Goal: Task Accomplishment & Management: Manage account settings

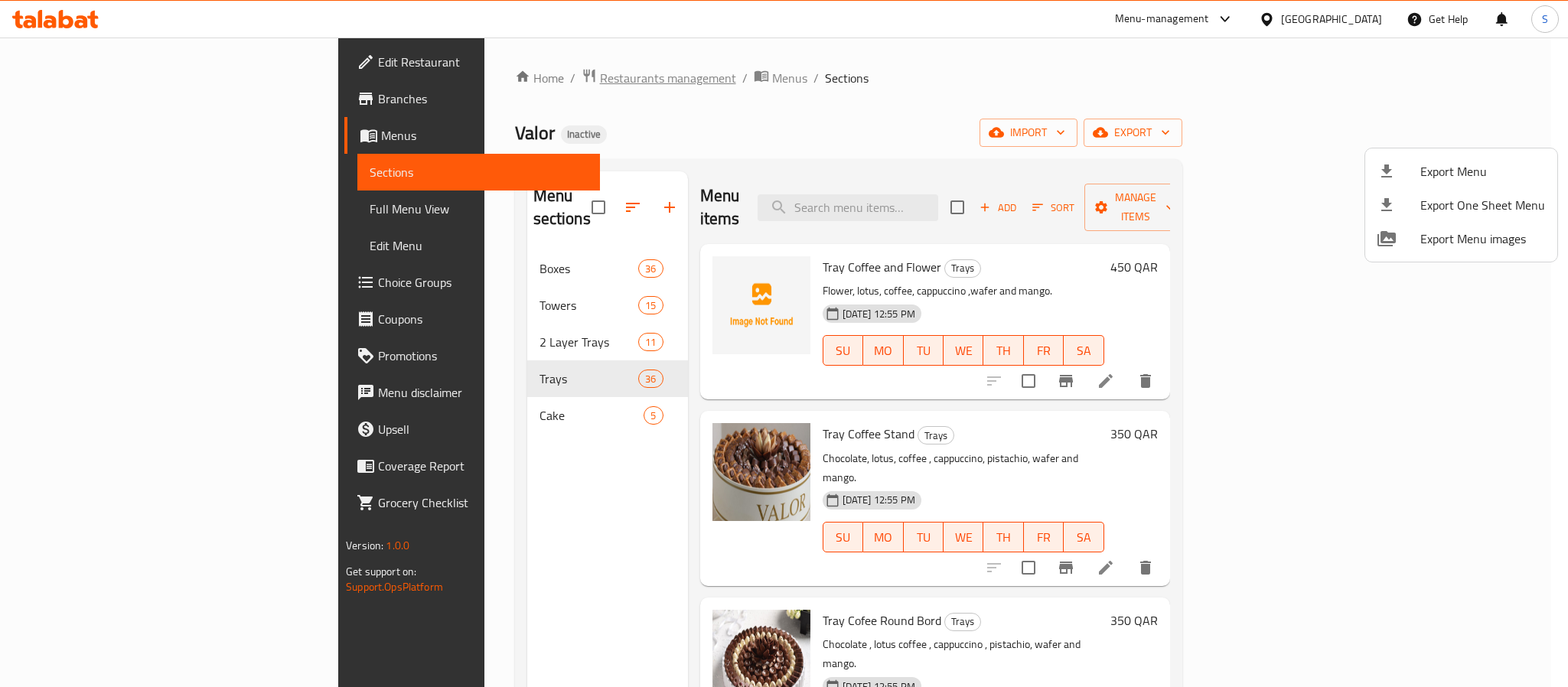
click at [414, 81] on div at bounding box center [784, 344] width 1568 height 687
click at [600, 78] on span "Restaurants management" at bounding box center [668, 78] width 136 height 18
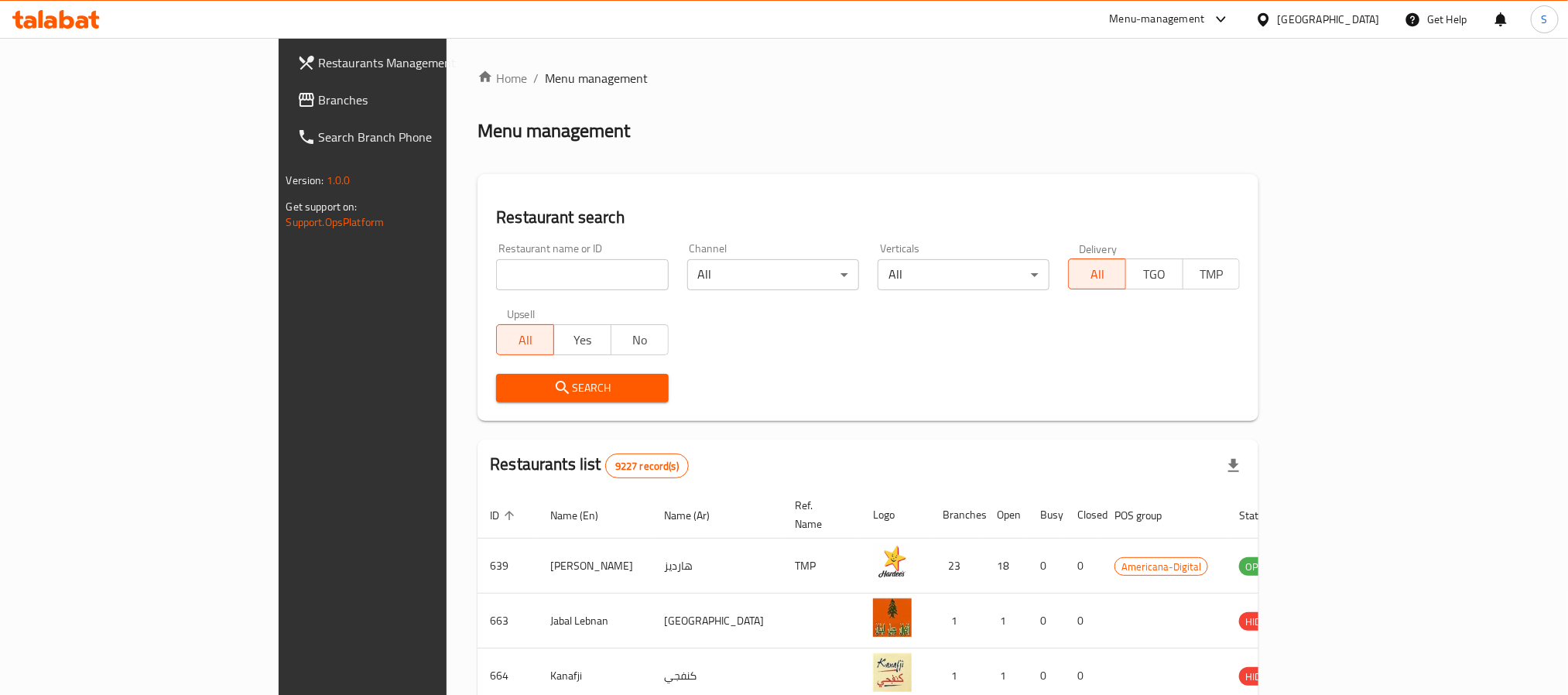
click at [1354, 19] on div "Qatar" at bounding box center [1329, 19] width 102 height 17
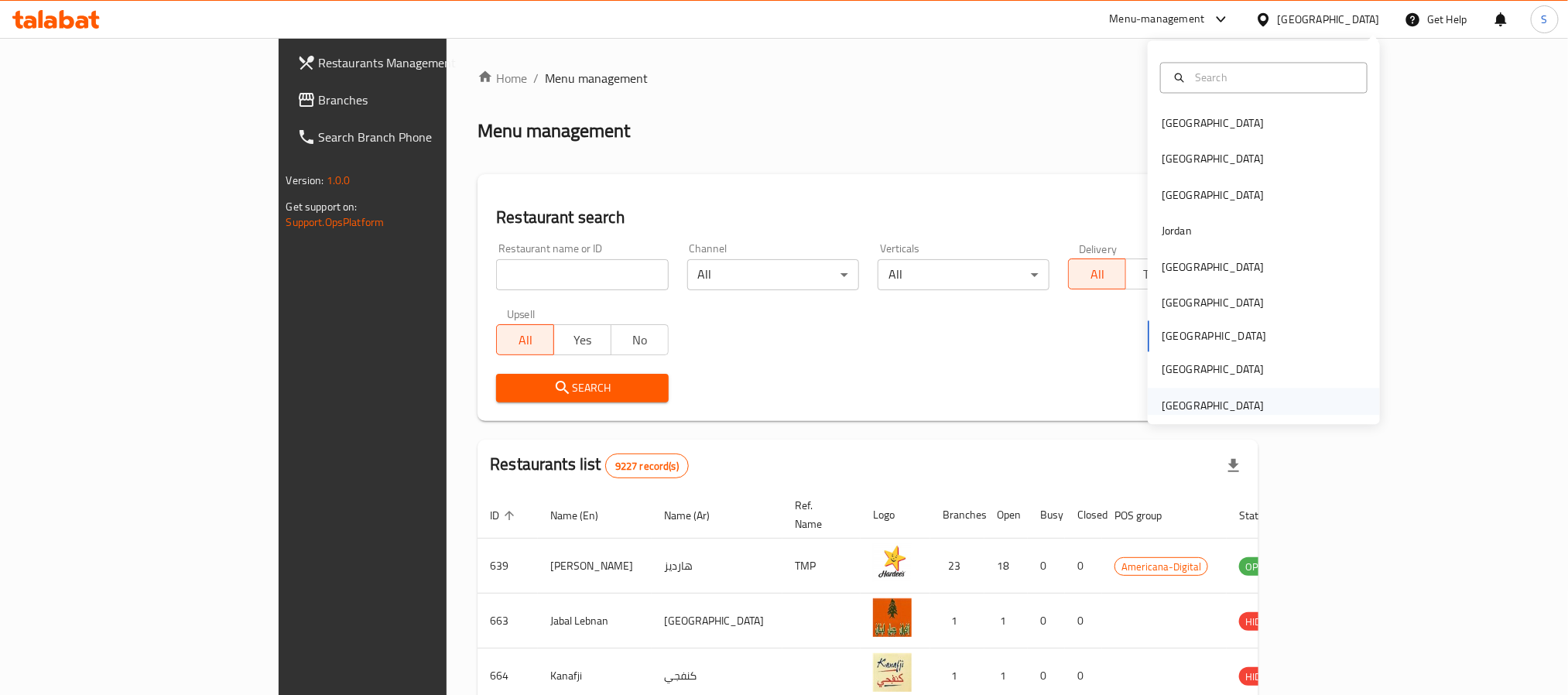
click at [1247, 406] on div "[GEOGRAPHIC_DATA]" at bounding box center [1213, 405] width 127 height 35
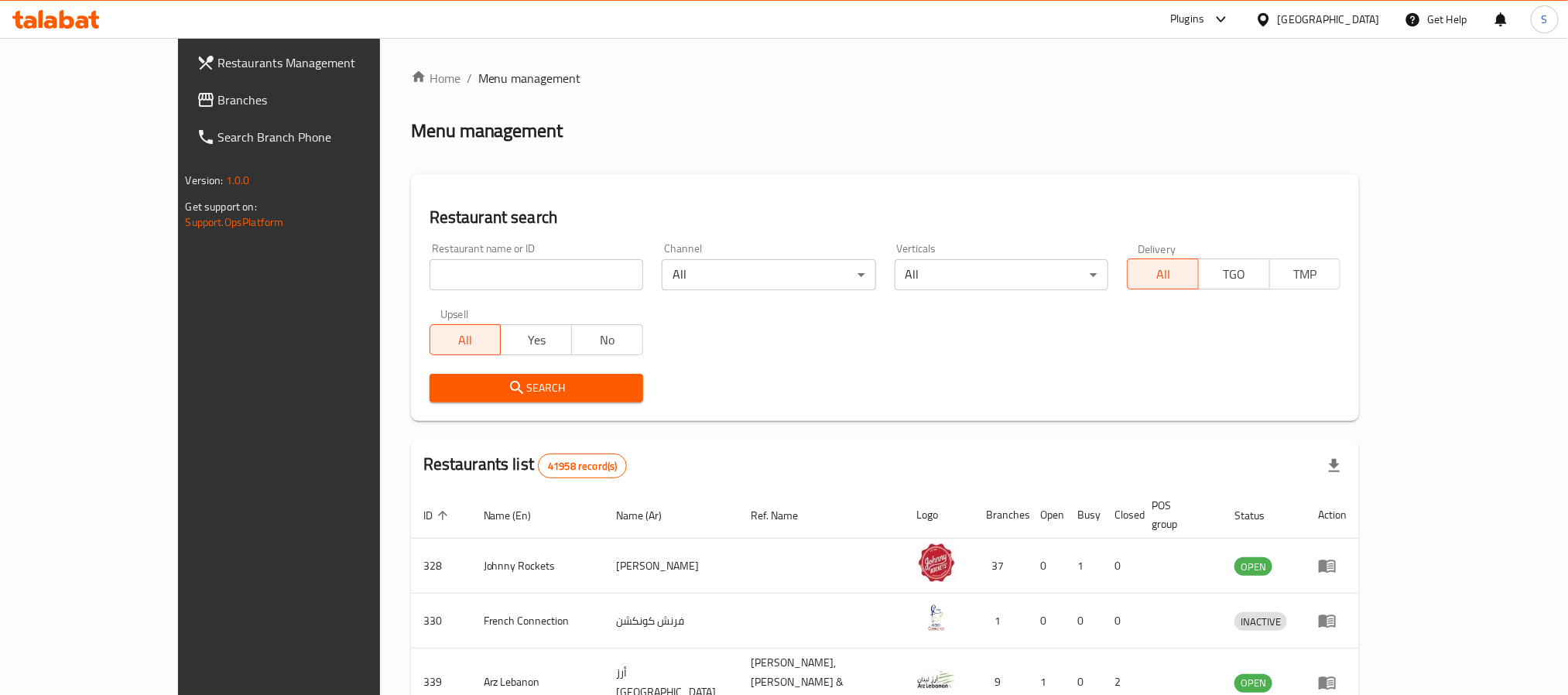
click at [218, 91] on span "Branches" at bounding box center [323, 100] width 209 height 18
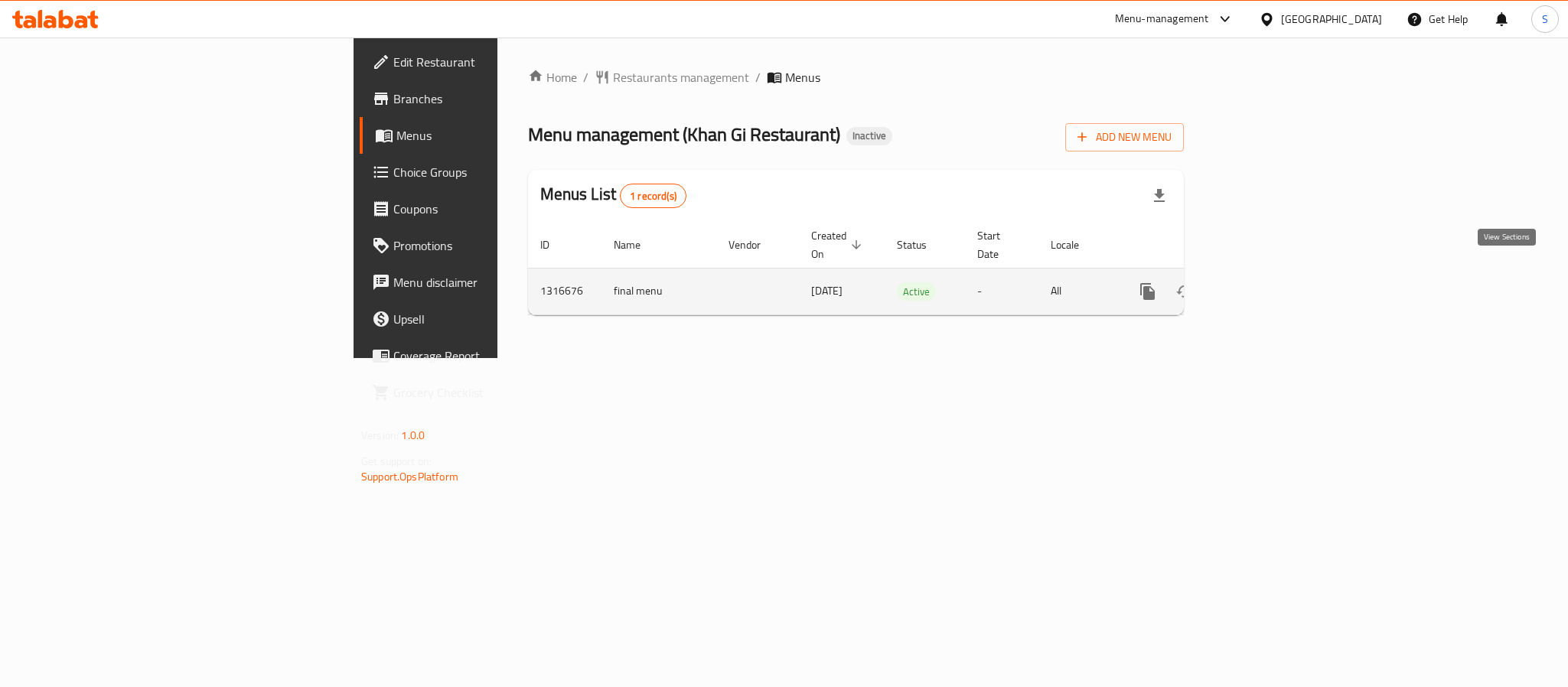
click at [1268, 282] on icon "enhanced table" at bounding box center [1257, 291] width 18 height 18
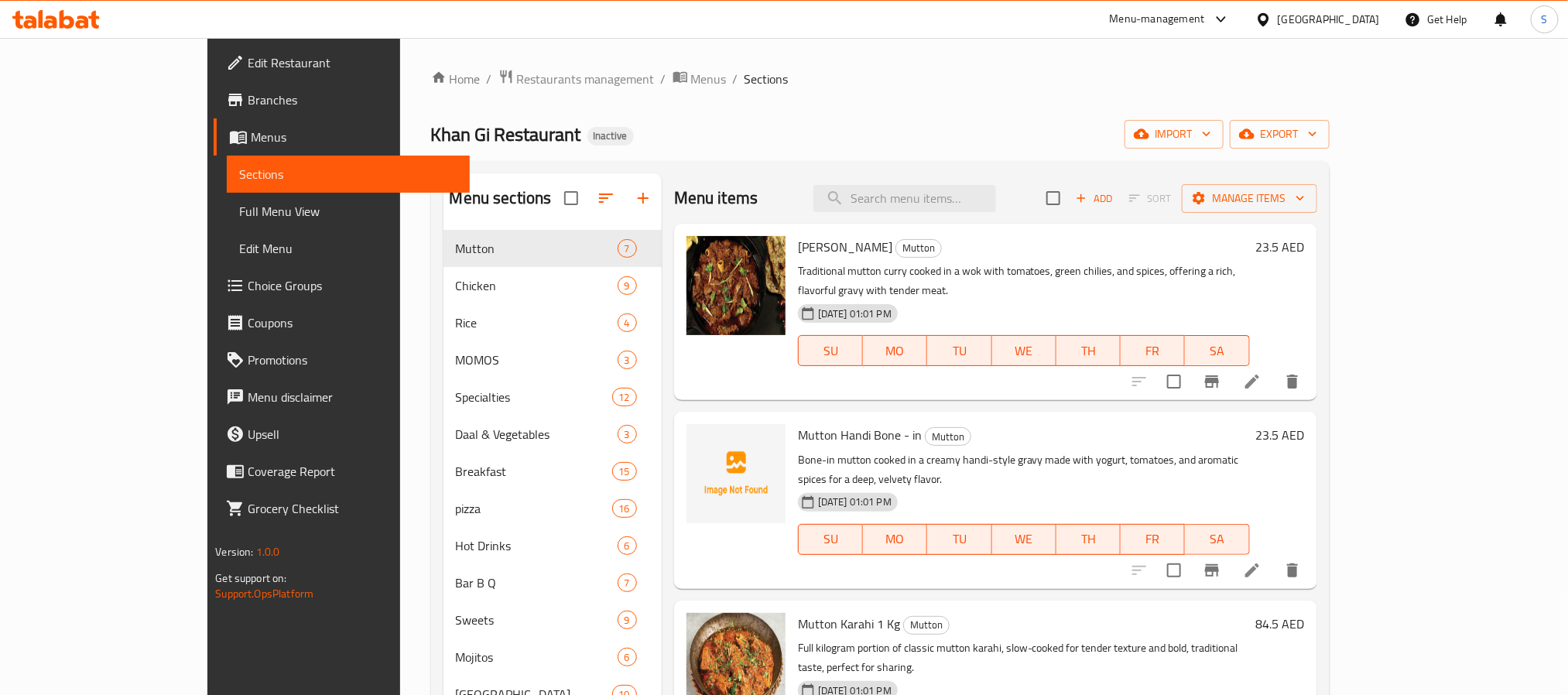
click at [840, 128] on div "Khan Gi Restaurant Inactive import export" at bounding box center [880, 134] width 899 height 29
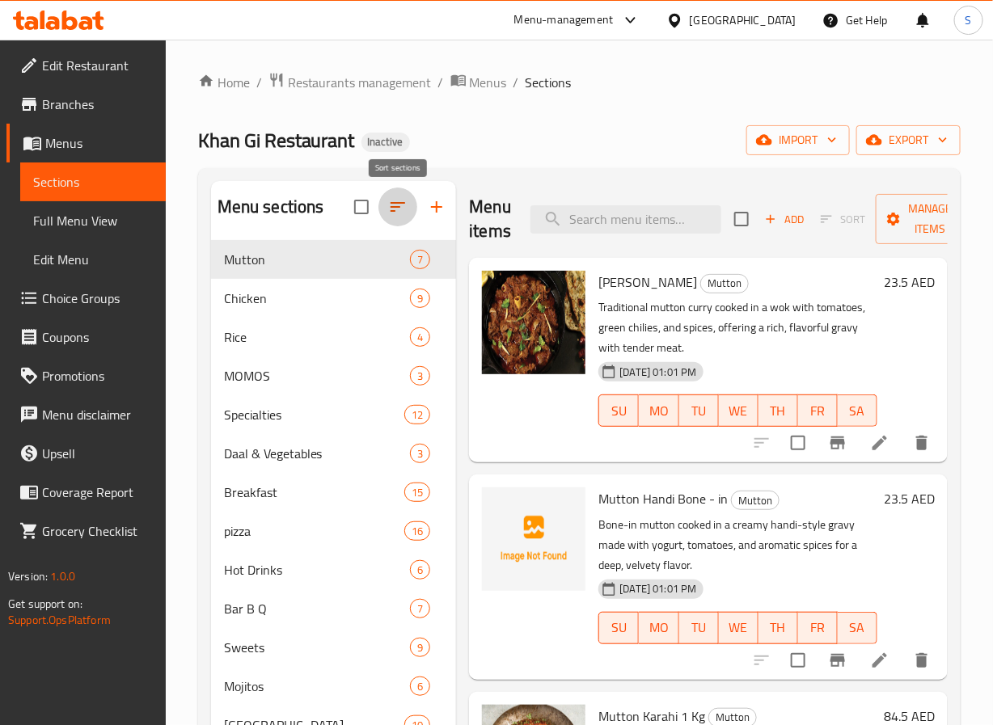
click at [396, 209] on icon "button" at bounding box center [397, 206] width 19 height 19
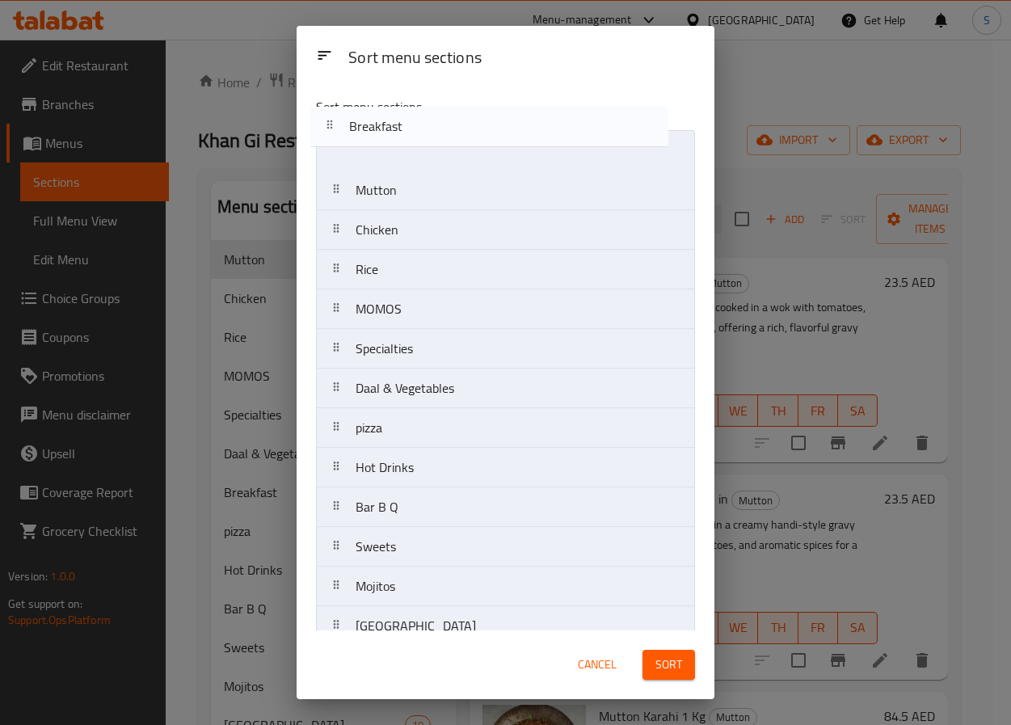
drag, startPoint x: 412, startPoint y: 248, endPoint x: 405, endPoint y: 143, distance: 105.3
click at [405, 143] on nav "Mutton Chicken Rice MOMOS Specialties Daal & Vegetables Breakfast pizza Hot Dri…" at bounding box center [505, 447] width 379 height 635
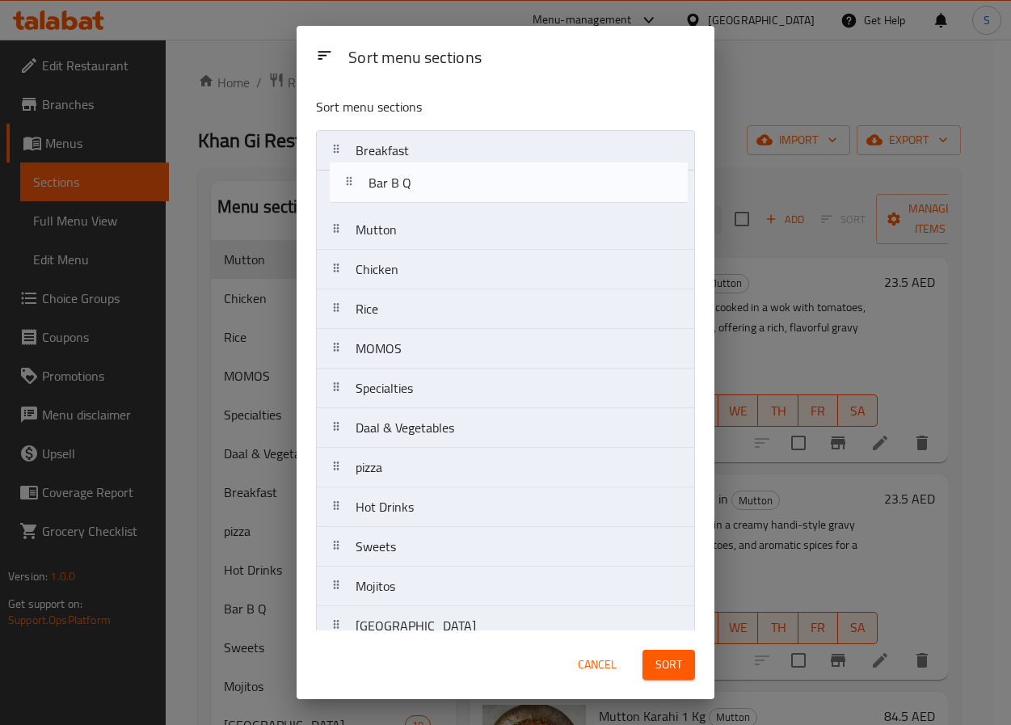
drag, startPoint x: 399, startPoint y: 495, endPoint x: 411, endPoint y: 192, distance: 303.4
click at [411, 192] on nav "Breakfast Mutton Chicken Rice MOMOS Specialties Daal & Vegetables pizza Hot Dri…" at bounding box center [505, 447] width 379 height 635
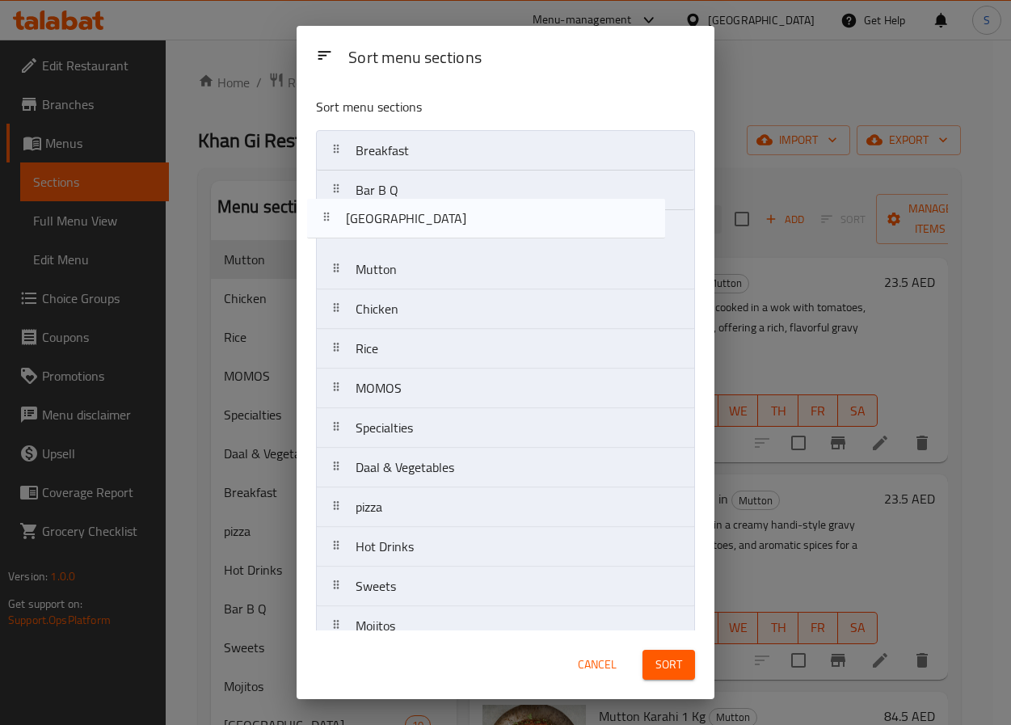
drag, startPoint x: 483, startPoint y: 498, endPoint x: 473, endPoint y: 230, distance: 267.8
click at [473, 230] on nav "Breakfast Bar B Q Mutton Chicken Rice MOMOS Specialties Daal & Vegetables pizza…" at bounding box center [505, 447] width 379 height 635
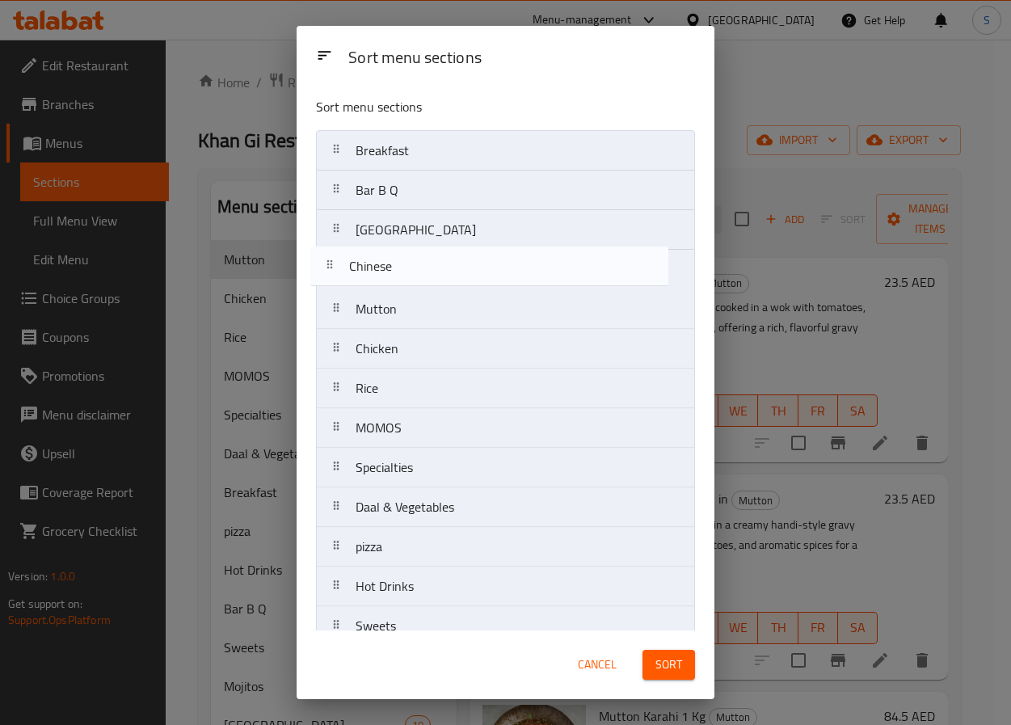
drag, startPoint x: 423, startPoint y: 556, endPoint x: 423, endPoint y: 253, distance: 303.2
click at [423, 253] on nav "Breakfast Bar B Q Chaska Point Mutton Chicken Rice MOMOS Specialties Daal & Veg…" at bounding box center [505, 447] width 379 height 635
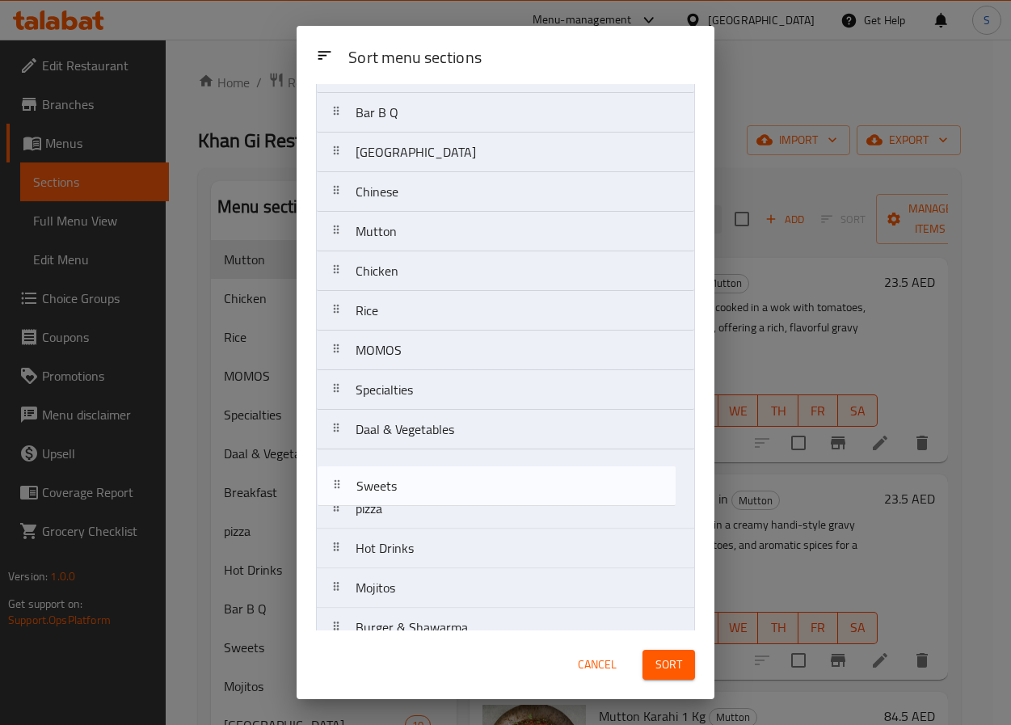
scroll to position [80, 0]
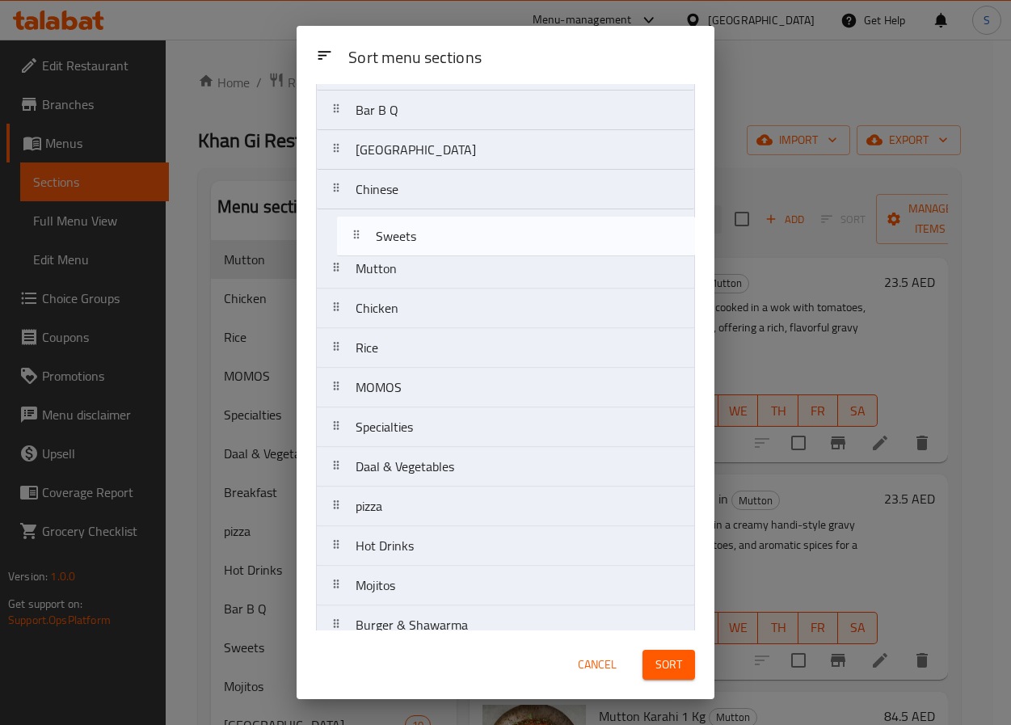
drag, startPoint x: 403, startPoint y: 551, endPoint x: 411, endPoint y: 222, distance: 329.1
click at [420, 217] on nav "Breakfast Bar B Q Chaska Point Chinese Mutton Chicken Rice MOMOS Specialties Da…" at bounding box center [505, 367] width 379 height 635
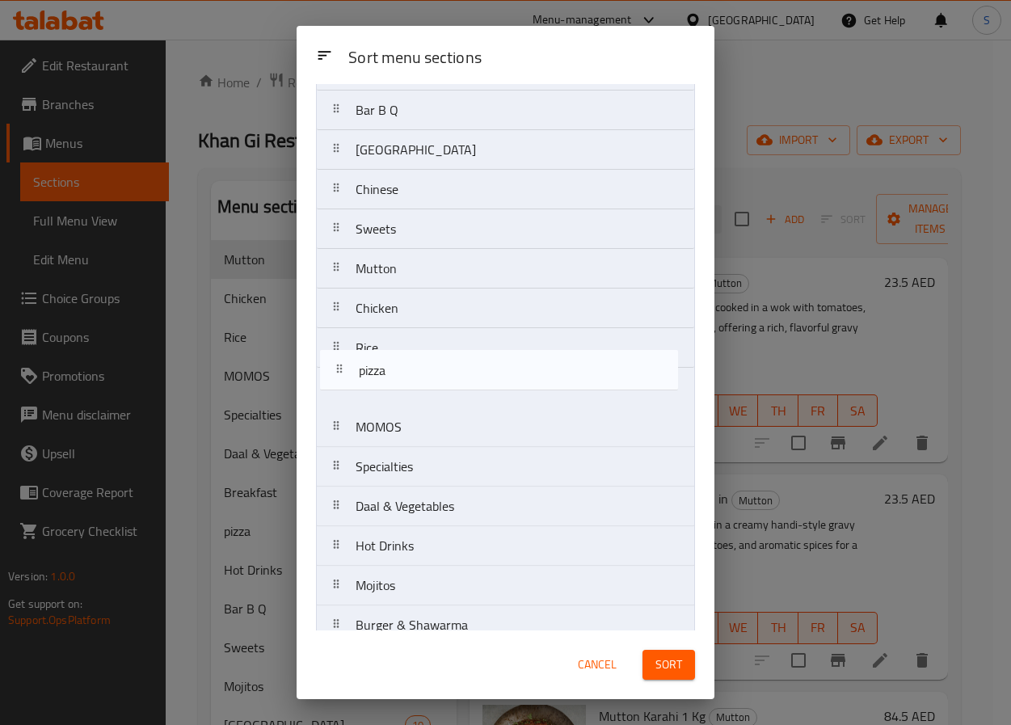
scroll to position [81, 0]
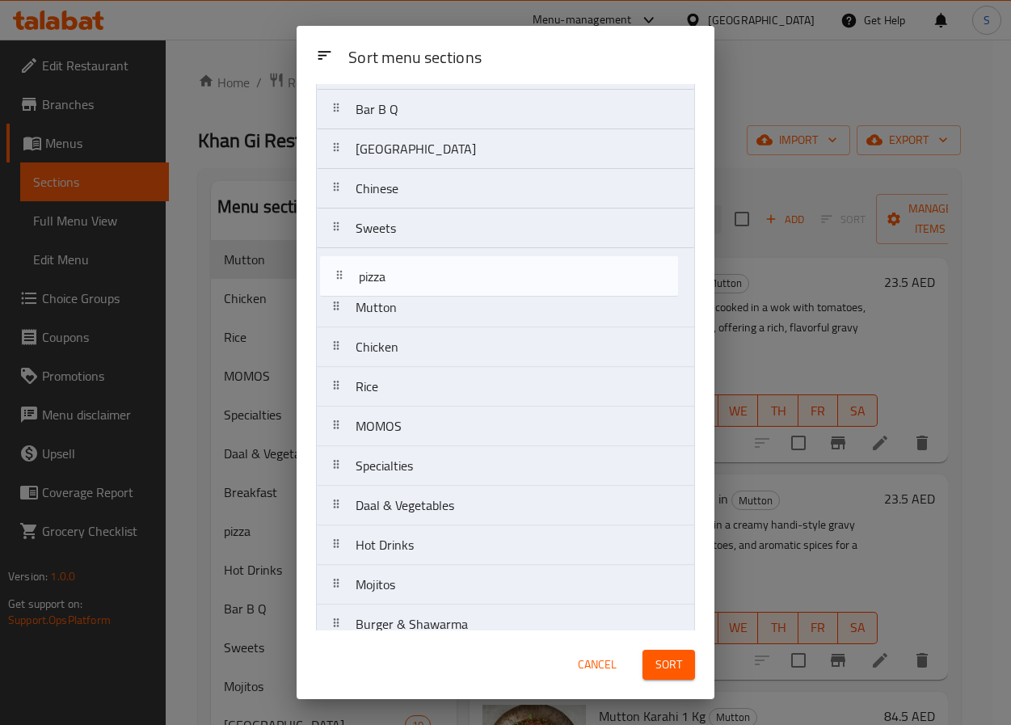
drag, startPoint x: 449, startPoint y: 512, endPoint x: 452, endPoint y: 270, distance: 241.7
click at [452, 270] on nav "Breakfast Bar B Q Chaska Point Chinese Sweets Mutton Chicken Rice MOMOS Special…" at bounding box center [505, 366] width 379 height 635
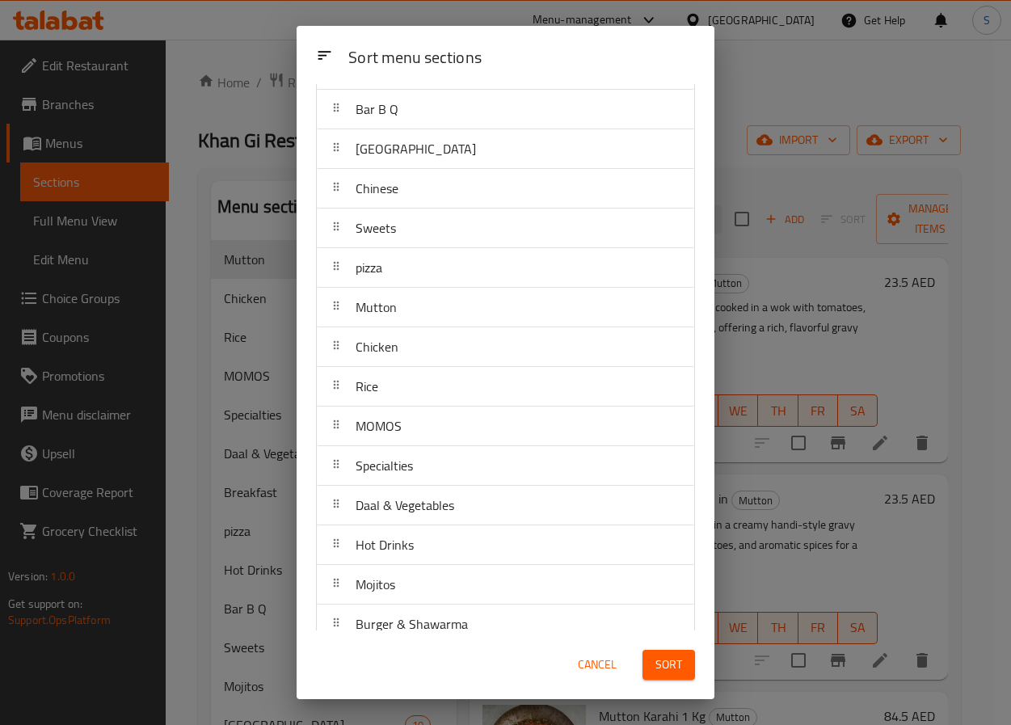
click at [442, 629] on div "Sort menu sections Sort menu sections Breakfast Bar B Q Chaska Point Chinese Sw…" at bounding box center [506, 362] width 418 height 673
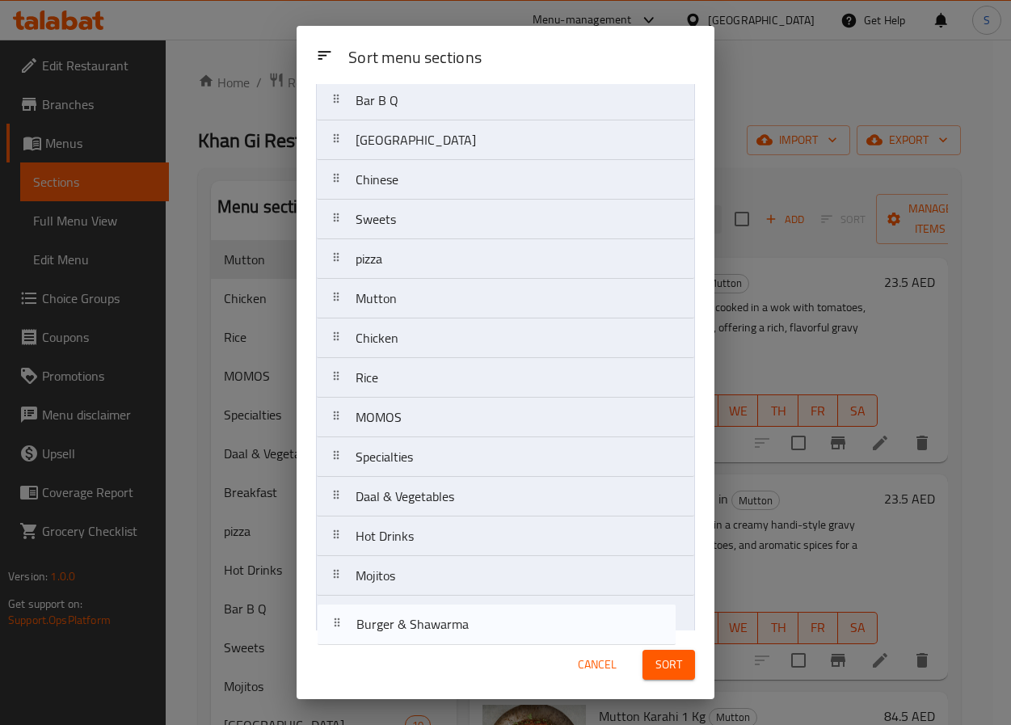
scroll to position [93, 0]
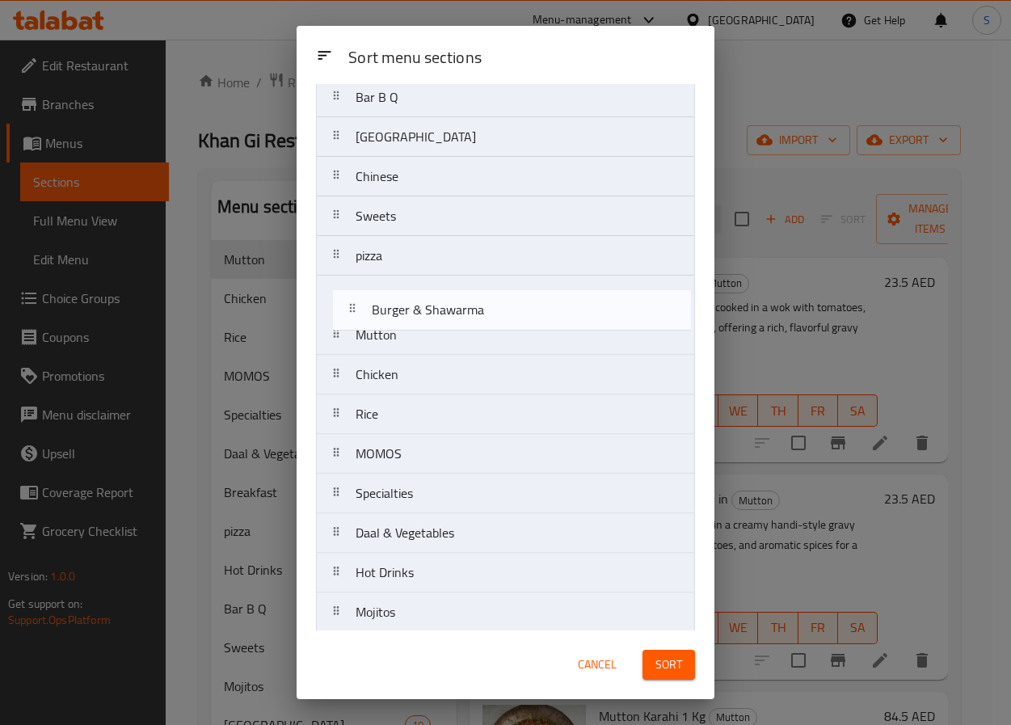
drag, startPoint x: 442, startPoint y: 624, endPoint x: 457, endPoint y: 292, distance: 332.6
click at [457, 292] on nav "Breakfast Bar B Q Chaska Point Chinese Sweets pizza Mutton Chicken Rice MOMOS S…" at bounding box center [505, 354] width 379 height 635
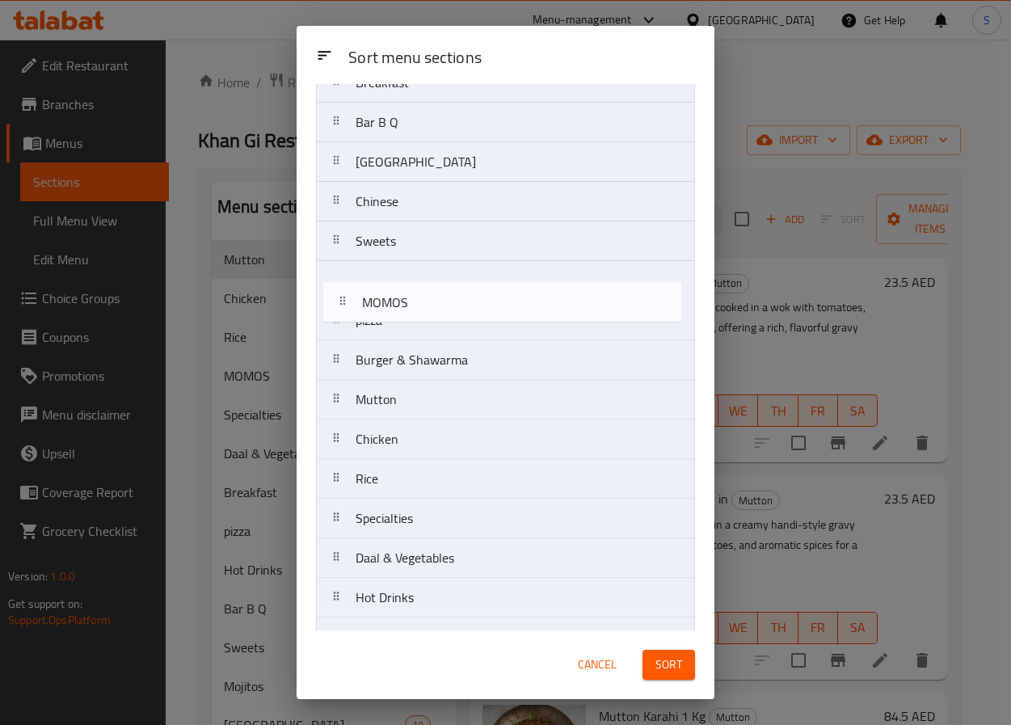
scroll to position [68, 0]
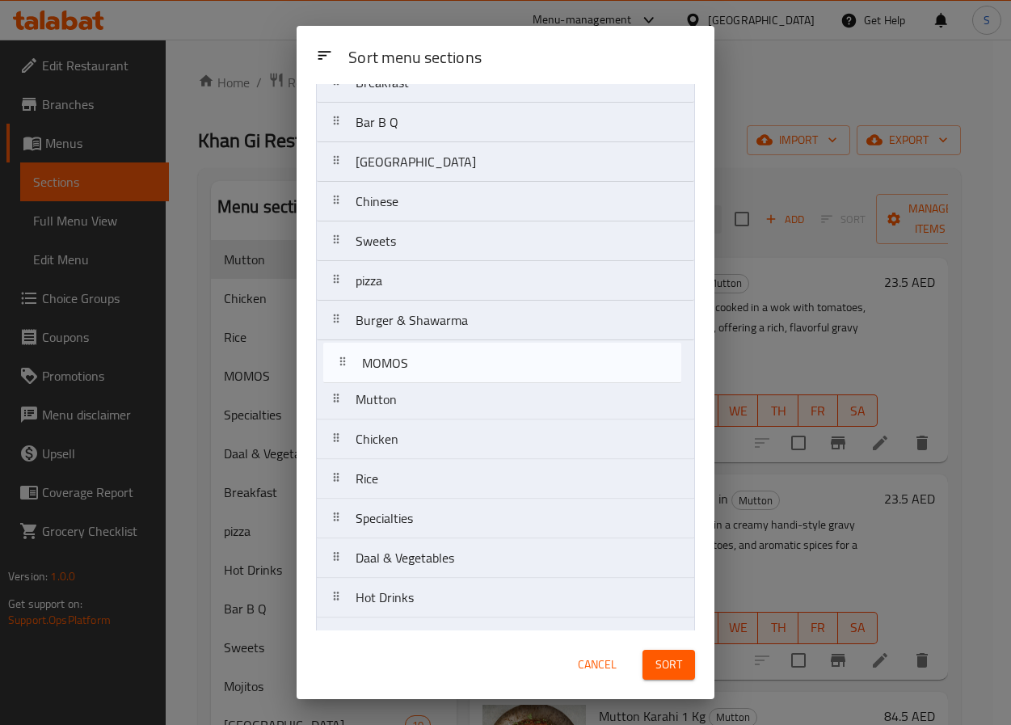
drag, startPoint x: 471, startPoint y: 456, endPoint x: 476, endPoint y: 357, distance: 99.6
click at [476, 357] on nav "Breakfast Bar B Q Chaska Point Chinese Sweets pizza Burger & Shawarma Mutton Ch…" at bounding box center [505, 379] width 379 height 635
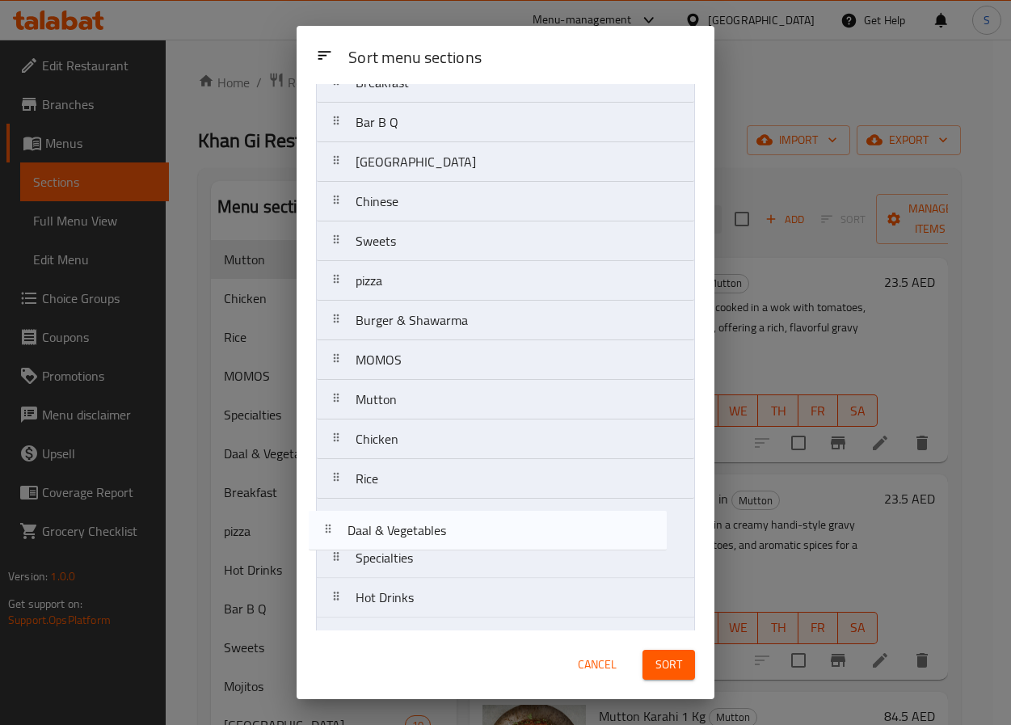
scroll to position [81, 0]
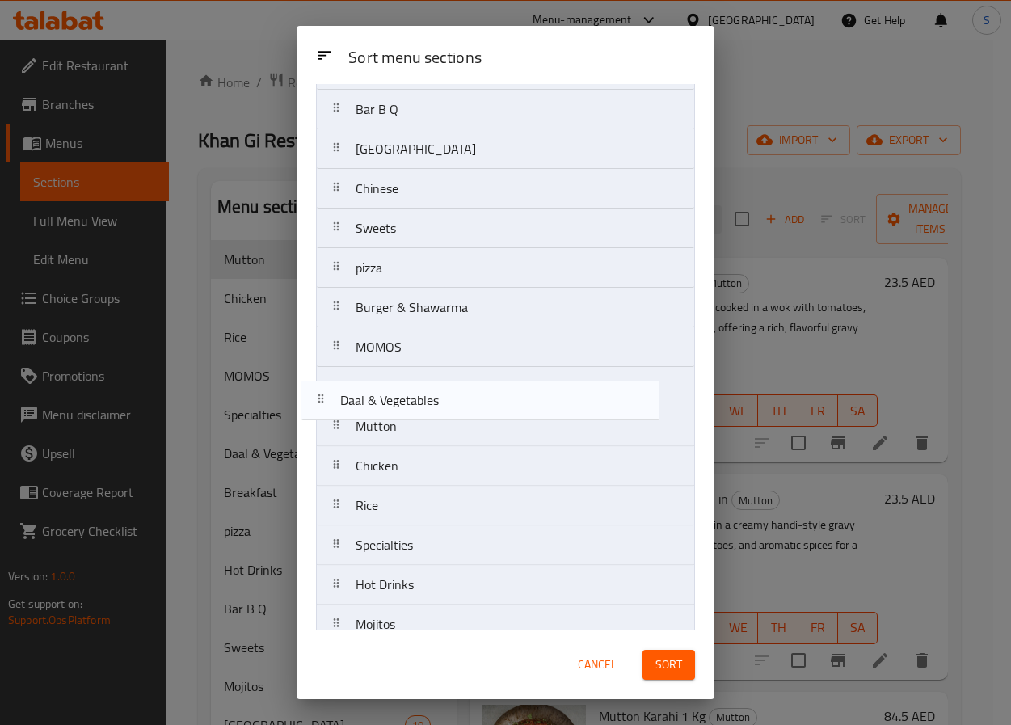
drag, startPoint x: 468, startPoint y: 543, endPoint x: 452, endPoint y: 372, distance: 172.1
click at [452, 372] on nav "Breakfast Bar B Q Chaska Point Chinese Sweets pizza Burger & Shawarma MOMOS Mut…" at bounding box center [505, 366] width 379 height 635
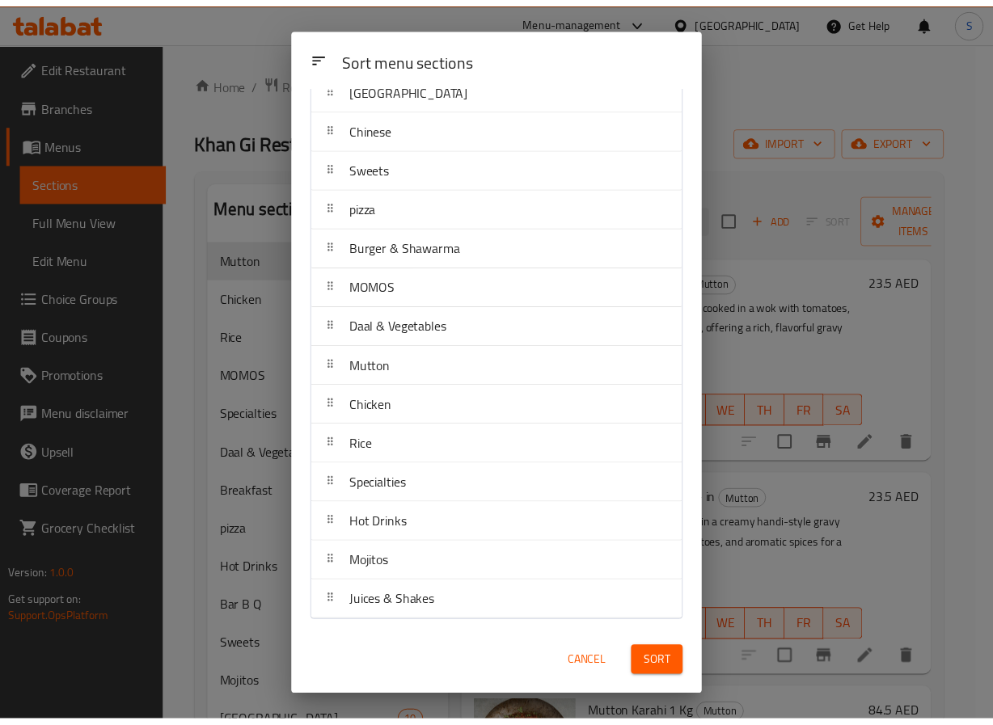
scroll to position [148, 0]
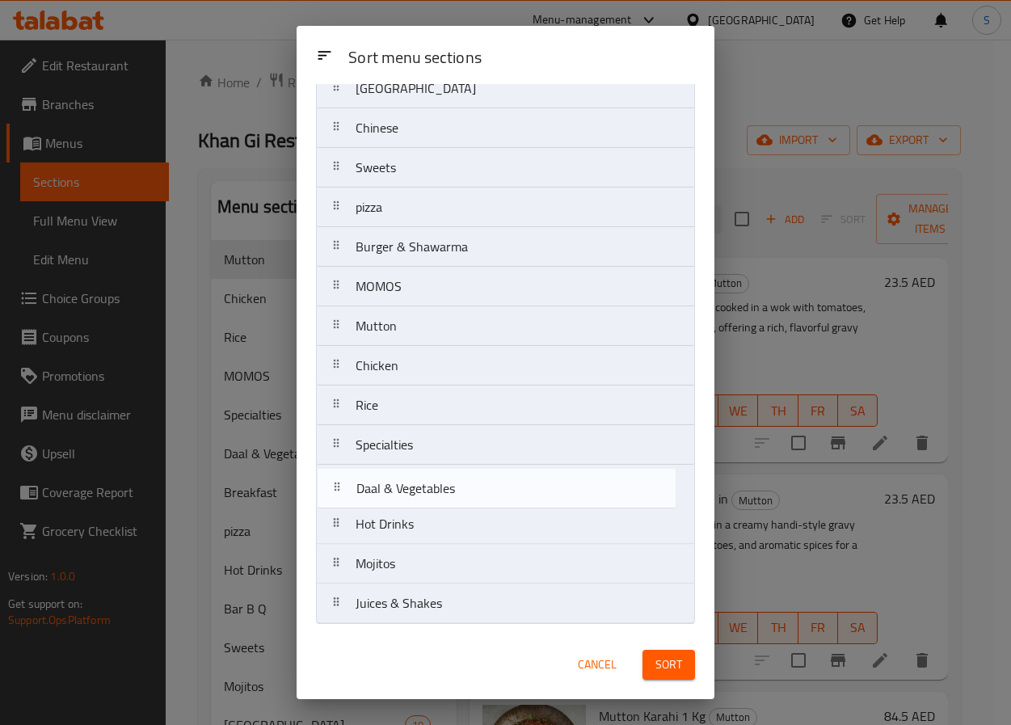
drag, startPoint x: 446, startPoint y: 326, endPoint x: 446, endPoint y: 498, distance: 172.2
click at [446, 498] on nav "Breakfast Bar B Q Chaska Point Chinese Sweets pizza Burger & Shawarma MOMOS Daa…" at bounding box center [505, 306] width 379 height 635
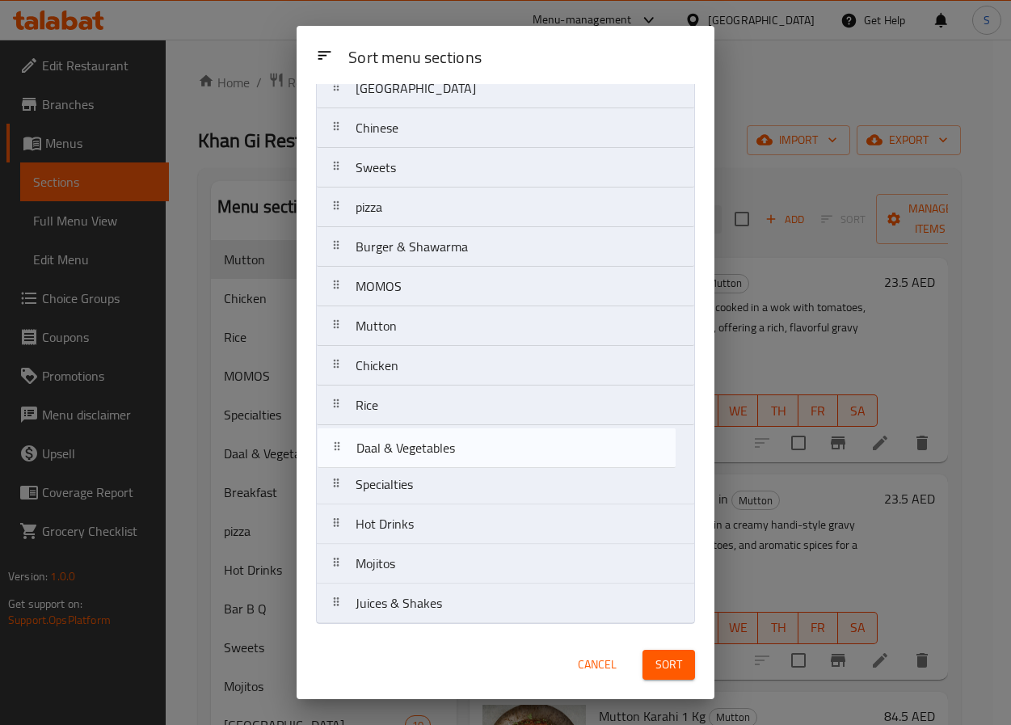
drag, startPoint x: 391, startPoint y: 473, endPoint x: 391, endPoint y: 432, distance: 41.2
click at [391, 432] on nav "Breakfast Bar B Q Chaska Point Chinese Sweets pizza Burger & Shawarma MOMOS Mut…" at bounding box center [505, 306] width 379 height 635
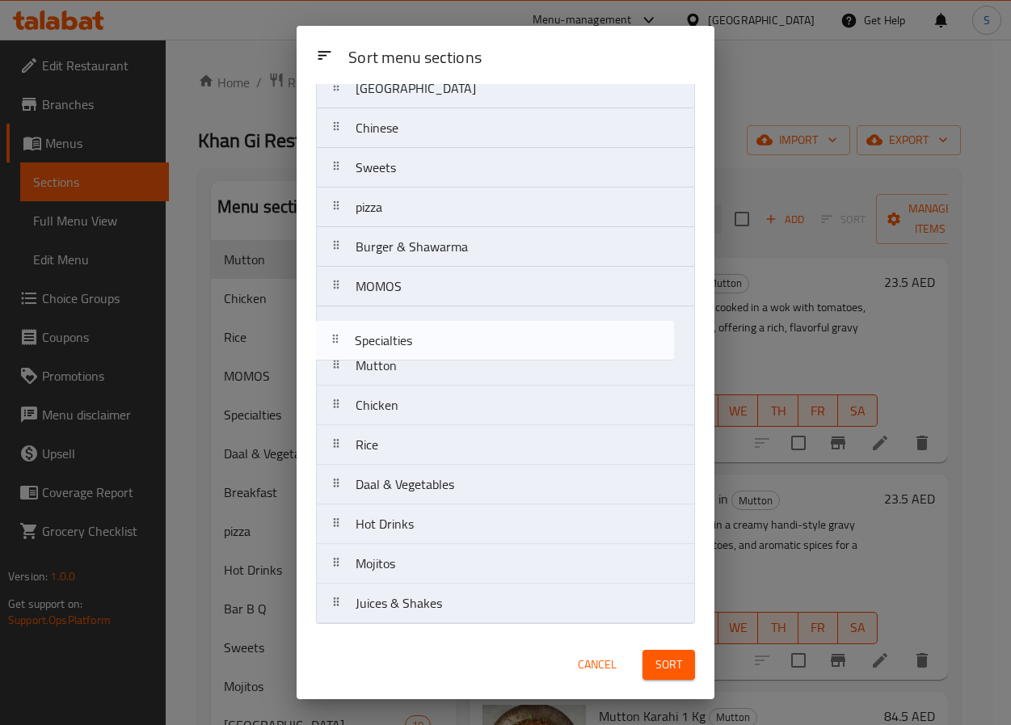
drag, startPoint x: 420, startPoint y: 479, endPoint x: 418, endPoint y: 321, distance: 157.7
click at [418, 321] on nav "Breakfast Bar B Q Chaska Point Chinese Sweets pizza Burger & Shawarma MOMOS Mut…" at bounding box center [505, 306] width 379 height 635
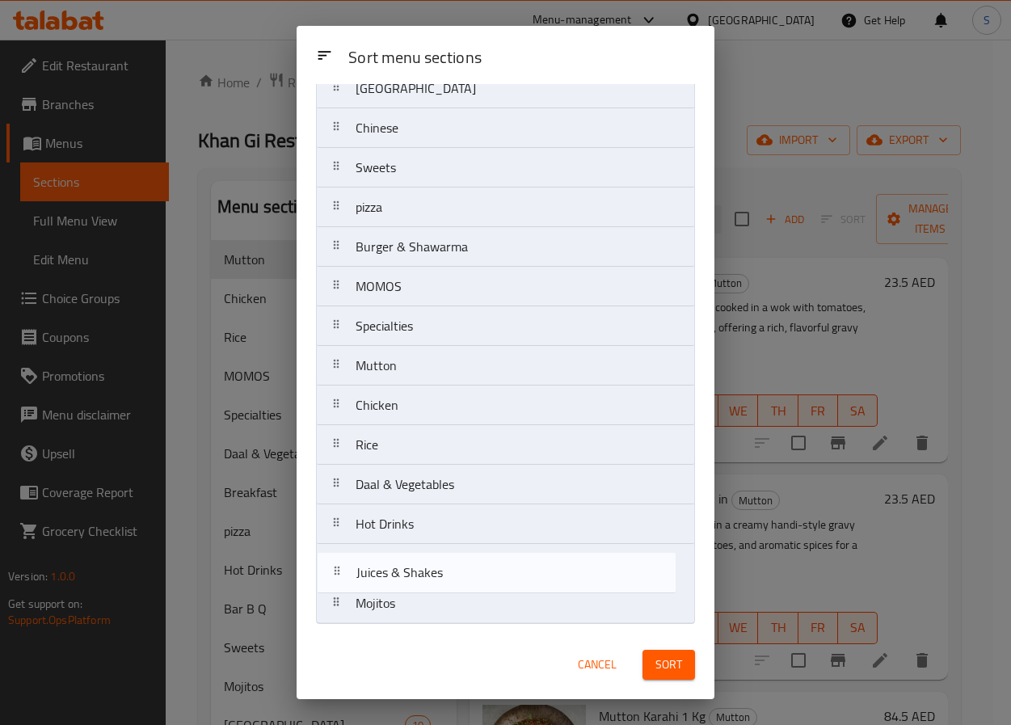
drag, startPoint x: 481, startPoint y: 611, endPoint x: 481, endPoint y: 570, distance: 41.2
click at [481, 570] on nav "Breakfast Bar B Q Chaska Point Chinese Sweets pizza Burger & Shawarma MOMOS Spe…" at bounding box center [505, 306] width 379 height 635
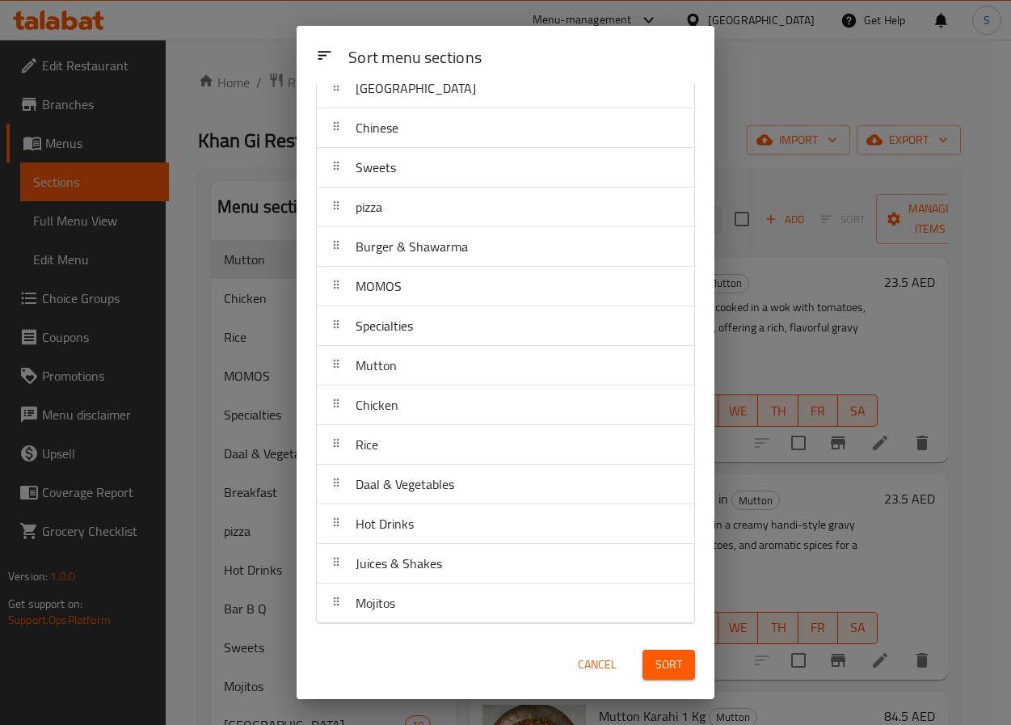
click at [689, 650] on button "Sort" at bounding box center [669, 665] width 53 height 30
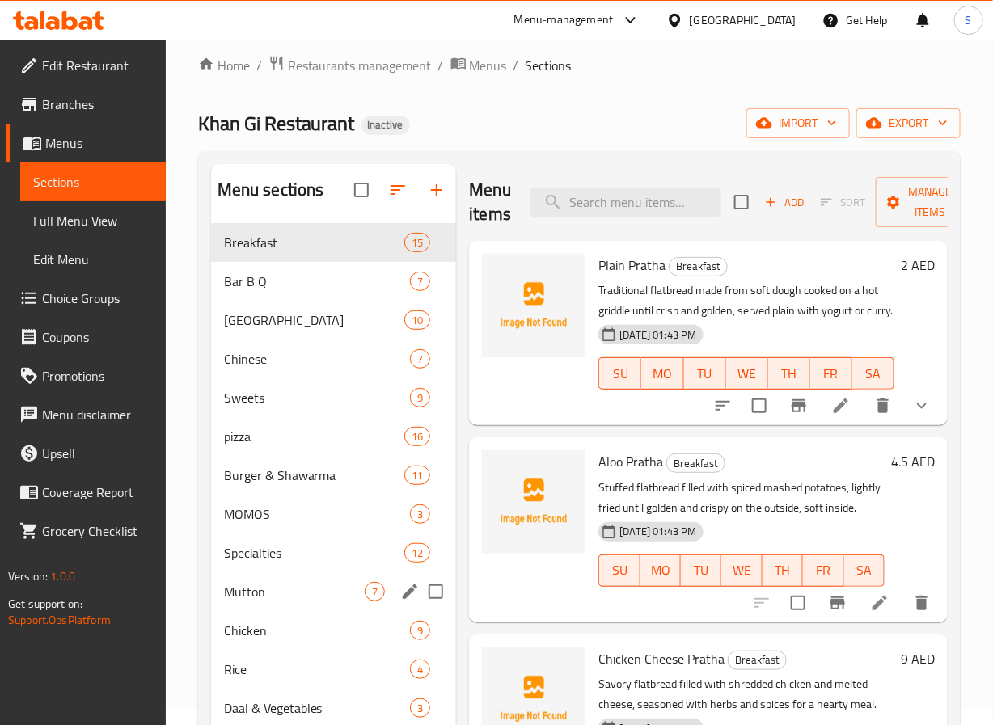
scroll to position [27, 0]
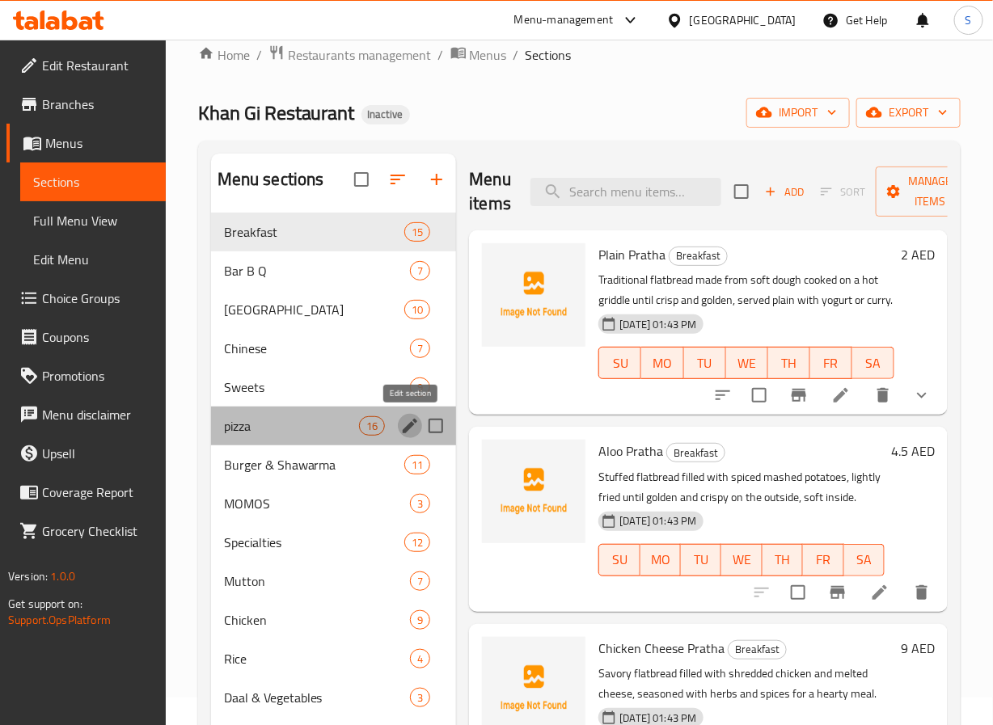
click at [403, 430] on icon "edit" at bounding box center [410, 426] width 15 height 15
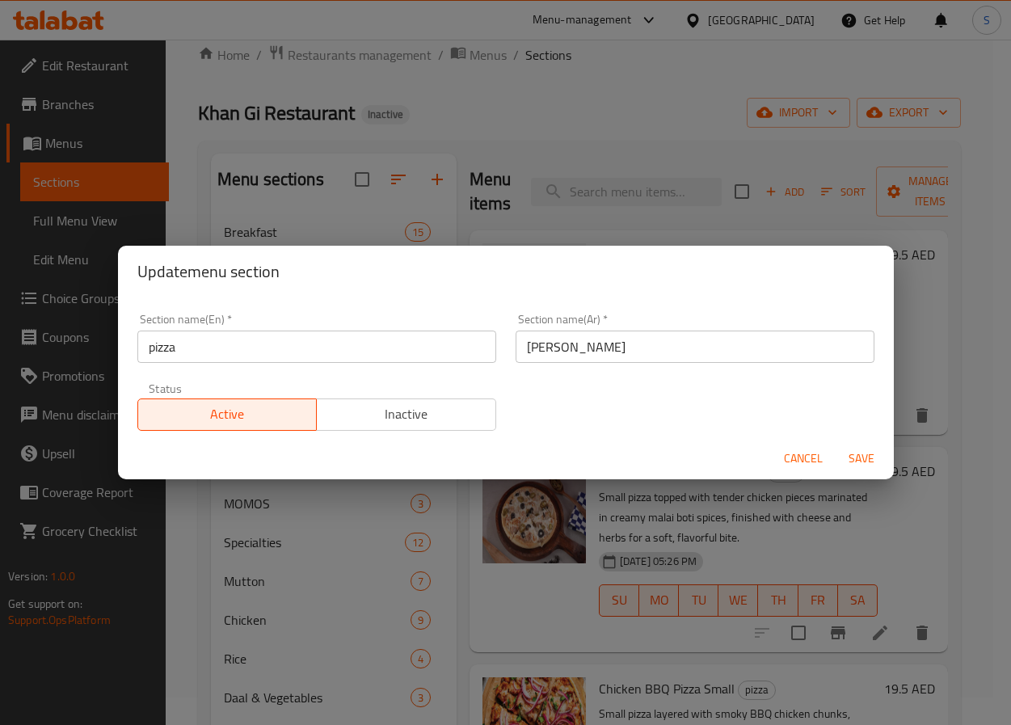
click at [230, 355] on input "pizza" at bounding box center [316, 347] width 359 height 32
type input "Pizza"
click at [836, 444] on button "Save" at bounding box center [862, 459] width 52 height 30
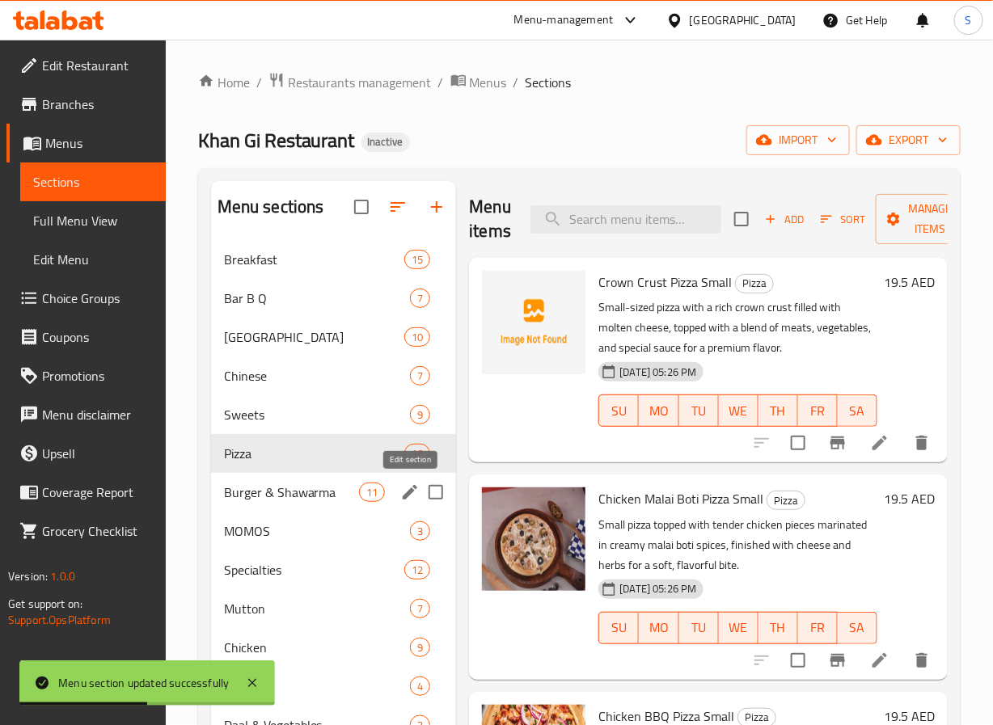
click at [407, 495] on icon "edit" at bounding box center [410, 492] width 15 height 15
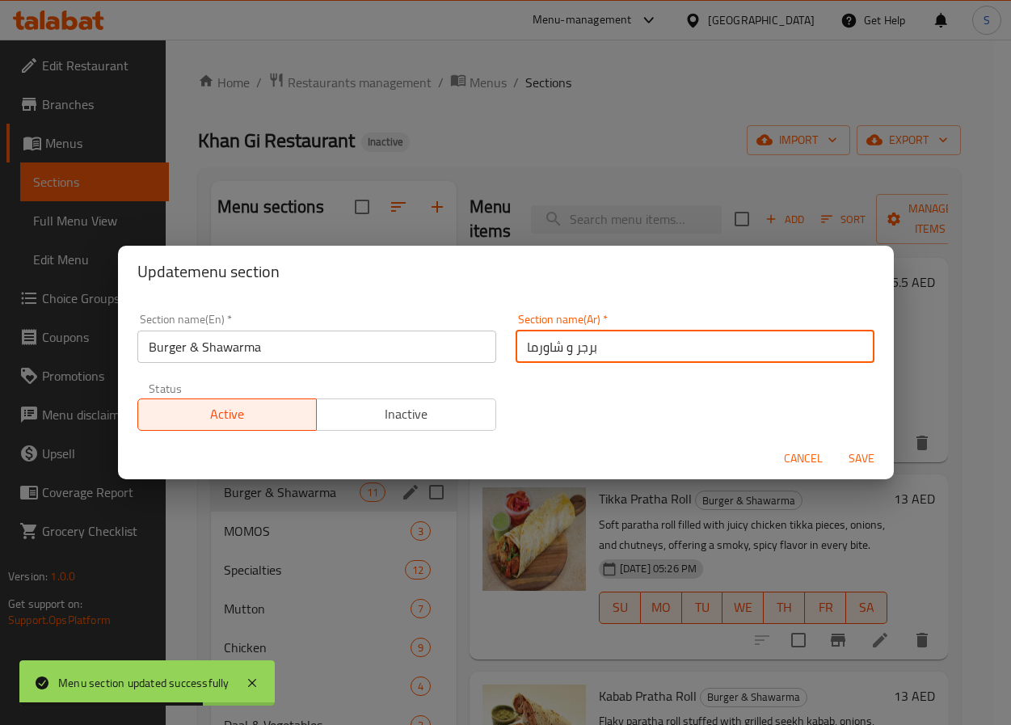
click at [551, 345] on input "برجر و شاورما" at bounding box center [695, 347] width 359 height 32
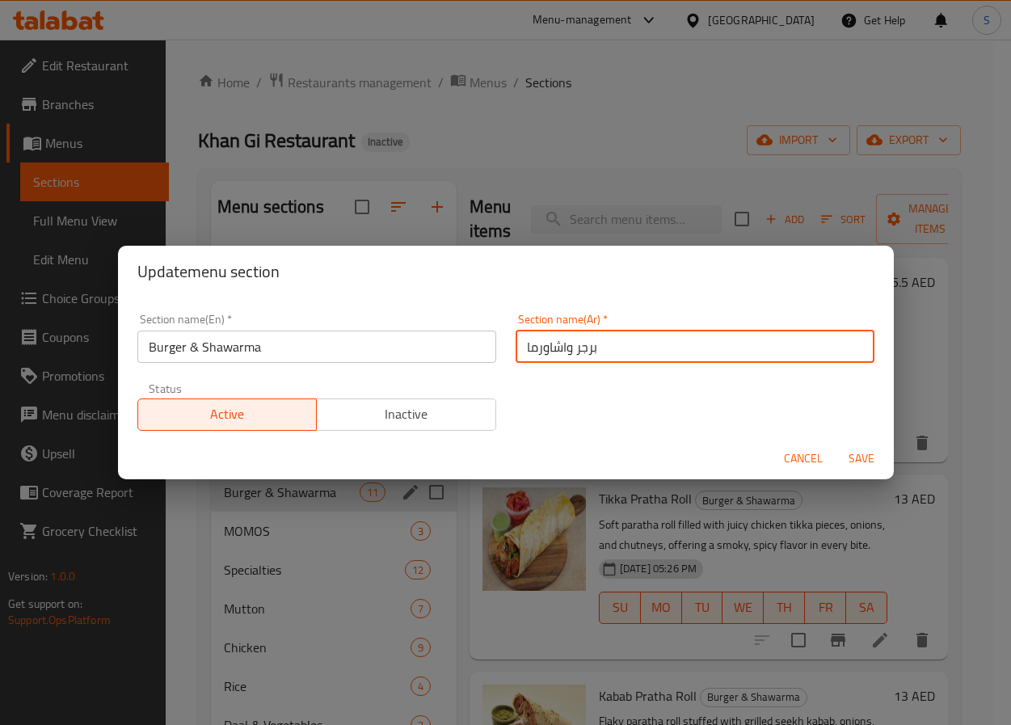
type input "برجر والشاورما"
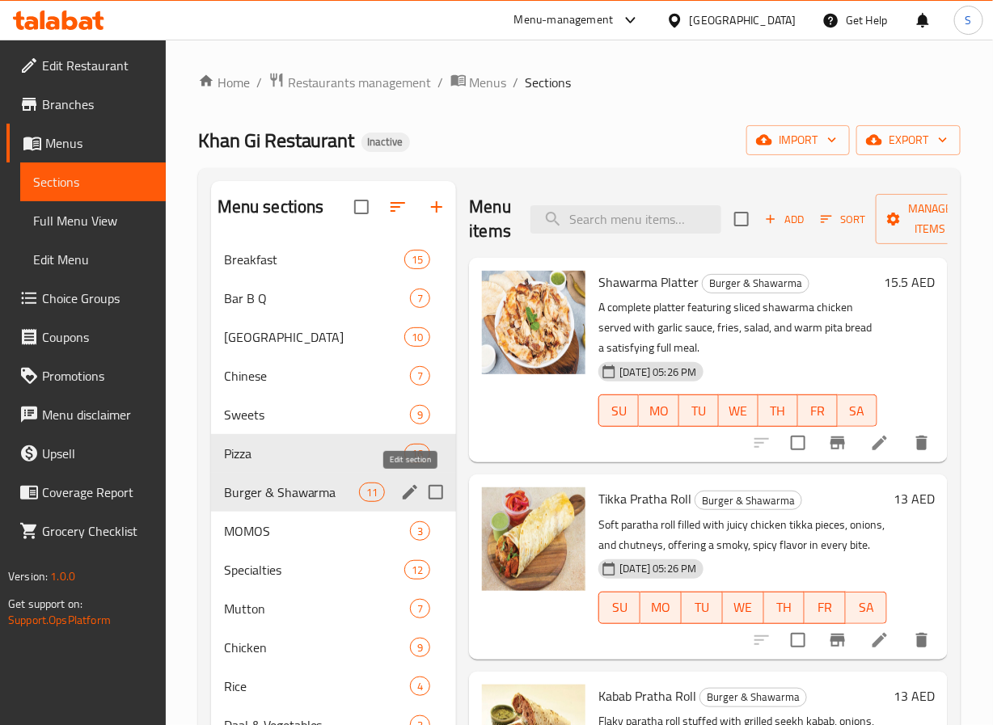
click at [406, 491] on icon "edit" at bounding box center [409, 492] width 19 height 19
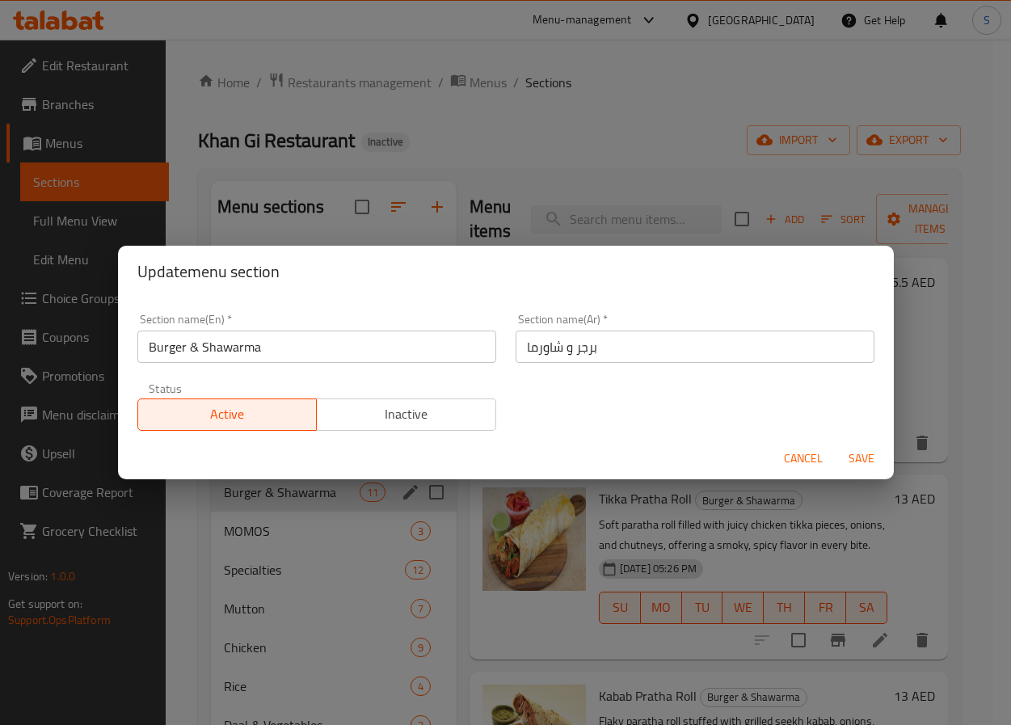
click at [554, 338] on input "برجر و شاورما" at bounding box center [695, 347] width 359 height 32
type input "البرجر والشاورما"
click at [836, 444] on button "Save" at bounding box center [862, 459] width 52 height 30
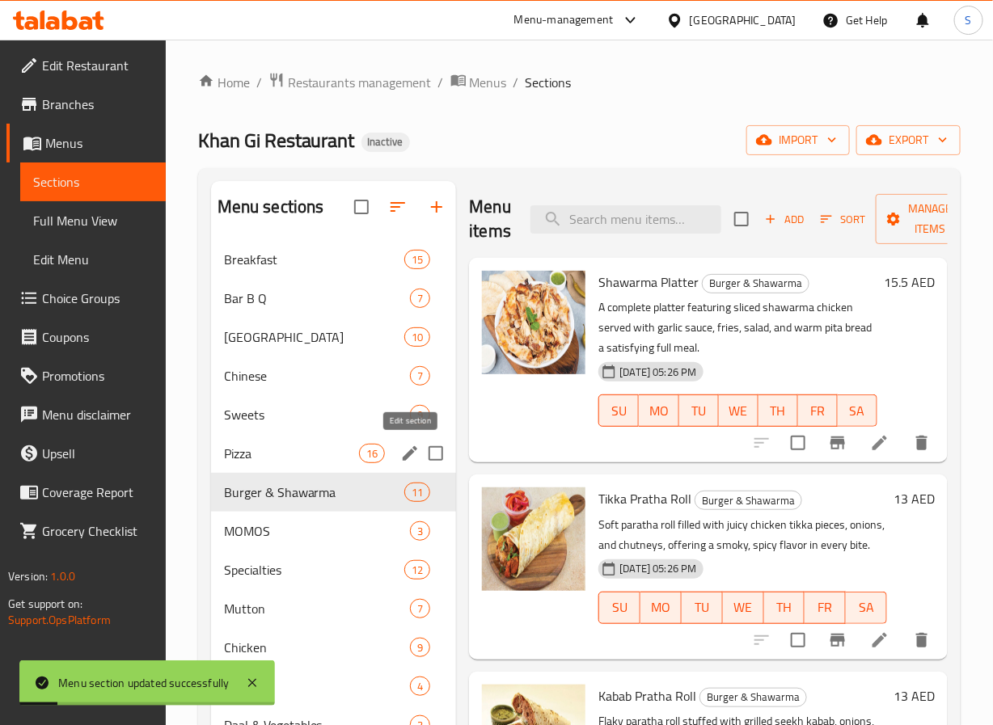
click at [408, 449] on icon "edit" at bounding box center [409, 453] width 19 height 19
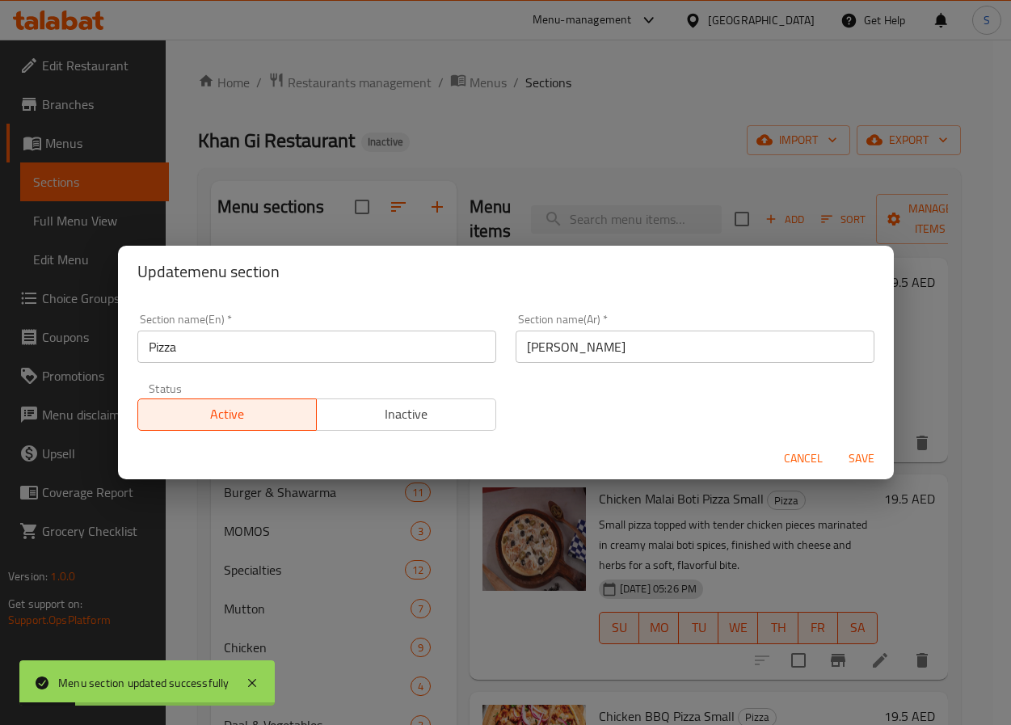
click at [534, 355] on input "بيتزا" at bounding box center [695, 347] width 359 height 32
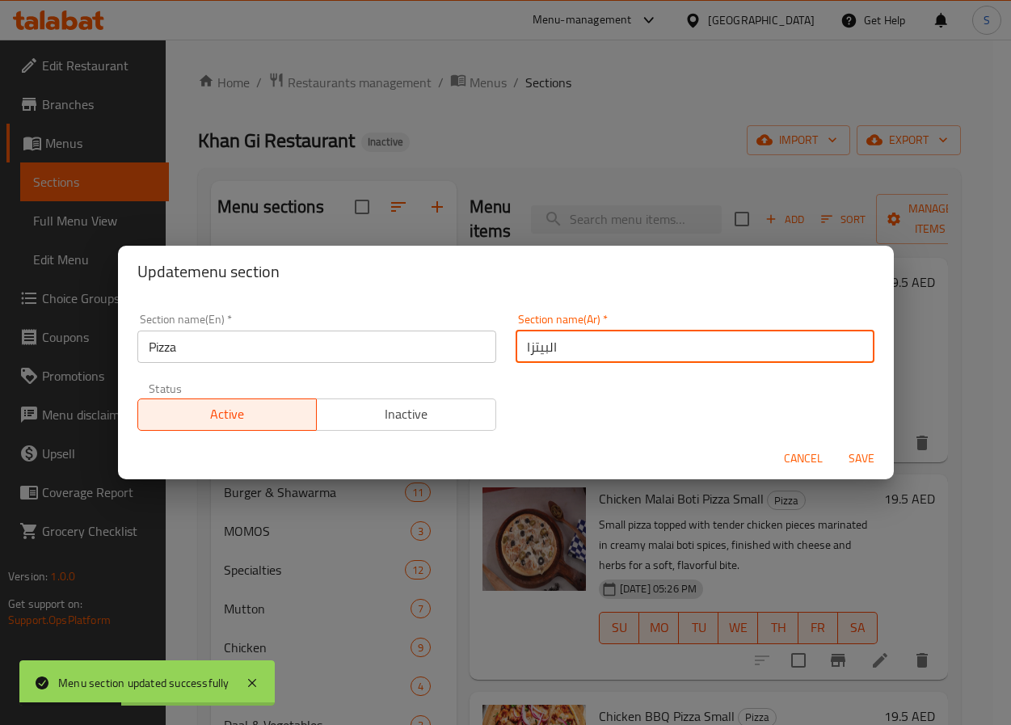
type input "البيتزا"
click at [836, 444] on button "Save" at bounding box center [862, 459] width 52 height 30
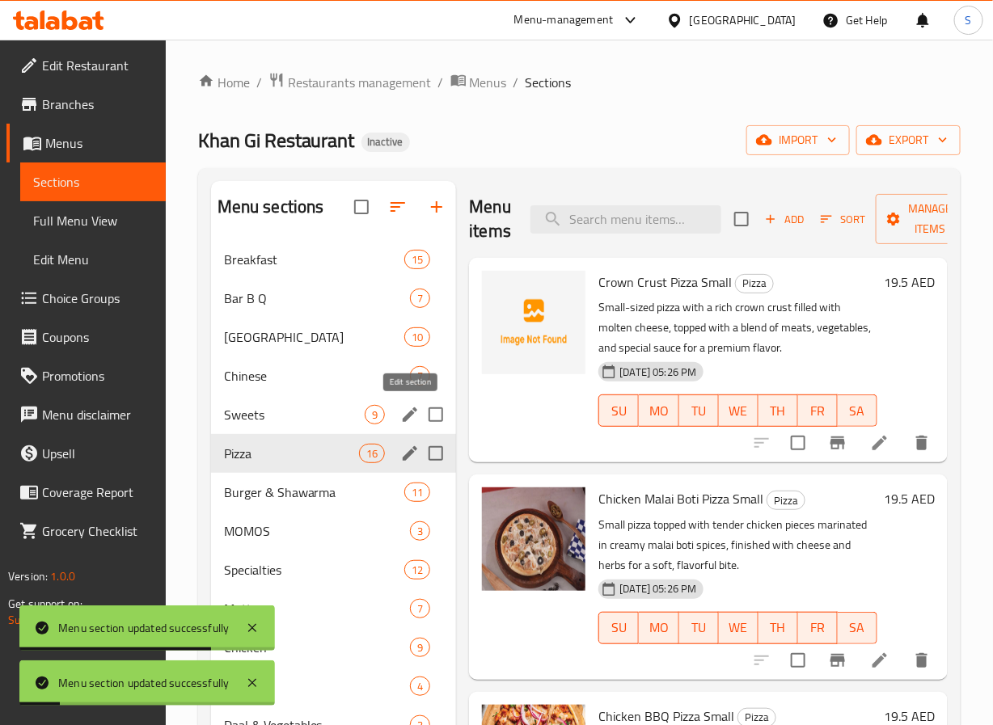
click at [413, 413] on icon "edit" at bounding box center [410, 414] width 15 height 15
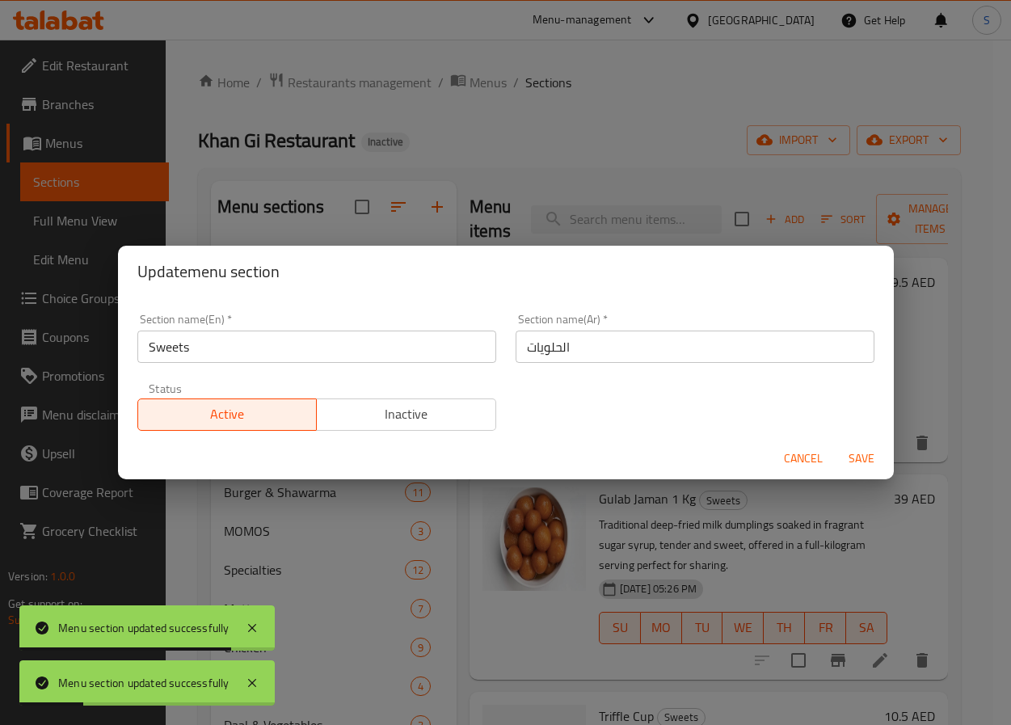
click at [524, 345] on input "الحلويات" at bounding box center [695, 347] width 359 height 32
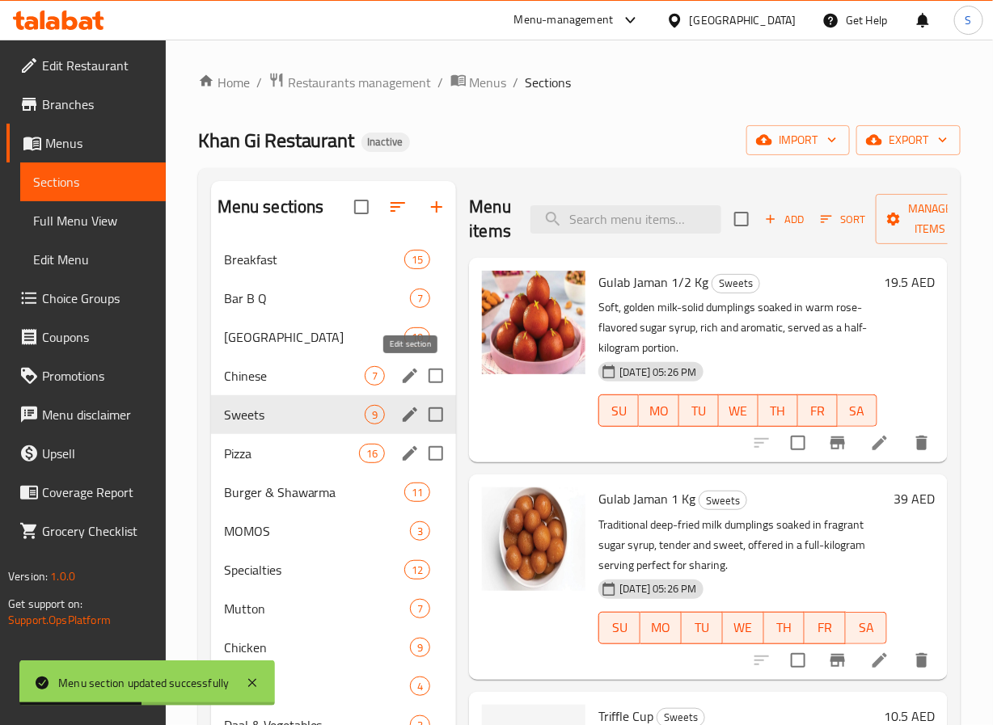
click at [407, 374] on icon "edit" at bounding box center [409, 375] width 19 height 19
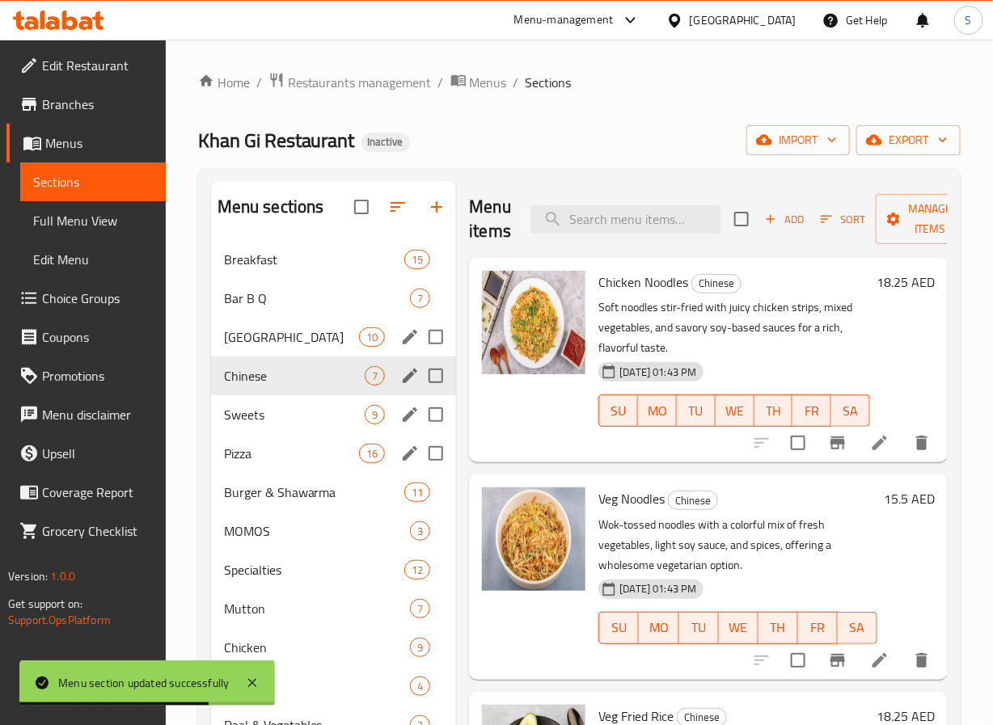
click at [411, 340] on icon "edit" at bounding box center [409, 336] width 19 height 19
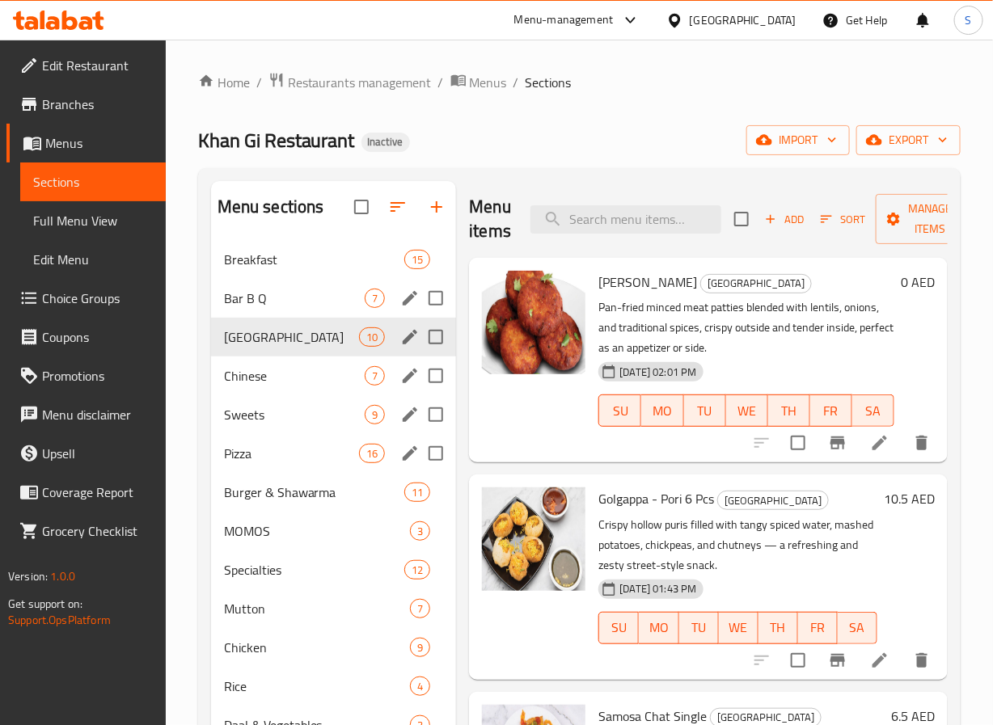
click at [416, 296] on icon "edit" at bounding box center [410, 298] width 15 height 15
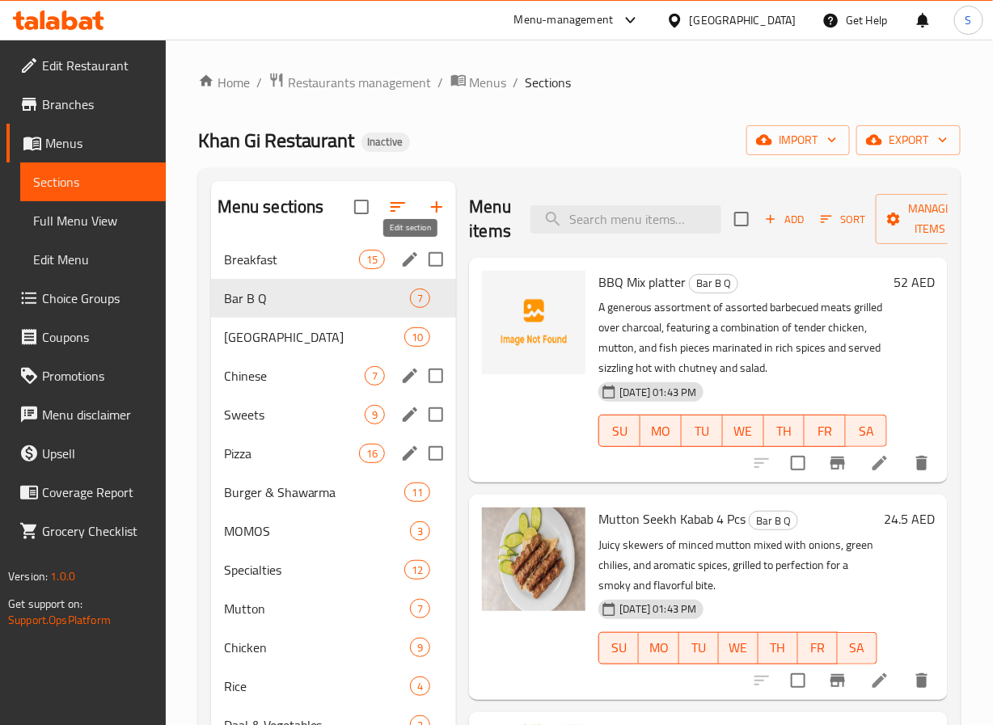
click at [405, 260] on icon "edit" at bounding box center [409, 259] width 19 height 19
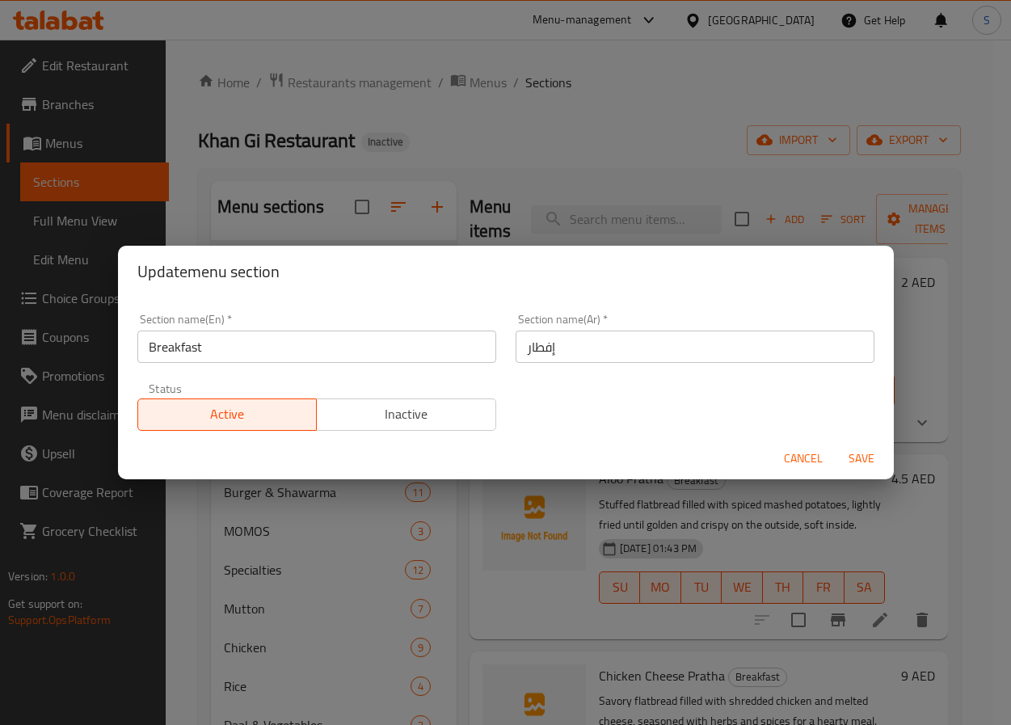
click at [537, 350] on input "إفطار" at bounding box center [695, 347] width 359 height 32
type input "الإفطار"
click at [836, 444] on button "Save" at bounding box center [862, 459] width 52 height 30
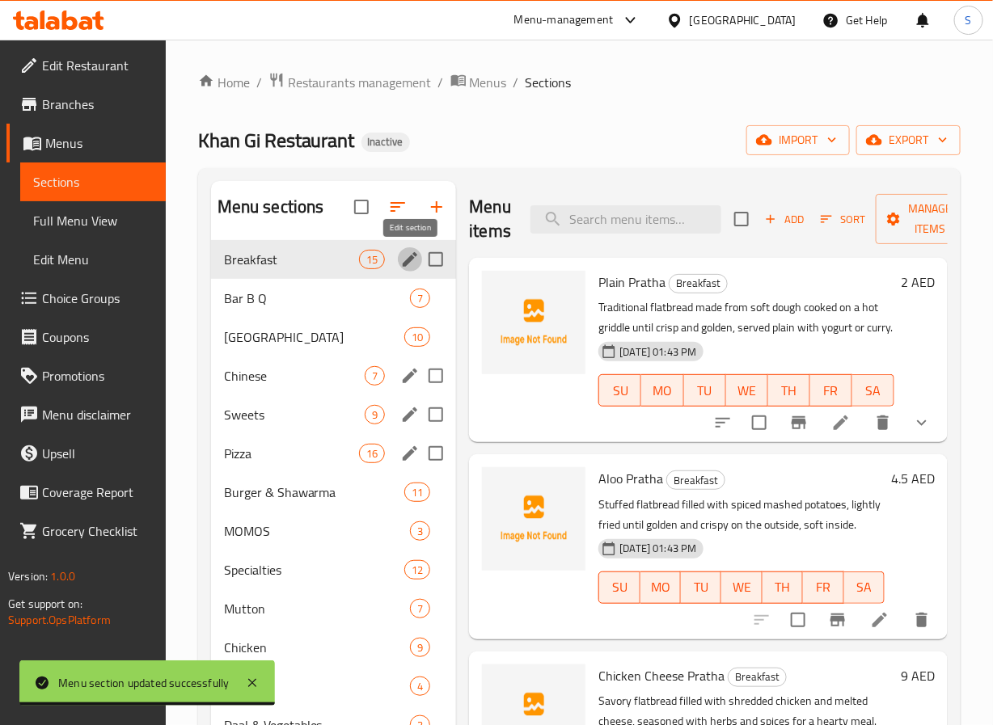
click at [872, 627] on icon at bounding box center [879, 620] width 15 height 15
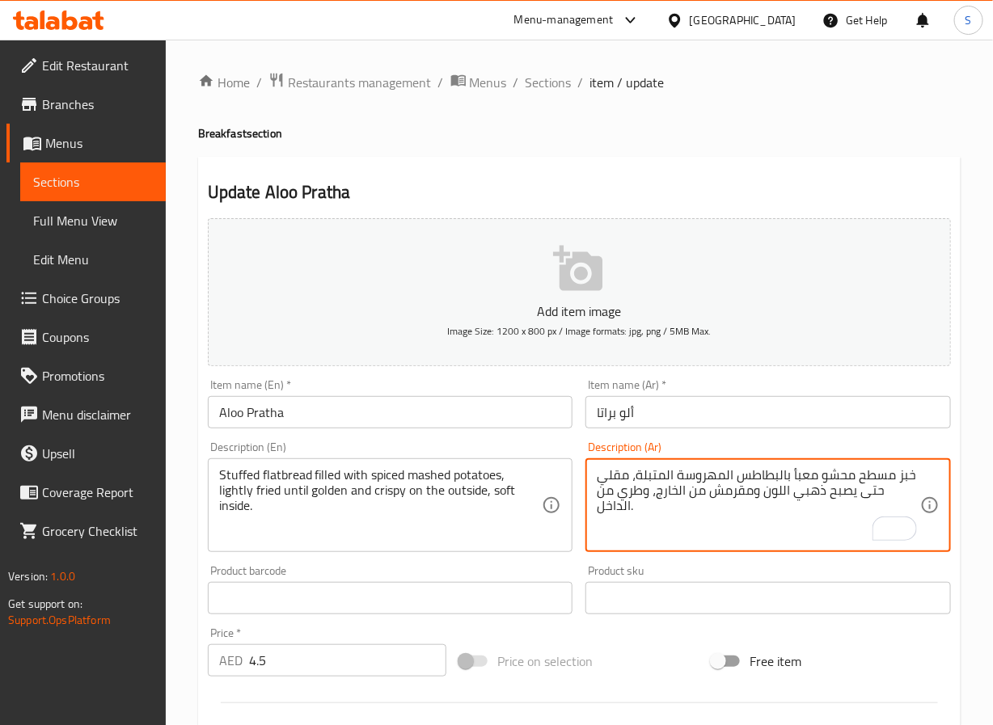
click at [655, 486] on textarea "خبز مسطح محشو معبأ بالبطاطس المهروسة المتبلة، مقلي حتى يصبح ذهبي اللون ومقرمش م…" at bounding box center [758, 505] width 323 height 77
click at [759, 520] on textarea "خبز مسطح محشو معبأ بالبطاطس المهروسة المتبلة، مقلي حتى يصبح ذهبي اللون ومقرمش م…" at bounding box center [758, 505] width 323 height 77
click at [813, 502] on textarea "خبز مسطح محشو معبأ بالبطاطس المهروسة المتبلة، مقلي حتى يصبح ذهبي اللون ومقرمش م…" at bounding box center [758, 505] width 323 height 77
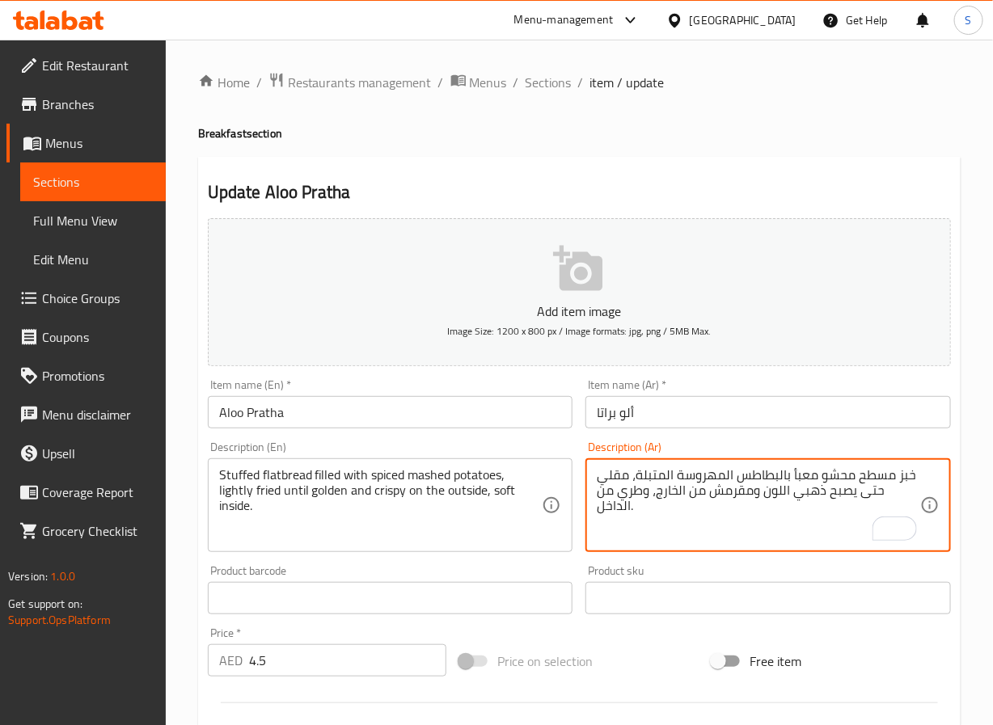
click at [813, 502] on textarea "خبز مسطح محشو معبأ بالبطاطس المهروسة المتبلة، مقلي حتى يصبح ذهبي اللون ومقرمش م…" at bounding box center [758, 505] width 323 height 77
click at [611, 480] on textarea "خبز مسطح محشو معبأ بالبطاطس المهروسة المتبلة، مقلي حتى يصبح ذهبي ومقرمش من الخا…" at bounding box center [758, 505] width 323 height 77
type textarea "خبز مسطح محشو معبأ بالبطاطس المهروسة المتبلة، مقلي بشكل خفيف حتى يصبح ذهبي ومقر…"
click at [662, 412] on input "ألو براتا" at bounding box center [767, 412] width 365 height 32
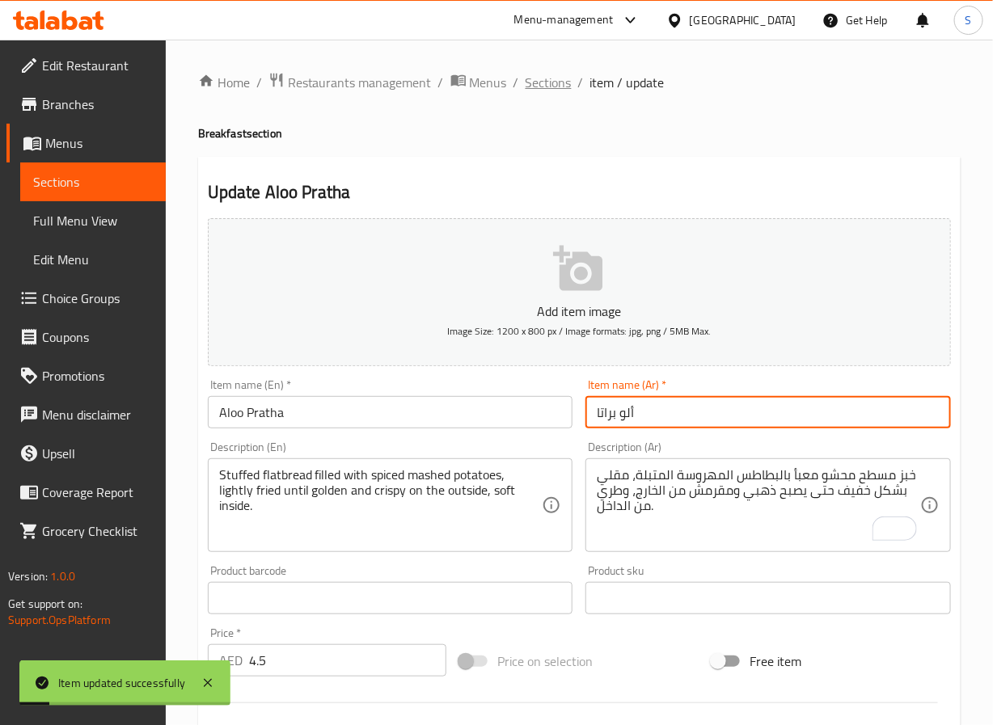
click at [546, 78] on span "Sections" at bounding box center [548, 82] width 46 height 19
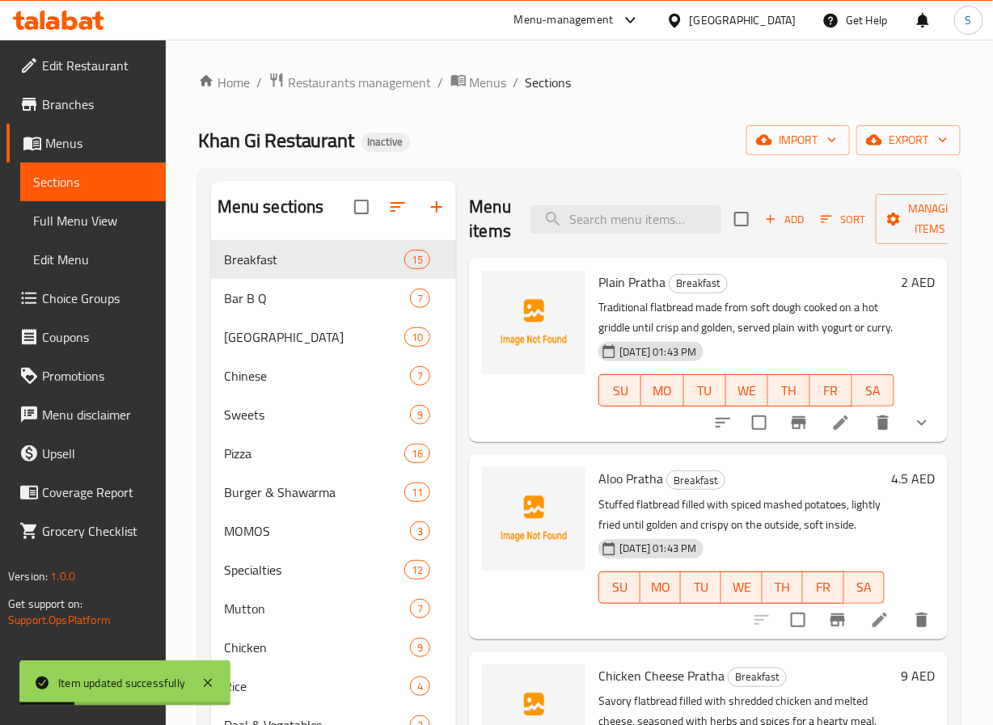
click at [825, 433] on li at bounding box center [840, 422] width 45 height 29
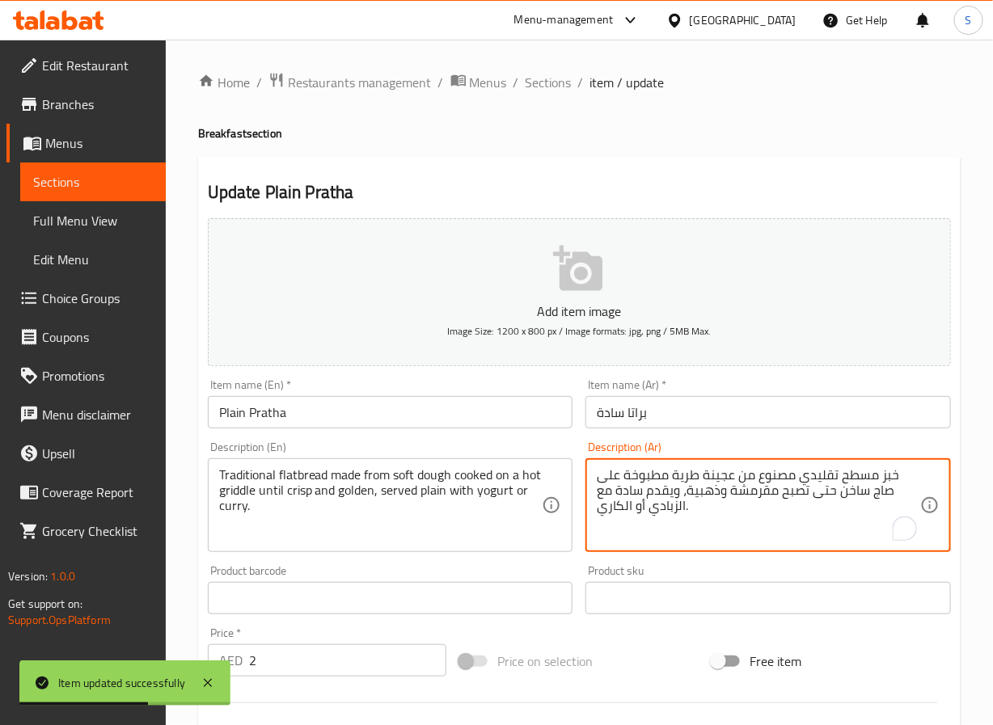
click at [612, 478] on textarea "خبز مسطح تقليدي مصنوع من عجينة طرية مطبوخة على صاج ساخن حتى تصبح مقرمشة وذهبية،…" at bounding box center [758, 505] width 323 height 77
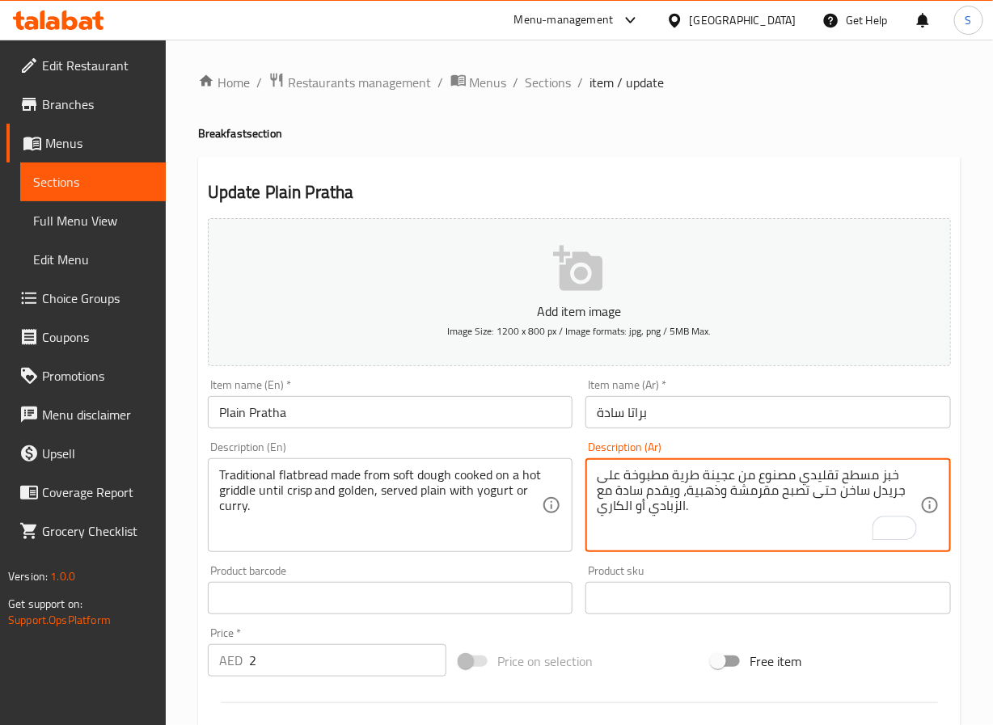
scroll to position [445, 0]
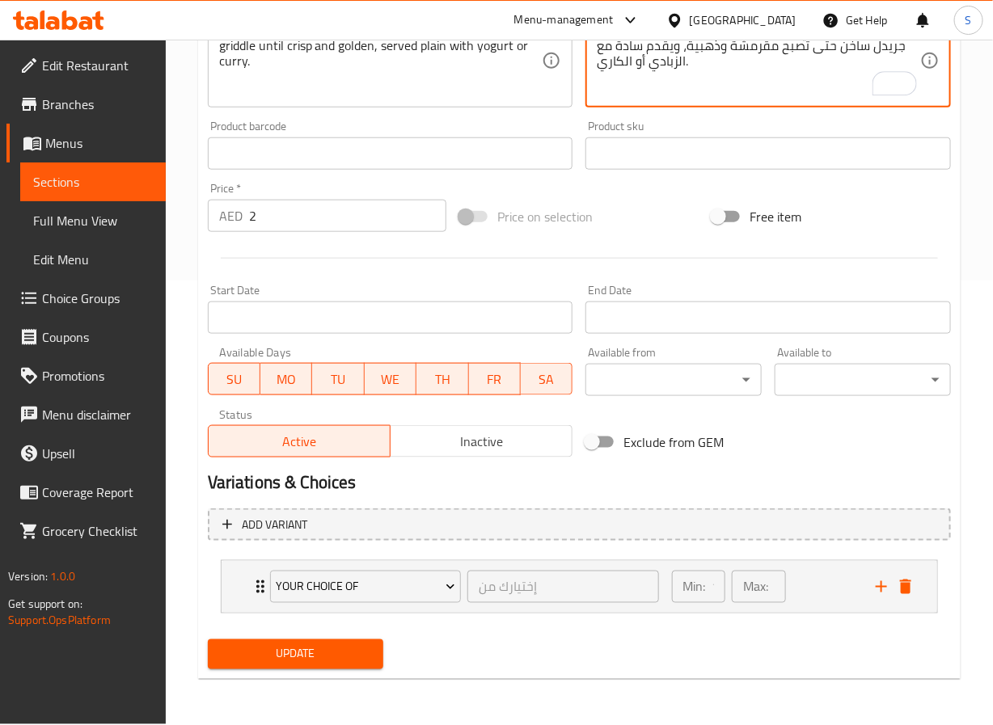
type textarea "خبز مسطح تقليدي مصنوع من عجينة طرية مطبوخة على جريدل ساخن حتى تصبح مقرمشة وذهبي…"
click at [349, 656] on span "Update" at bounding box center [296, 654] width 150 height 20
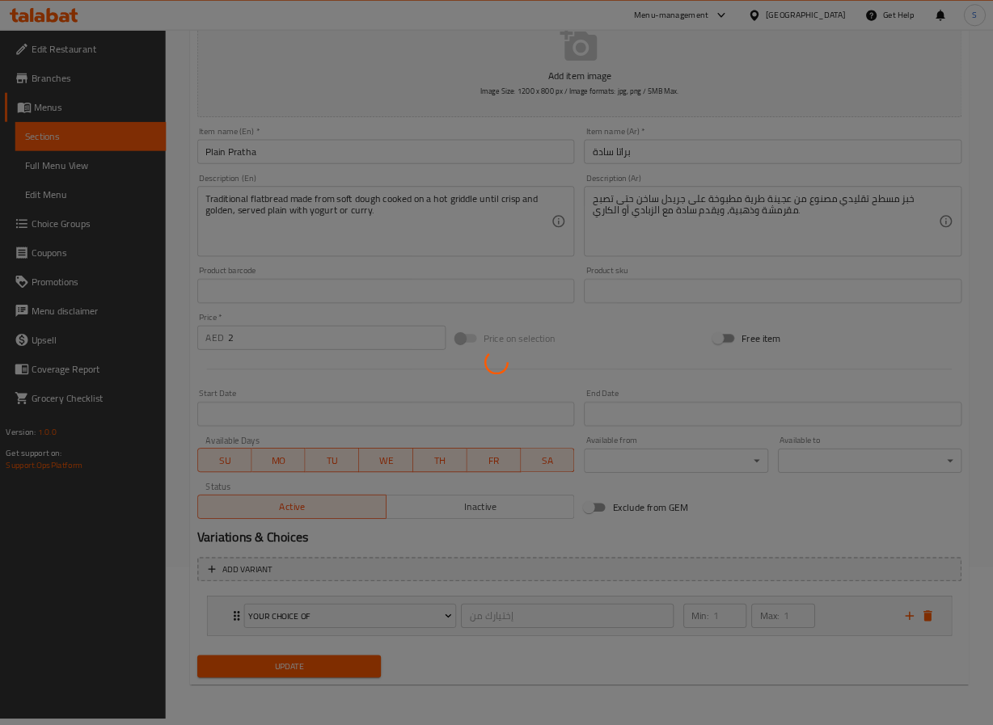
scroll to position [0, 0]
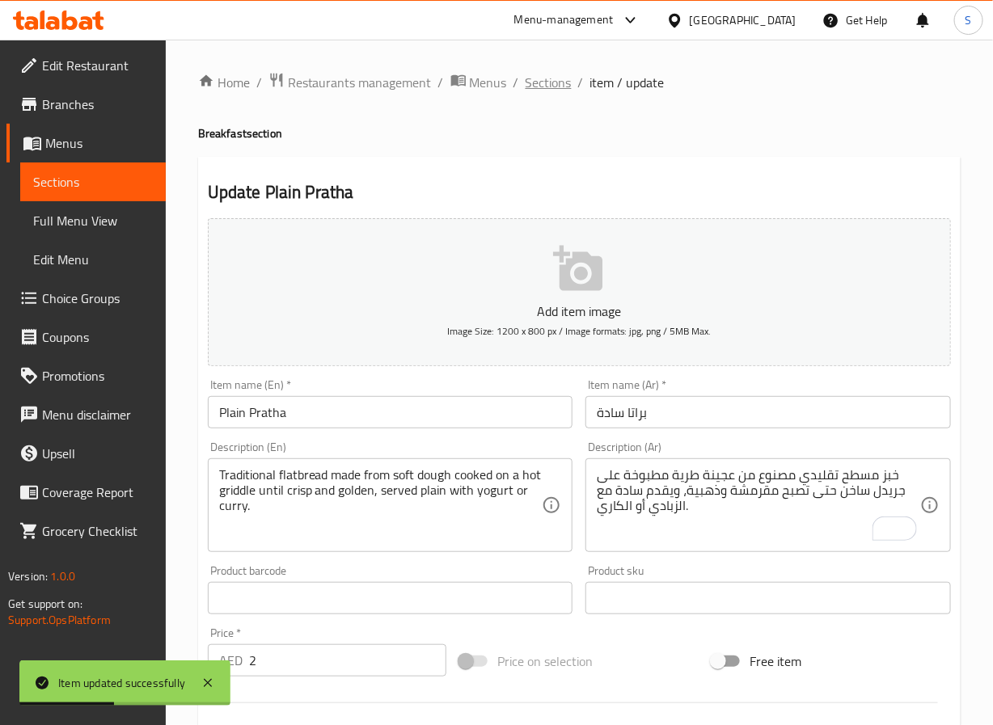
click at [548, 78] on span "Sections" at bounding box center [548, 82] width 46 height 19
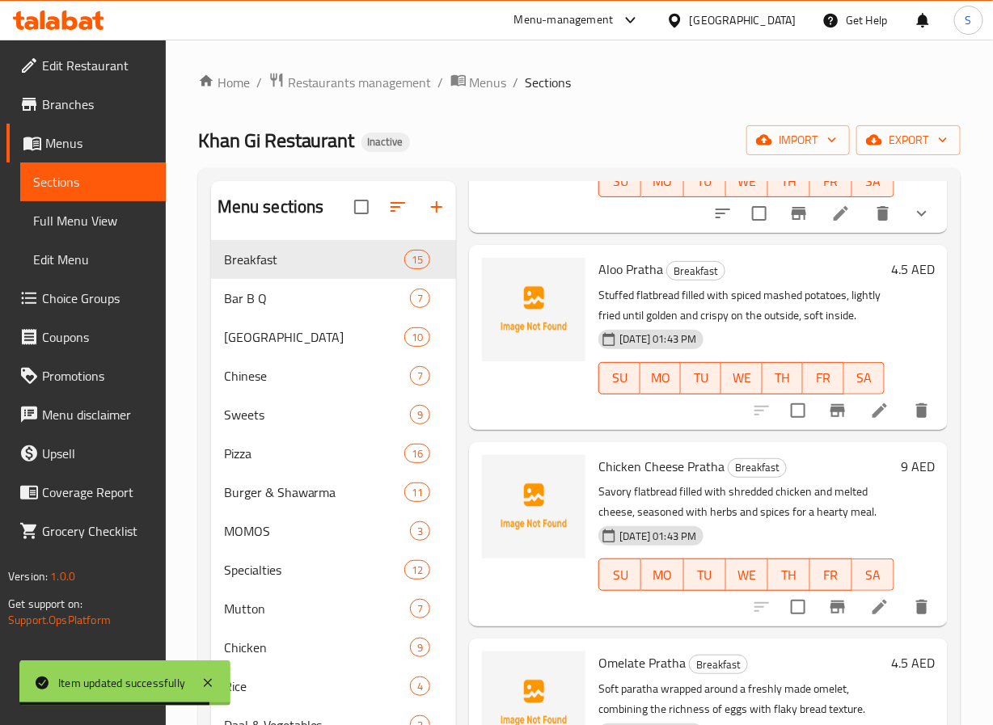
scroll to position [373, 0]
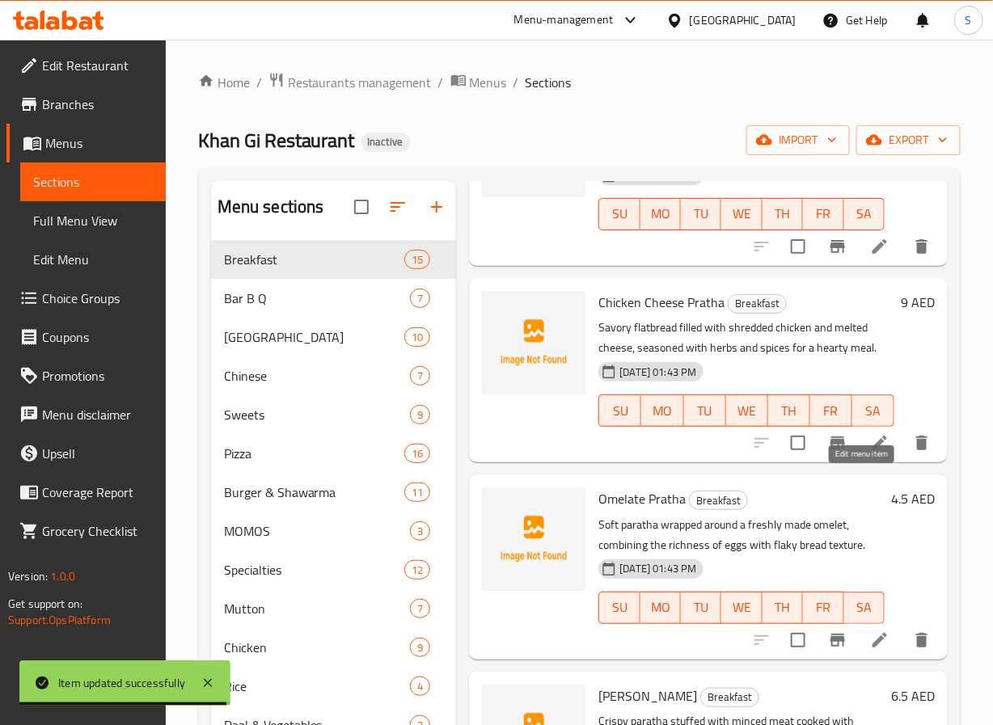
click at [870, 453] on icon at bounding box center [879, 442] width 19 height 19
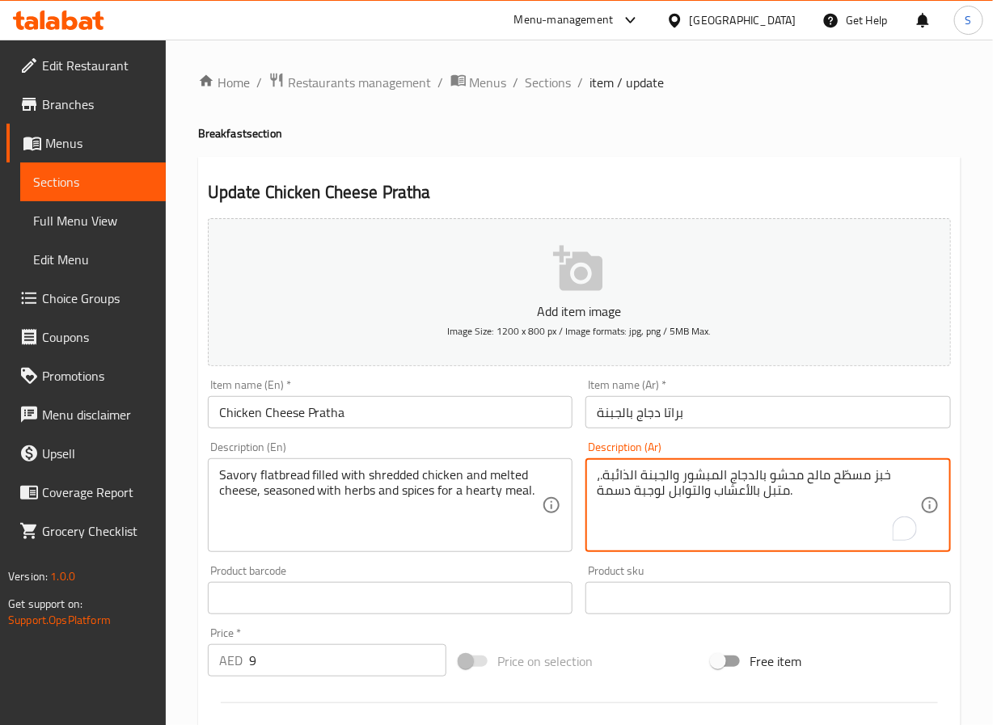
click at [614, 497] on textarea "خبز مسطّح مالح محشو بالدجاج المبشور والجبنة الذائبة.، متبل بالأعشاب والتوابل لو…" at bounding box center [758, 505] width 323 height 77
type textarea "خبز مسطّح مالح محشو بالدجاج المبشور والجبنة الذائبة.، متبل بالأعشاب والتوابل لو…"
click at [663, 406] on input "براتا دجاج بالجبنة" at bounding box center [767, 412] width 365 height 32
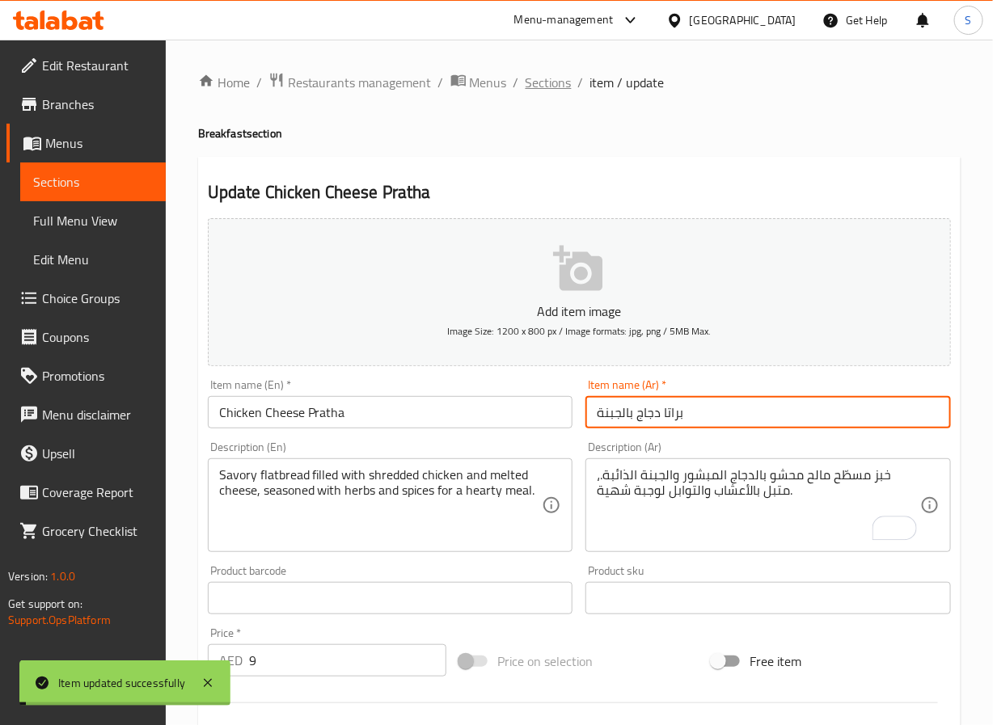
click at [546, 87] on span "Sections" at bounding box center [548, 82] width 46 height 19
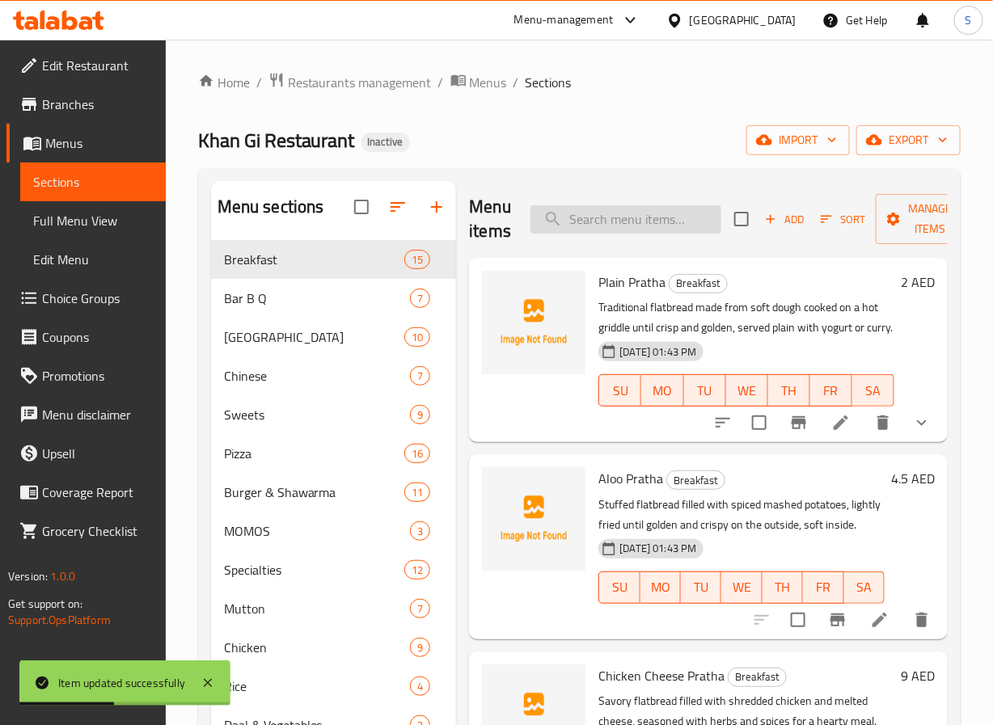
click at [599, 234] on input "search" at bounding box center [625, 219] width 191 height 28
paste input "Omelate Pratha"
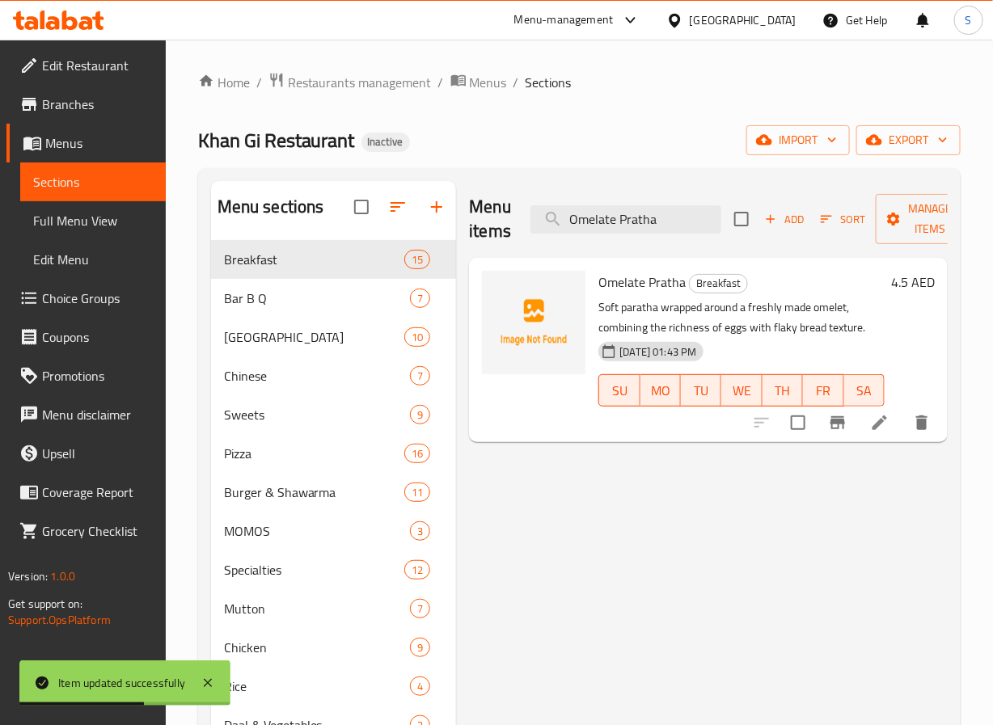
type input "Omelate Pratha"
click at [864, 429] on li at bounding box center [879, 422] width 45 height 29
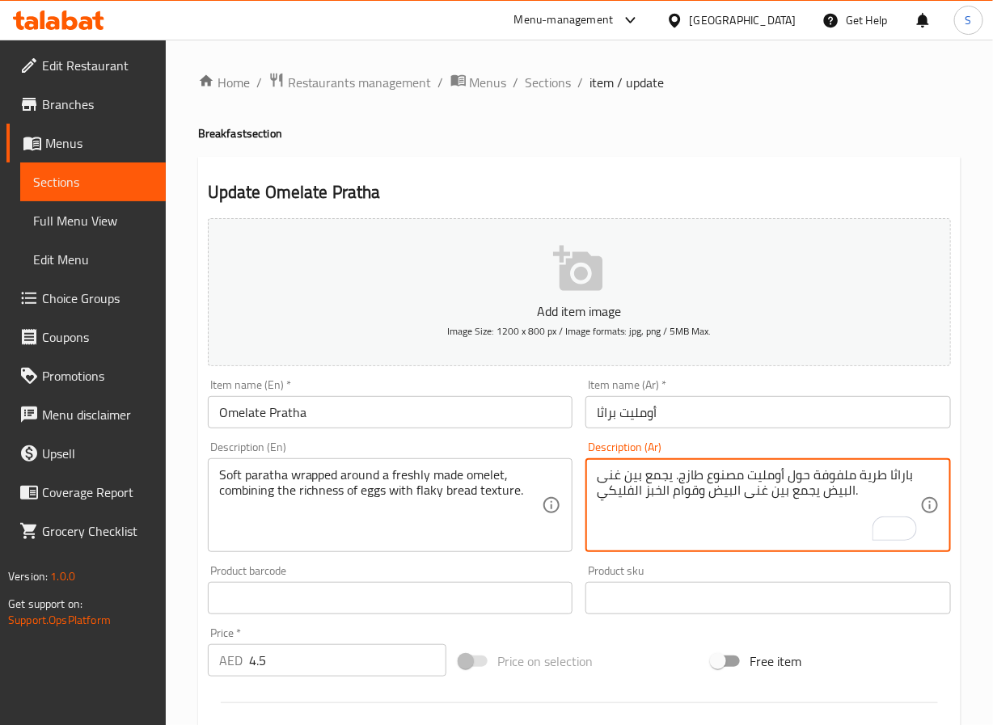
click at [818, 498] on textarea "باراثا طرية ملفوفة حول أومليت مصنوع طازج. يجمع بين غنى البيض يجمع بين غنى البيض…" at bounding box center [758, 505] width 323 height 77
type textarea "باراثا طرية ملفوفة حول أومليت مصنوع طازج. يجمع بين غنى البيض وقوام الخبز الفليك…"
click at [726, 420] on input "أومليت براثا" at bounding box center [767, 412] width 365 height 32
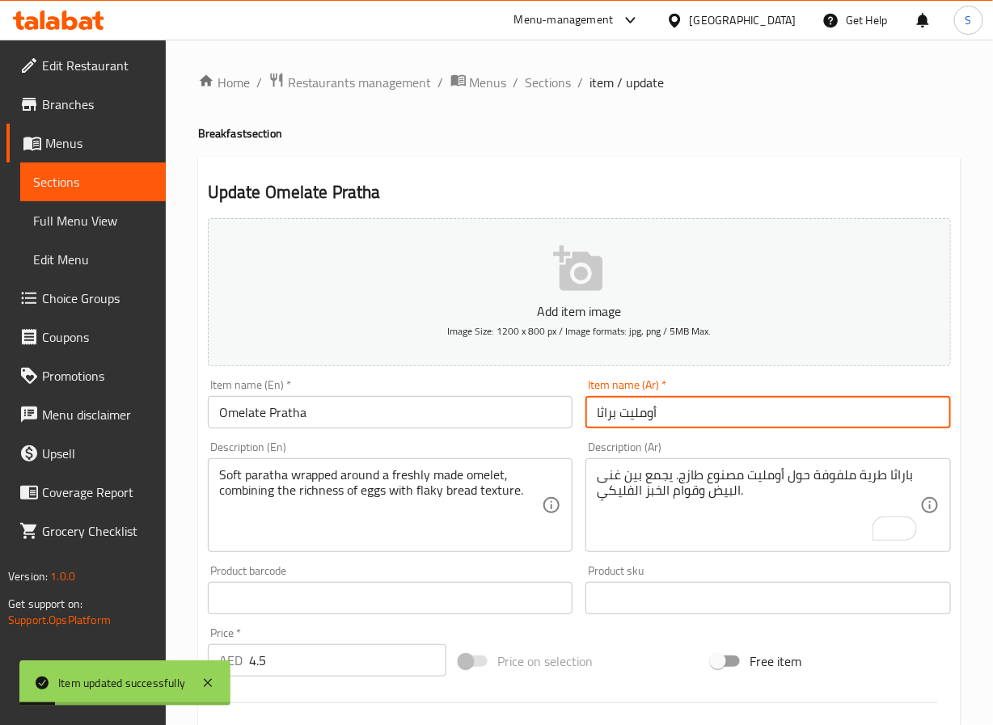
click at [600, 412] on input "أومليت براثا" at bounding box center [767, 412] width 365 height 32
type input "أومليت براتا"
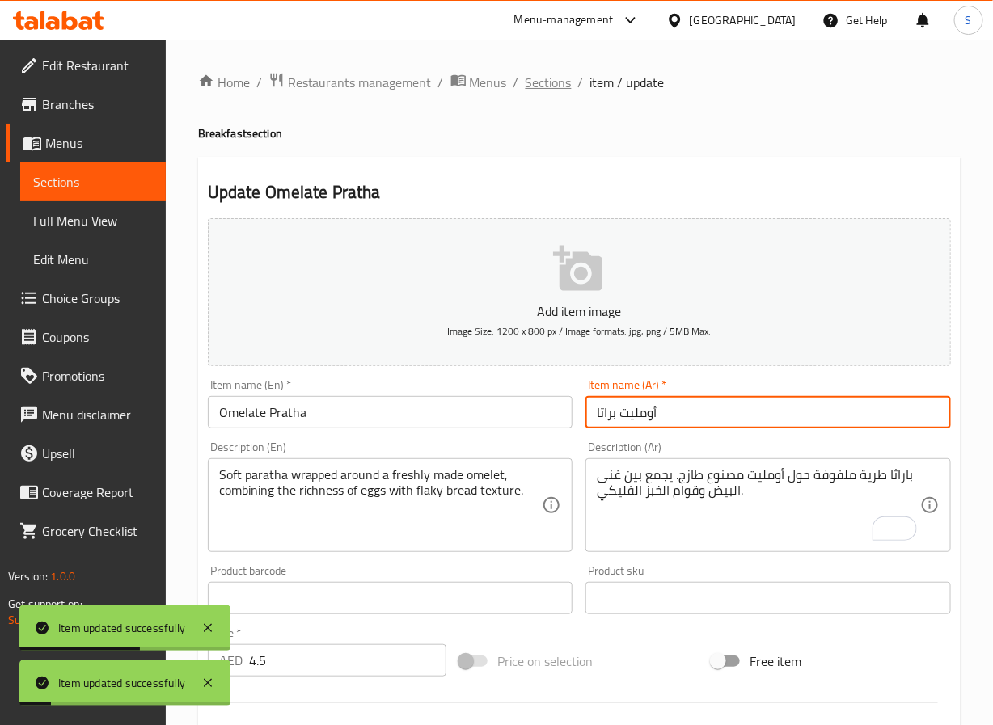
click at [548, 73] on span "Sections" at bounding box center [548, 82] width 46 height 19
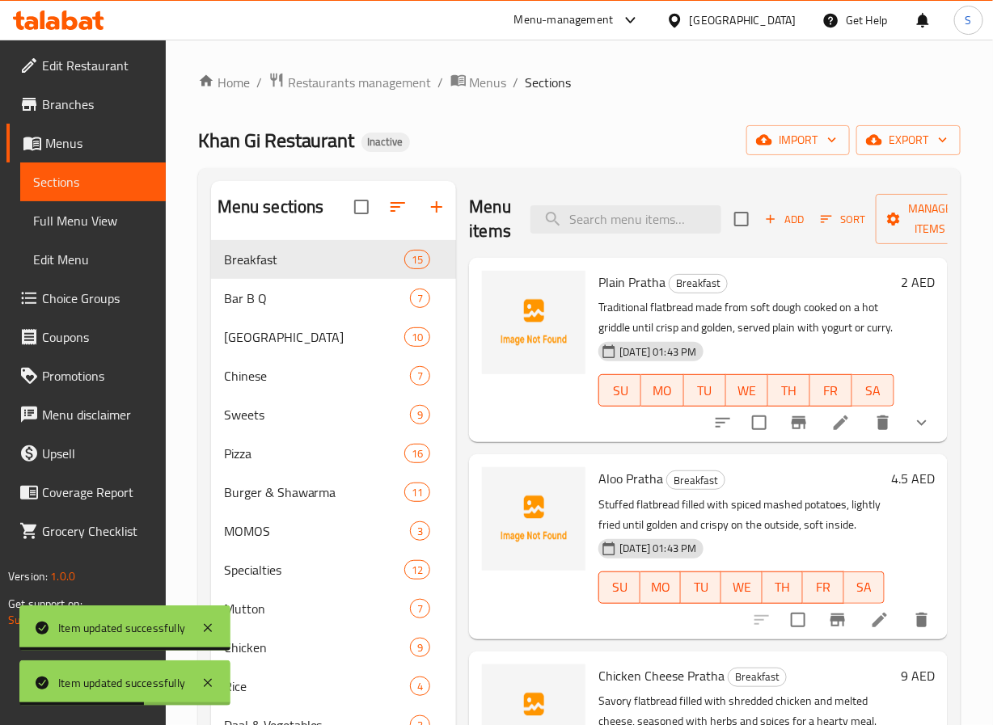
click at [599, 238] on div "Menu items Add Sort Manage items" at bounding box center [708, 219] width 479 height 77
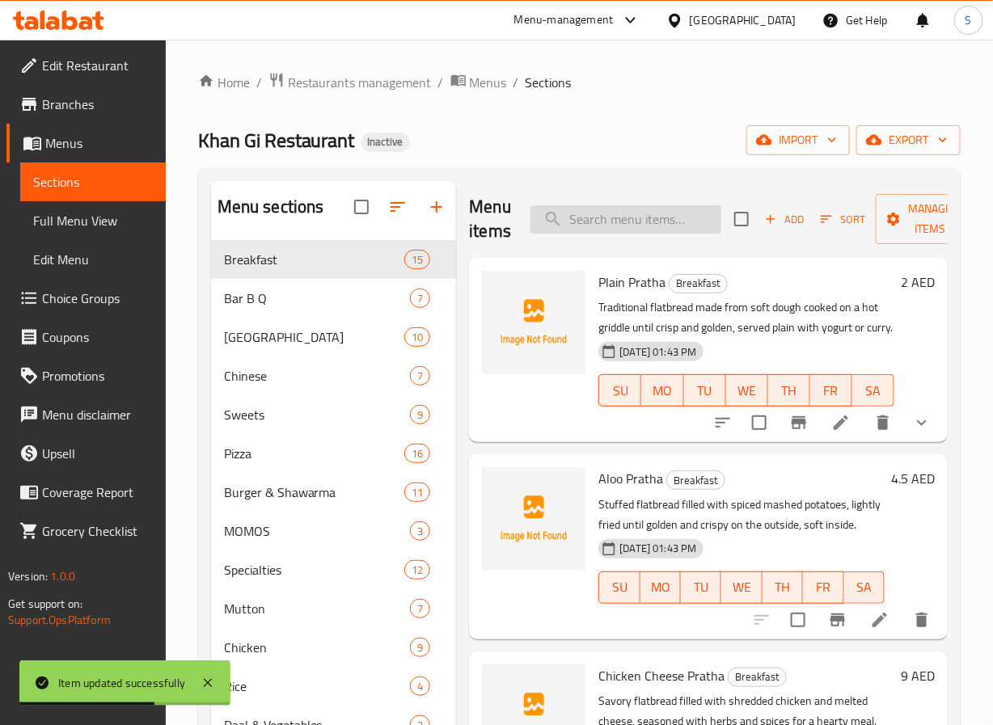
click at [604, 213] on input "search" at bounding box center [625, 219] width 191 height 28
paste input "Qeema Pratha"
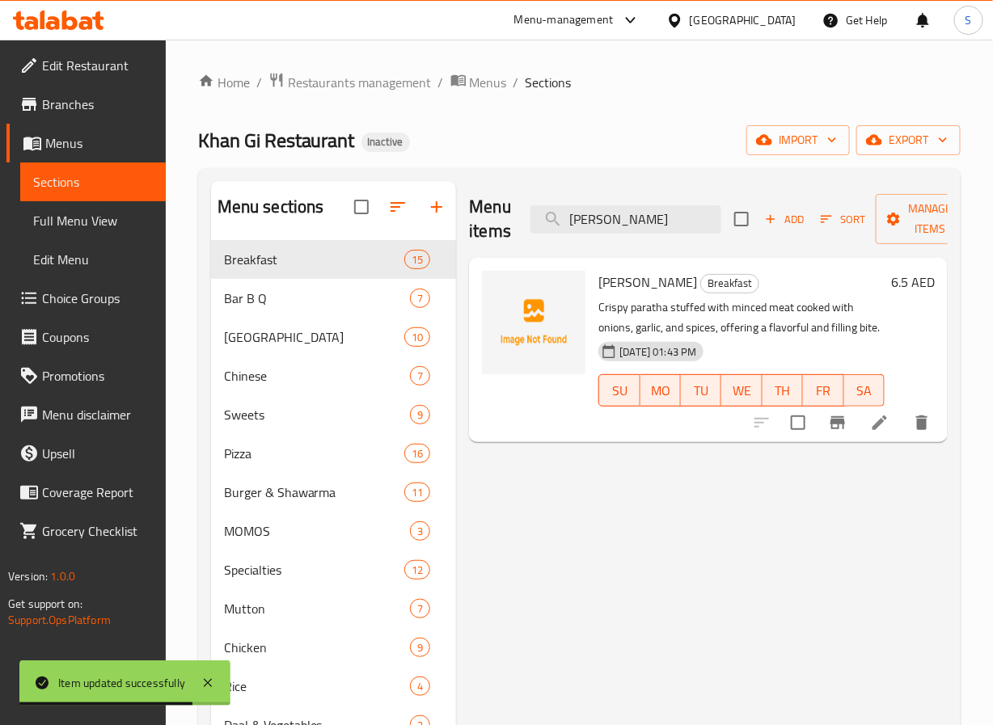
type input "Qeema Pratha"
click at [884, 428] on icon at bounding box center [879, 422] width 19 height 19
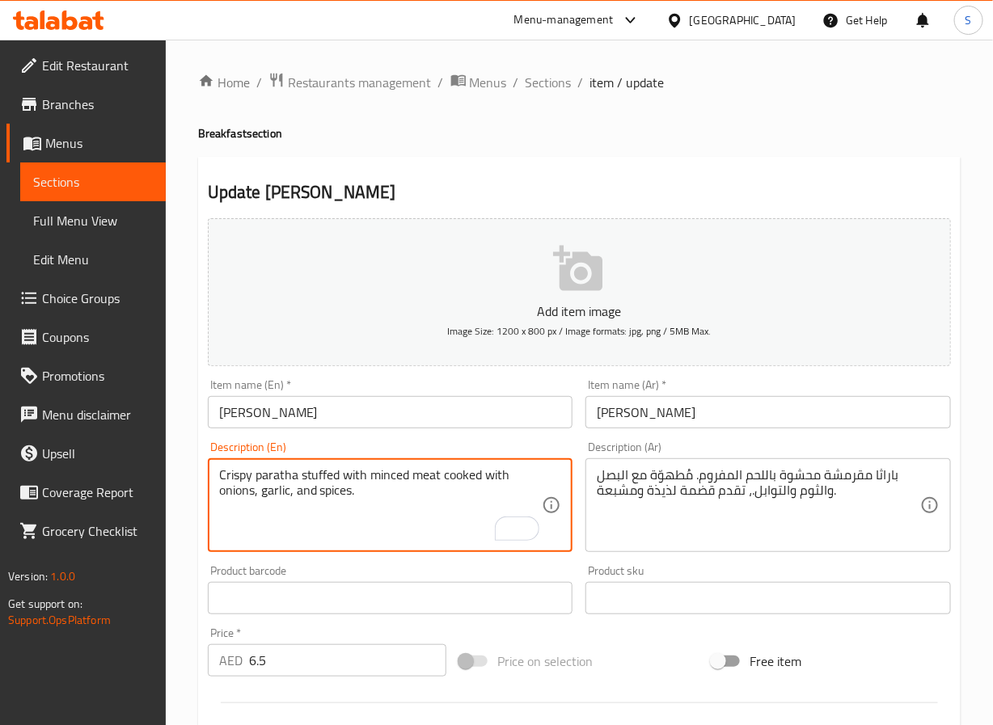
type textarea "Crispy paratha stuffed with minced meat cooked with onions, garlic, and spices."
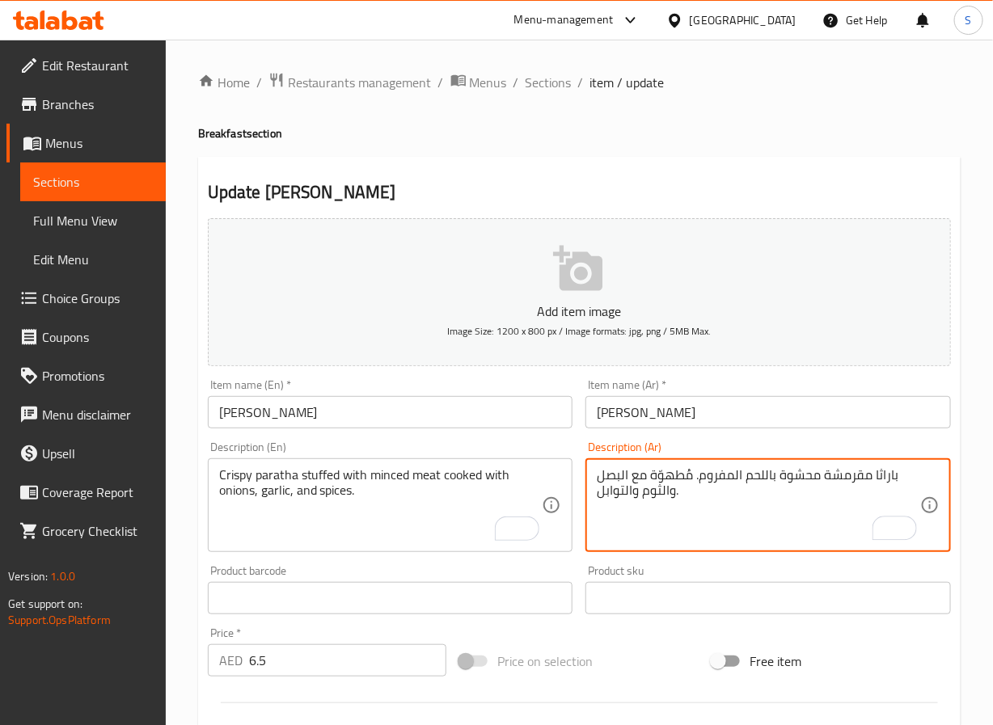
type textarea "باراثا مقرمشة محشوة باللحم المفروم. مُطهوّة مع البصل والثوم والتوابل."
click at [597, 413] on input "كيما براثا" at bounding box center [767, 412] width 365 height 32
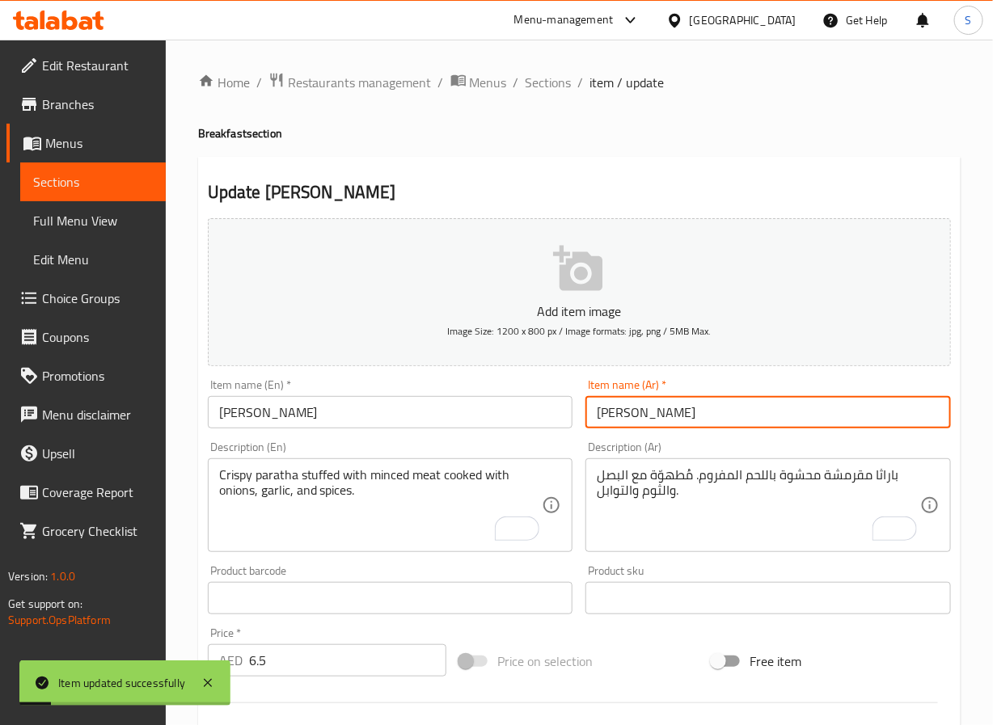
type input "كيما براتا"
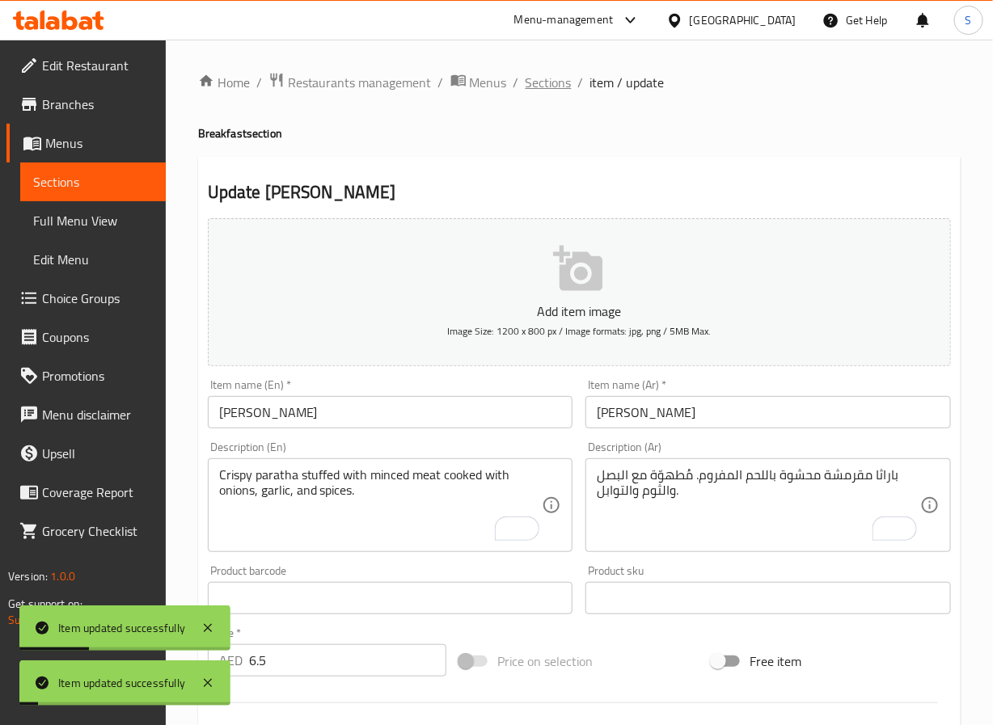
click at [551, 91] on span "Sections" at bounding box center [548, 82] width 46 height 19
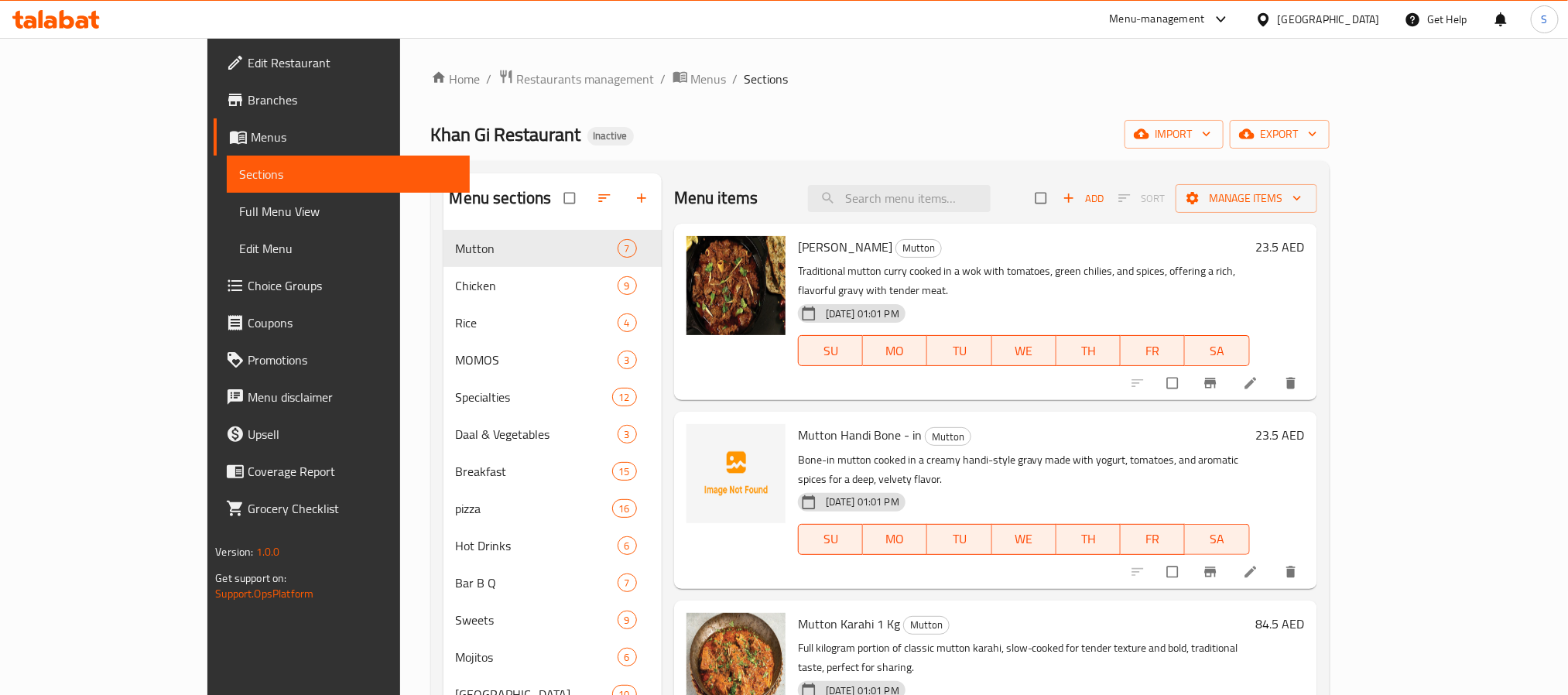
click at [239, 216] on span "Full Menu View" at bounding box center [347, 211] width 217 height 18
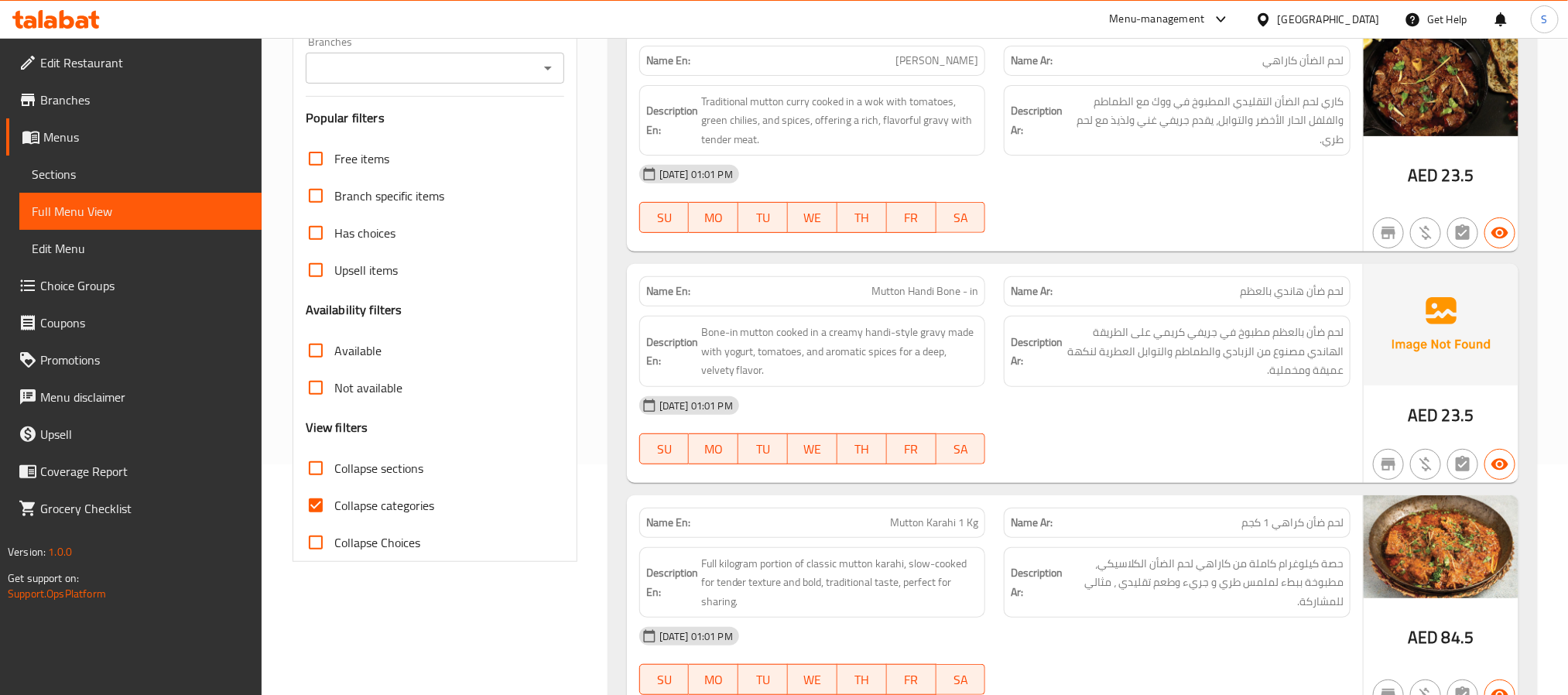
scroll to position [272, 0]
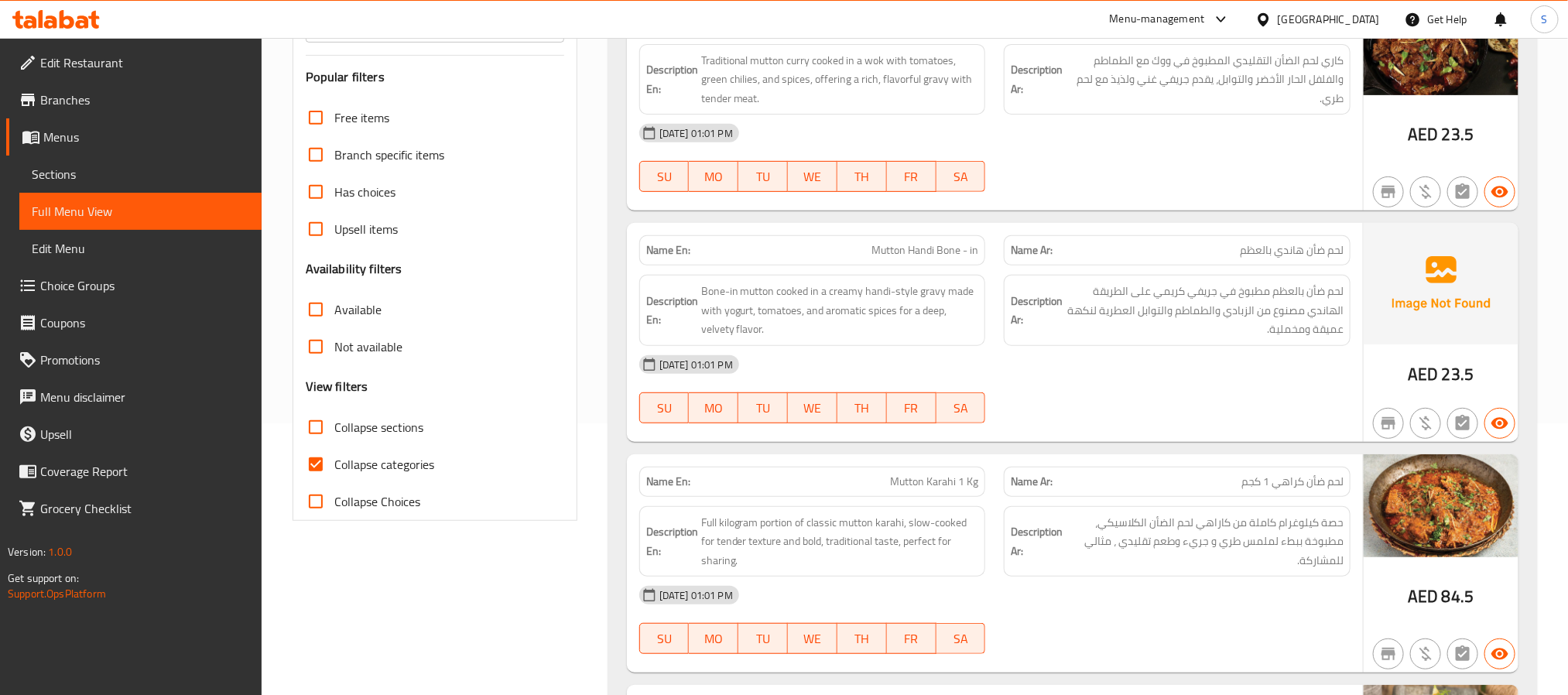
click at [306, 449] on input "Collapse categories" at bounding box center [315, 464] width 37 height 37
checkbox input "false"
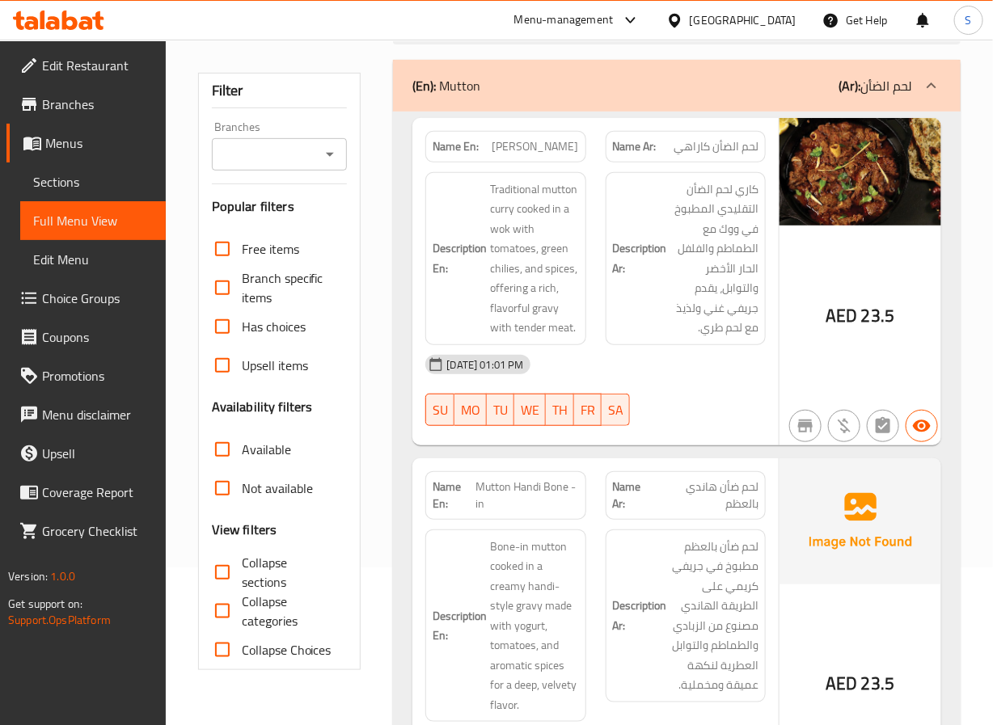
scroll to position [200, 0]
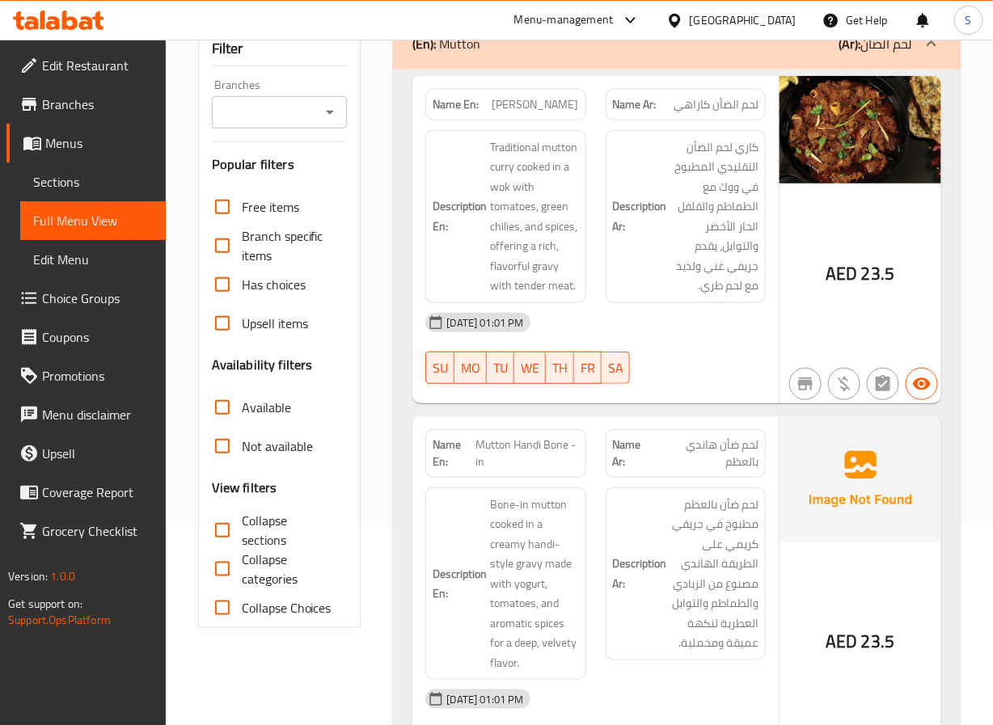
drag, startPoint x: 226, startPoint y: 524, endPoint x: 0, endPoint y: 401, distance: 257.6
click at [226, 524] on input "Collapse sections" at bounding box center [222, 530] width 39 height 39
checkbox input "true"
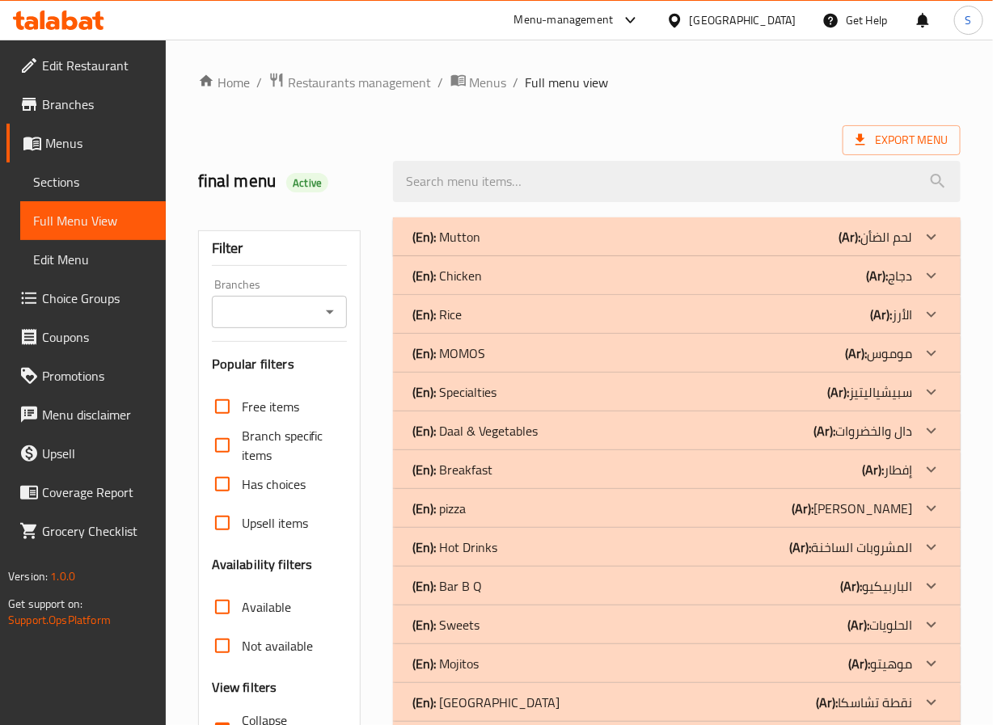
scroll to position [146, 0]
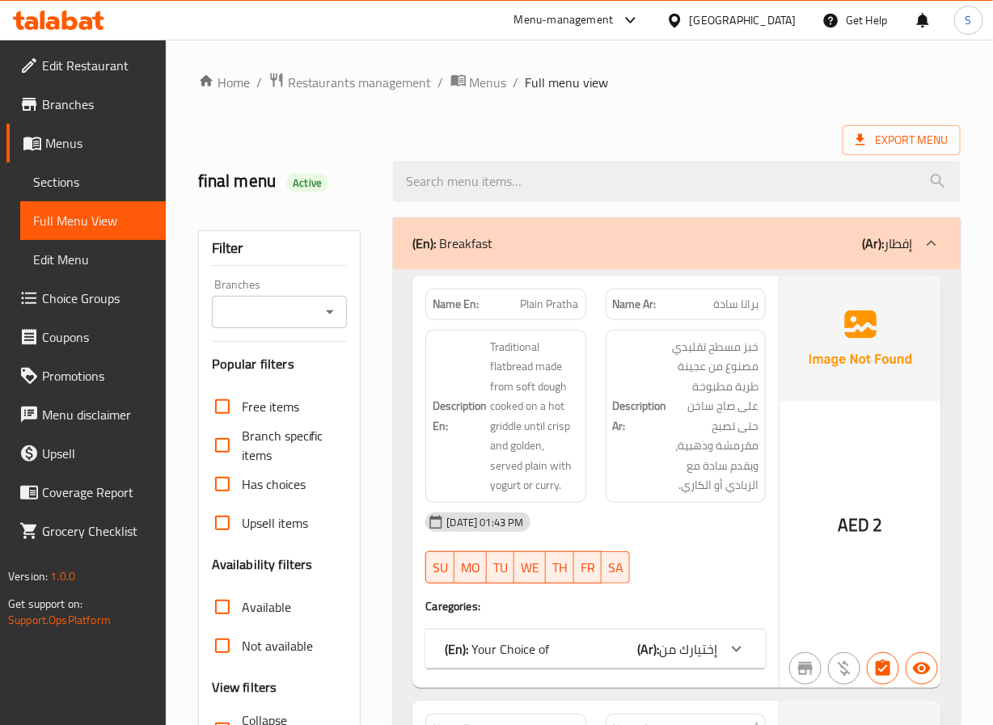
scroll to position [343, 0]
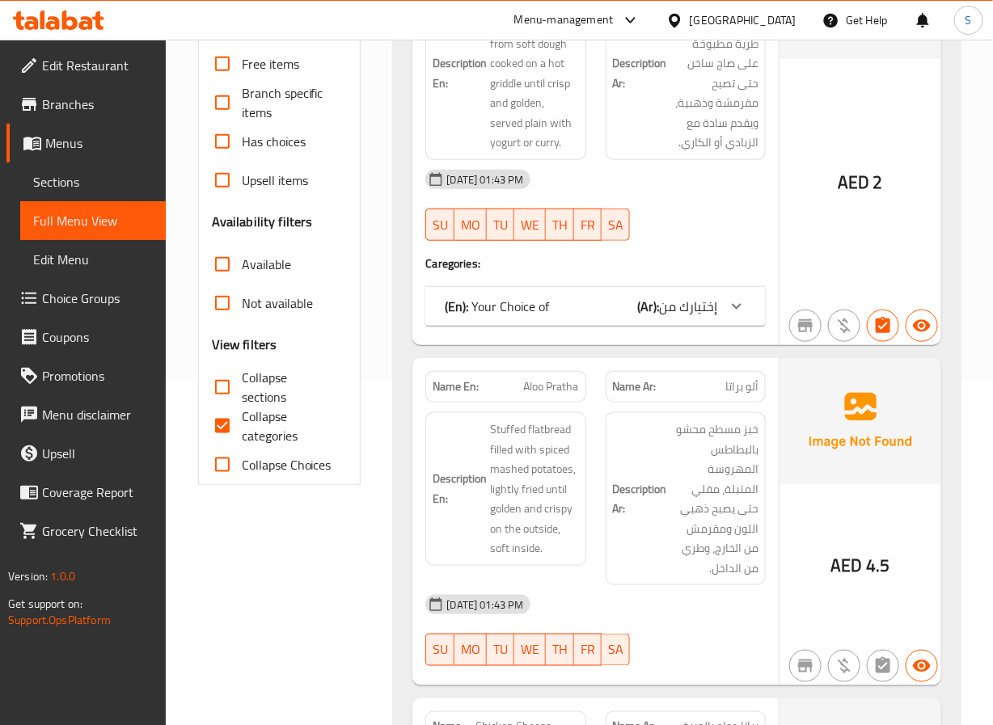
click at [218, 434] on input "Collapse categories" at bounding box center [222, 426] width 39 height 39
checkbox input "false"
click at [224, 381] on input "Collapse sections" at bounding box center [222, 387] width 39 height 39
checkbox input "true"
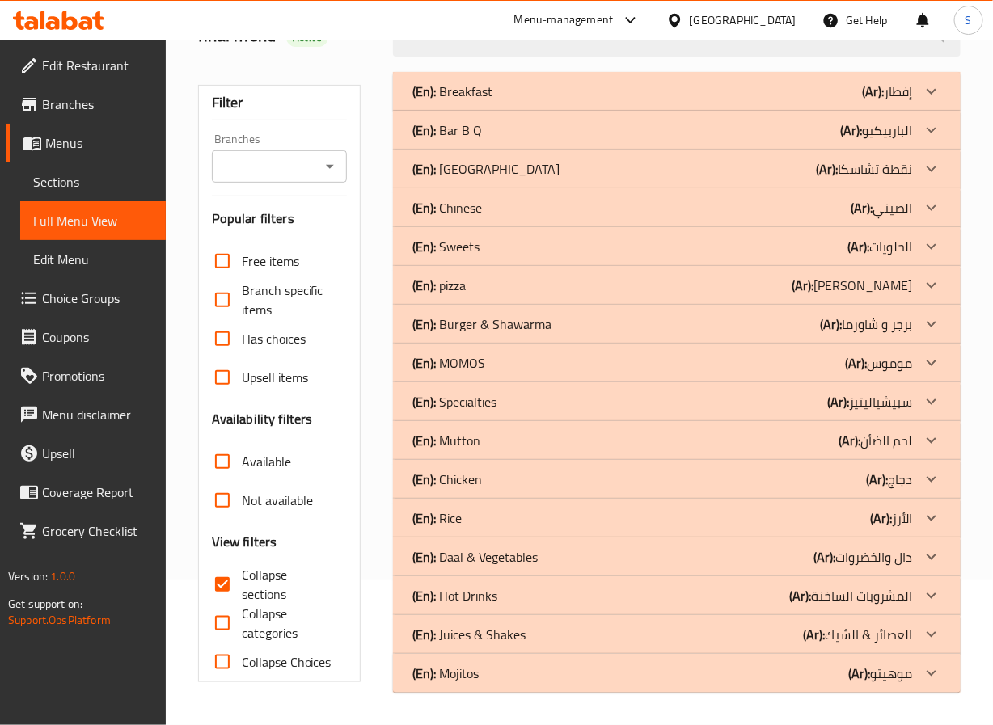
scroll to position [146, 0]
click at [558, 234] on div "(En): Sweets (Ar): الحلويات" at bounding box center [676, 246] width 567 height 39
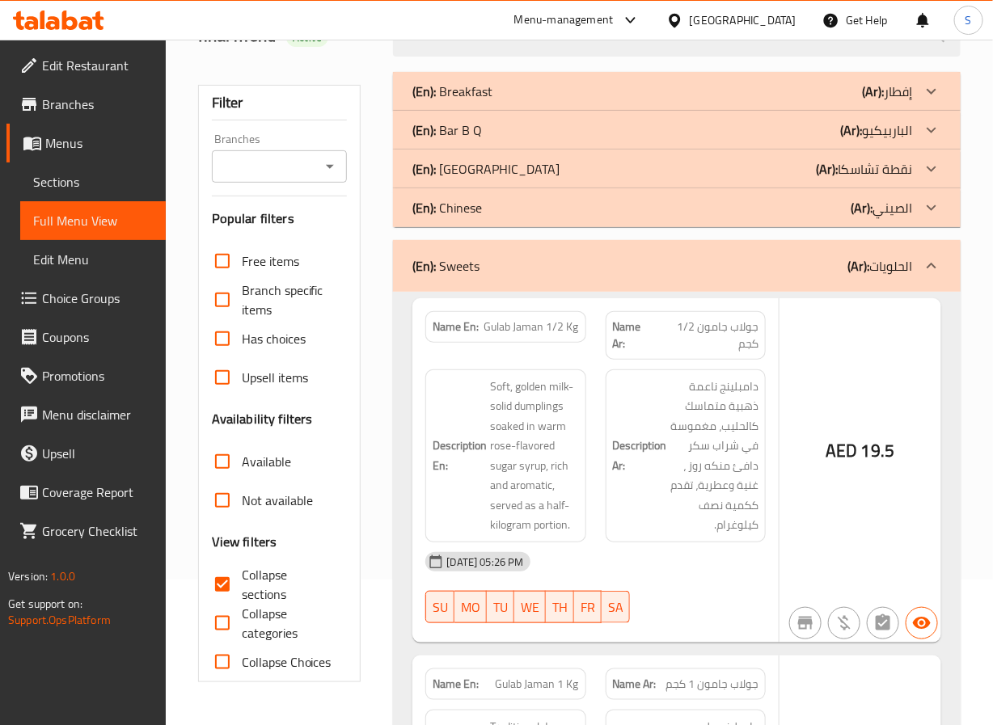
click at [546, 200] on div "(En): Chinese (Ar): الصيني" at bounding box center [661, 207] width 499 height 19
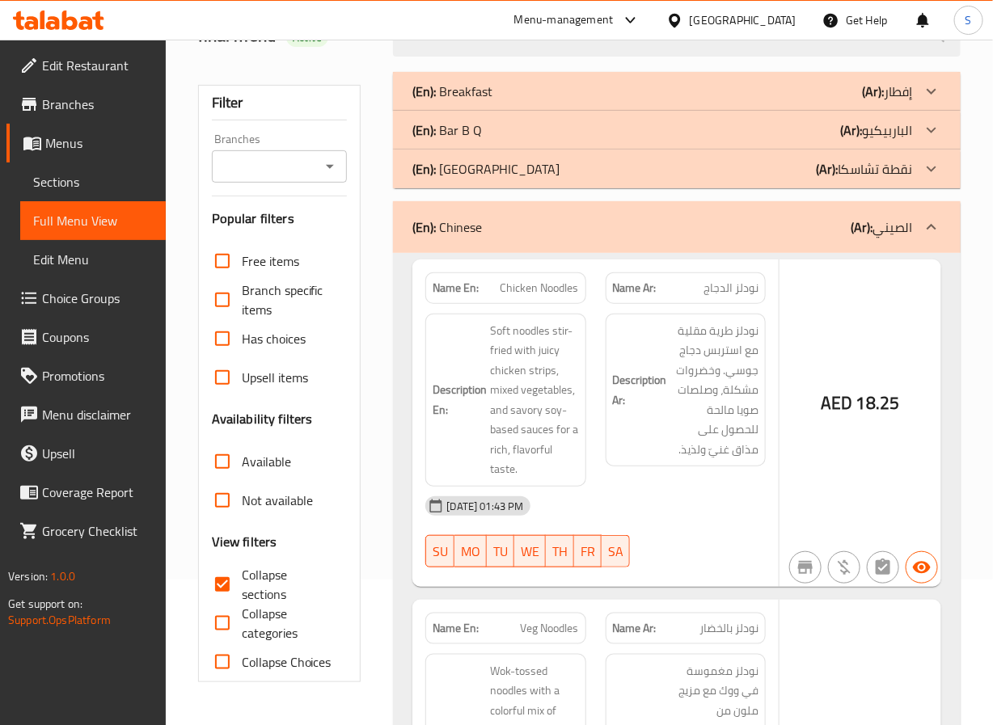
click at [555, 160] on div "(En): Chaska Point (Ar): نقطة تشاسكا" at bounding box center [661, 168] width 499 height 19
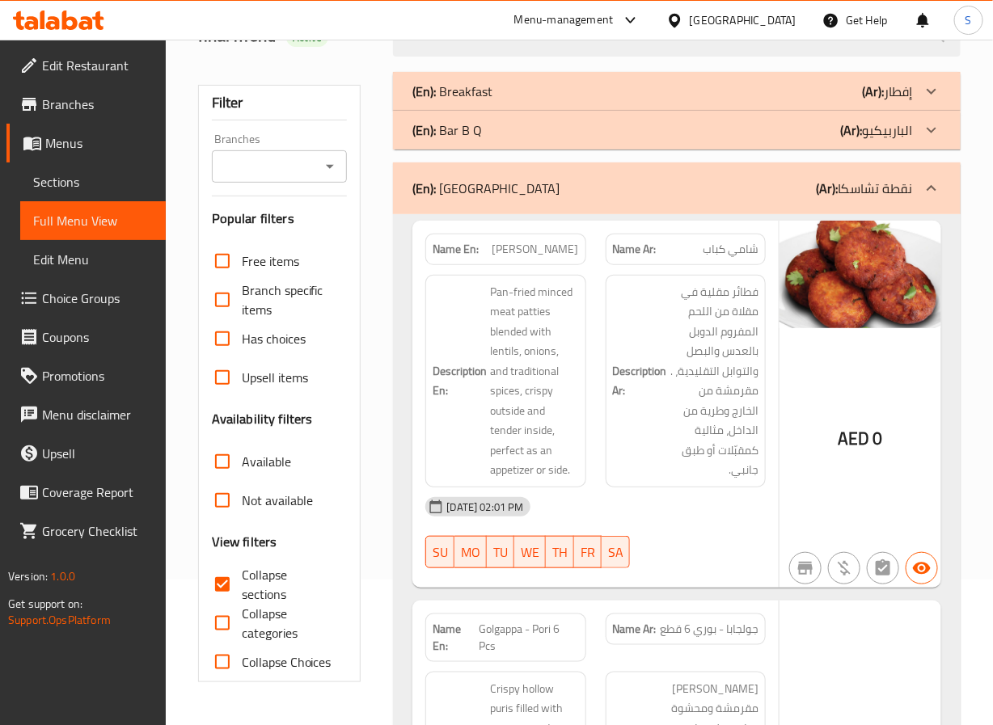
click at [546, 146] on div "(En): Bar B Q (Ar): الباربيكيو" at bounding box center [676, 130] width 567 height 39
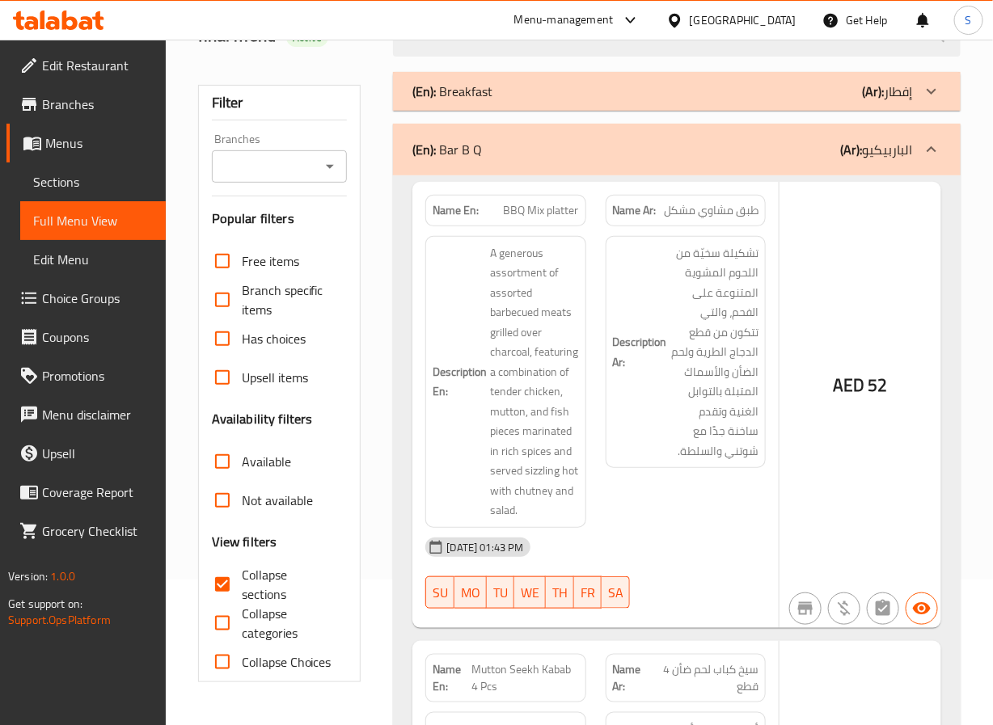
click at [558, 93] on div "(En): Breakfast (Ar): إفطار" at bounding box center [661, 91] width 499 height 19
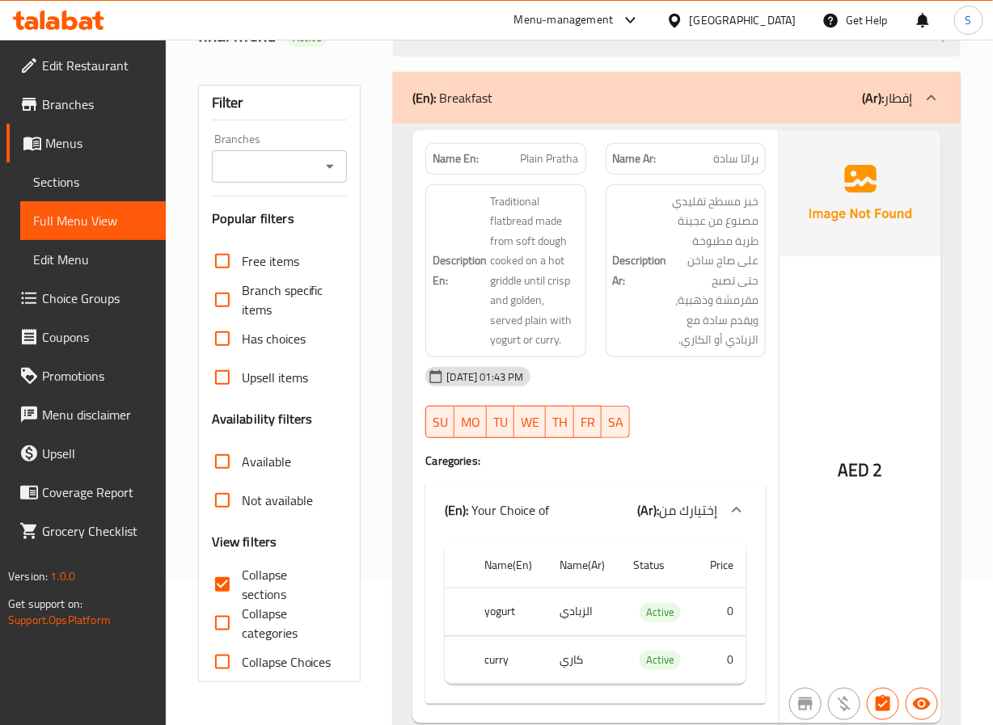
click at [449, 165] on strong "Name En:" at bounding box center [456, 158] width 46 height 17
copy strong "Name En:"
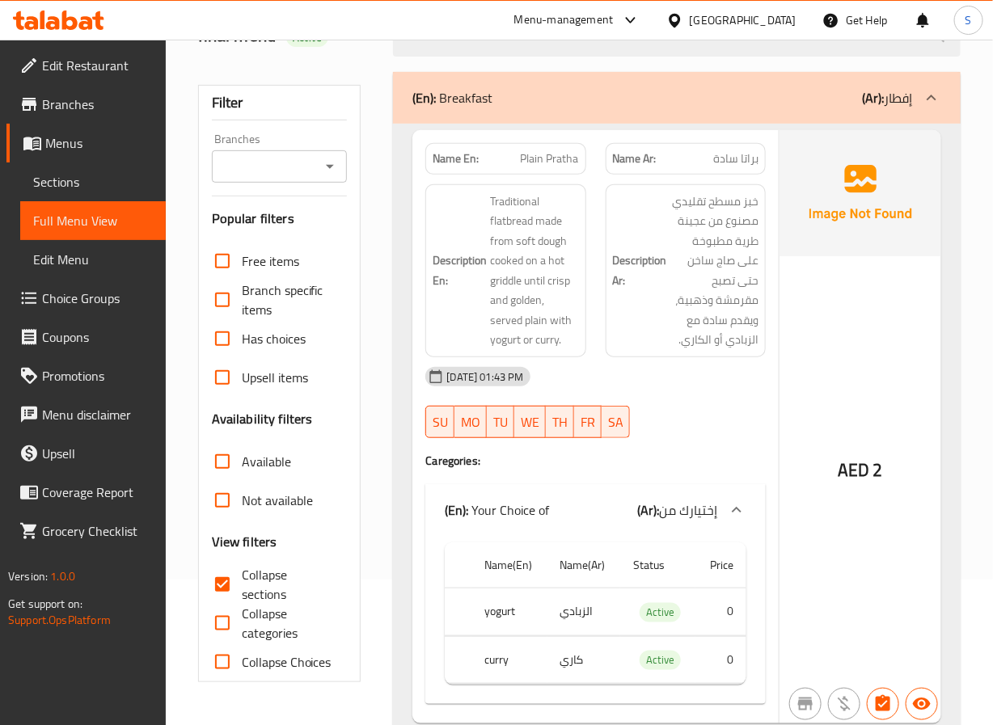
scroll to position [551, 0]
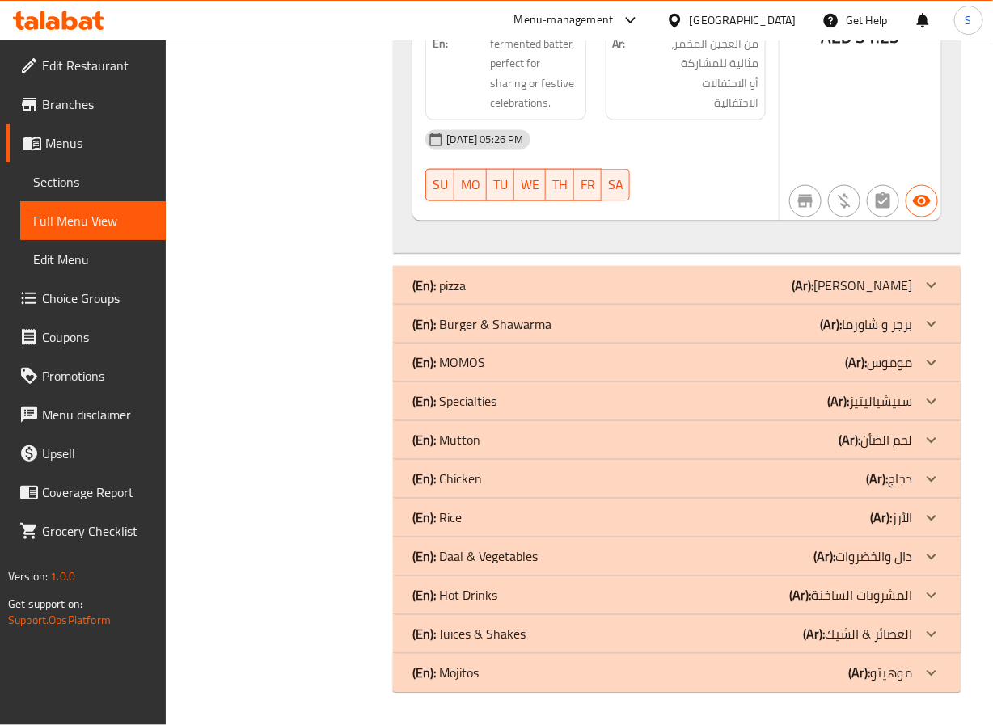
click at [640, 282] on div "(En): pizza (Ar): بيتزا" at bounding box center [661, 285] width 499 height 19
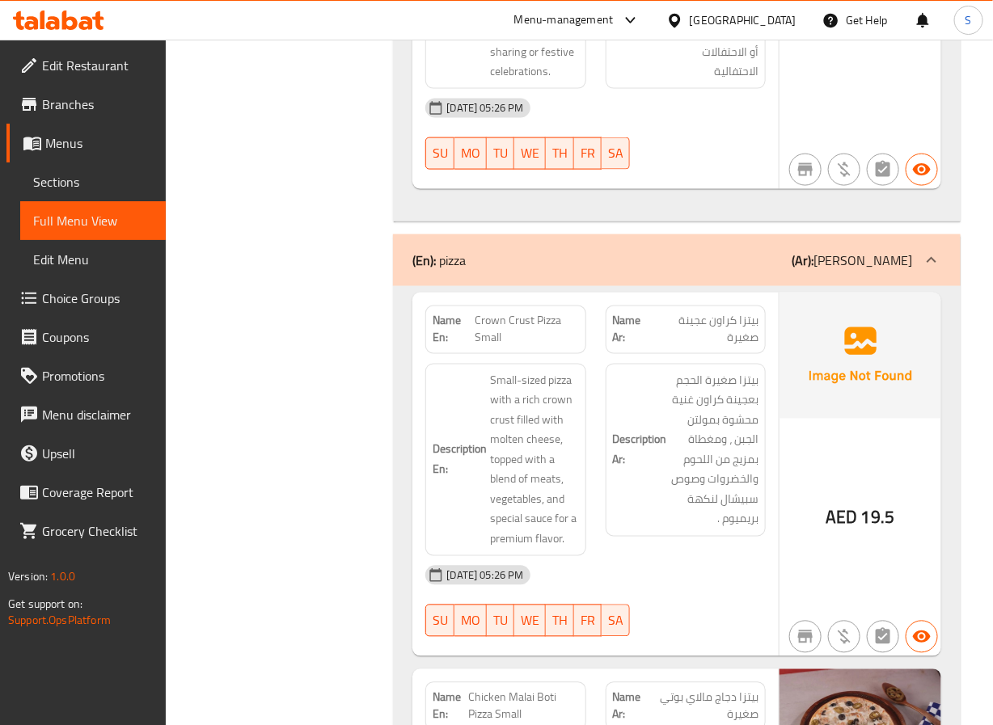
click at [442, 347] on strong "Name En:" at bounding box center [453, 330] width 41 height 34
copy strong "Name En:"
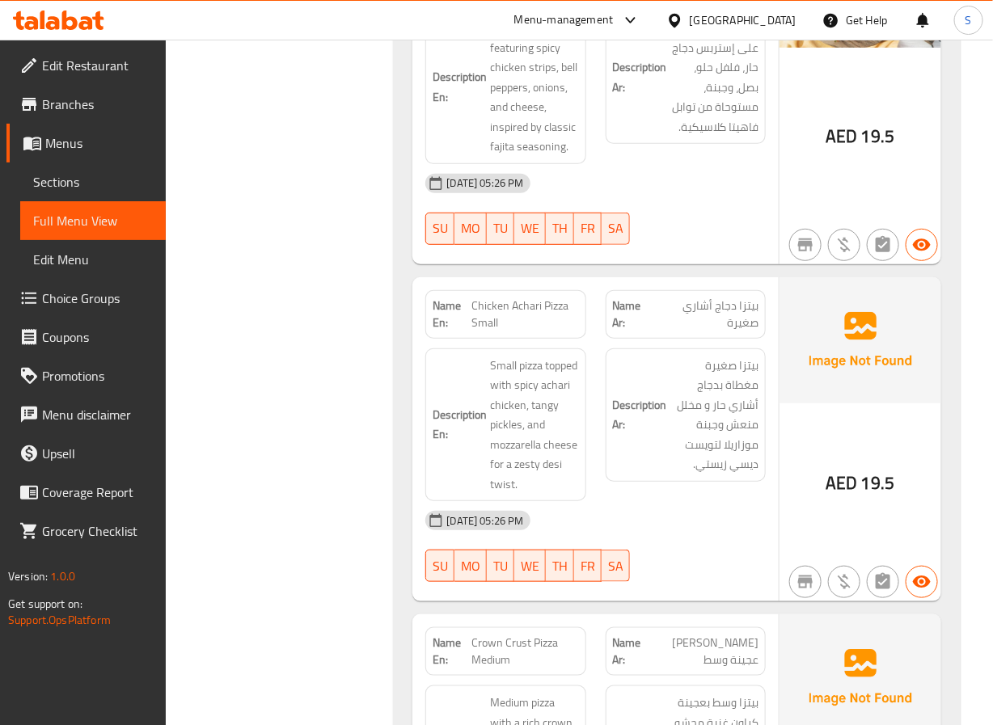
scroll to position [24144, 0]
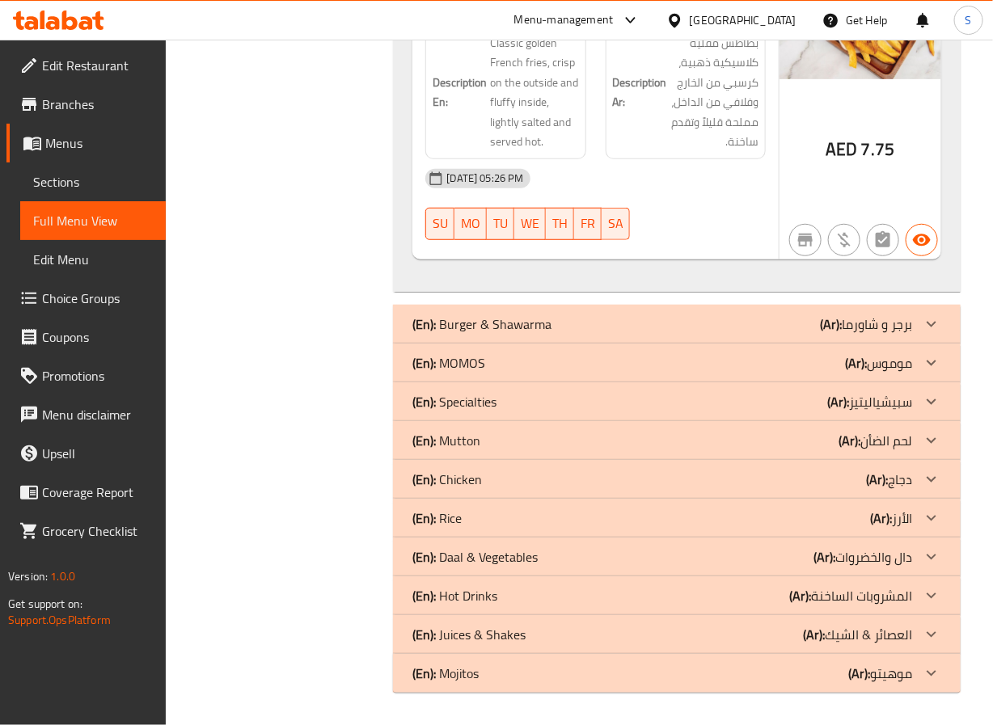
click at [543, 319] on p "(En): Burger & Shawarma" at bounding box center [481, 323] width 139 height 19
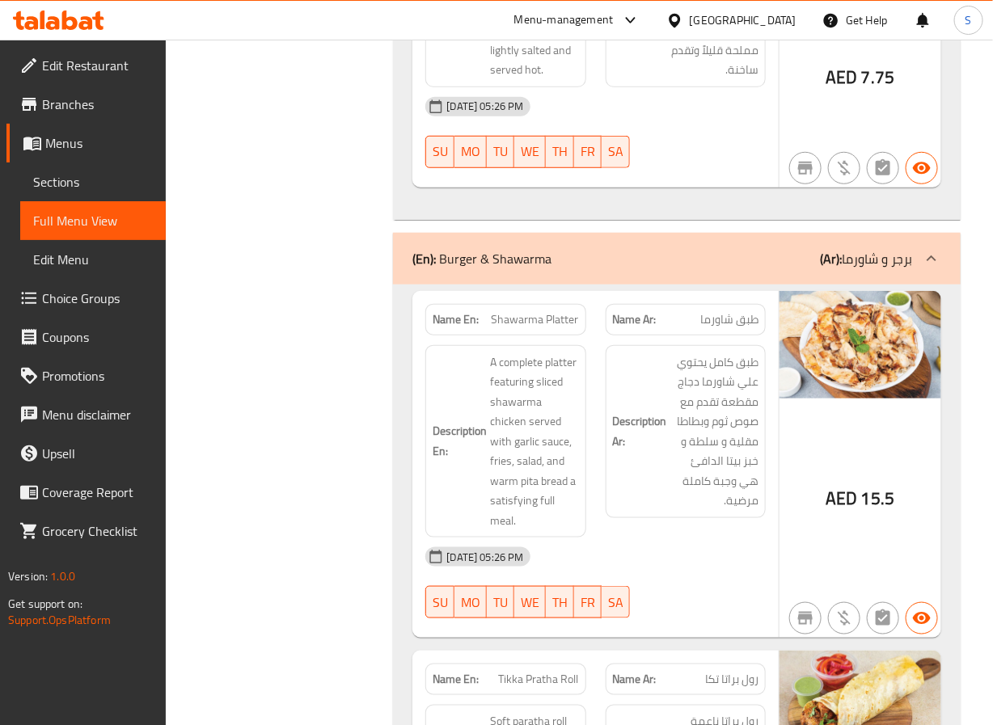
click at [461, 328] on strong "Name En:" at bounding box center [456, 319] width 46 height 17
copy strong "Name En:"
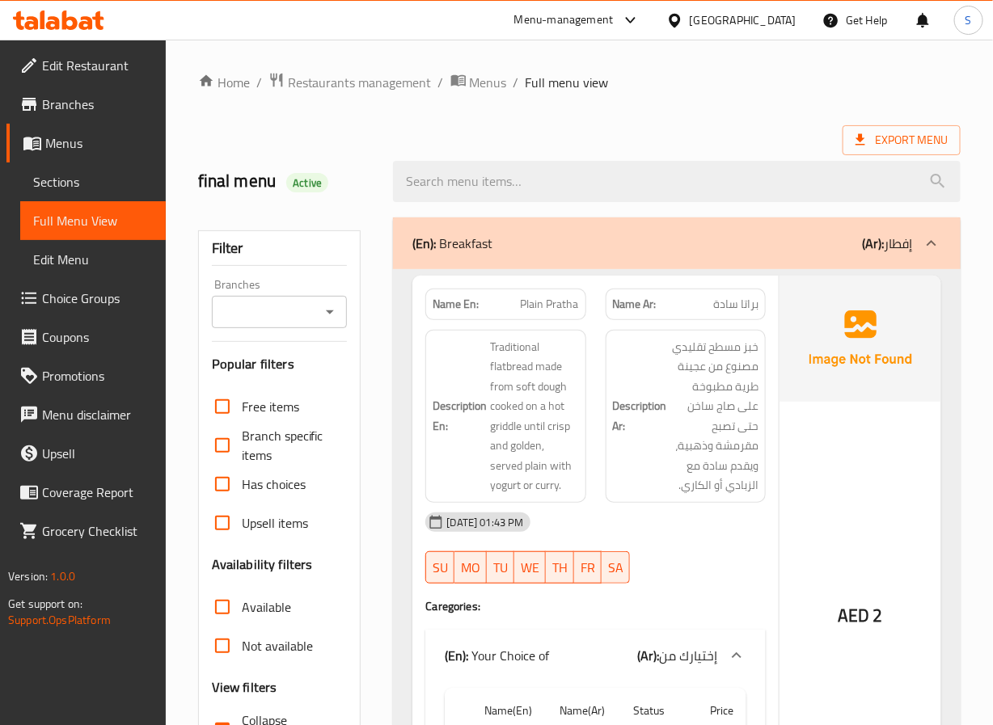
click at [347, 149] on div "final menu Active" at bounding box center [286, 182] width 196 height 72
click at [327, 146] on div "final menu Active" at bounding box center [286, 182] width 196 height 72
click at [340, 373] on h3 "Popular filters" at bounding box center [280, 364] width 136 height 19
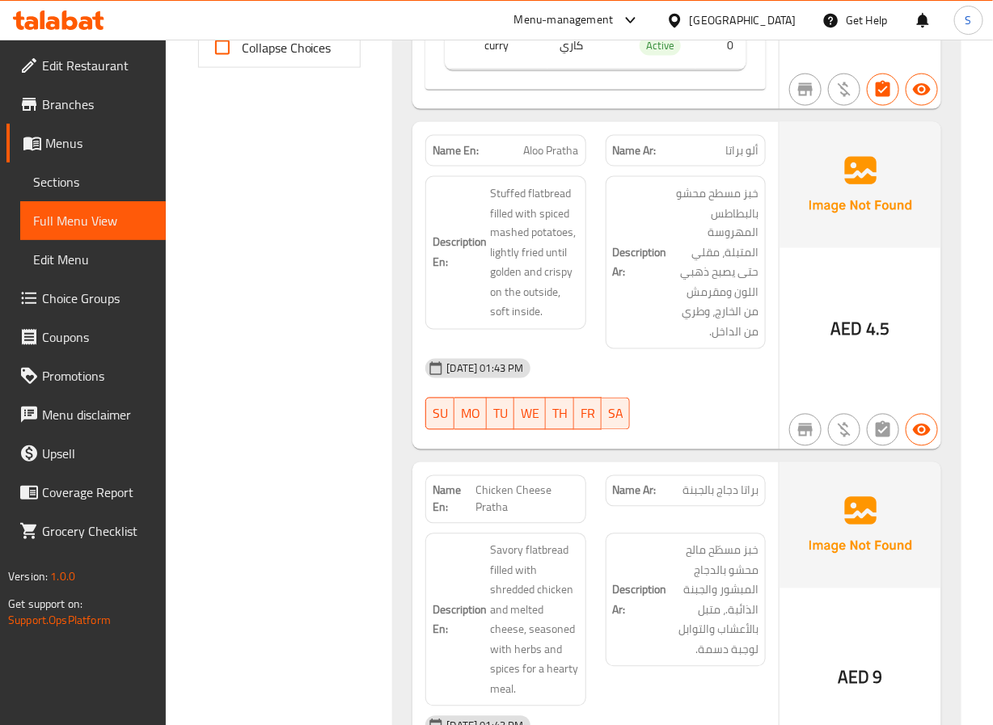
scroll to position [752, 0]
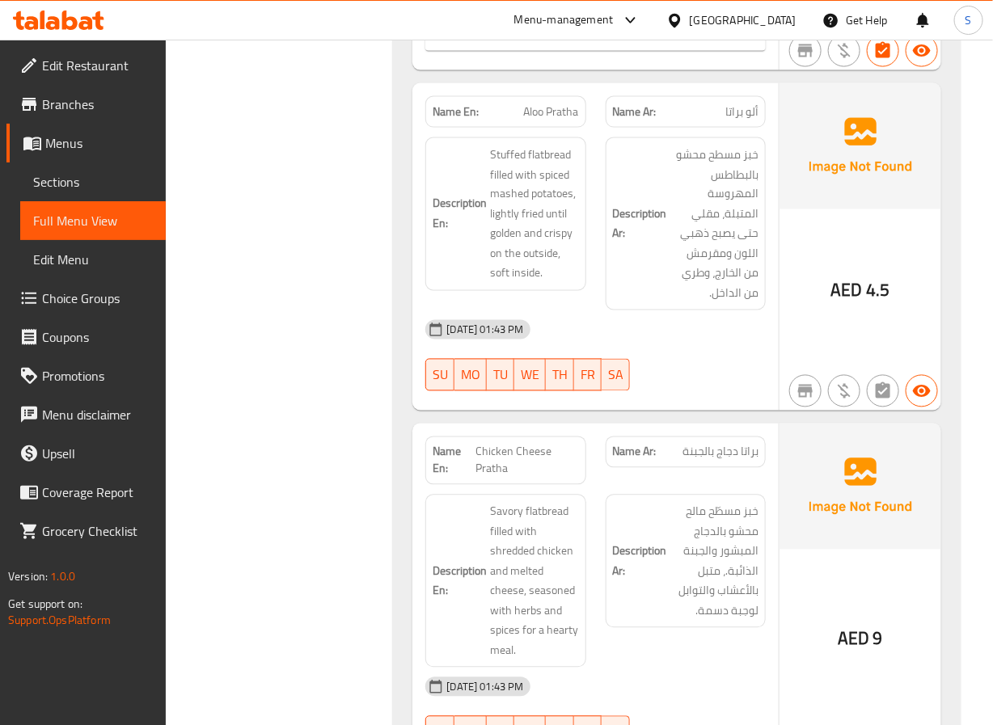
scroll to position [808, 0]
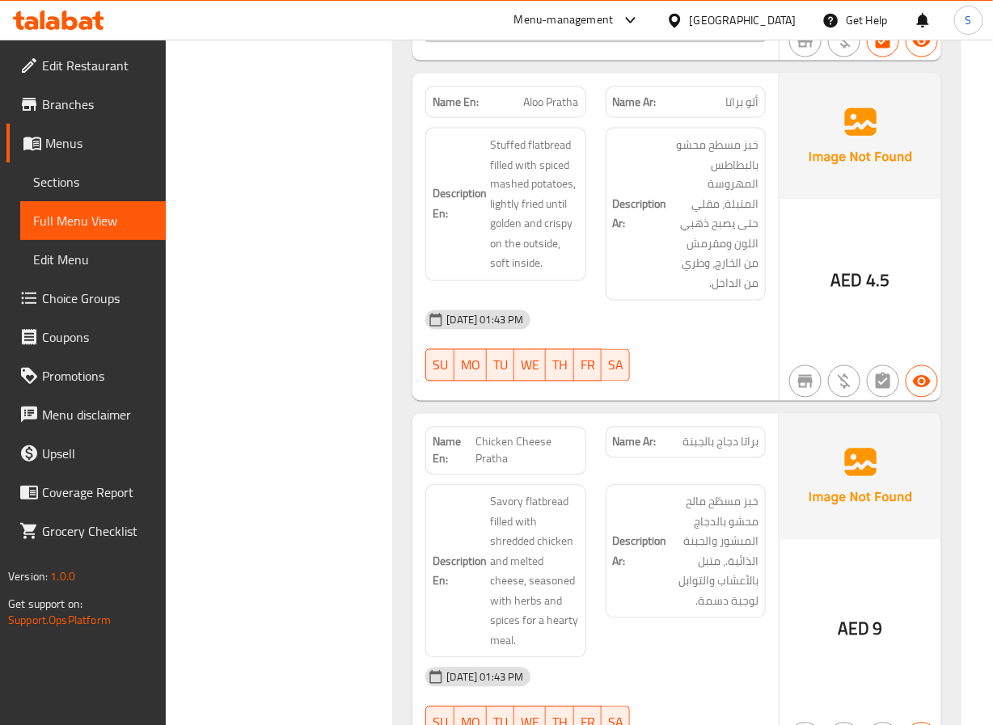
click at [544, 109] on span "Aloo Pratha" at bounding box center [551, 102] width 55 height 17
copy span "Aloo Pratha"
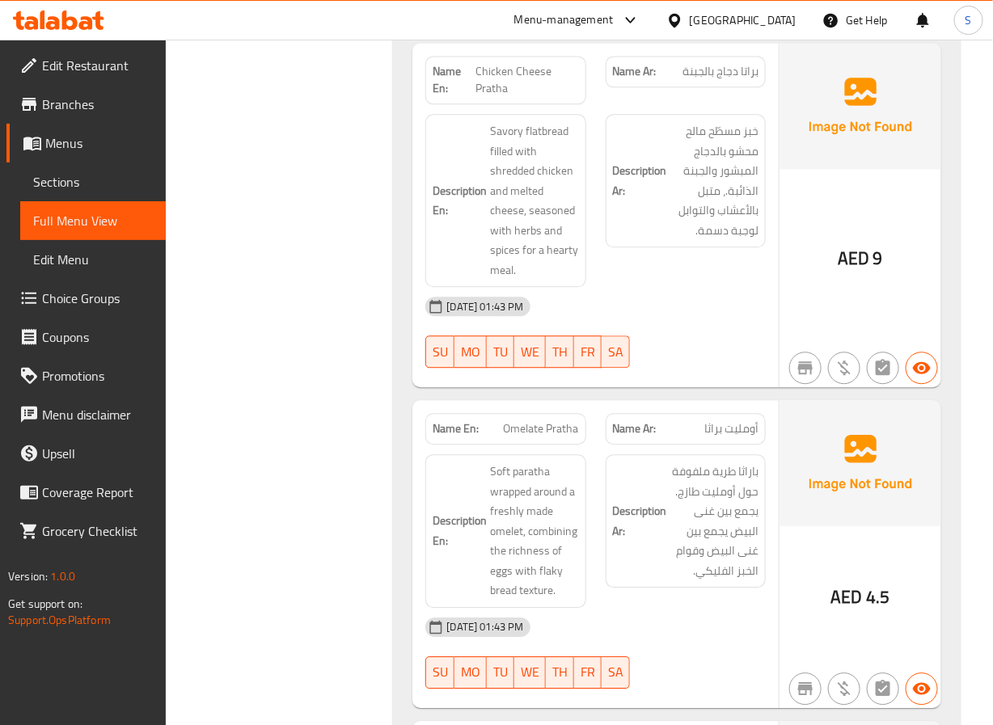
scroll to position [1181, 0]
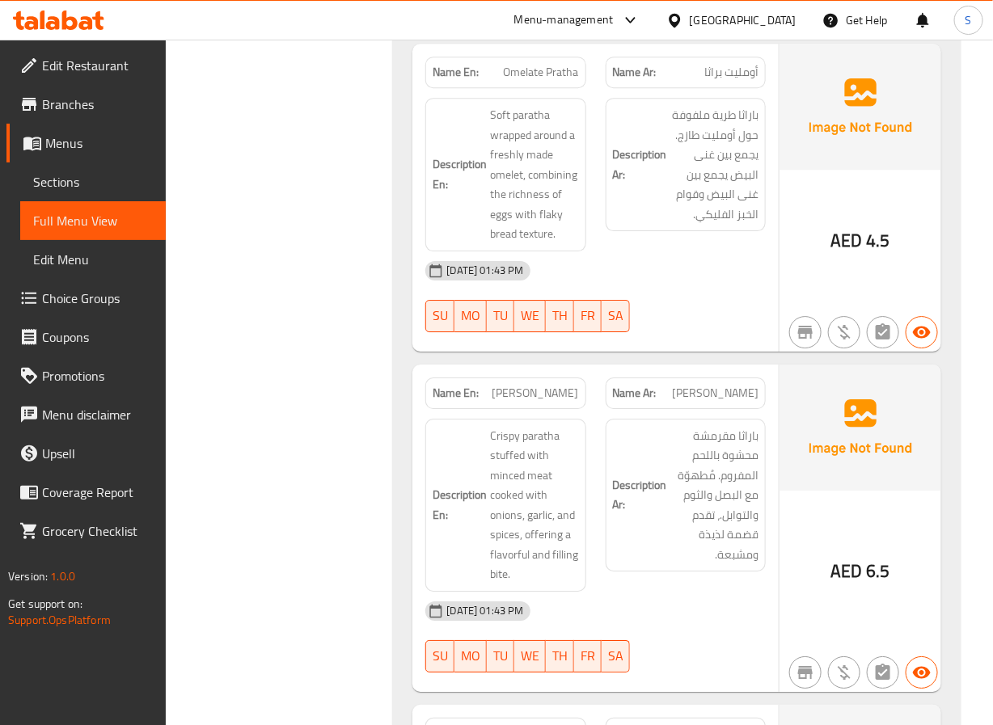
scroll to position [1538, 0]
click at [532, 79] on span "Omelate Pratha" at bounding box center [541, 70] width 75 height 17
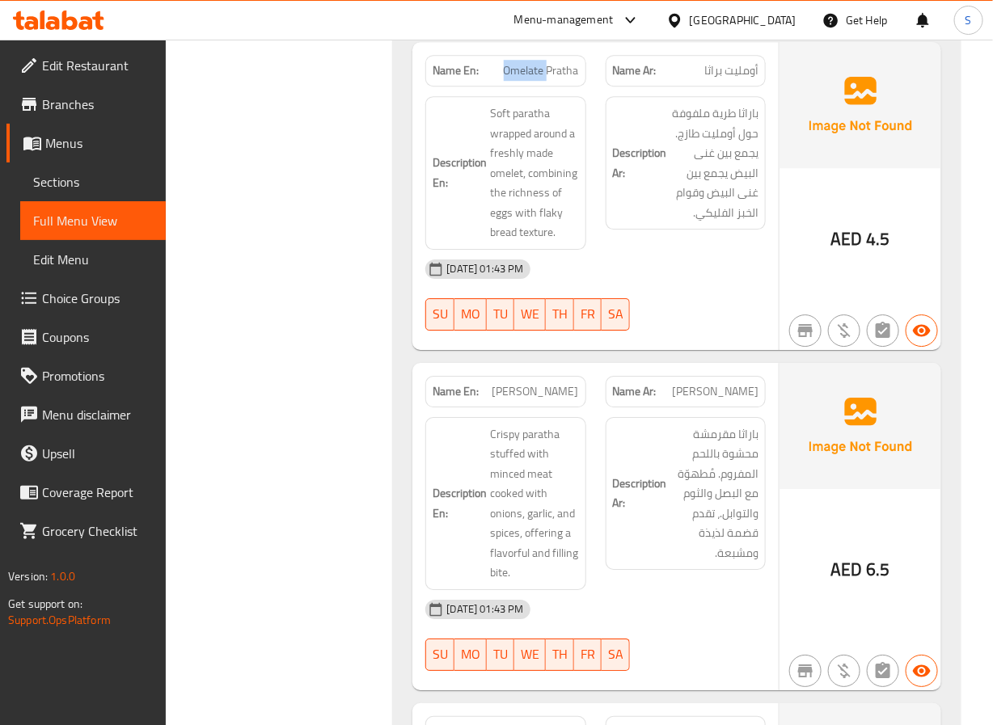
click at [532, 79] on span "Omelate Pratha" at bounding box center [541, 70] width 75 height 17
copy span "Omelate Pratha"
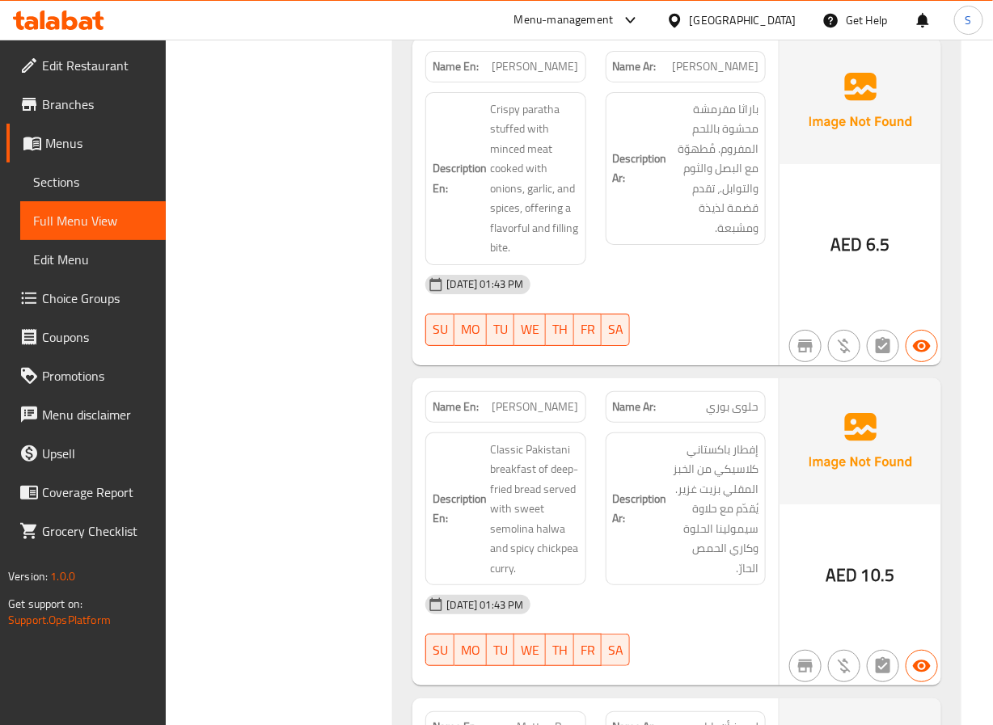
scroll to position [1863, 0]
click at [526, 65] on span "Qeema Pratha" at bounding box center [535, 65] width 87 height 17
copy span "Qeema Pratha"
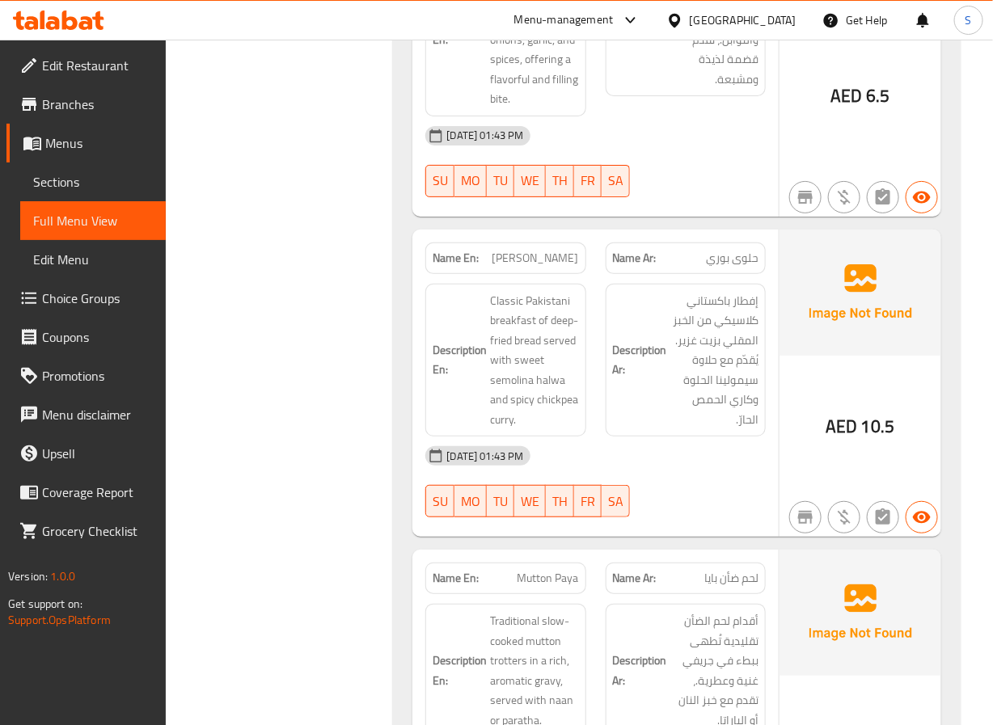
scroll to position [2205, 0]
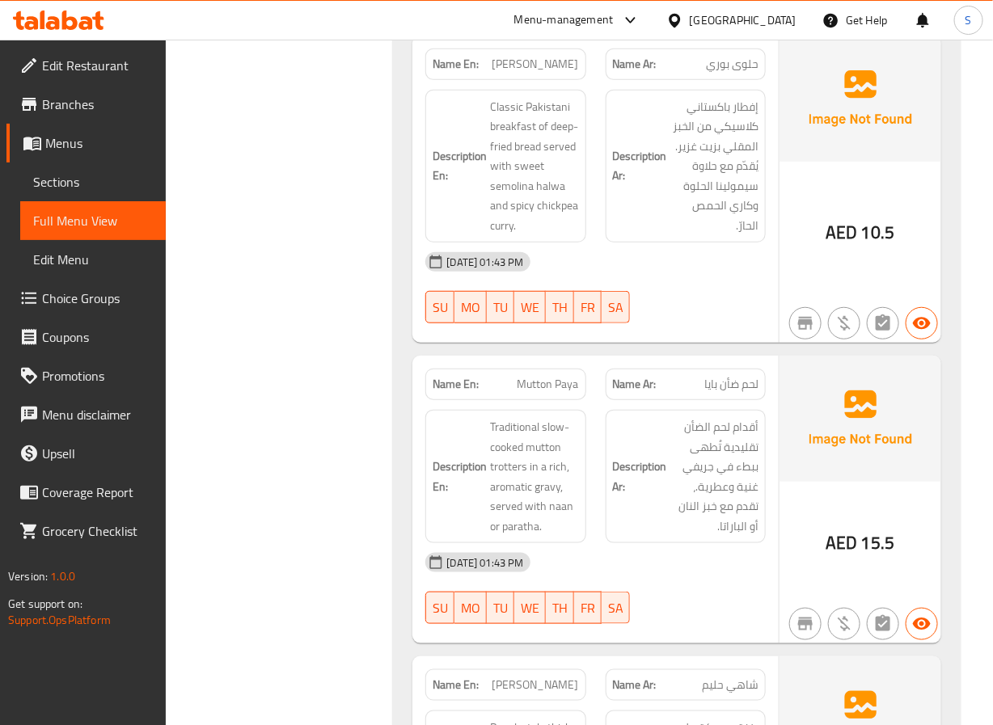
click at [542, 73] on span "Halwa Poori" at bounding box center [535, 64] width 87 height 17
copy span "Halwa Poori"
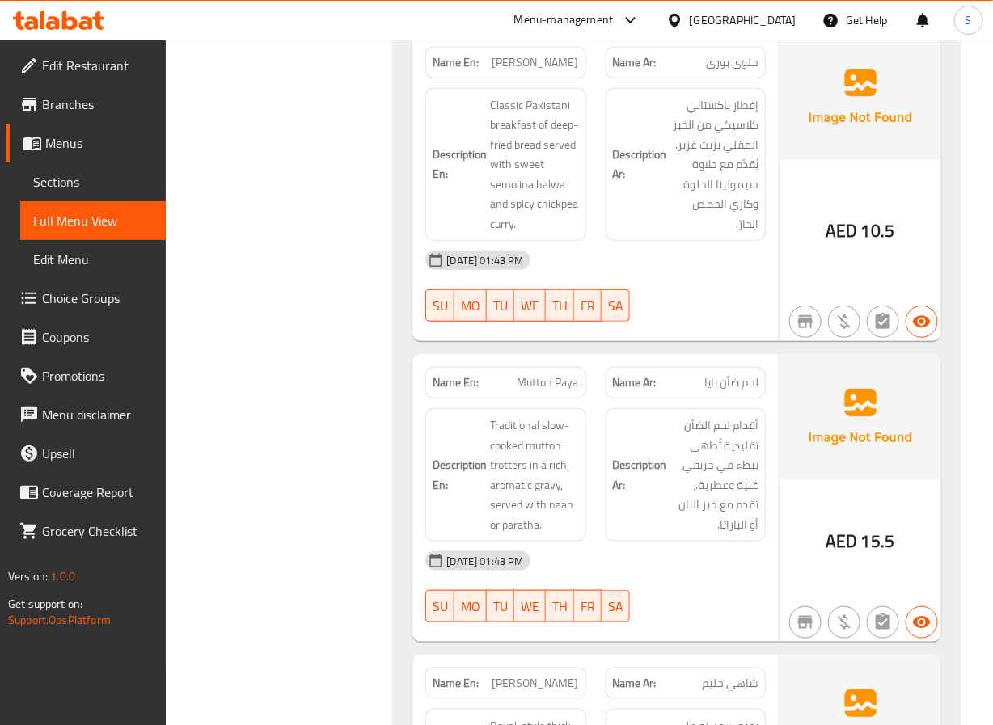
scroll to position [2538, 0]
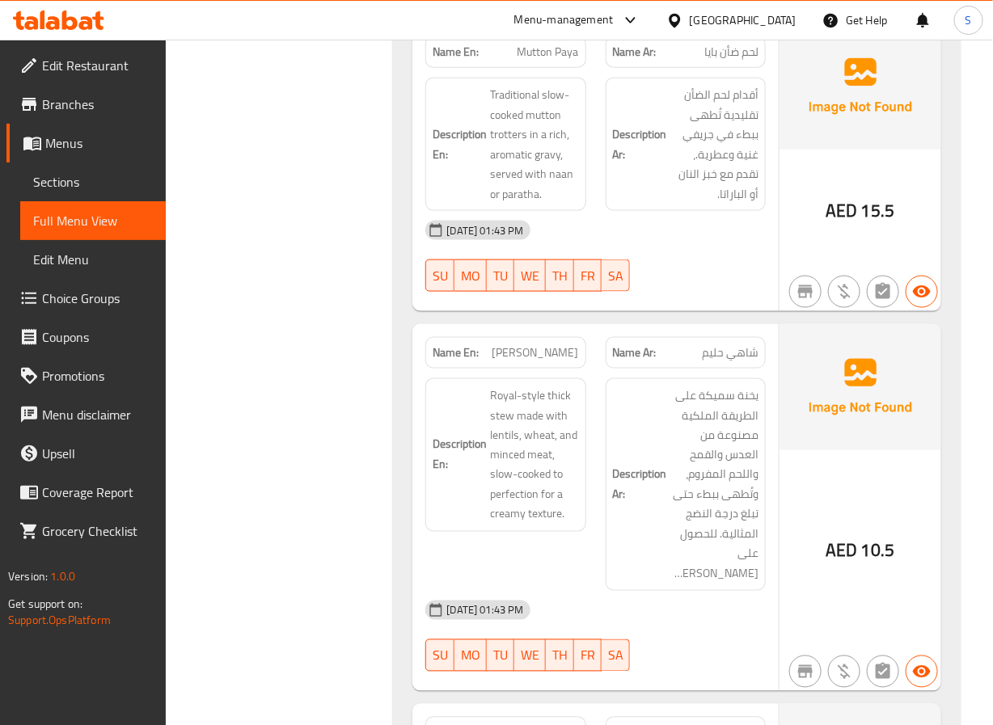
click at [575, 61] on span "Mutton Paya" at bounding box center [547, 52] width 61 height 17
copy span "Mutton Paya"
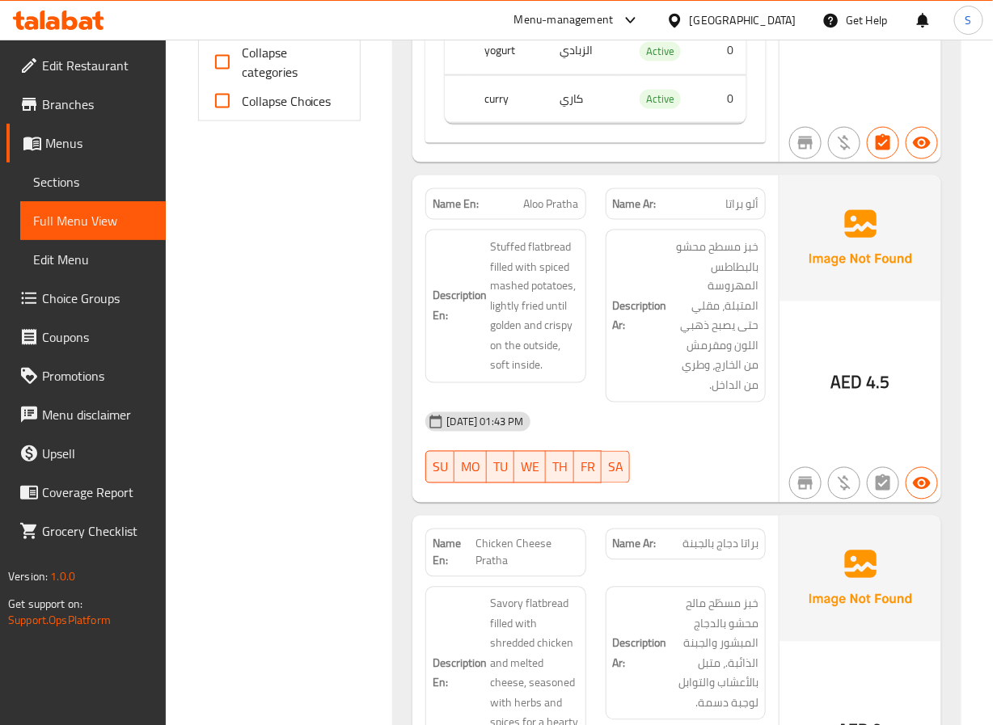
scroll to position [784, 0]
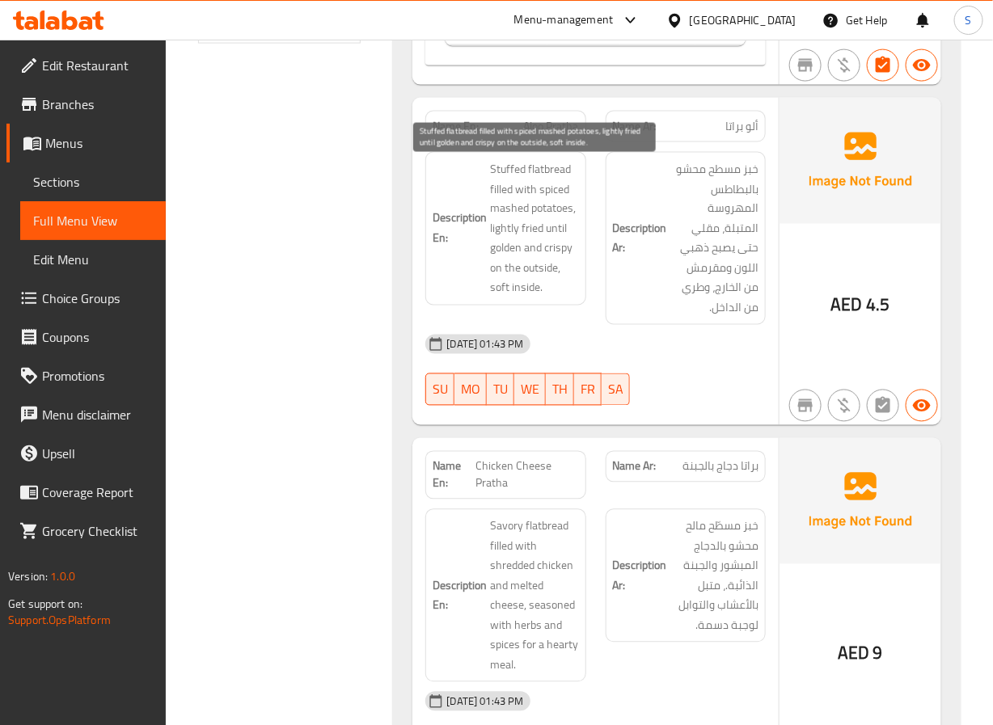
click at [512, 196] on span "Stuffed flatbread filled with spiced mashed potatoes, lightly fried until golde…" at bounding box center [534, 228] width 88 height 139
click at [503, 197] on span "Stuffed flatbread filled with spiced mashed potatoes, lightly fried until golde…" at bounding box center [534, 228] width 88 height 139
copy span "filled"
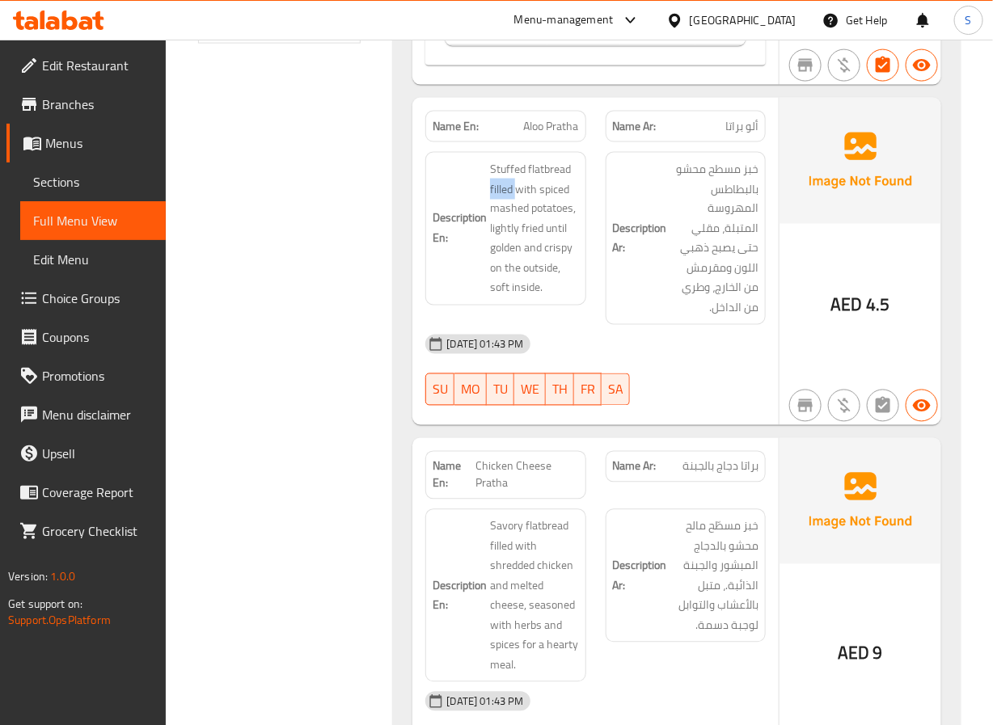
click at [534, 124] on span "Aloo Pratha" at bounding box center [551, 126] width 55 height 17
copy span "Aloo Pratha"
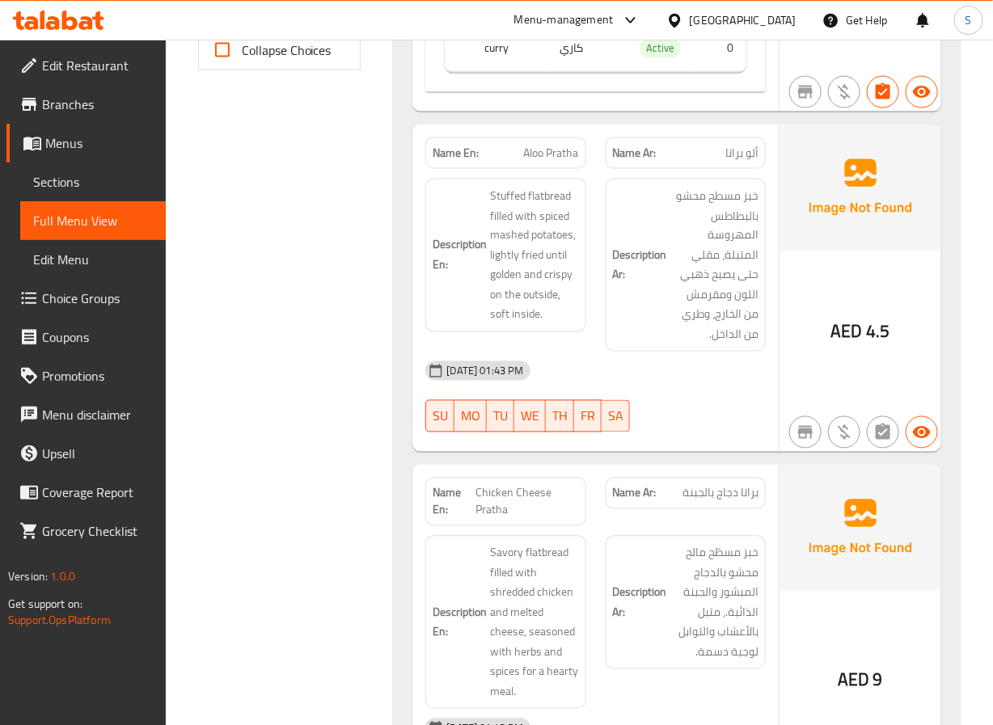
scroll to position [759, 0]
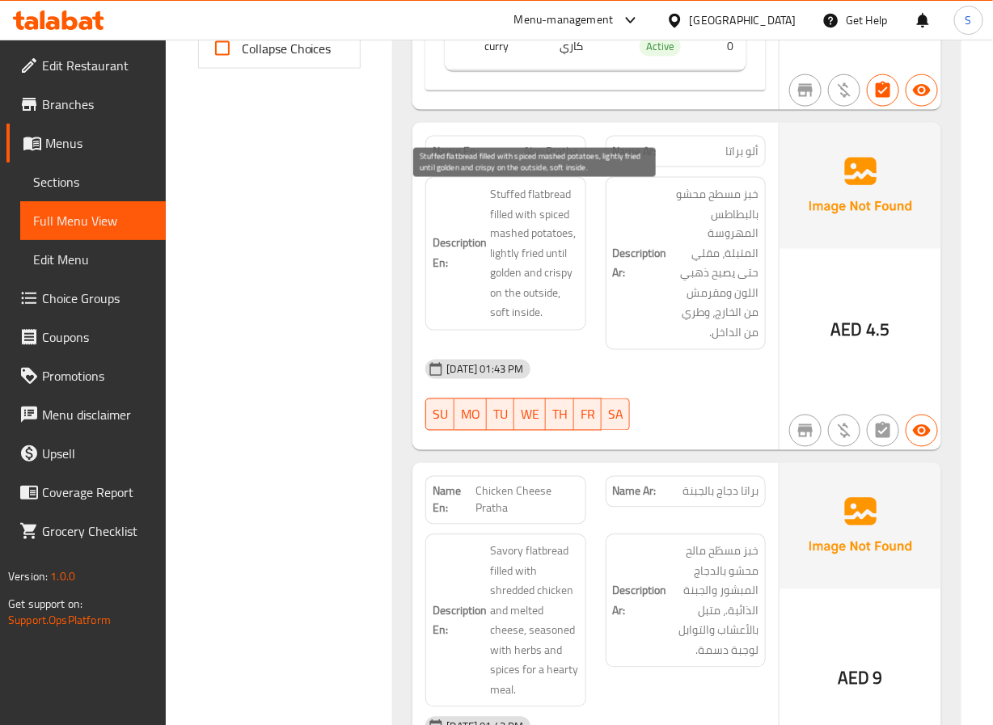
click at [505, 270] on span "Stuffed flatbread filled with spiced mashed potatoes, lightly fried until golde…" at bounding box center [534, 253] width 88 height 139
click at [500, 250] on span "Stuffed flatbread filled with spiced mashed potatoes, lightly fried until golde…" at bounding box center [534, 253] width 88 height 139
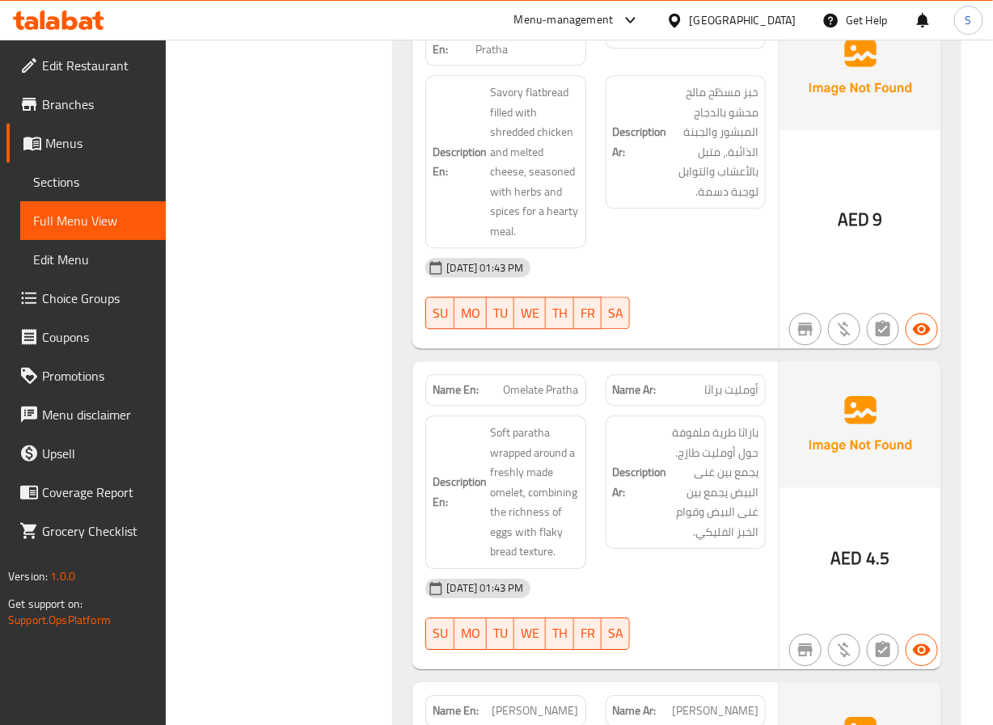
scroll to position [1239, 0]
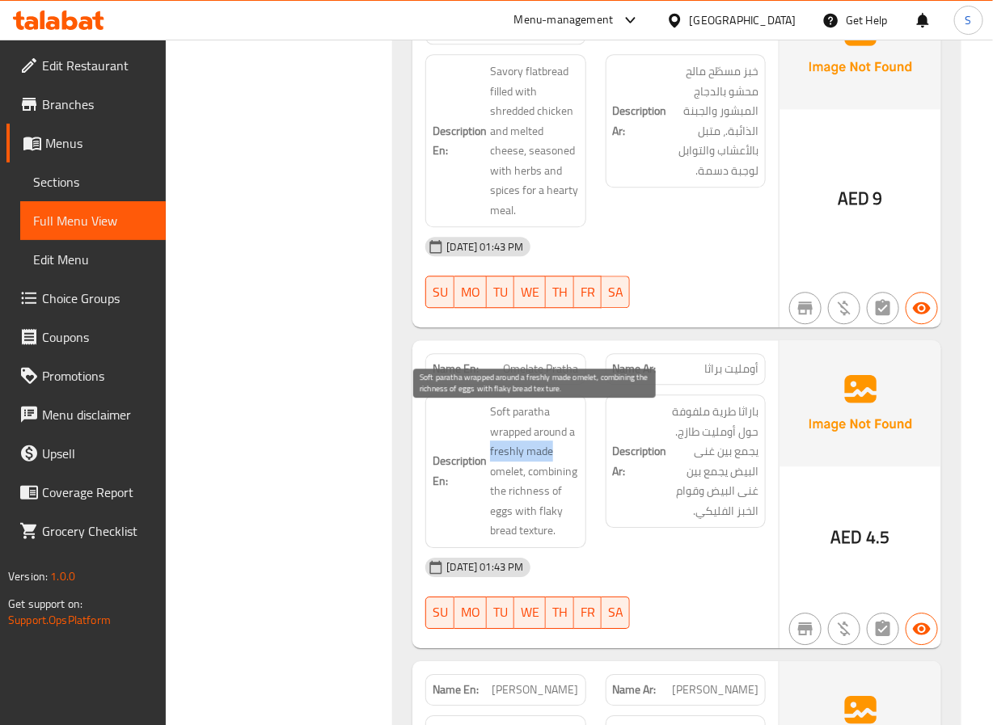
drag, startPoint x: 490, startPoint y: 461, endPoint x: 555, endPoint y: 457, distance: 65.6
click at [555, 457] on span "Soft paratha wrapped around a freshly made omelet, combining the richness of eg…" at bounding box center [534, 471] width 88 height 139
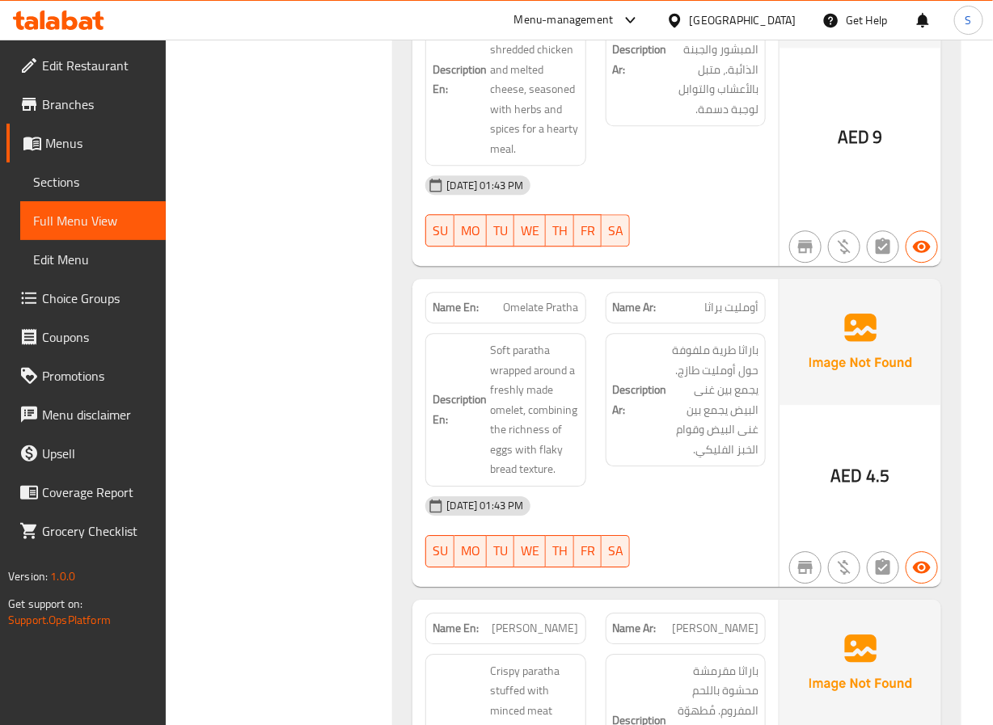
scroll to position [1302, 0]
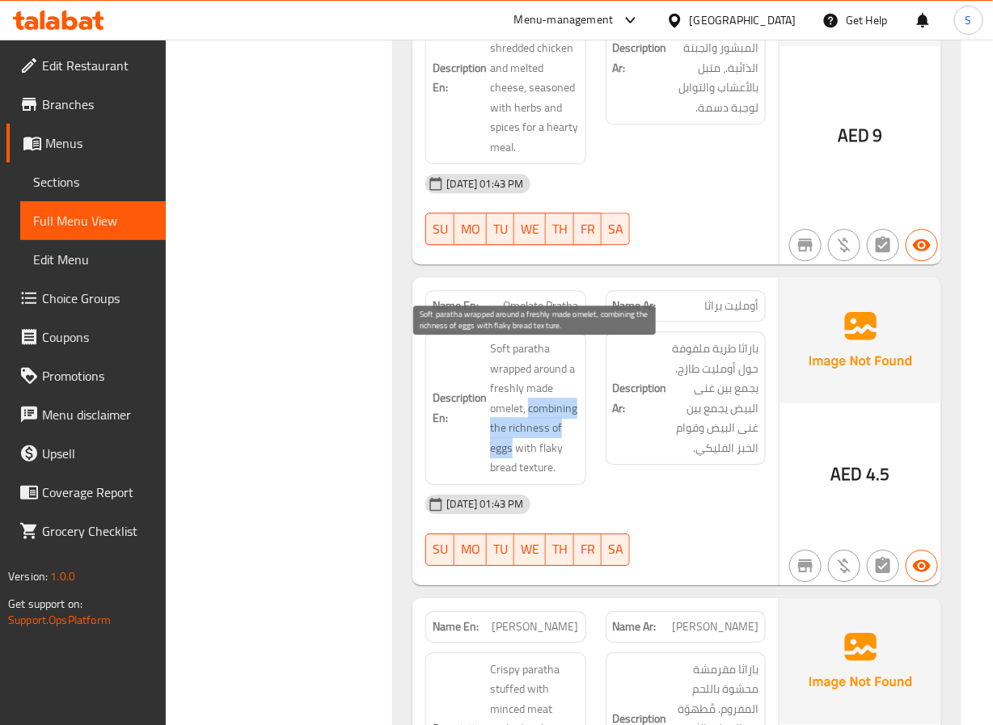
drag, startPoint x: 531, startPoint y: 413, endPoint x: 513, endPoint y: 454, distance: 45.2
click at [513, 454] on span "Soft paratha wrapped around a freshly made omelet, combining the richness of eg…" at bounding box center [534, 408] width 88 height 139
click at [510, 314] on span "Omelate Pratha" at bounding box center [541, 305] width 75 height 17
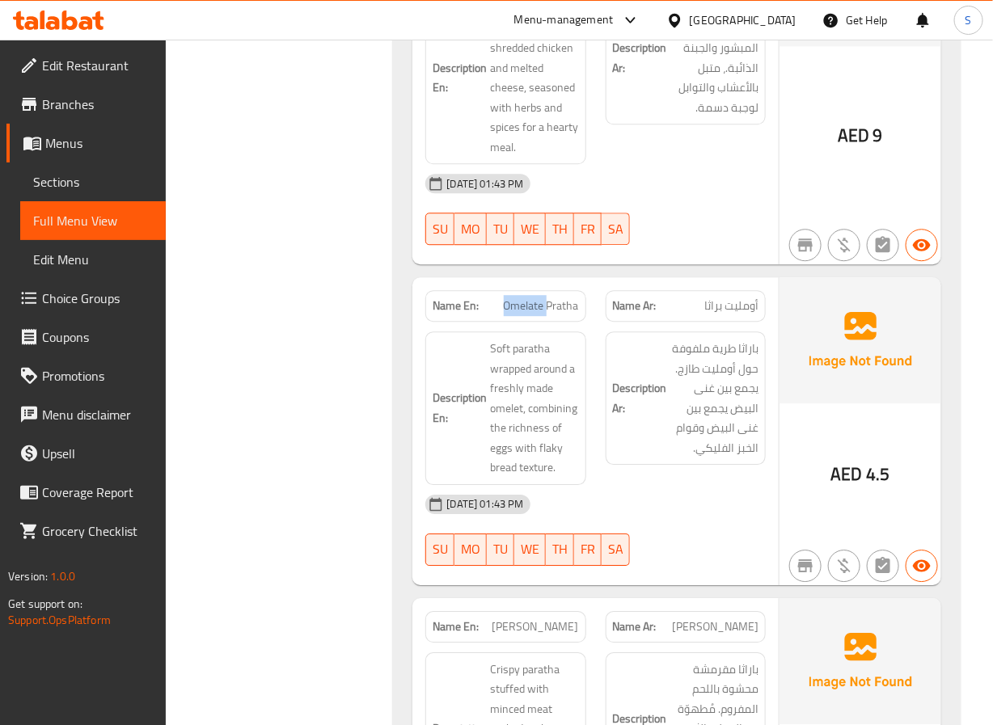
click at [510, 314] on span "Omelate Pratha" at bounding box center [541, 305] width 75 height 17
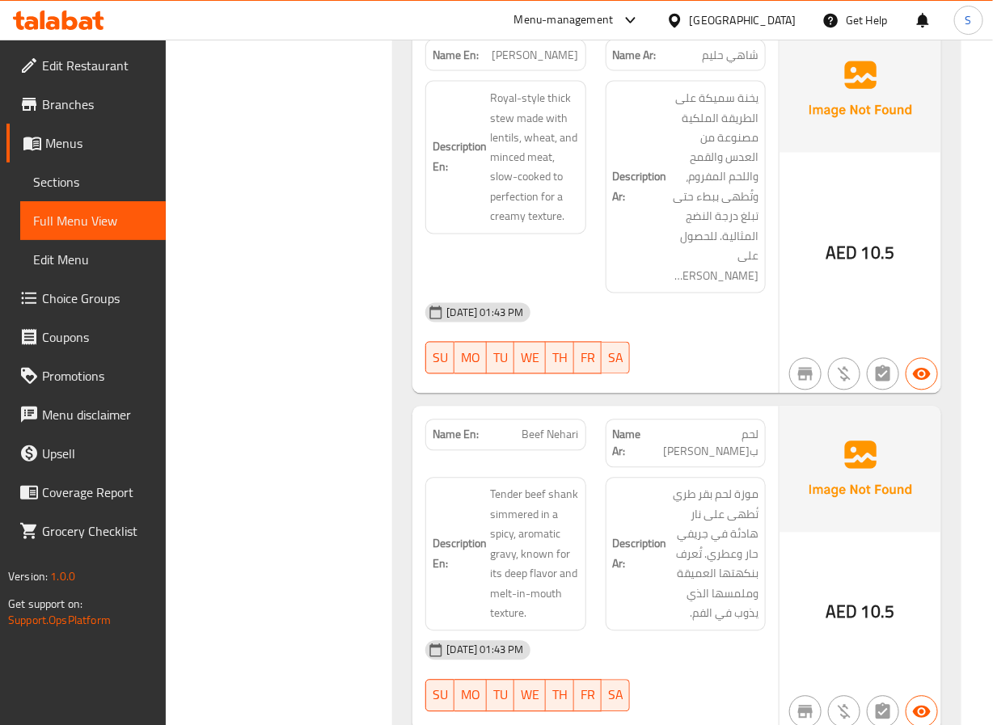
scroll to position [2838, 0]
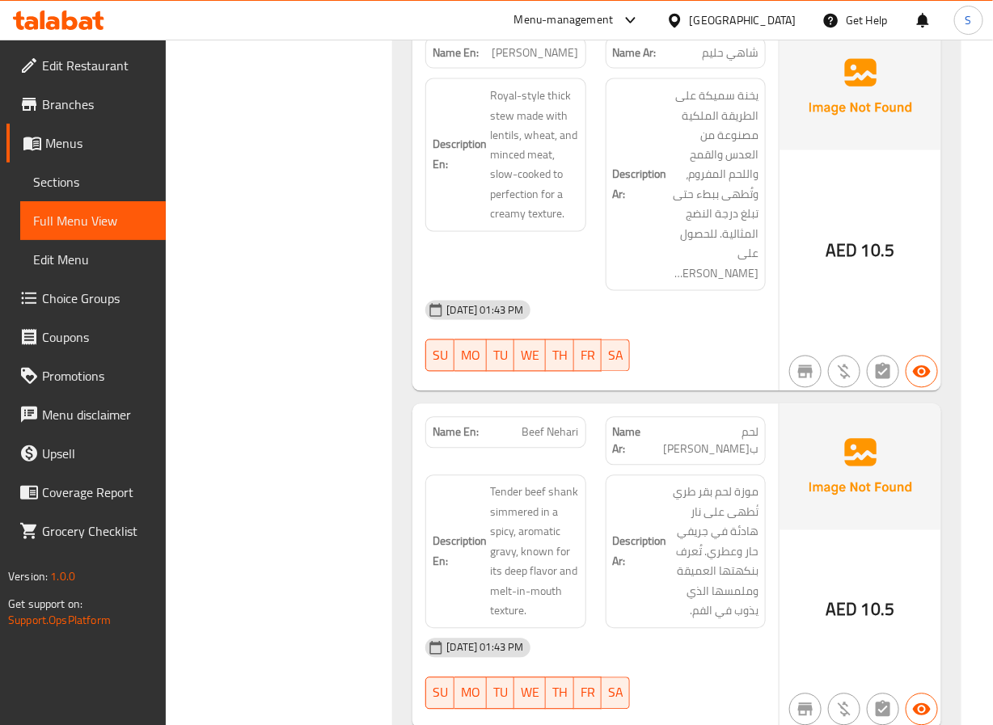
click at [542, 61] on span "Shahi Haleem" at bounding box center [535, 52] width 87 height 17
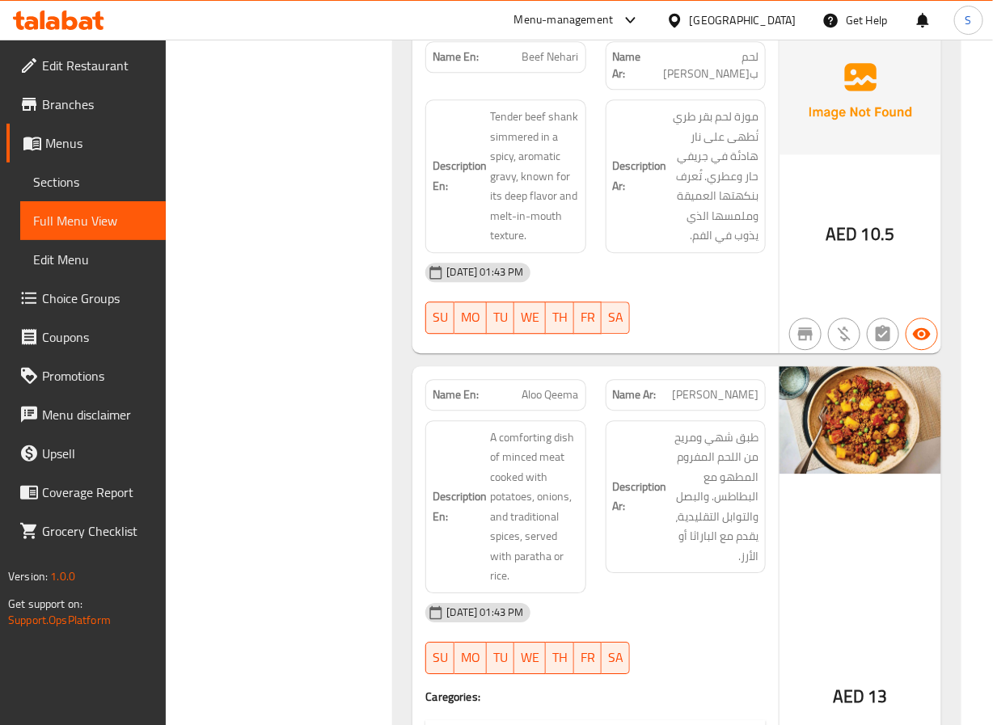
scroll to position [3214, 0]
click at [539, 65] on span "Beef Nehari" at bounding box center [550, 56] width 57 height 17
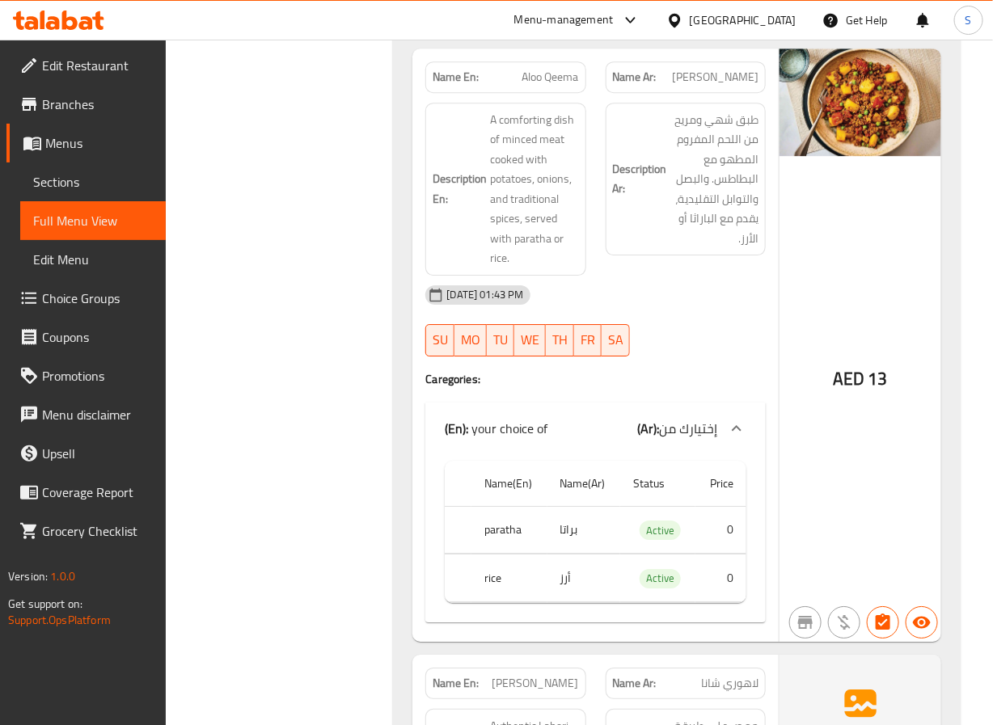
scroll to position [3530, 0]
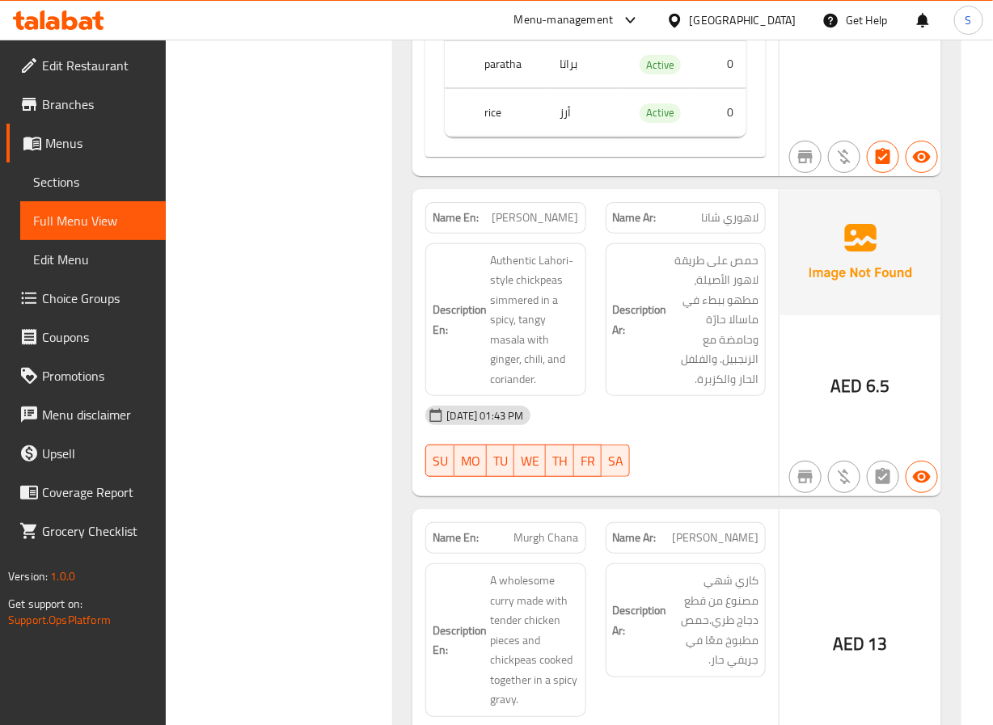
scroll to position [4056, 0]
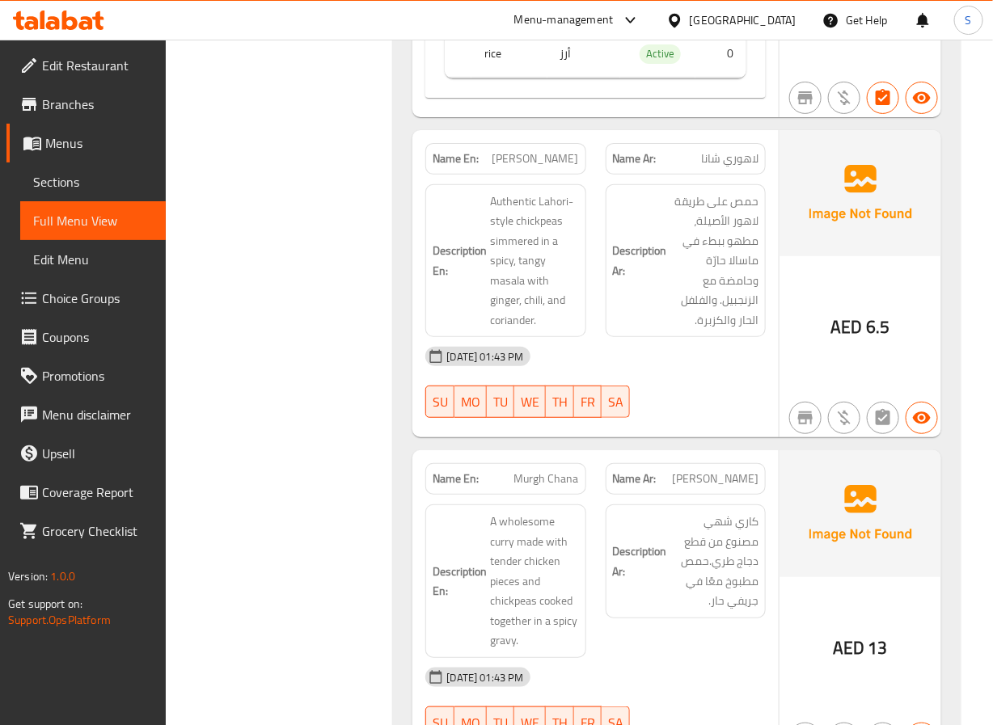
click at [543, 156] on span "Lahori Chana" at bounding box center [535, 158] width 87 height 17
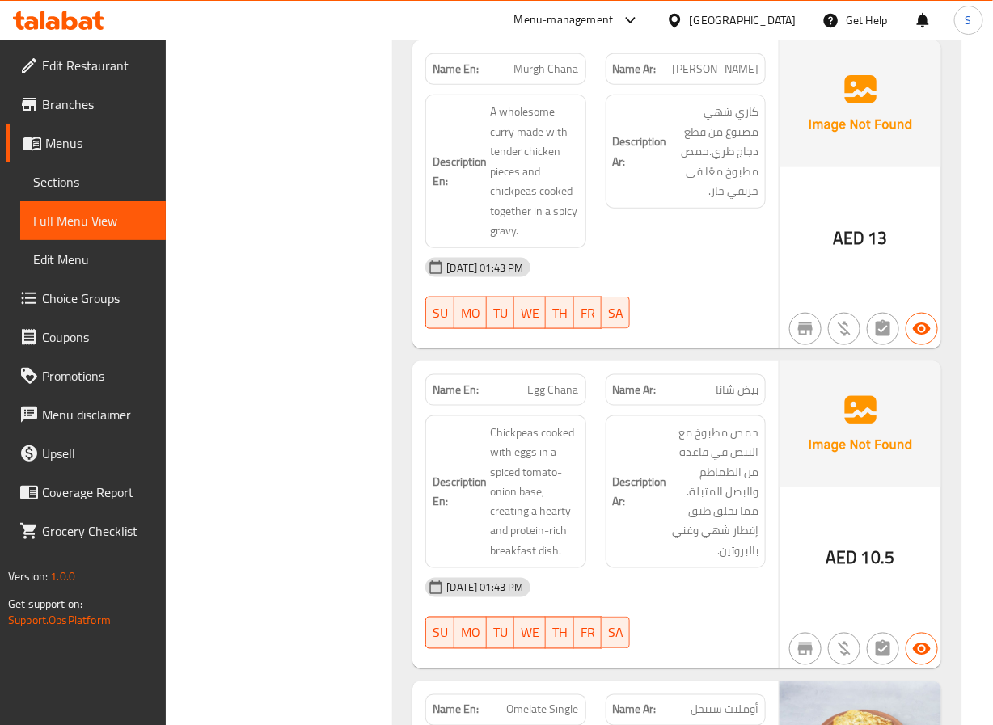
scroll to position [4465, 0]
click at [553, 73] on span "Murgh Chana" at bounding box center [546, 69] width 65 height 17
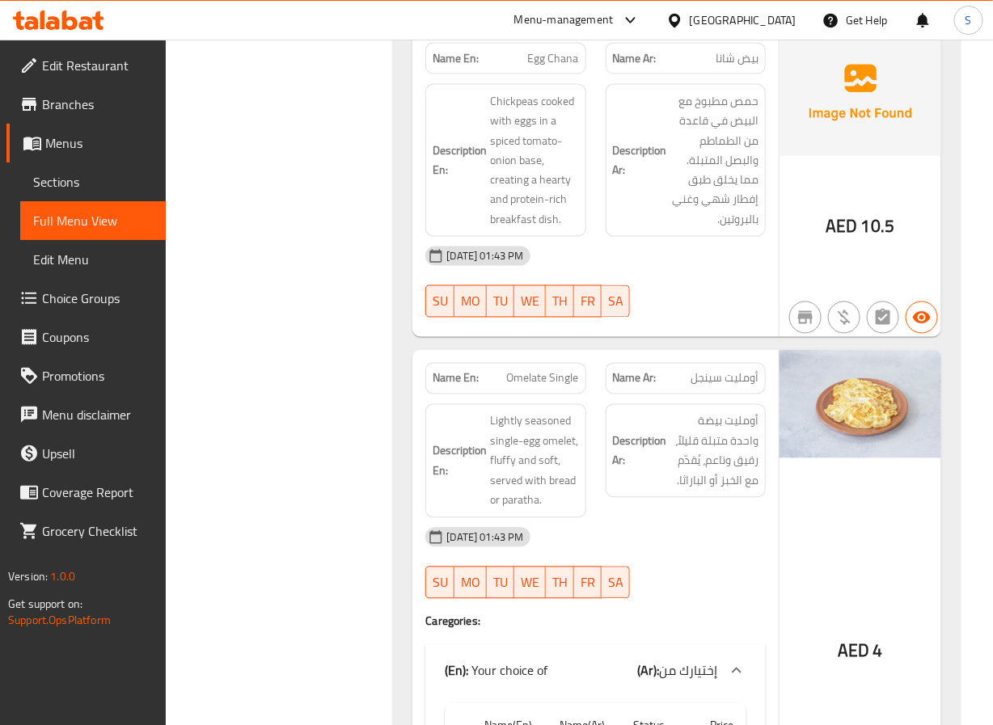
scroll to position [4798, 0]
click at [538, 78] on div "Description En: Chickpeas cooked with eggs in a spiced tomato-onion base, creat…" at bounding box center [505, 160] width 179 height 173
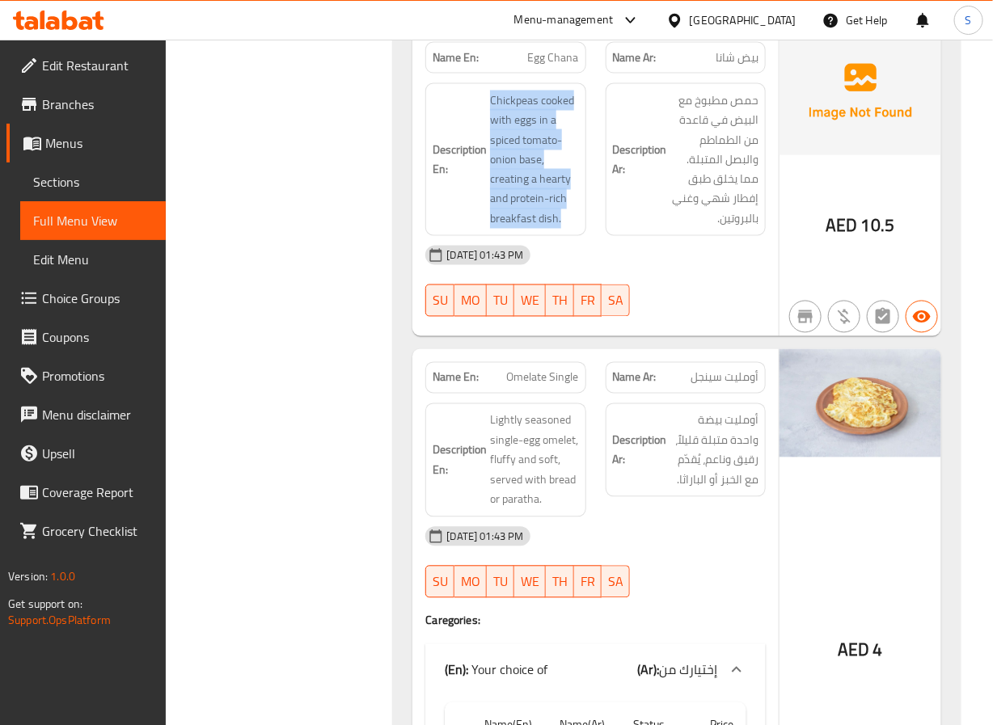
click at [538, 78] on div "Description En: Chickpeas cooked with eggs in a spiced tomato-onion base, creat…" at bounding box center [505, 160] width 179 height 173
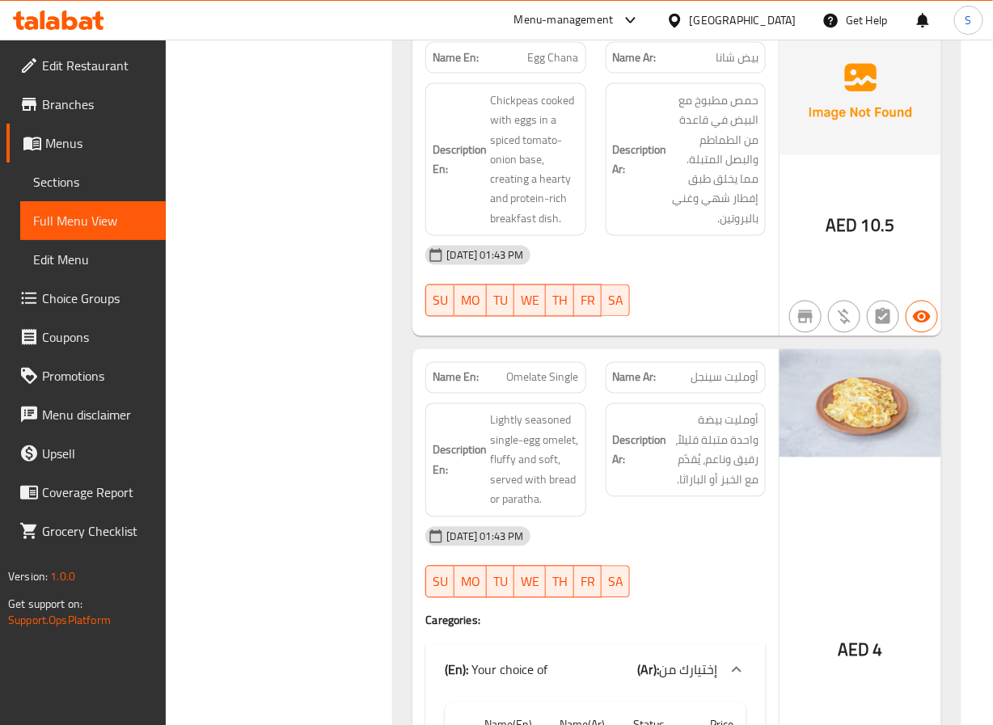
click at [548, 65] on span "Egg Chana" at bounding box center [553, 57] width 51 height 17
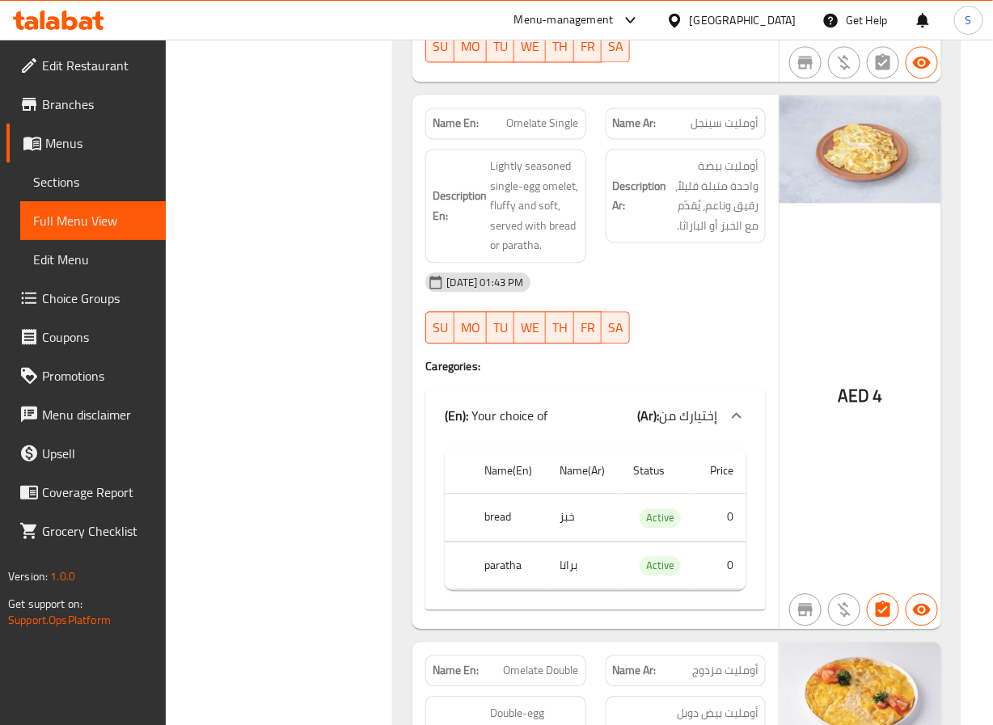
scroll to position [5047, 0]
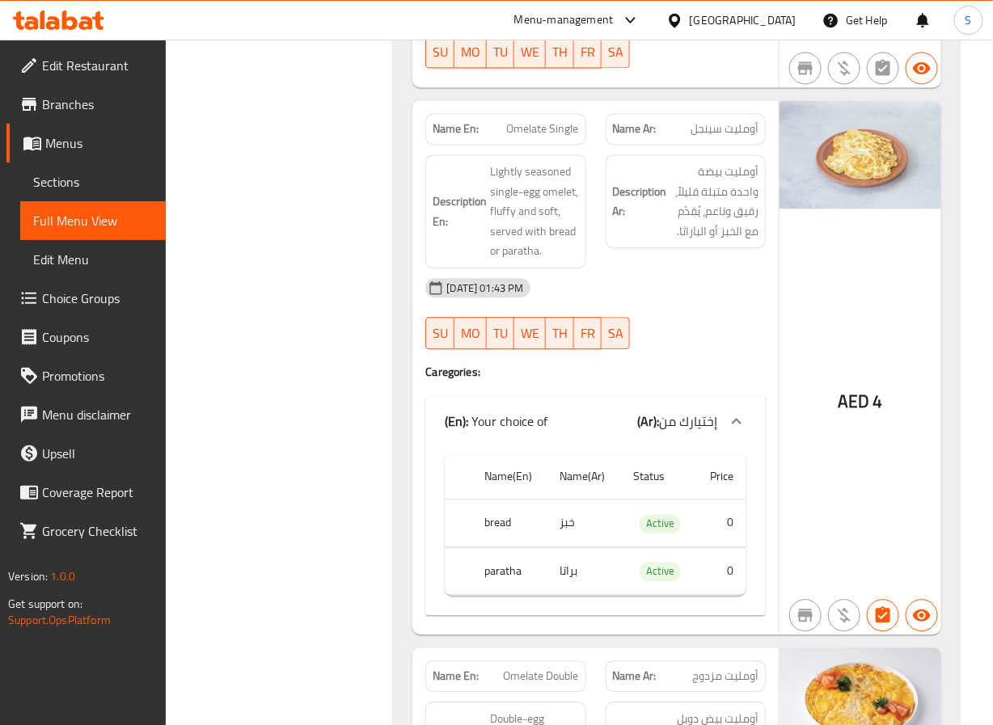
click at [525, 137] on span "Omelate Single" at bounding box center [543, 128] width 72 height 17
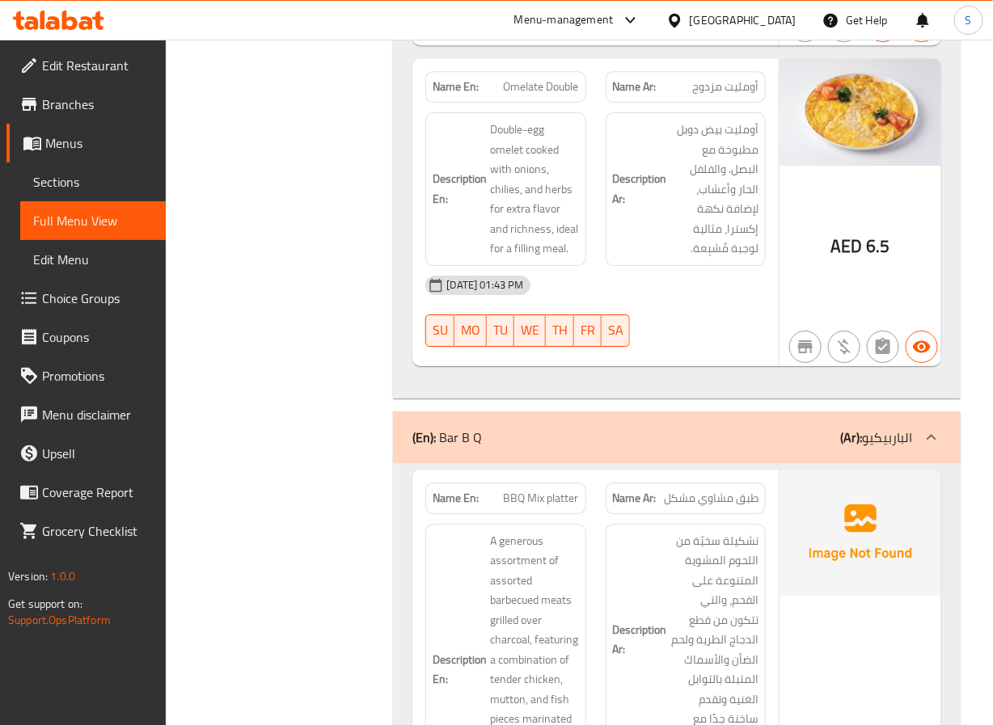
scroll to position [5648, 0]
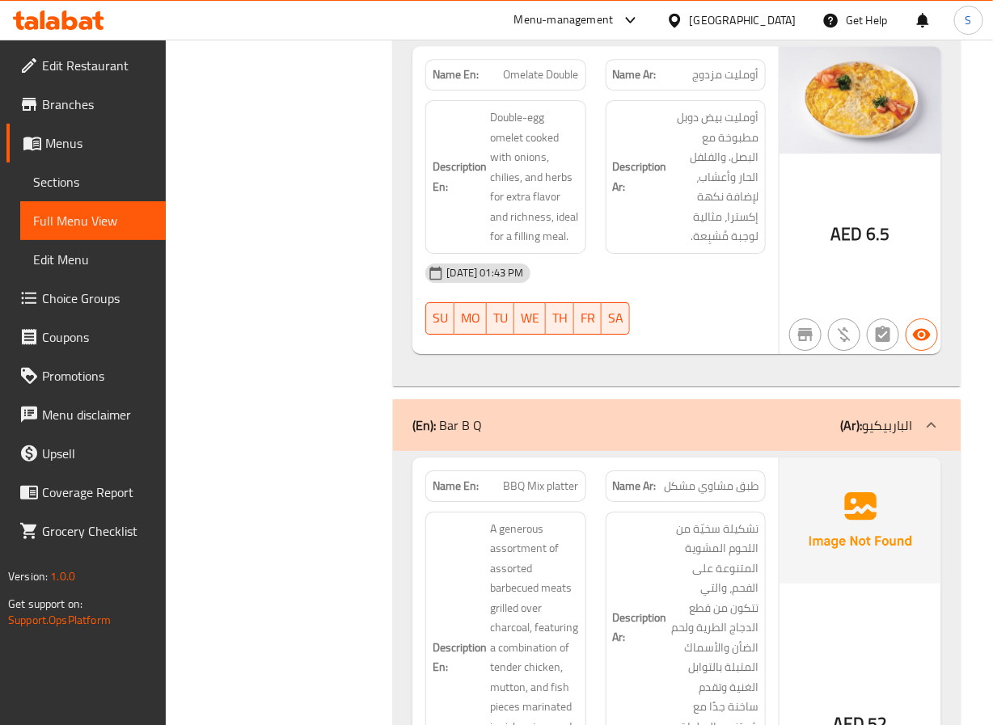
click at [566, 83] on span "Omelate Double" at bounding box center [541, 74] width 75 height 17
click at [517, 80] on span "Omelate Double" at bounding box center [541, 74] width 75 height 17
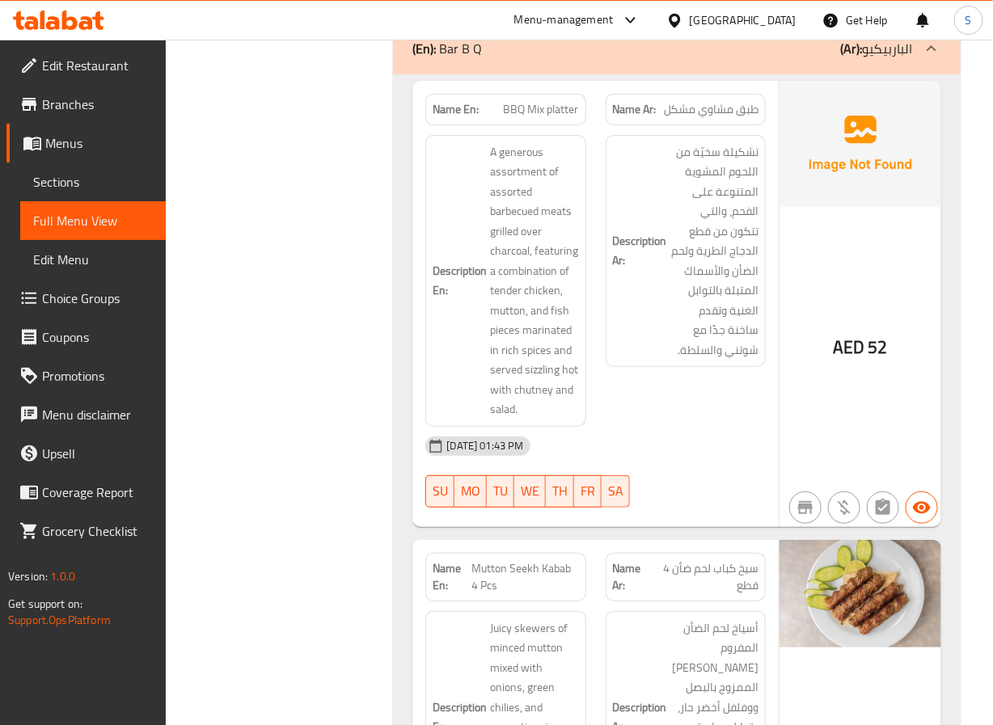
scroll to position [6024, 0]
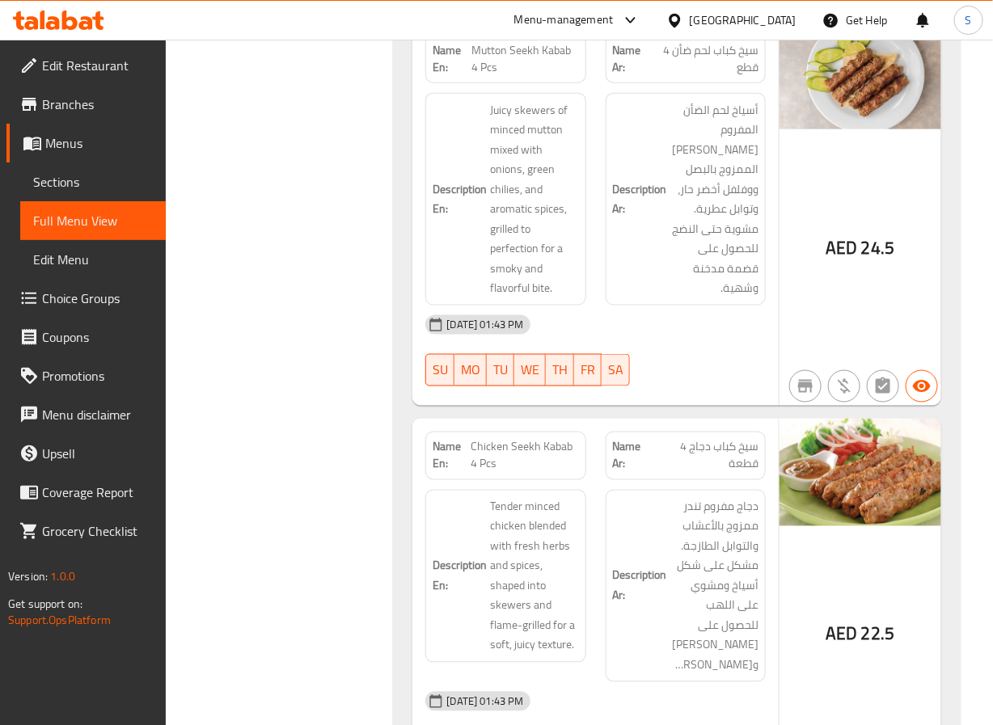
scroll to position [6525, 0]
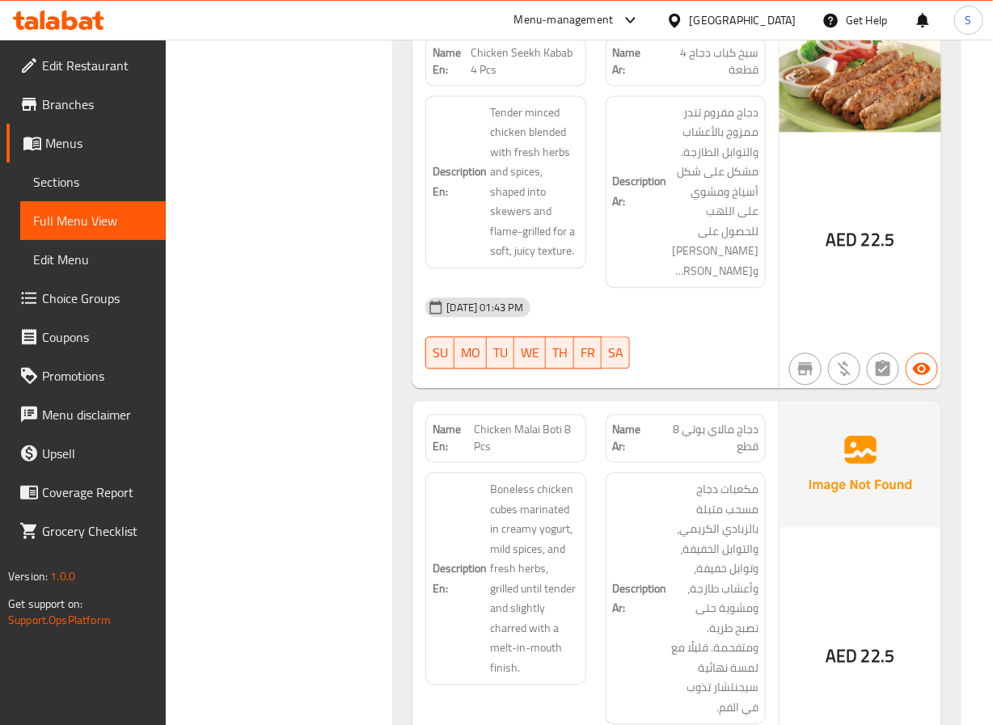
scroll to position [6936, 0]
click at [503, 65] on span "Chicken Seekh Kabab 4 Pcs" at bounding box center [525, 63] width 108 height 34
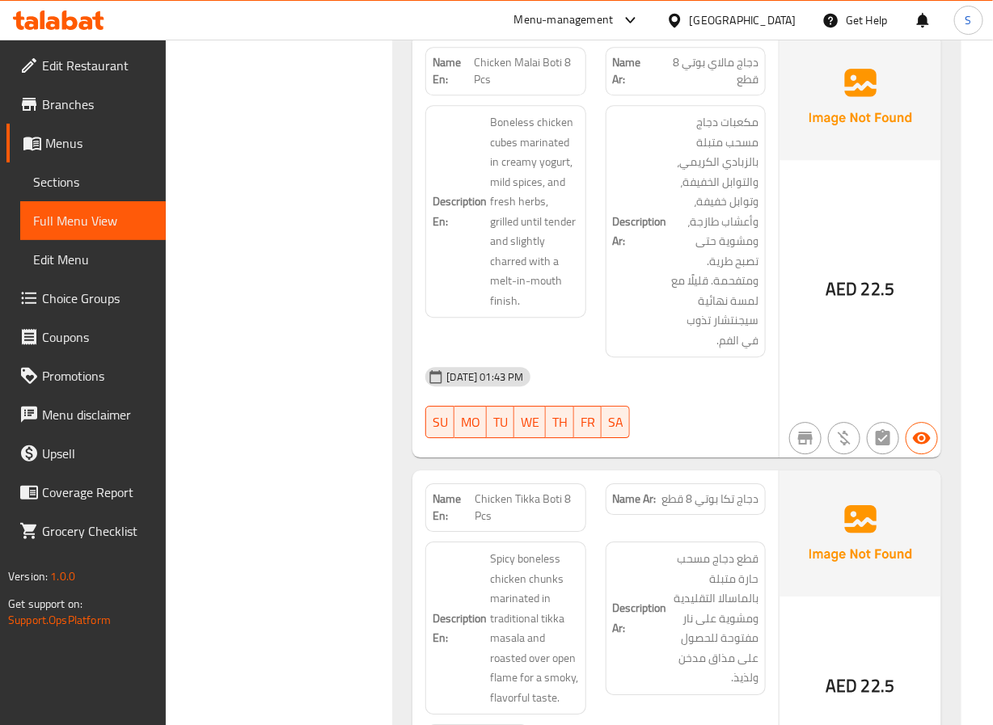
scroll to position [7303, 0]
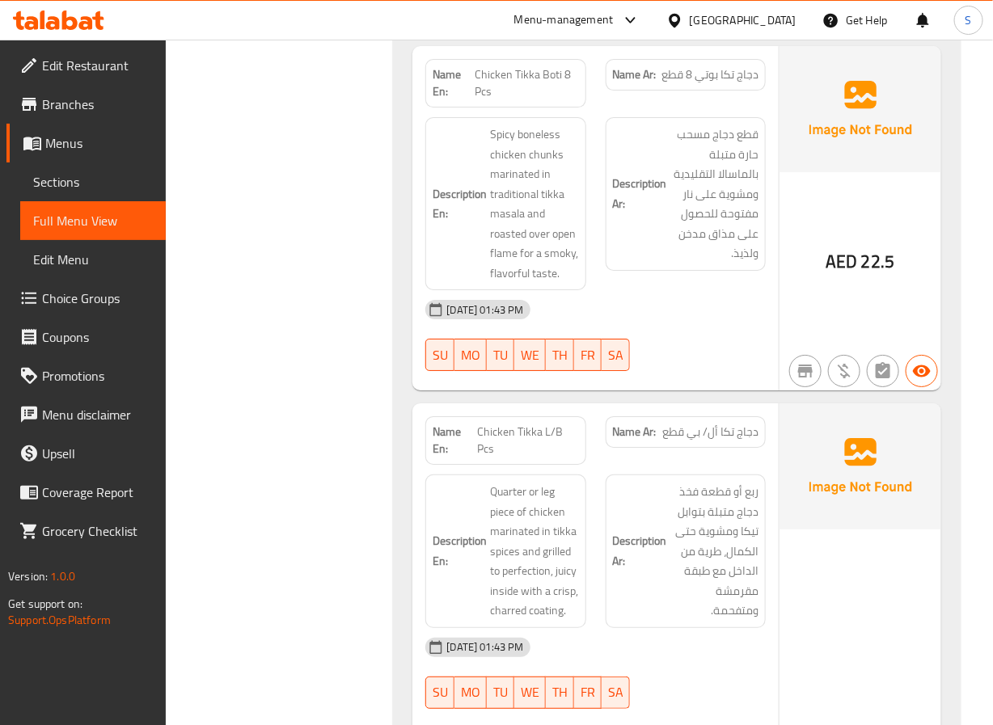
scroll to position [7730, 0]
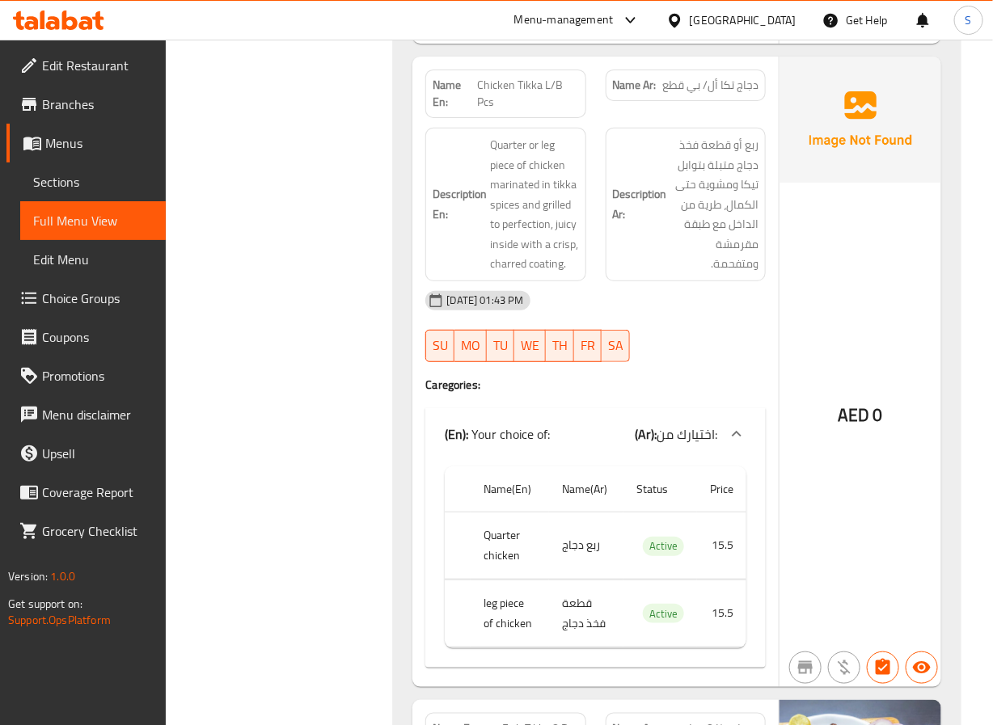
scroll to position [8077, 0]
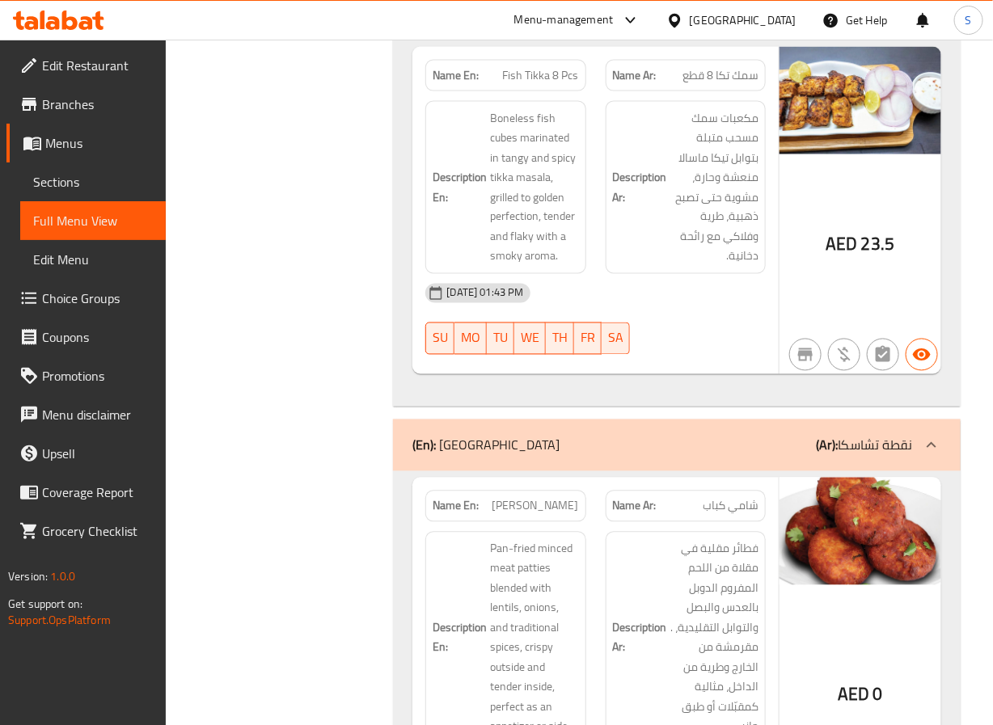
scroll to position [8724, 0]
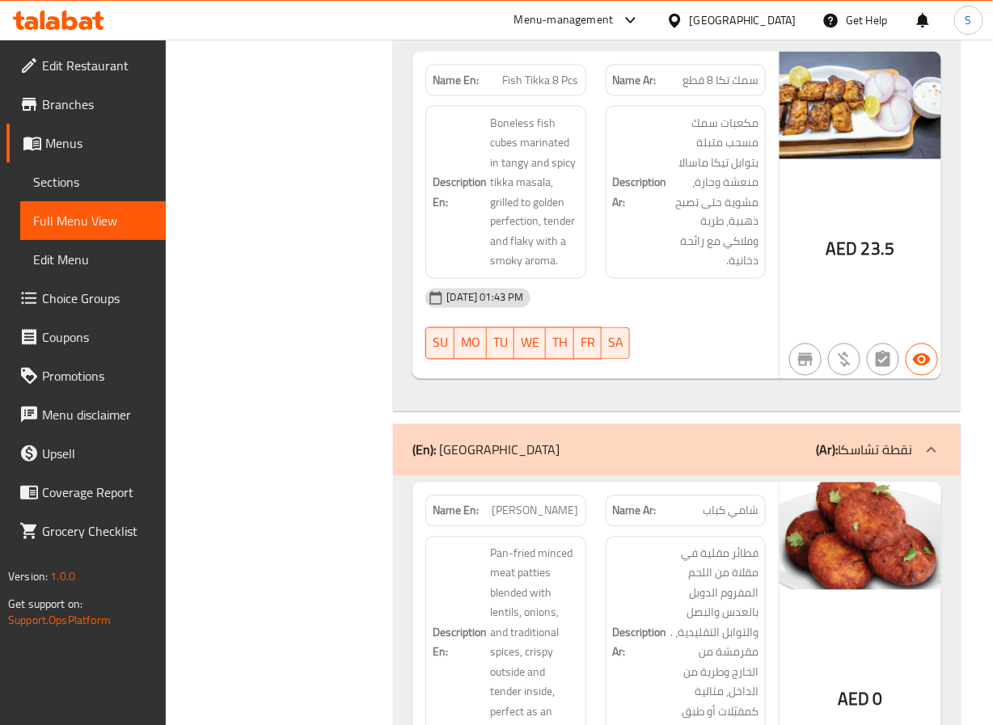
click at [546, 85] on span "Fish Tikka 8 Pcs" at bounding box center [541, 80] width 76 height 17
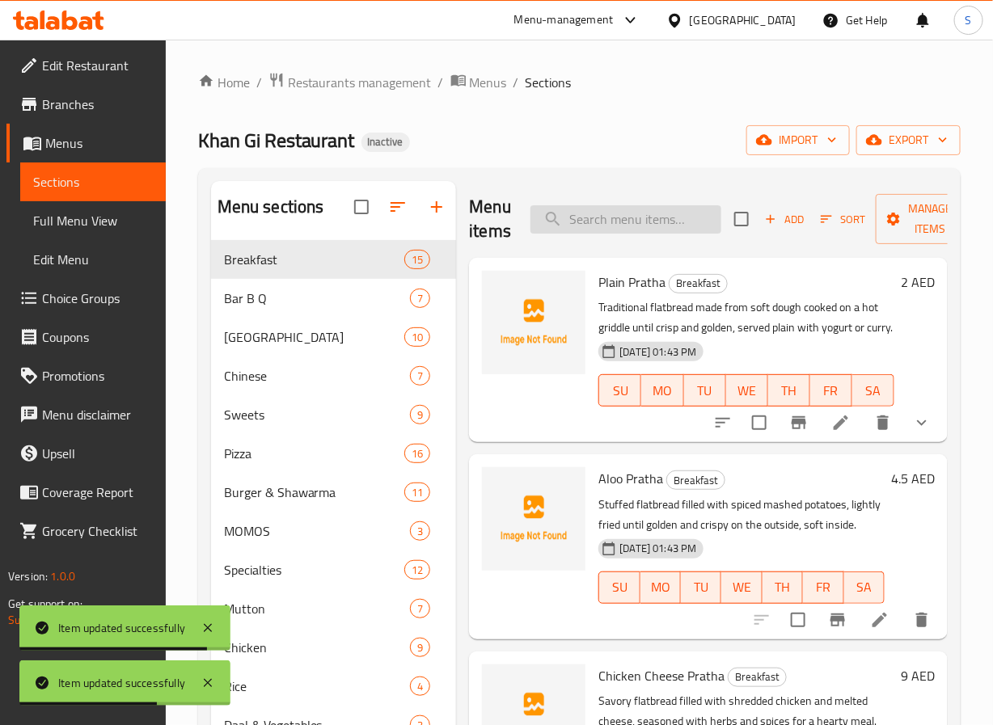
click at [660, 209] on input "search" at bounding box center [625, 219] width 191 height 28
paste input "[PERSON_NAME]"
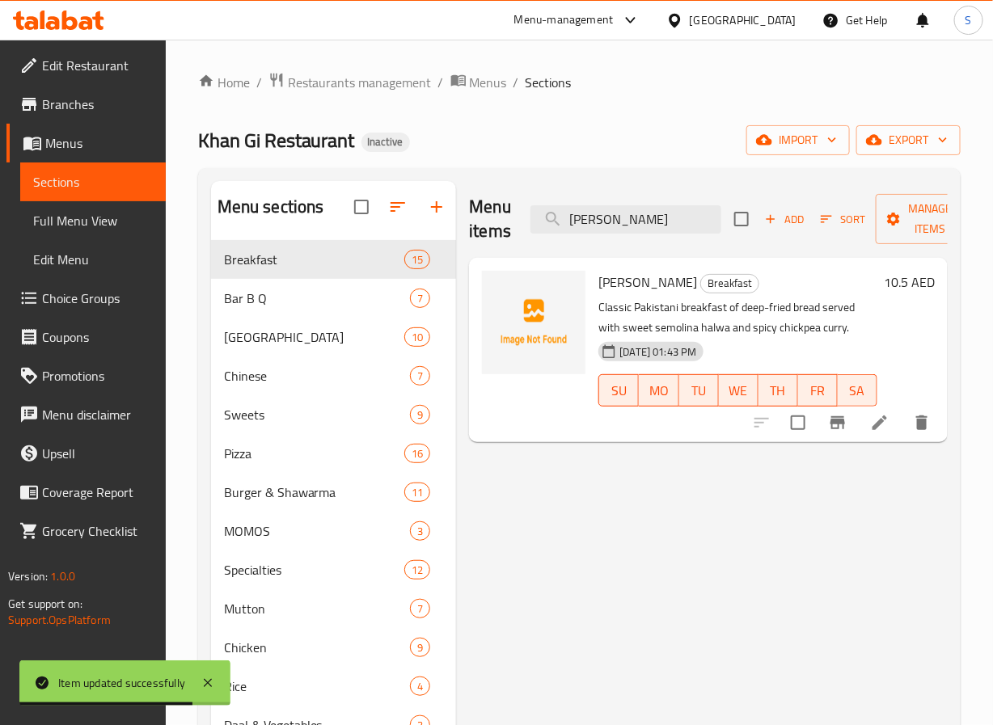
type input "[PERSON_NAME]"
click at [885, 434] on li at bounding box center [879, 422] width 45 height 29
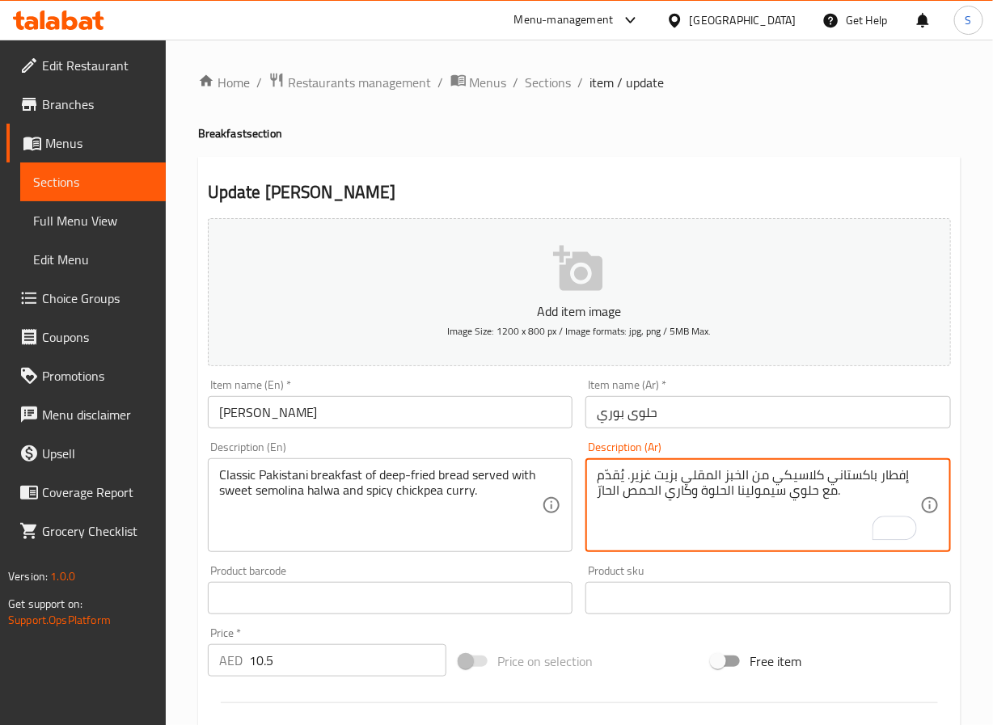
type textarea "إفطار باكستاني كلاسيكي من الخبز المقلي بزيت غزير. يُقدّم مع حلوي سيمولينا الحلو…"
click at [716, 415] on input "حلوى بوري" at bounding box center [767, 412] width 365 height 32
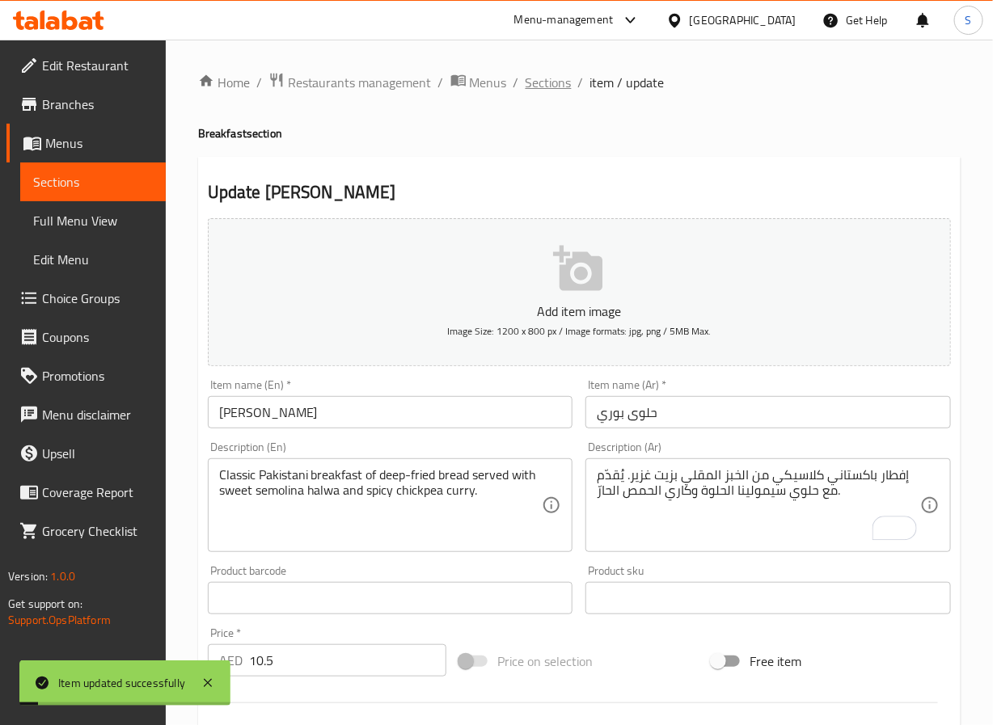
click at [551, 86] on span "Sections" at bounding box center [548, 82] width 46 height 19
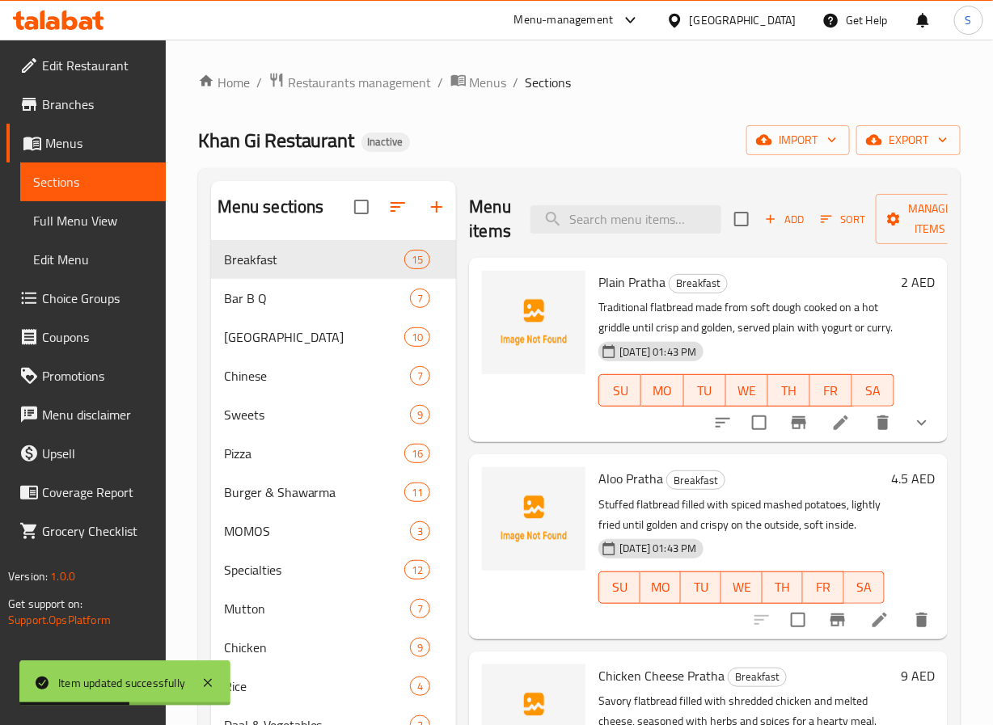
click at [527, 168] on div "Menu sections Breakfast 15 Bar B Q 7 Chaska Point 10 Chinese 7 Sweets 9 Pizza 1…" at bounding box center [579, 543] width 762 height 751
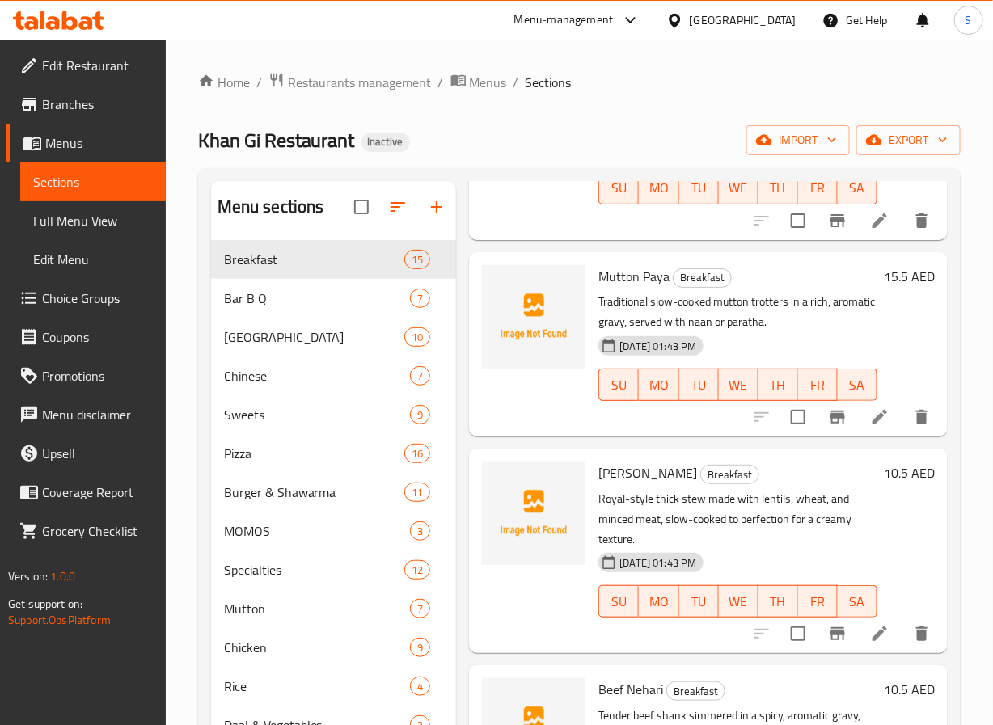
scroll to position [1203, 0]
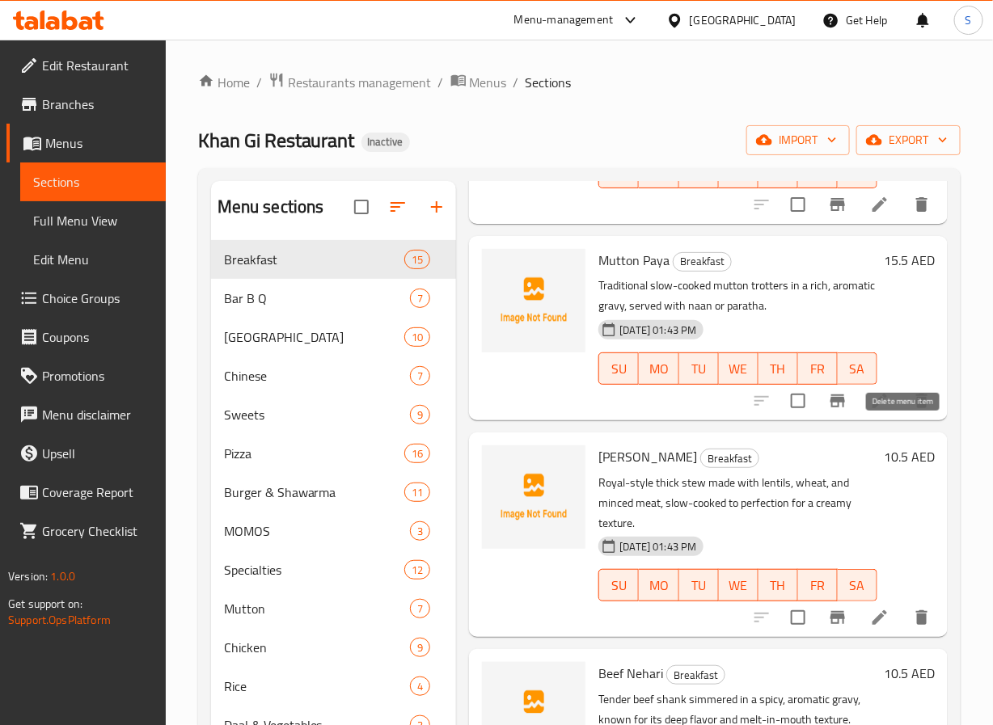
click at [870, 411] on icon at bounding box center [879, 400] width 19 height 19
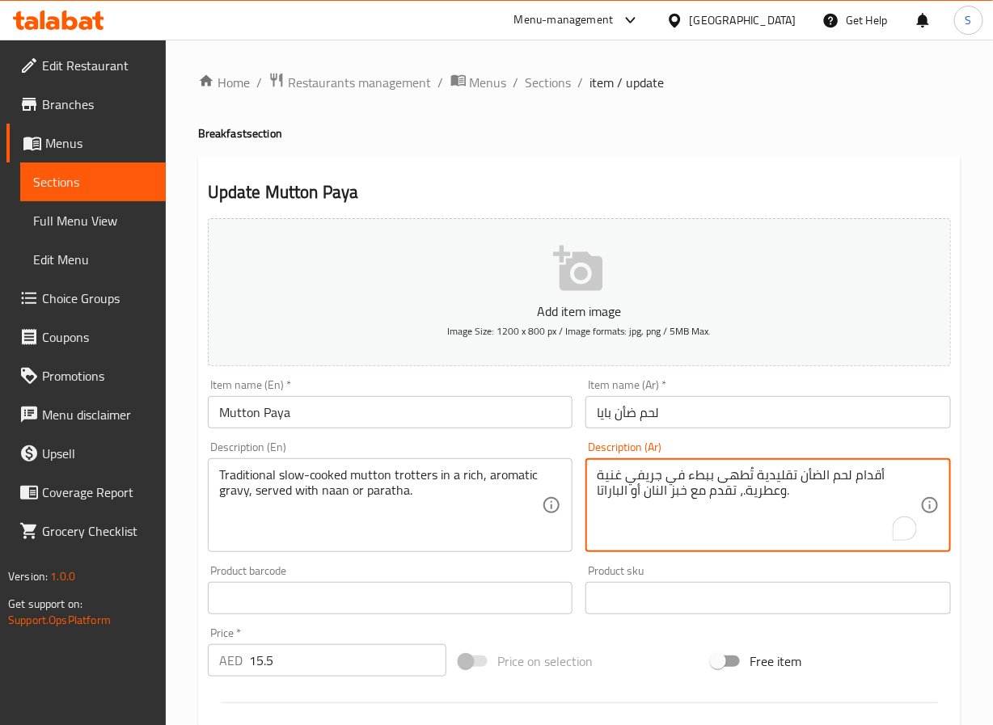
click at [837, 480] on textarea "أقدام لحم الضأن تقليدية تُطهى ببطء في جريفي غنية وعطرية.، تقدم مع خبز النان أو …" at bounding box center [758, 505] width 323 height 77
click at [867, 480] on textarea "أقدام الضأن تقليدية تُطهى ببطء في جريفي غنية وعطرية.، تقدم مع خبز النان أو البا…" at bounding box center [758, 505] width 323 height 77
click at [651, 483] on textarea "أقدام ضأن تقليدية تُطهى ببطء في جريفي غنية وعطرية.، تقدم مع خبز النان أو البارا…" at bounding box center [758, 505] width 323 height 77
click at [679, 497] on textarea "أقدام ضأن تقليدية تُطهى ببطء في جريفي غني وعطري، تقدم مع خبز النان أو الباراتا." at bounding box center [758, 505] width 323 height 77
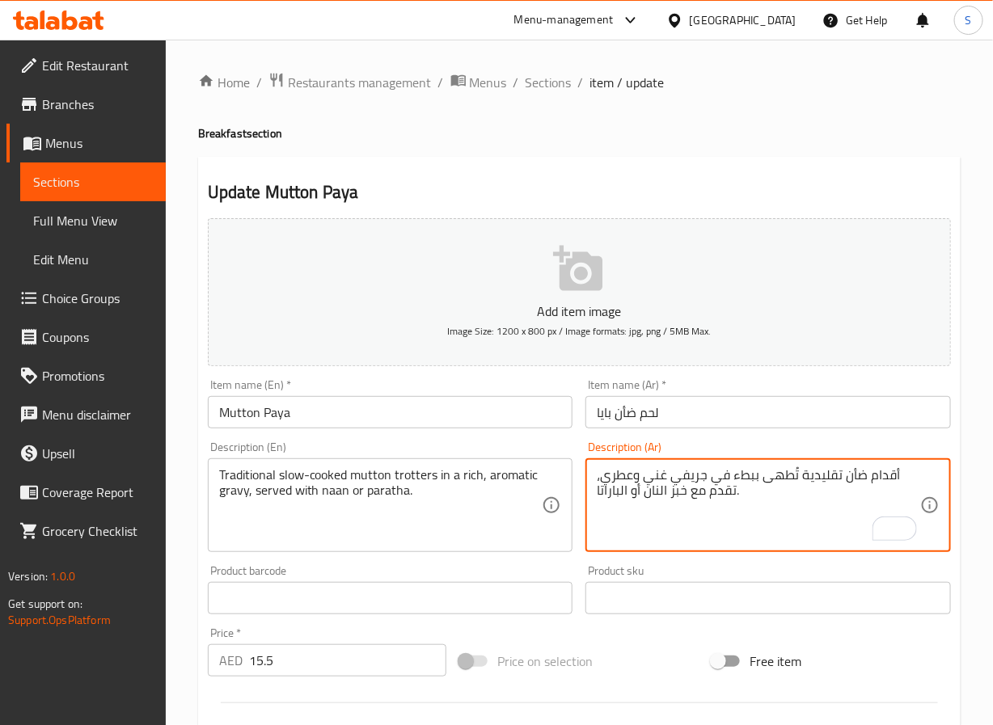
click at [679, 497] on textarea "أقدام ضأن تقليدية تُطهى ببطء في جريفي غني وعطري، تقدم مع خبز النان أو الباراتا." at bounding box center [758, 505] width 323 height 77
type textarea "أقدام ضأن تقليدية تُطهى ببطء في جريفي غني وعطري، تقدم مع خبز النان أو الباراتا."
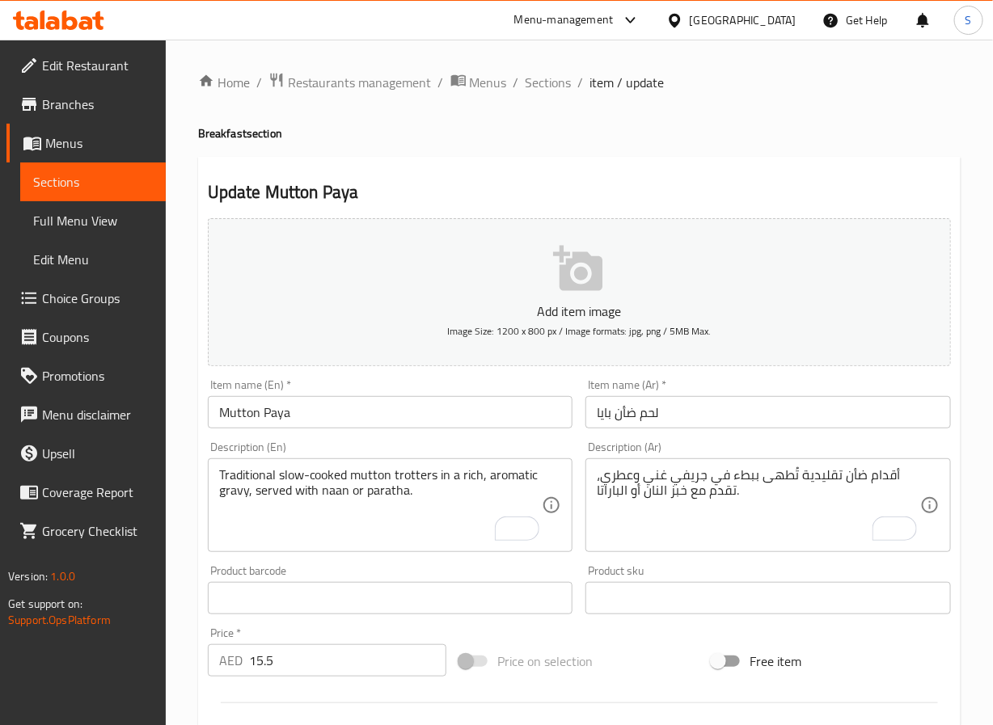
click at [464, 538] on textarea "Traditional slow-cooked mutton trotters in a rich, aromatic gravy, served with …" at bounding box center [380, 505] width 323 height 77
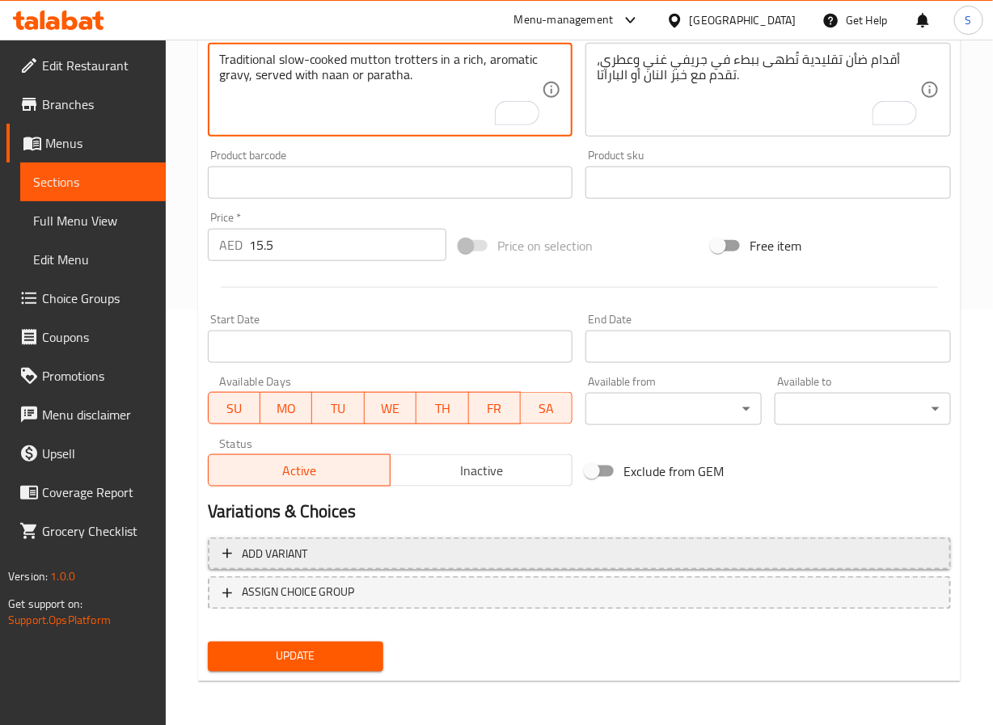
click at [360, 554] on span "Add variant" at bounding box center [579, 554] width 714 height 20
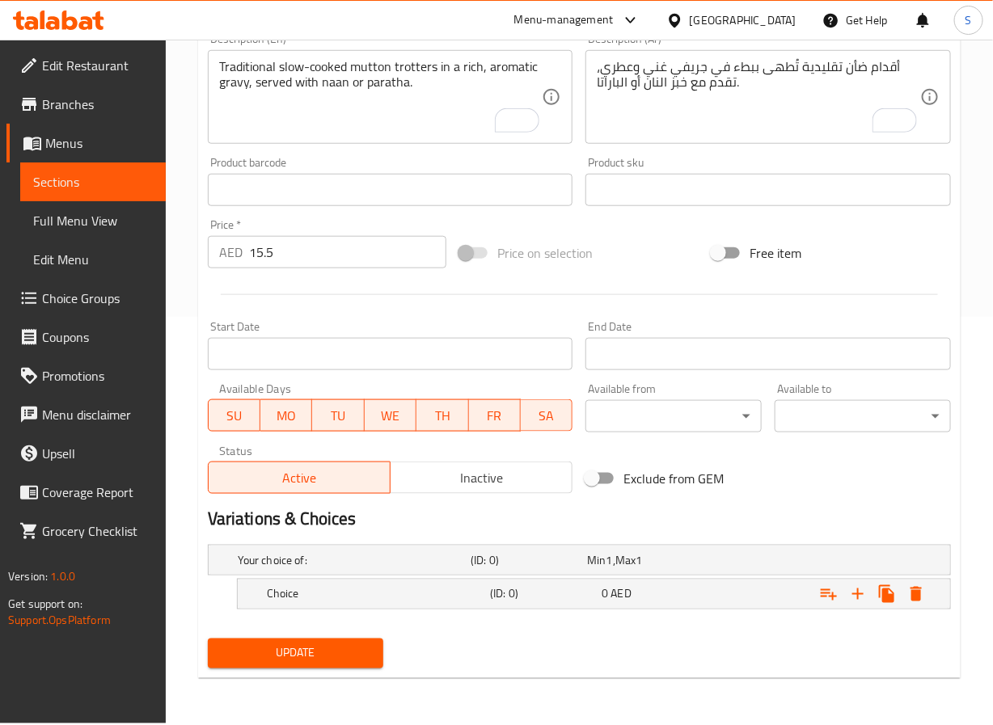
scroll to position [408, 0]
click at [852, 593] on icon "Expand" at bounding box center [857, 593] width 19 height 19
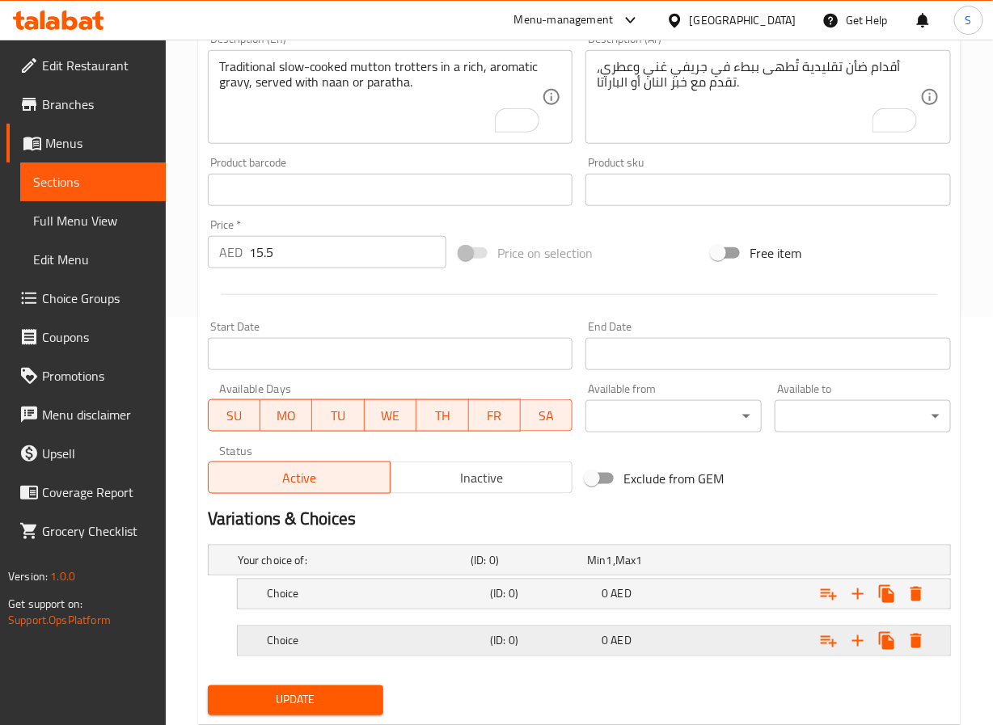
click at [473, 636] on h5 "Choice" at bounding box center [375, 641] width 217 height 16
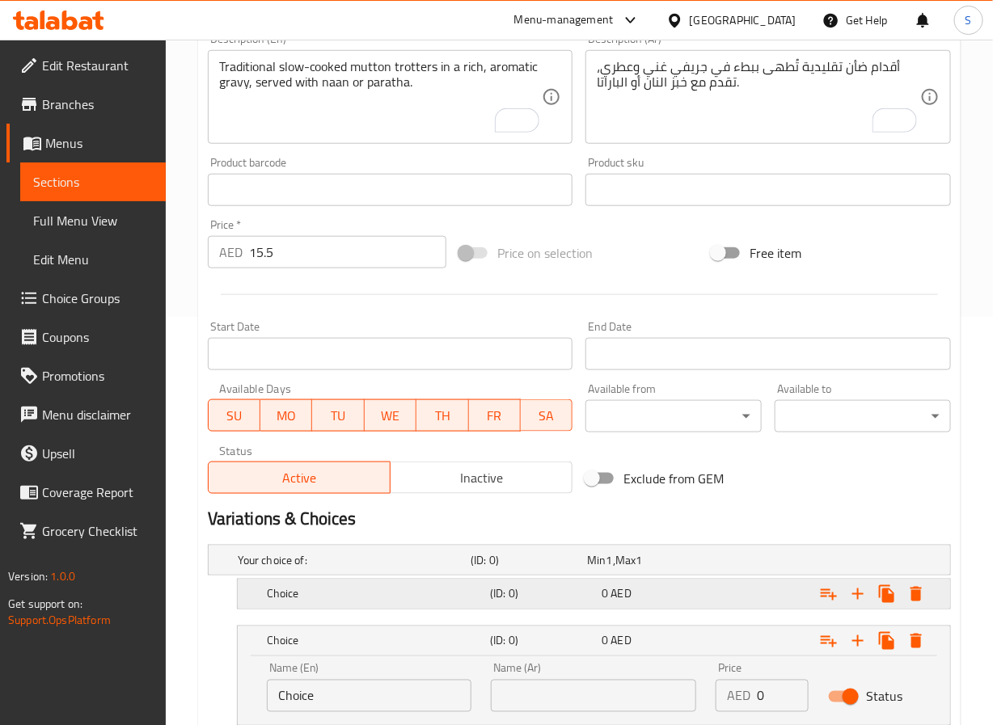
click at [469, 604] on div "Choice" at bounding box center [375, 594] width 223 height 23
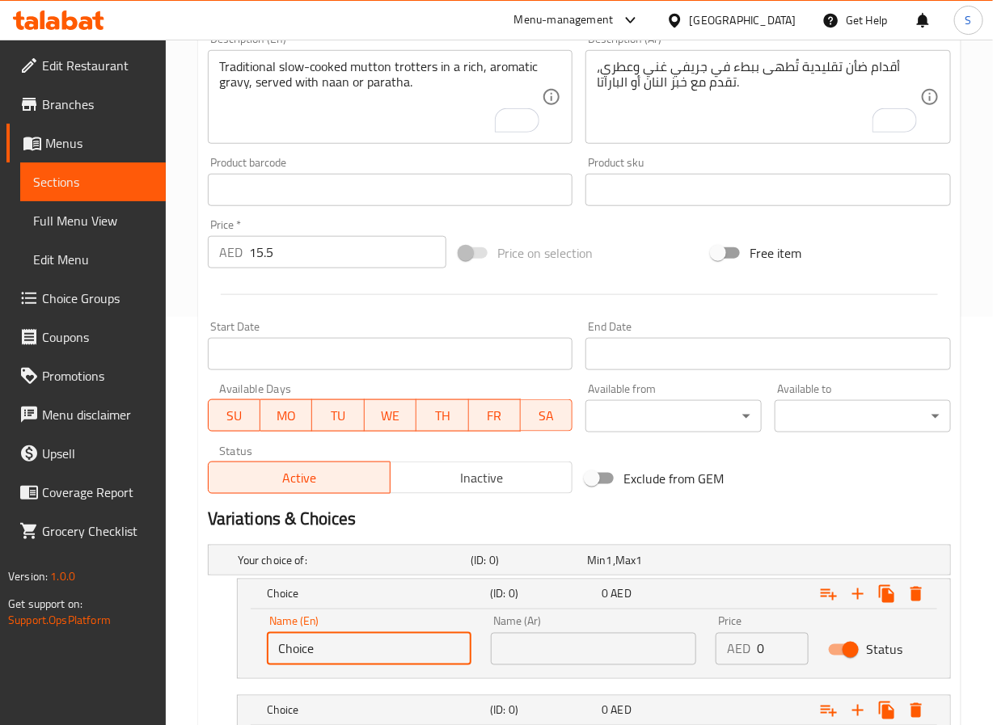
click at [395, 651] on input "Choice" at bounding box center [369, 649] width 205 height 32
type input "Naan"
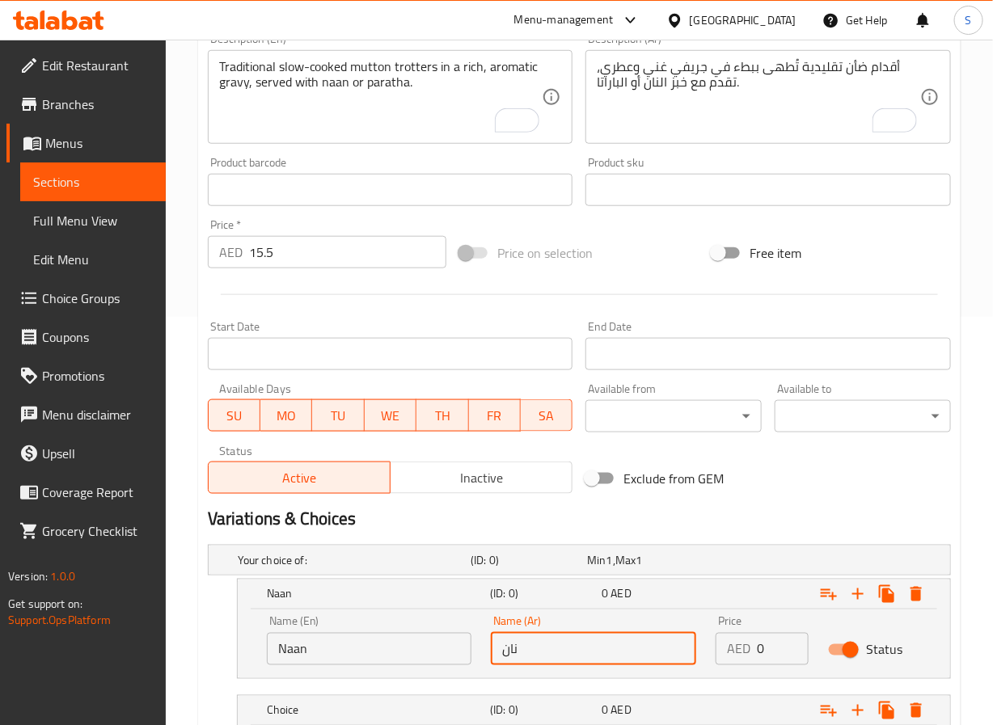
type input "نان"
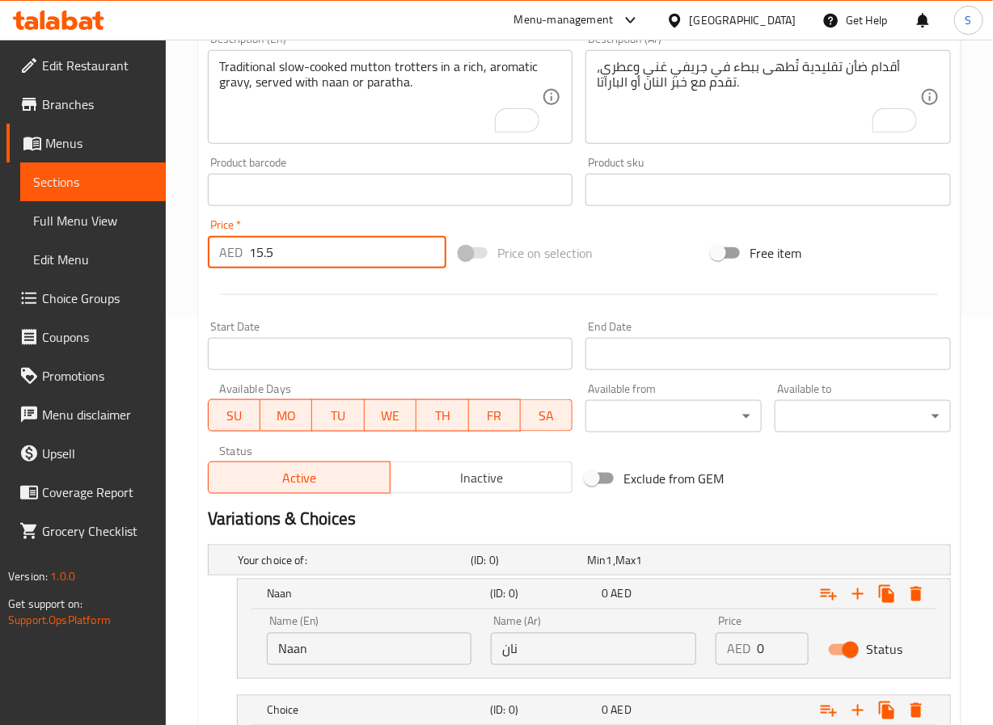
click at [285, 253] on input "15.5" at bounding box center [348, 252] width 198 height 32
type input "0"
click at [765, 652] on input "0" at bounding box center [783, 649] width 52 height 32
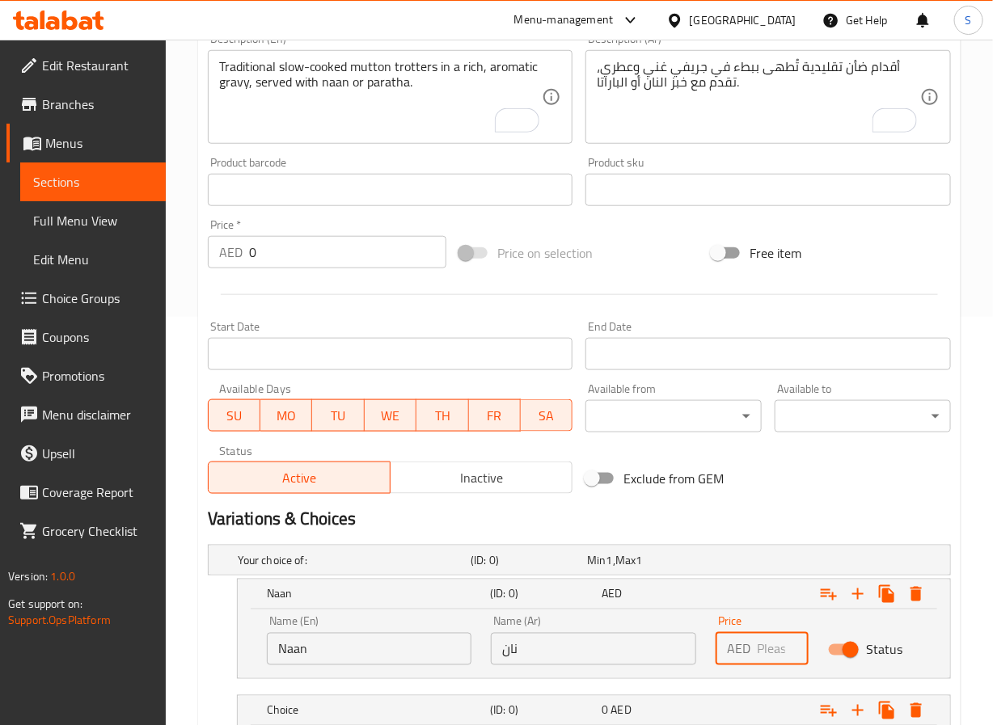
paste input "15.5"
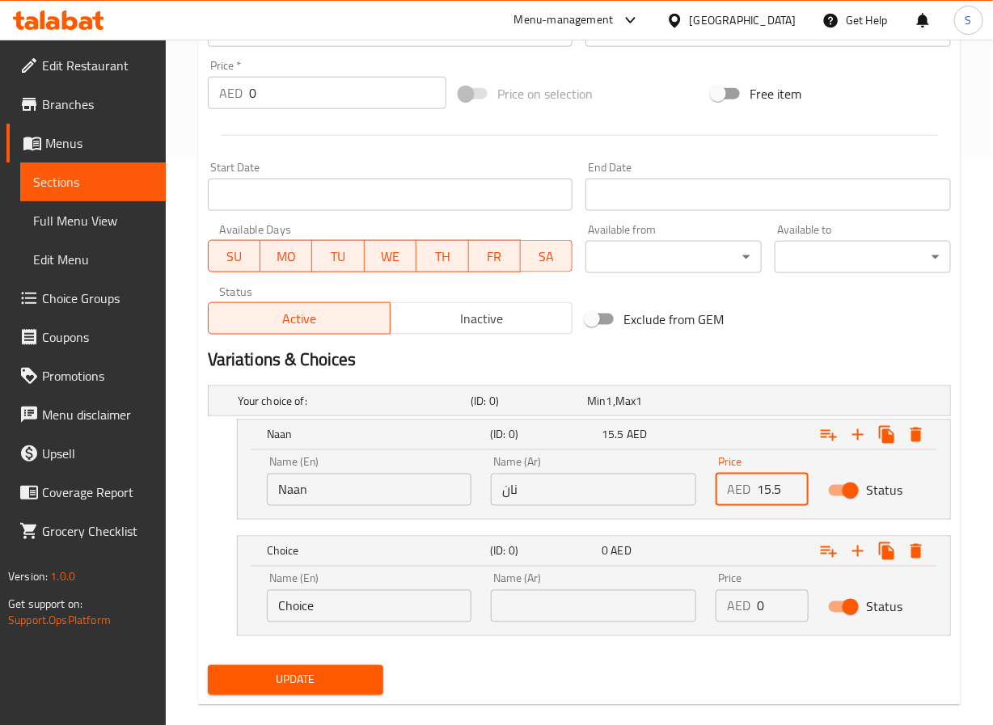
scroll to position [594, 0]
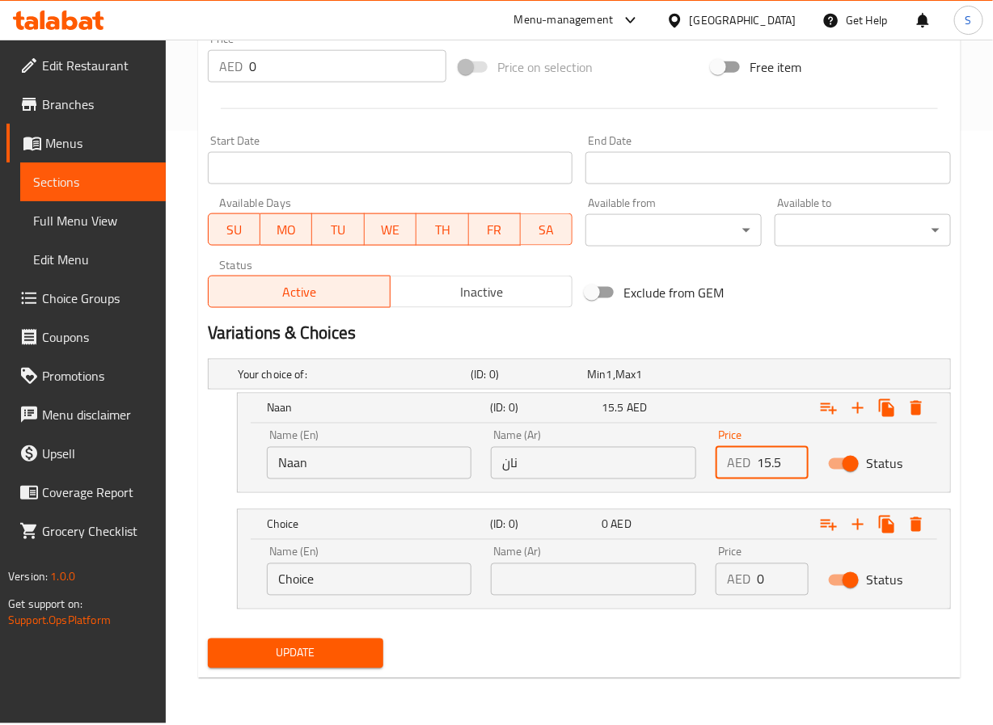
type input "15.5"
click at [427, 595] on input "Choice" at bounding box center [369, 579] width 205 height 32
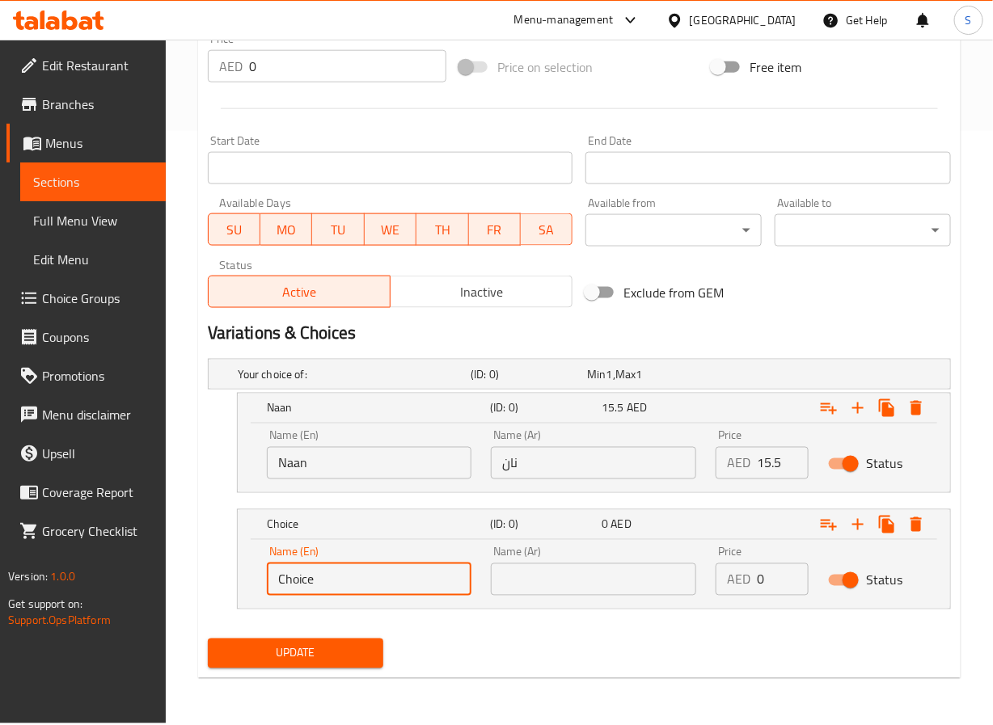
click at [427, 595] on input "Choice" at bounding box center [369, 579] width 205 height 32
type input "Paratha"
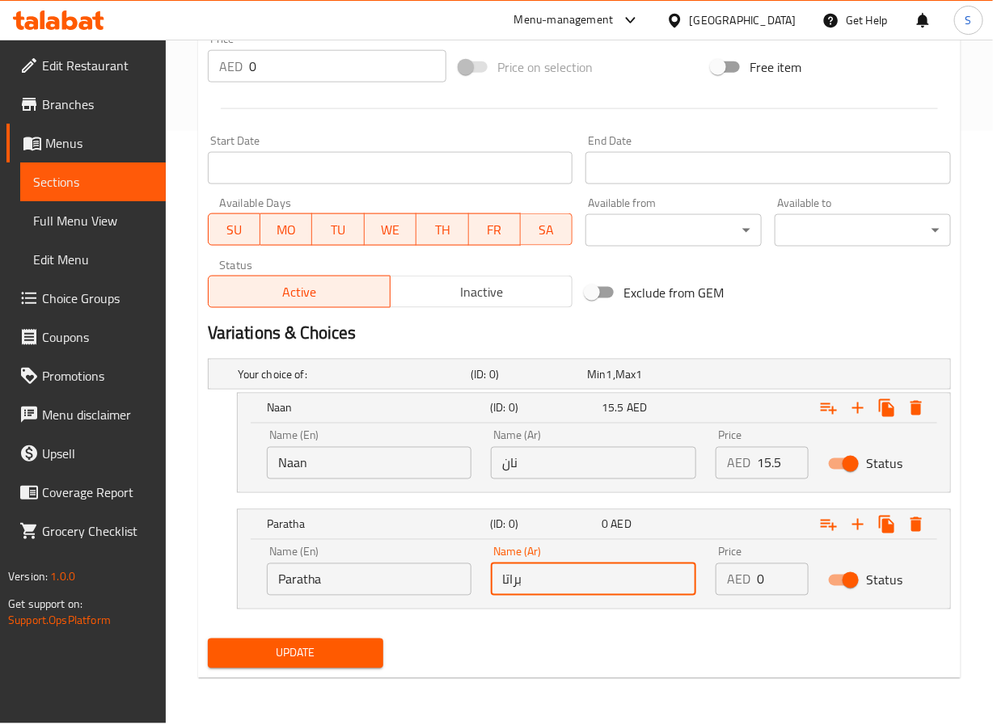
type input "براتا"
paste input "15.5"
type input "15.5"
click at [321, 664] on span "Update" at bounding box center [296, 654] width 150 height 20
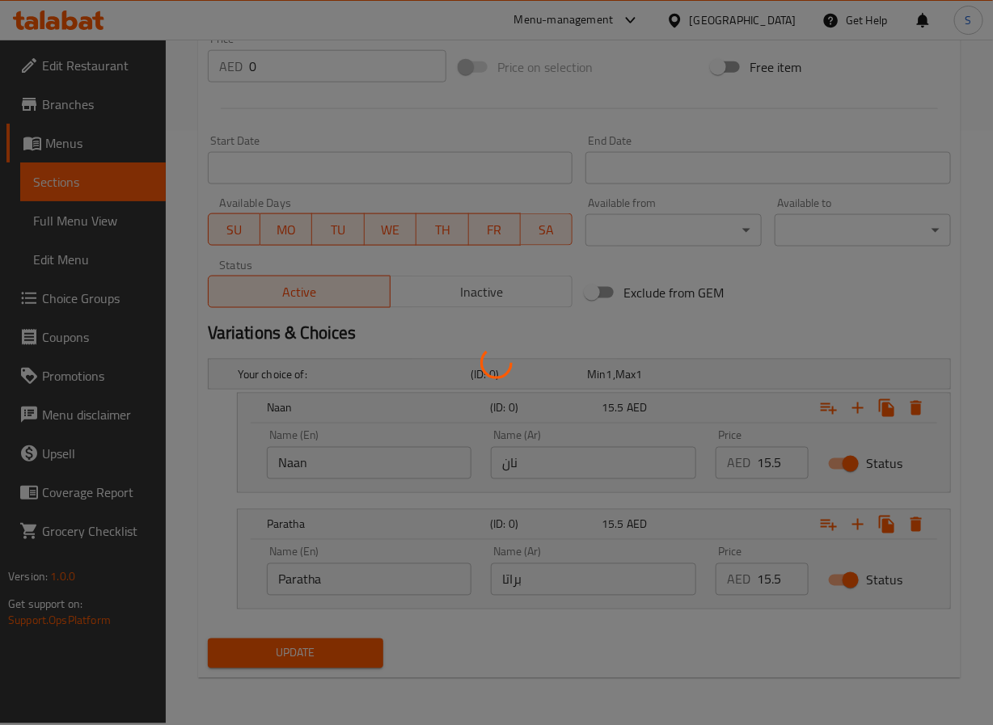
scroll to position [0, 0]
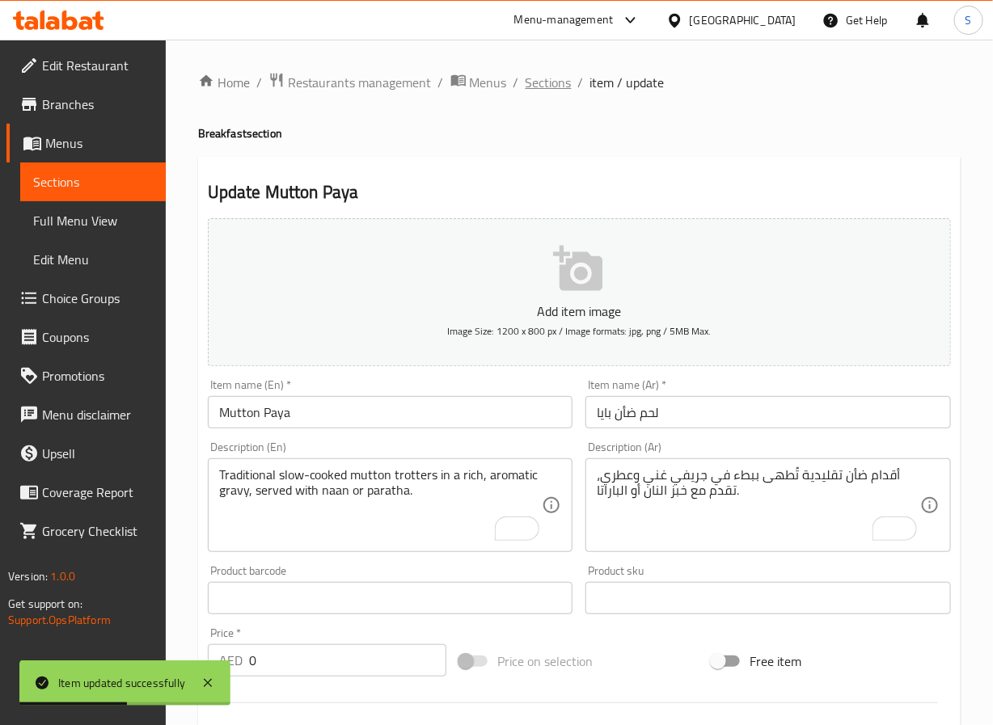
click at [539, 88] on span "Sections" at bounding box center [548, 82] width 46 height 19
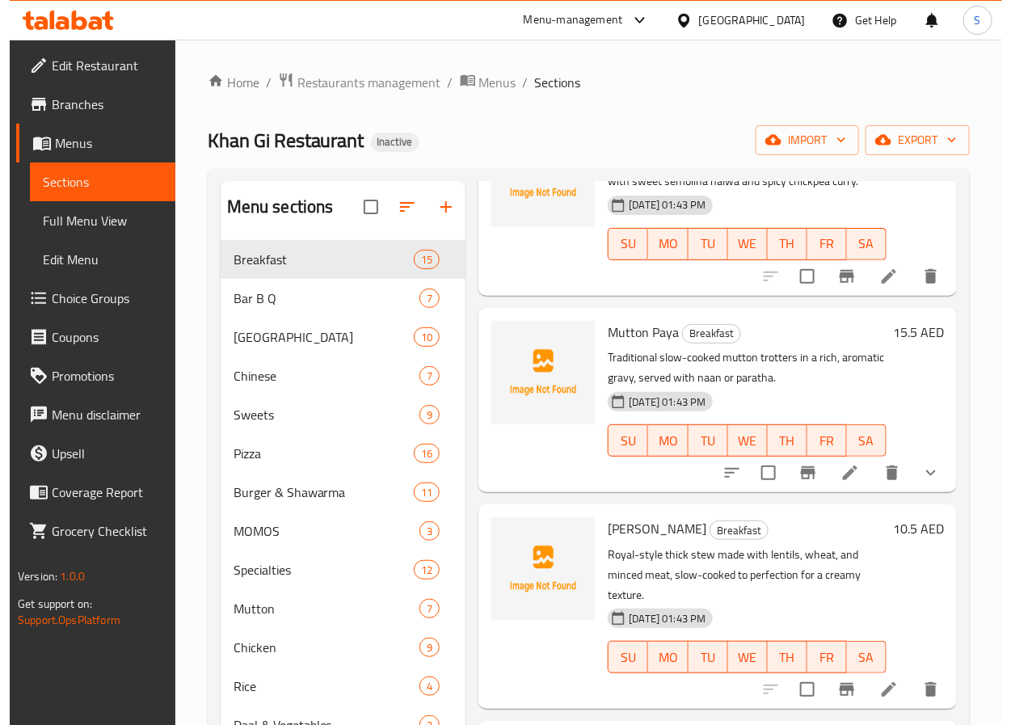
scroll to position [1133, 0]
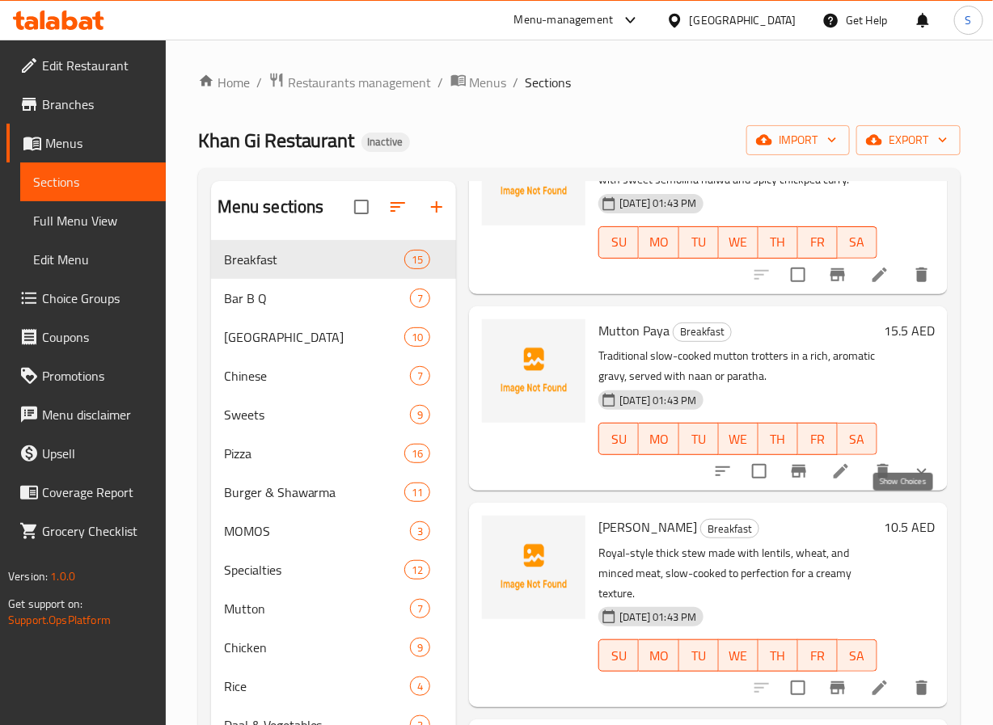
click at [912, 481] on icon "show more" at bounding box center [921, 471] width 19 height 19
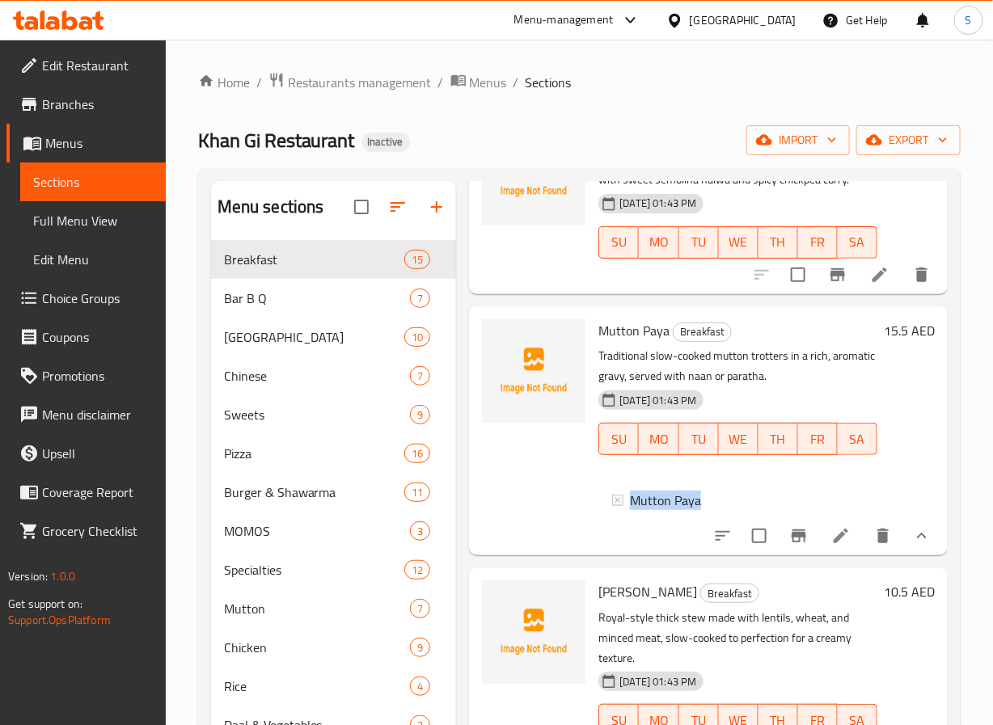
drag, startPoint x: 808, startPoint y: 525, endPoint x: 833, endPoint y: 606, distance: 85.4
click at [833, 549] on div "Mutton Paya Breakfast Traditional slow-cooked mutton trotters in a rich, aromat…" at bounding box center [738, 431] width 292 height 236
click at [833, 543] on icon at bounding box center [840, 536] width 15 height 15
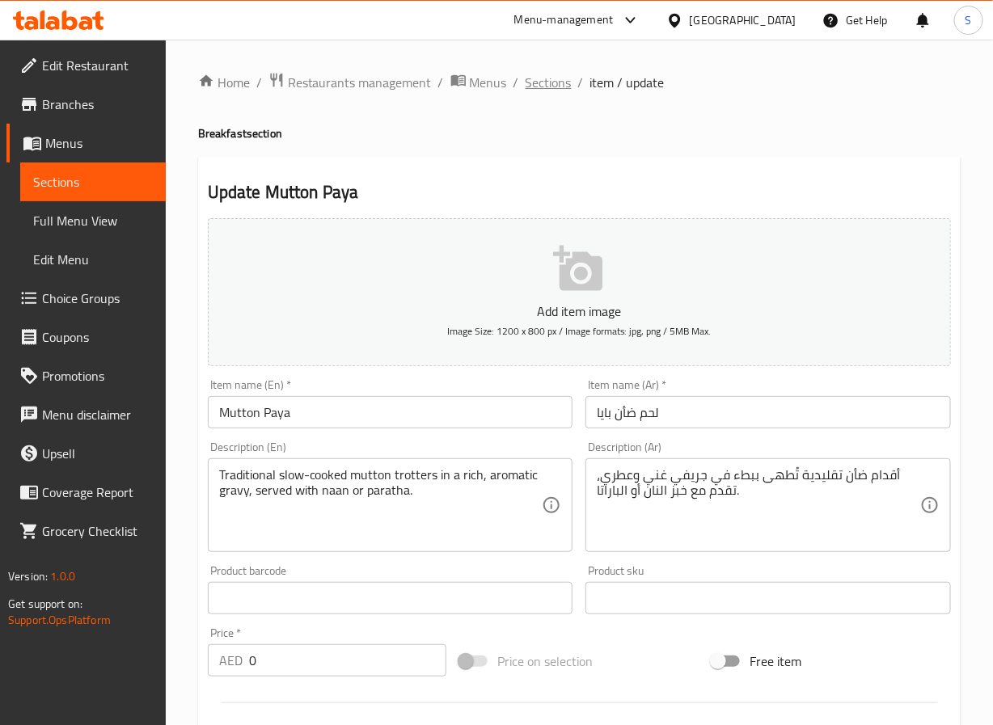
click at [558, 81] on span "Sections" at bounding box center [548, 82] width 46 height 19
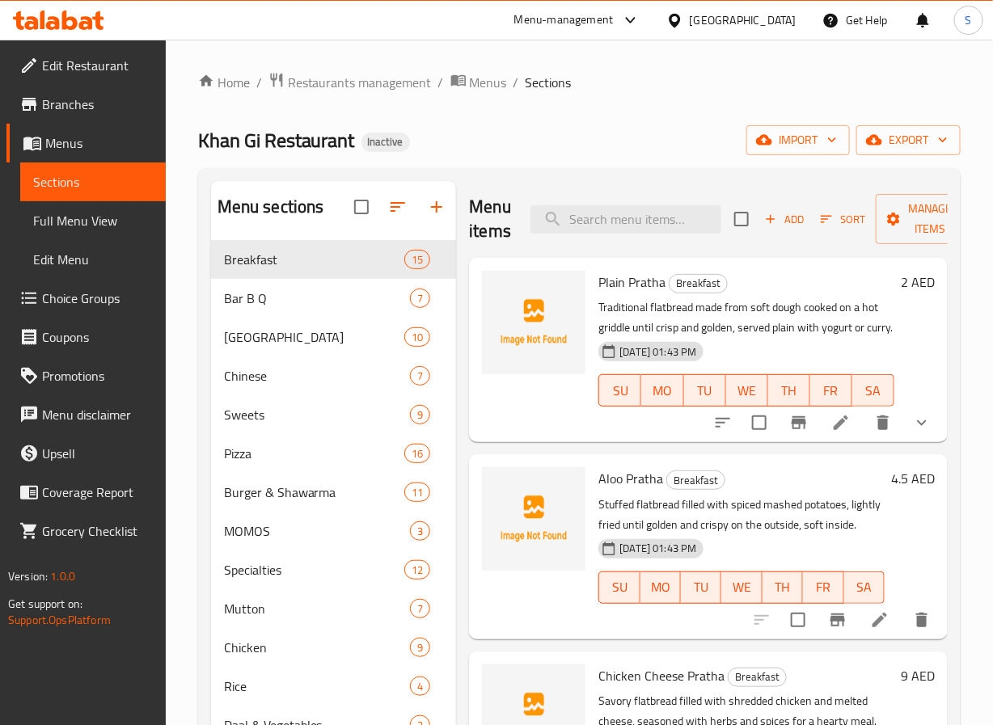
click at [662, 476] on div "Aloo Pratha Breakfast Stuffed flatbread filled with spiced mashed potatoes, lig…" at bounding box center [708, 546] width 479 height 184
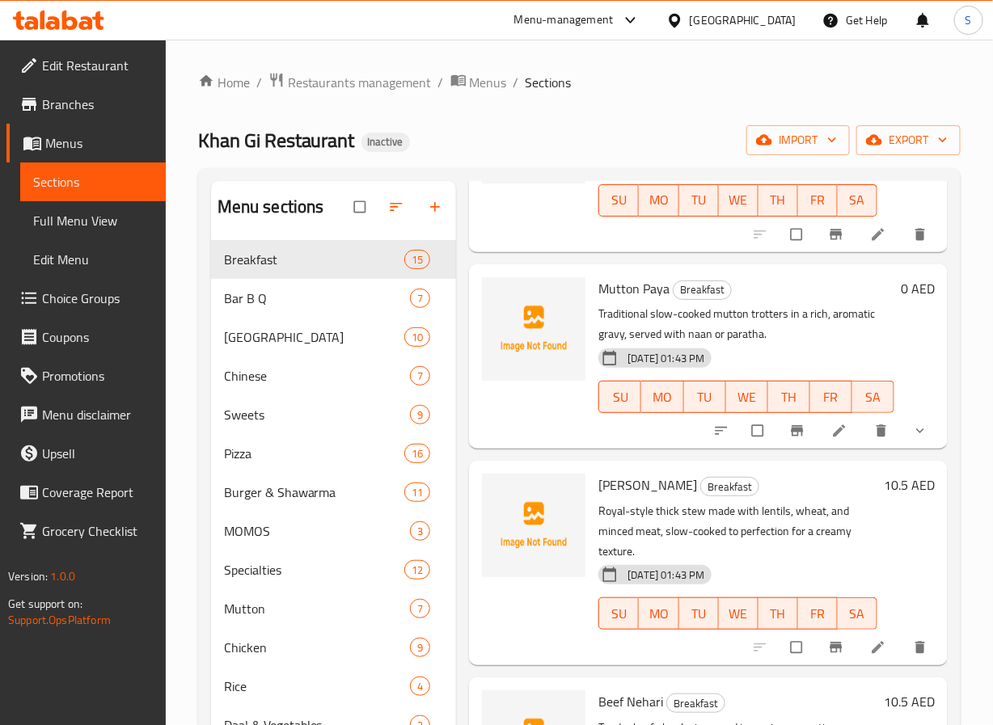
scroll to position [1141, 0]
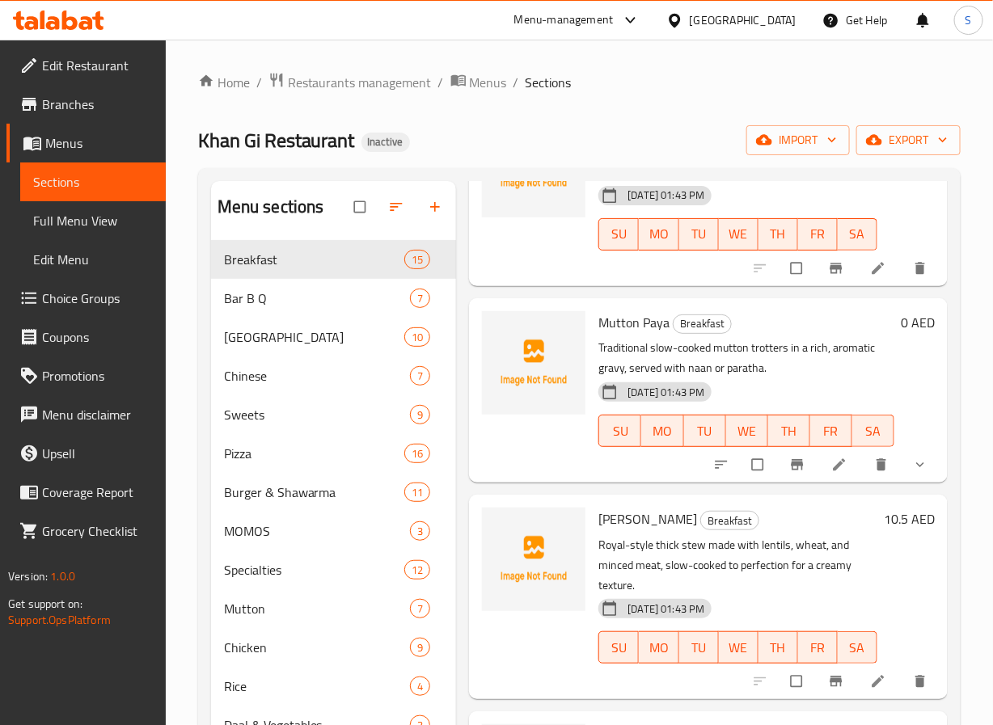
click at [912, 473] on icon "show more" at bounding box center [920, 465] width 16 height 16
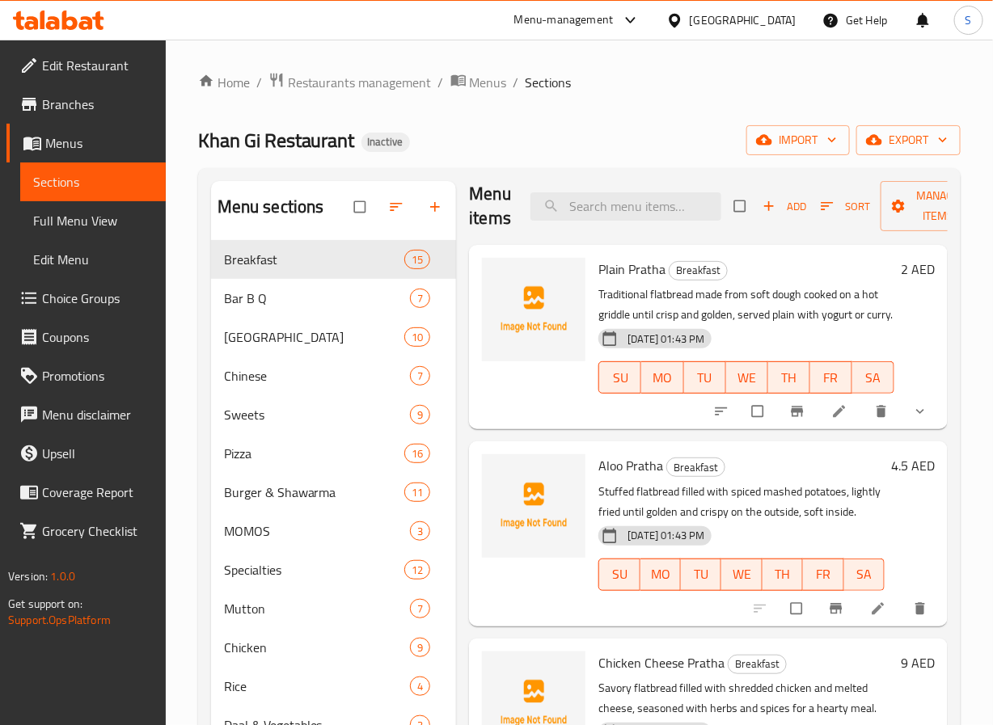
scroll to position [0, 0]
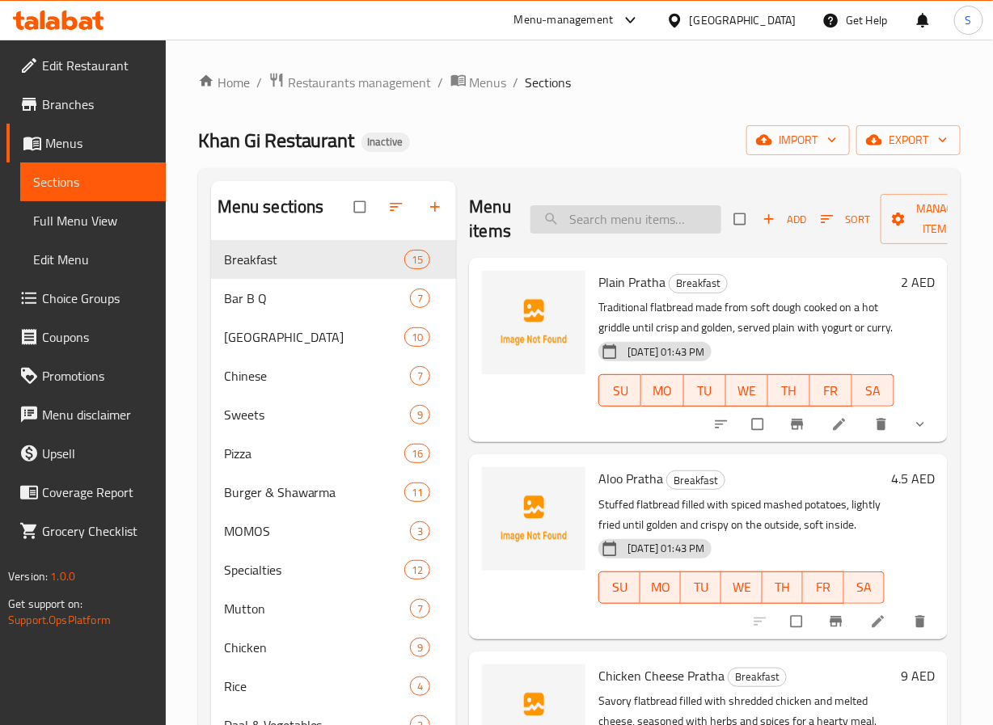
click at [602, 222] on input "search" at bounding box center [625, 219] width 191 height 28
paste input "[PERSON_NAME]"
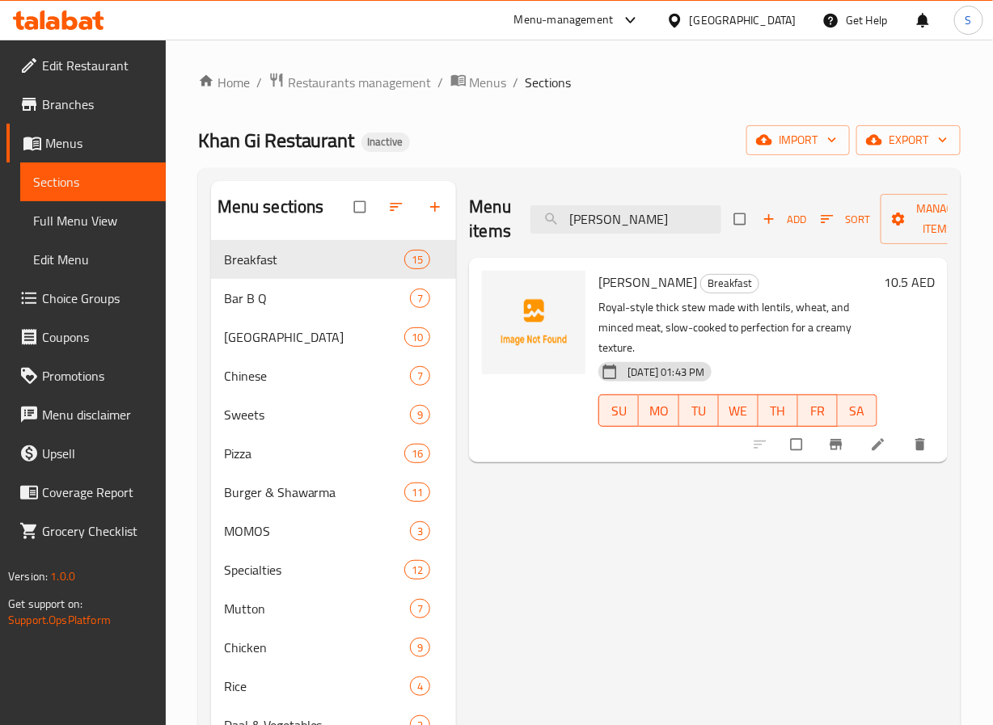
type input "[PERSON_NAME]"
click at [871, 437] on icon at bounding box center [878, 445] width 16 height 16
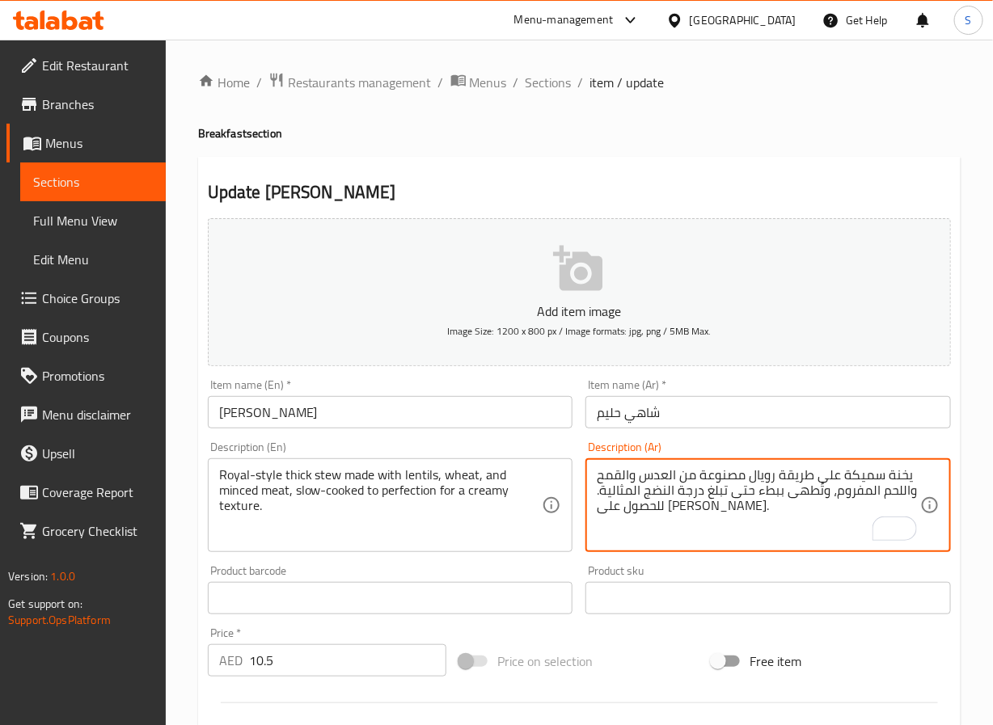
click at [817, 497] on textarea "يخنة سميكة على طريقة رويال مصنوعة من العدس والقمح واللحم المفروم، وتُطهى ببطء ح…" at bounding box center [758, 505] width 323 height 77
type textarea "يخنة سميكة على طريقة رويال مصنوعة من العدس والقمح واللحم المفروم، مطهى ببطء الي…"
click at [721, 423] on input "شاهي حليم" at bounding box center [767, 412] width 365 height 32
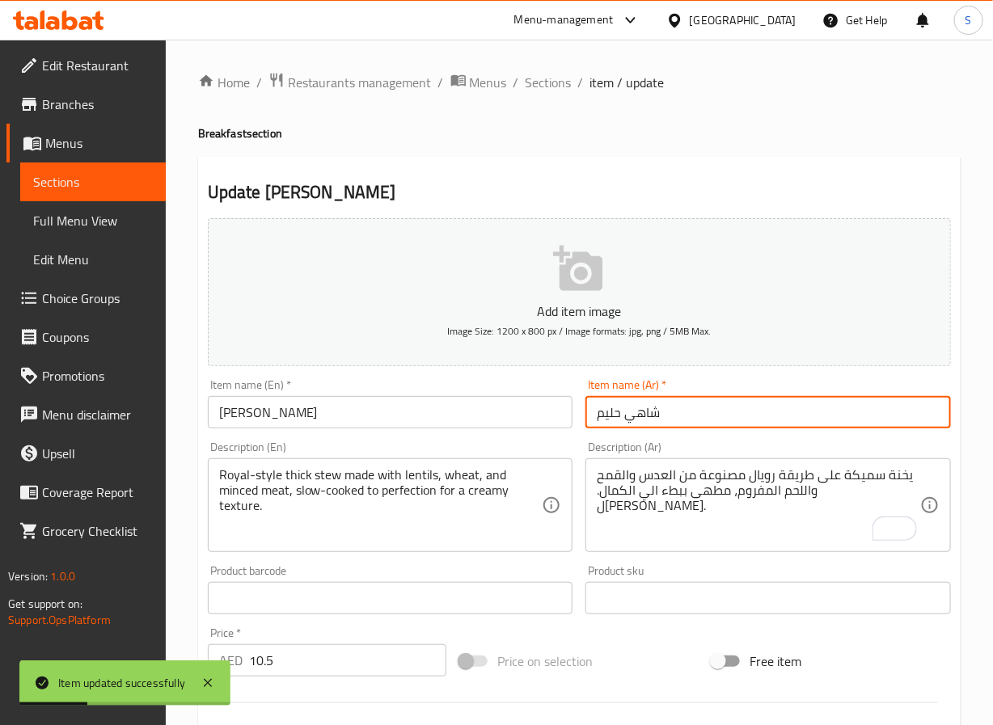
drag, startPoint x: 544, startPoint y: 75, endPoint x: 500, endPoint y: 12, distance: 77.2
click at [544, 75] on span "Sections" at bounding box center [548, 82] width 46 height 19
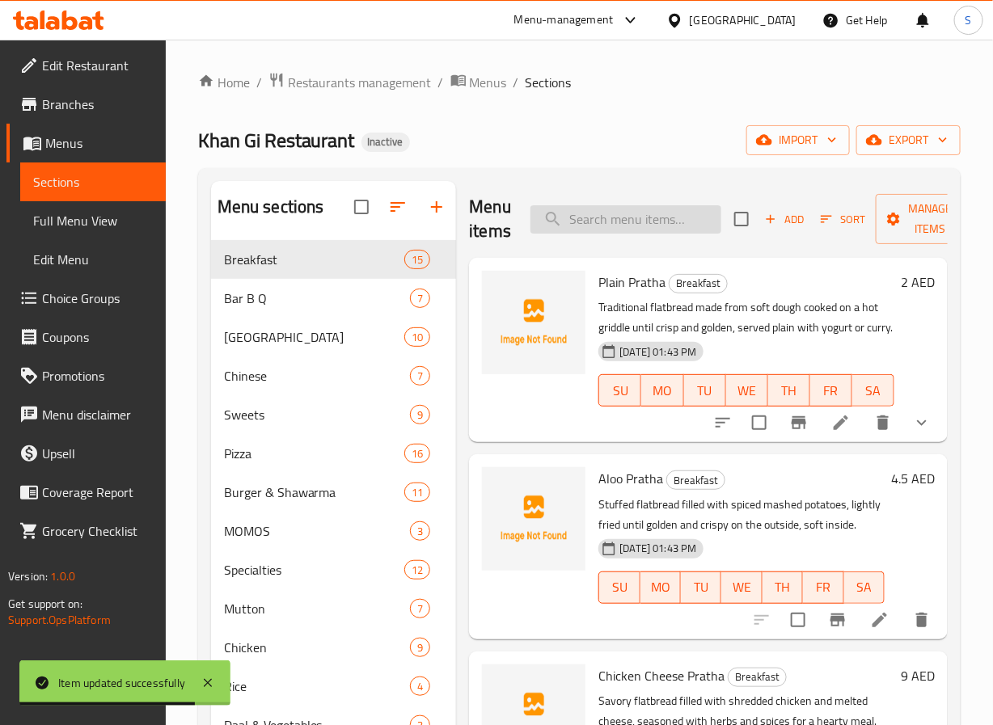
click at [679, 213] on input "search" at bounding box center [625, 219] width 191 height 28
paste input "Beef Nehari"
type input "Beef Nehari"
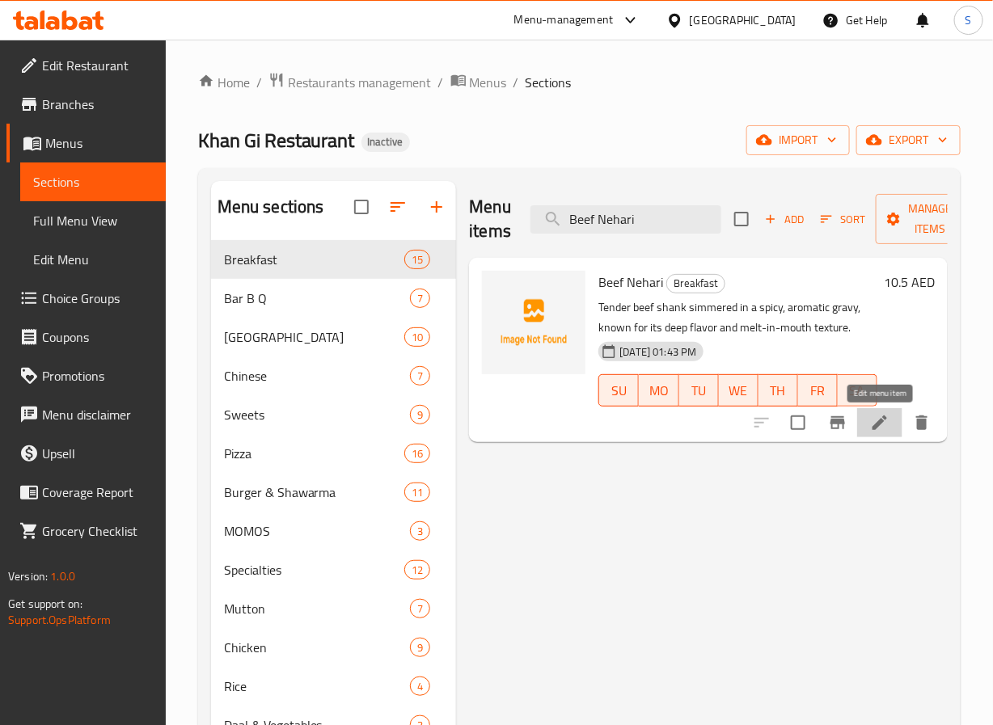
click at [883, 429] on icon at bounding box center [879, 422] width 19 height 19
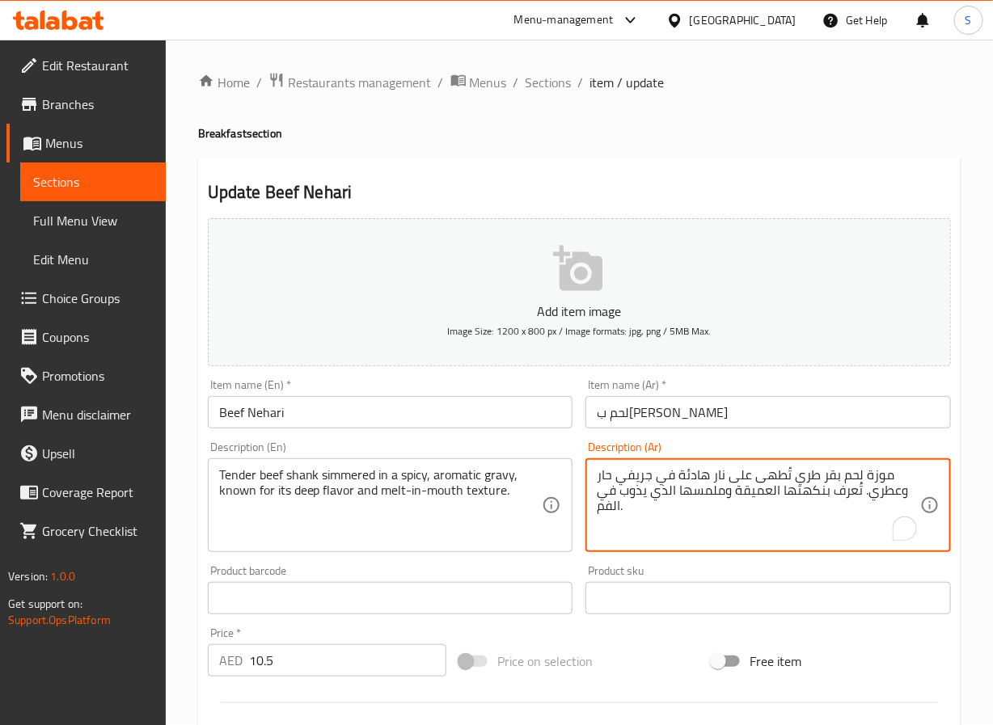
click at [808, 480] on textarea "موزة لحم بقر طري تُطهى على نار هادئة في جريفي حار وعطري. تُعرف بنكهتها العميقة …" at bounding box center [758, 505] width 323 height 77
type textarea "موزة لحم بقر تندر مطهوة ببطء في جريفي حار وعطري. تُعرف بنكهتها العميقة وملمسها …"
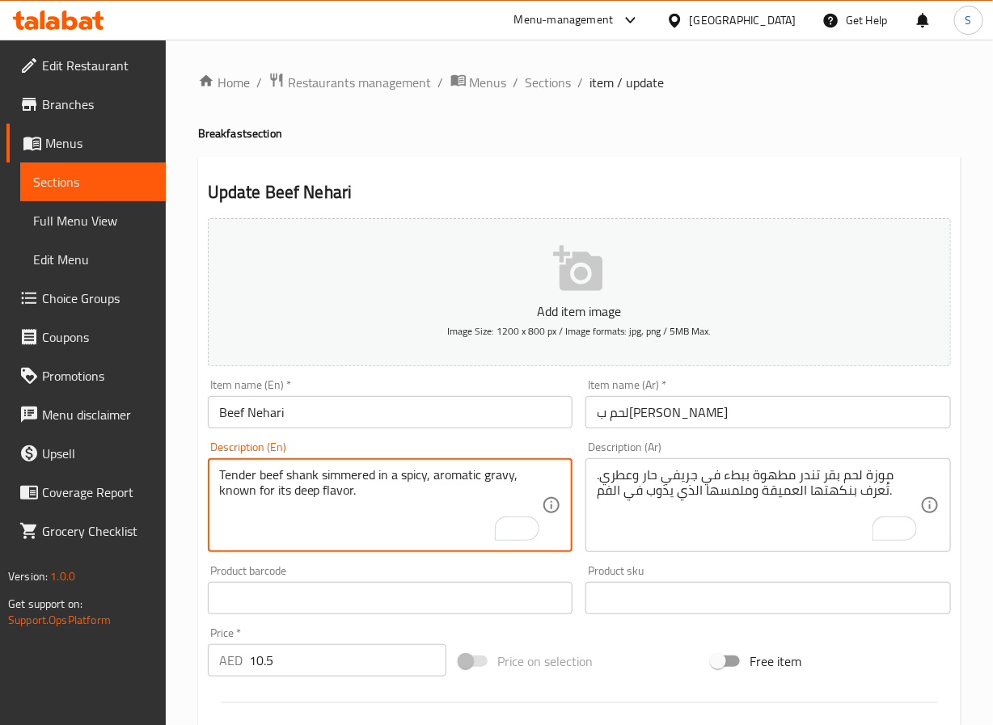
type textarea "Tender beef shank simmered in a spicy, aromatic gravy, known for its deep flavo…"
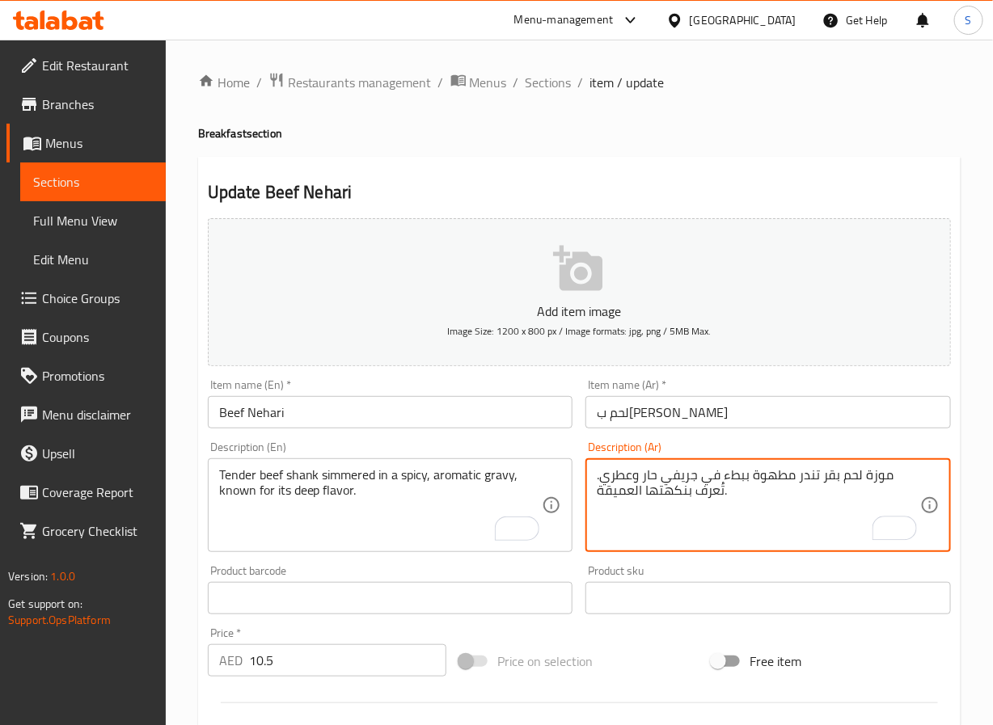
type textarea "موزة لحم بقر تندر مطهوة ببطء في جريفي حار وعطري. تُعرف بنكهتها العميقة."
click at [723, 422] on input "لحم ب[PERSON_NAME]" at bounding box center [767, 412] width 365 height 32
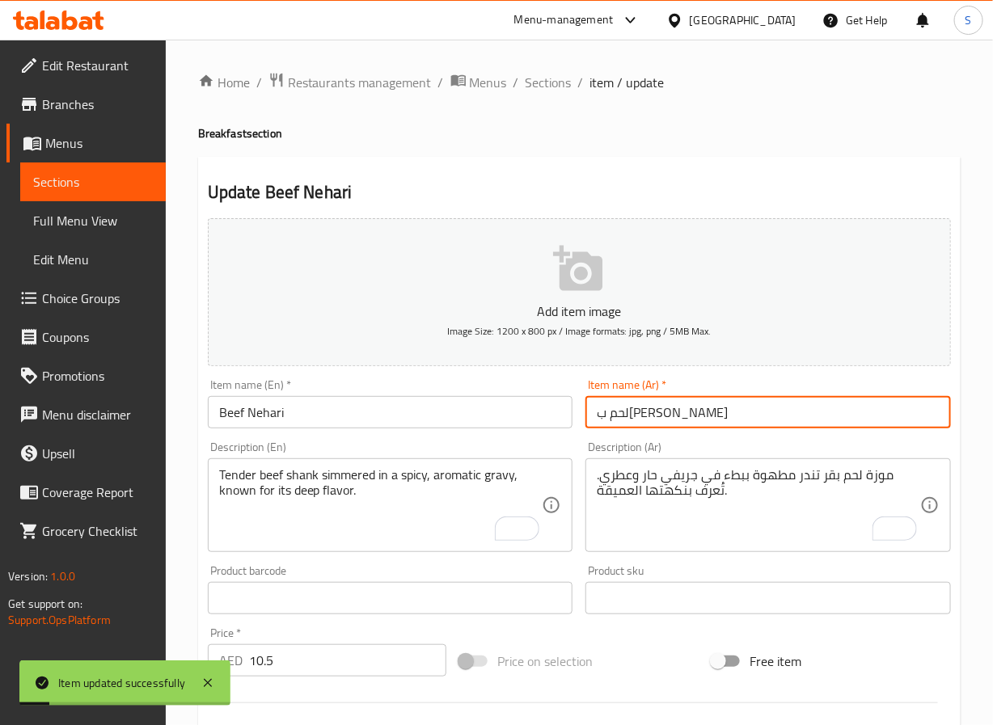
drag, startPoint x: 549, startPoint y: 87, endPoint x: 536, endPoint y: 15, distance: 73.9
click at [549, 87] on span "Sections" at bounding box center [548, 82] width 46 height 19
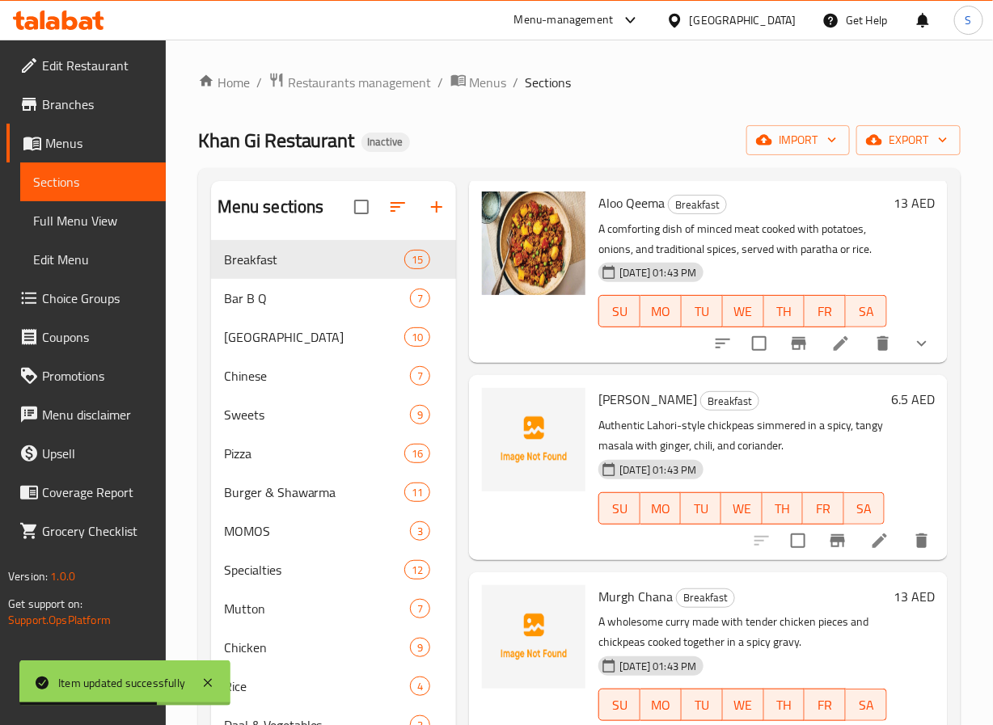
scroll to position [1875, 0]
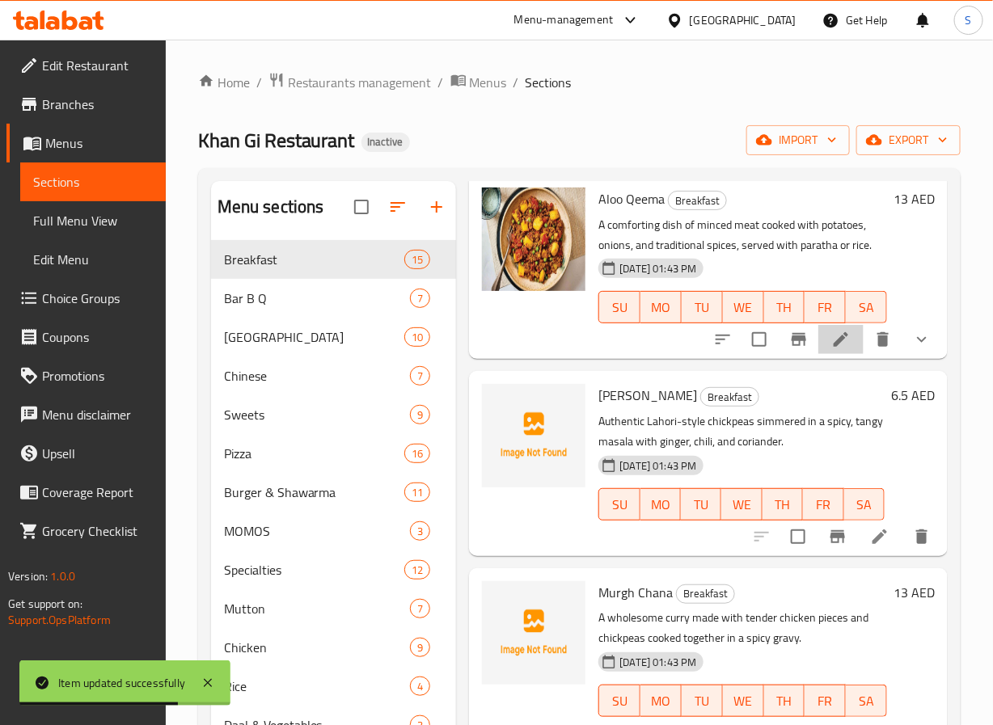
click at [828, 354] on li at bounding box center [840, 339] width 45 height 29
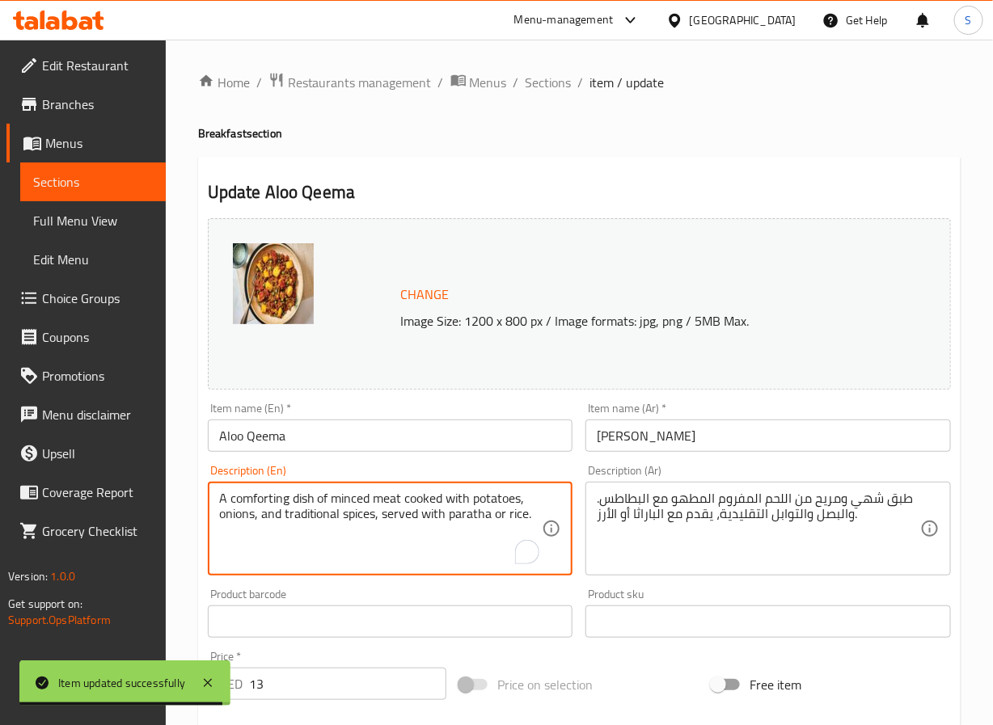
click at [260, 503] on textarea "A comforting dish of minced meat cooked with potatoes, onions, and traditional …" at bounding box center [380, 529] width 323 height 77
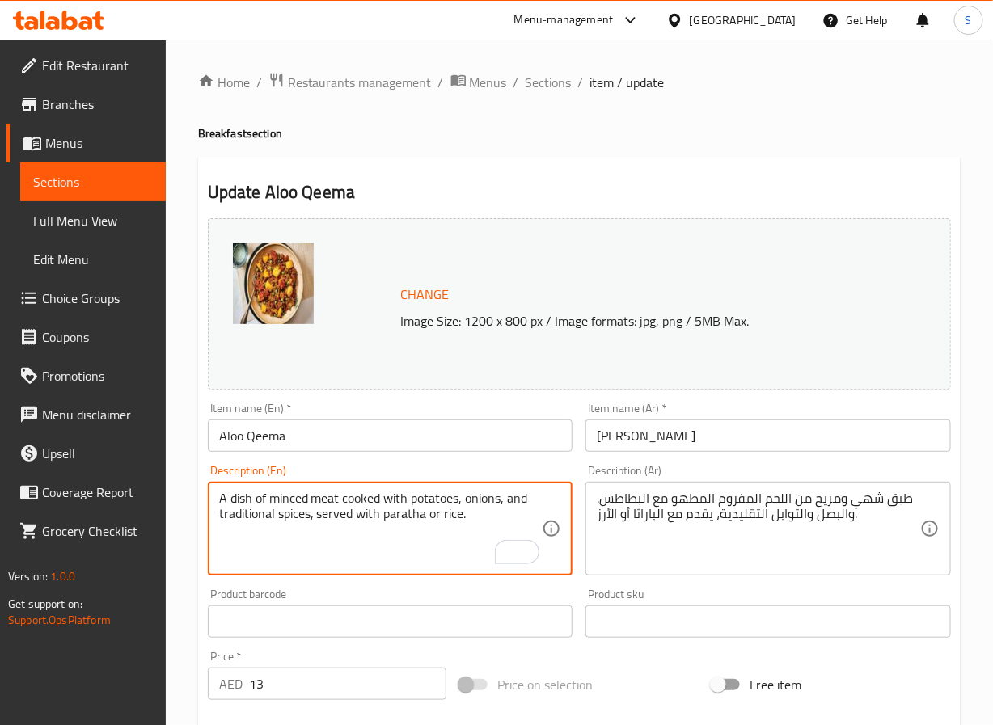
type textarea "A dish of minced meat cooked with potatoes, onions, and traditional spices, ser…"
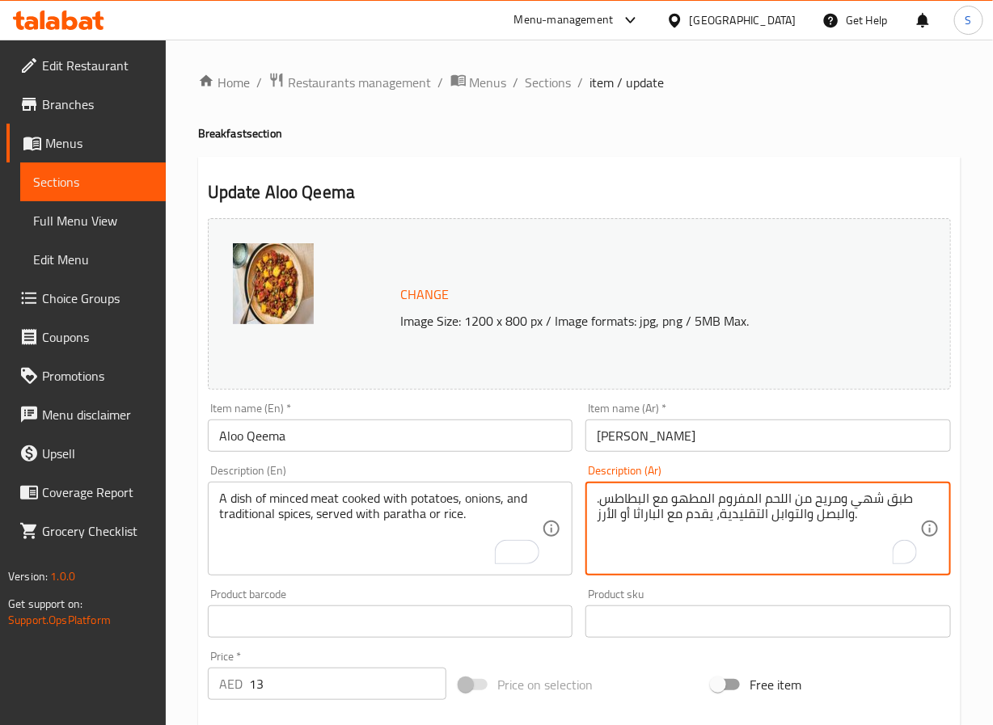
click at [874, 507] on textarea "طبق شهي ومريح من اللحم المفروم المطهو مع البطاطس. والبصل والتوابل التقليدية، يق…" at bounding box center [758, 529] width 323 height 77
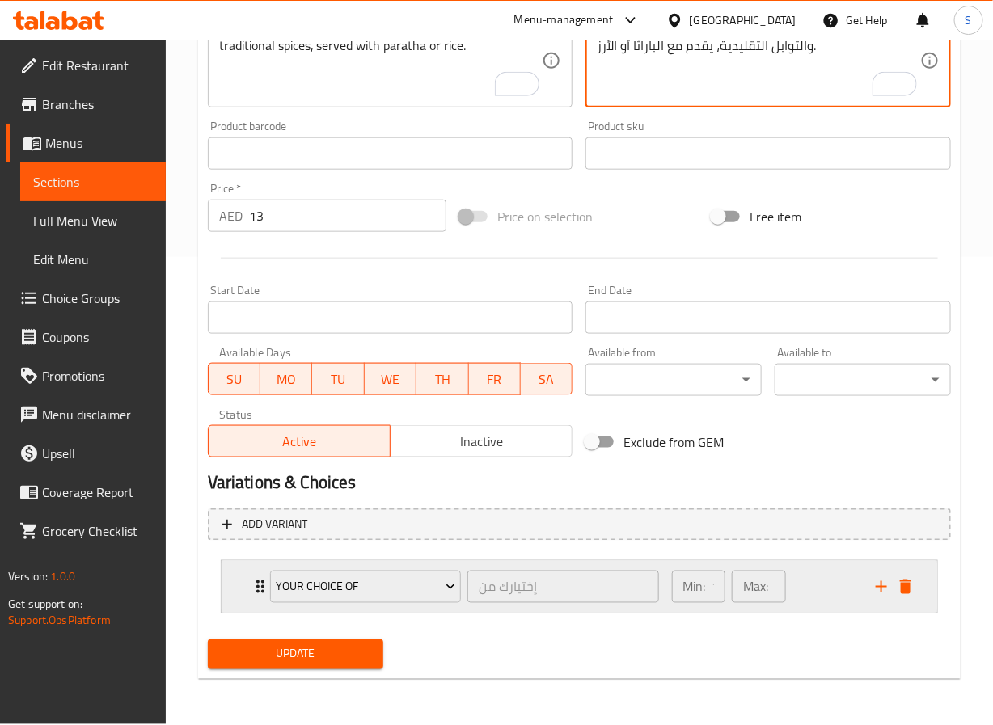
click at [248, 590] on div "your choice of إختيارك من ​ Min: 1 ​ Max: 1 ​" at bounding box center [579, 587] width 715 height 52
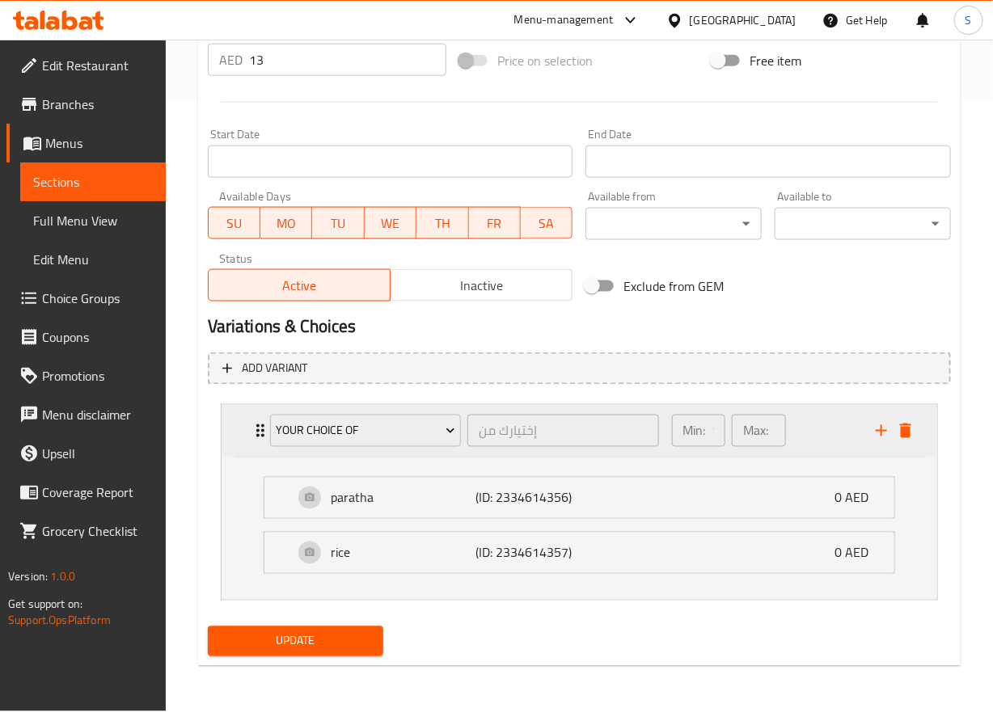
scroll to position [623, 0]
click at [209, 546] on li "your choice of إختيارك من ​ Min: 1 ​ Max: 1 ​ paratha (ID: 2334614356) 0 AED Na…" at bounding box center [579, 503] width 743 height 209
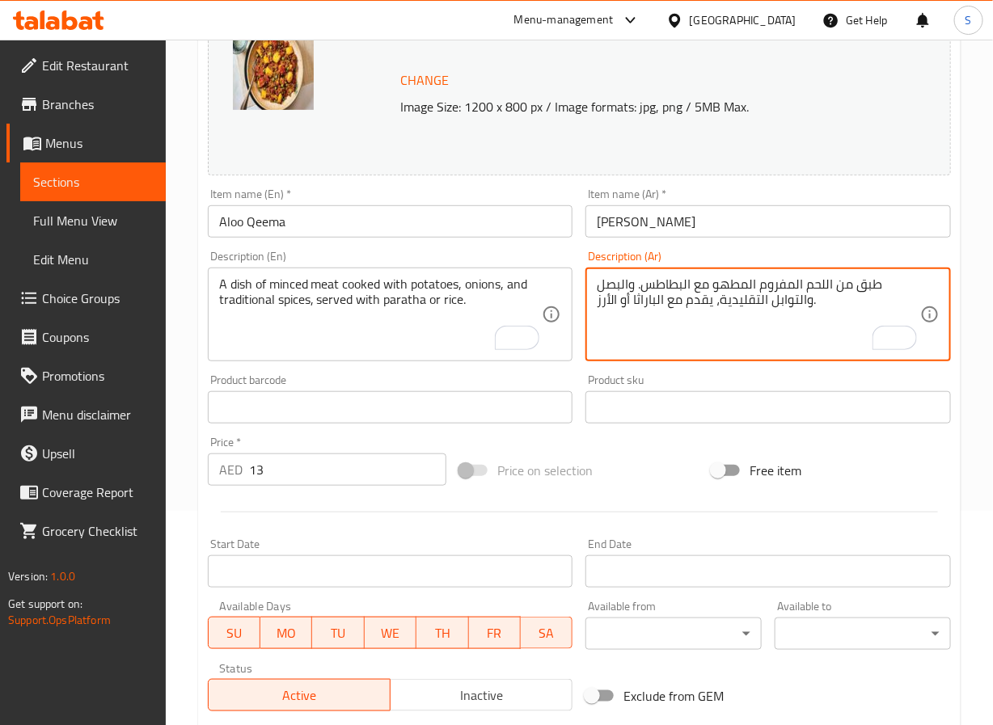
scroll to position [0, 0]
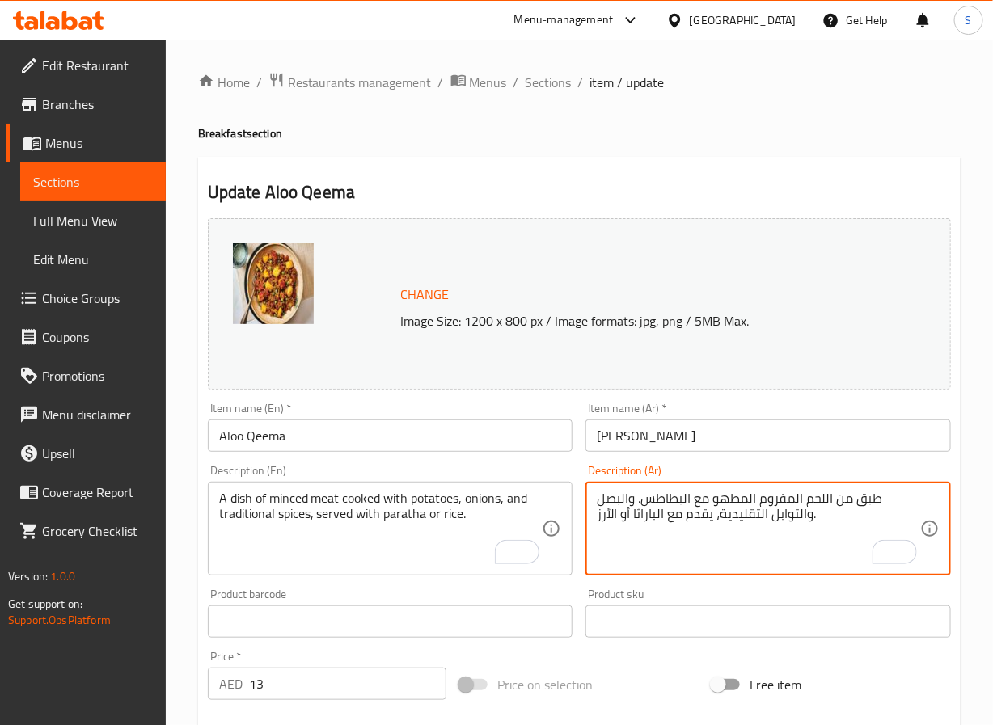
type textarea "طبق من اللحم المفروم المطهو مع البطاطس. والبصل والتوابل التقليدية، يقدم مع البا…"
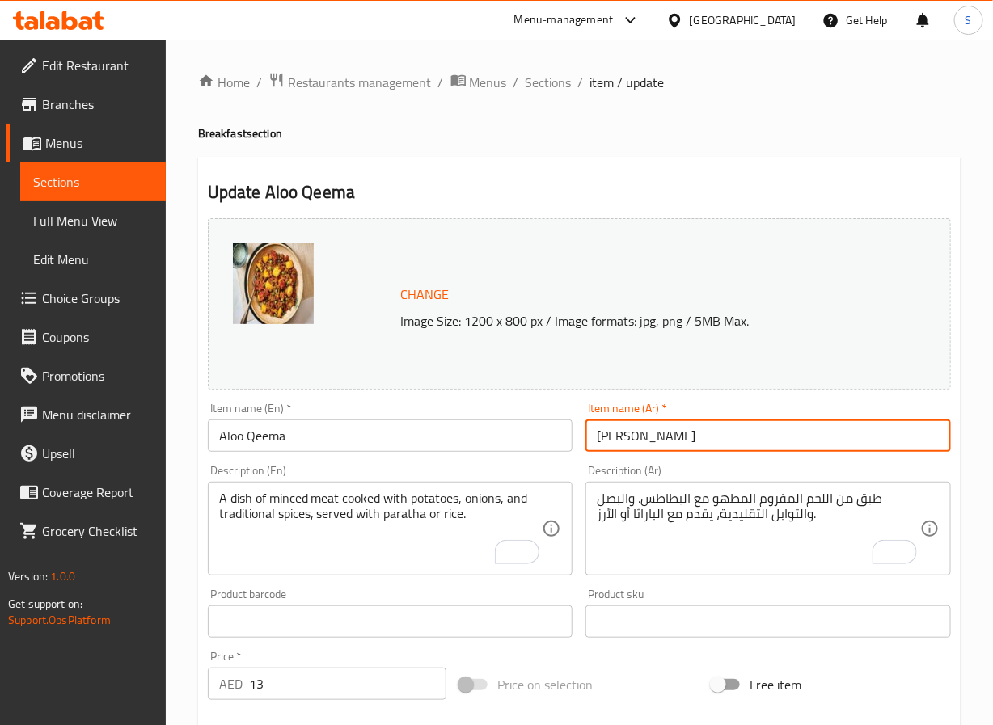
click at [694, 442] on input "[PERSON_NAME]" at bounding box center [767, 436] width 365 height 32
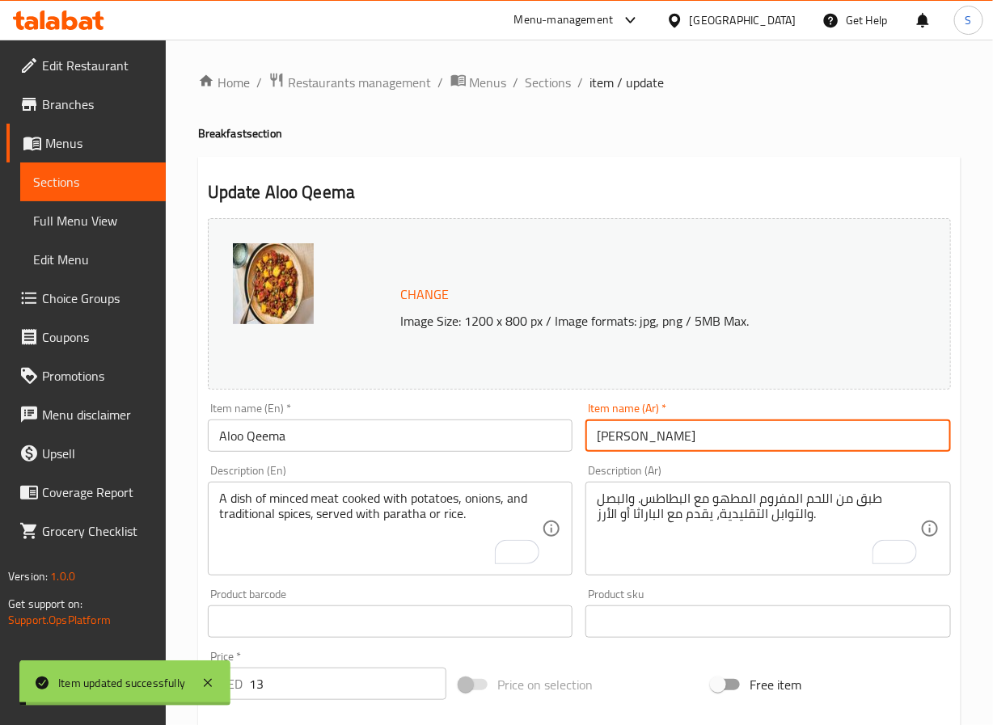
drag, startPoint x: 543, startPoint y: 82, endPoint x: 496, endPoint y: 12, distance: 85.0
click at [543, 82] on span "Sections" at bounding box center [548, 82] width 46 height 19
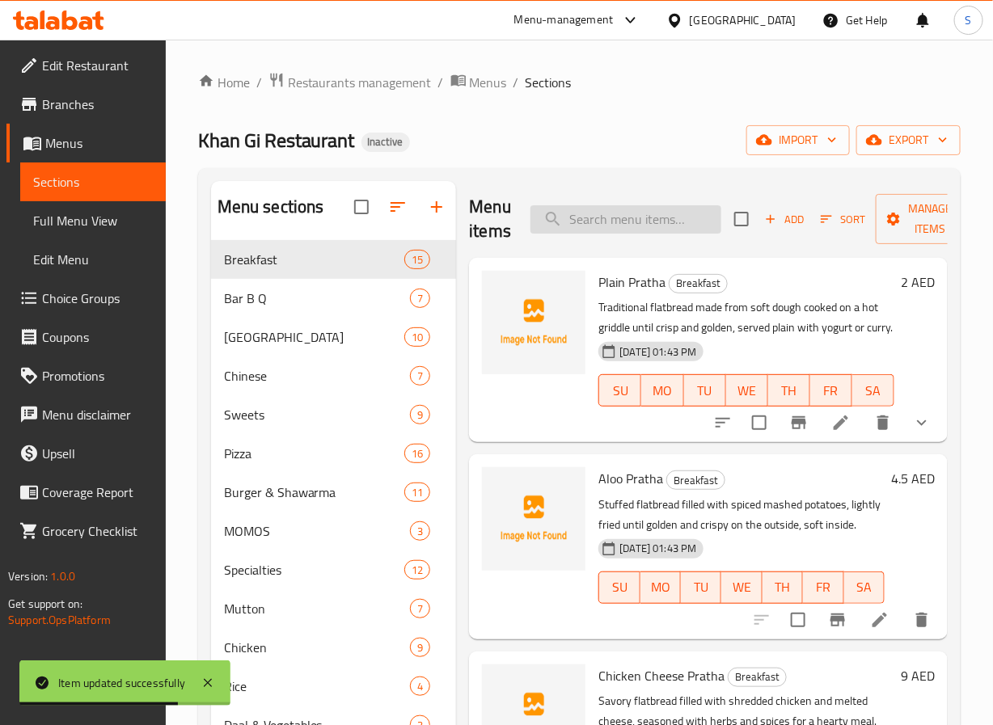
click at [623, 221] on input "search" at bounding box center [625, 219] width 191 height 28
paste input "[PERSON_NAME]"
type input "[PERSON_NAME]"
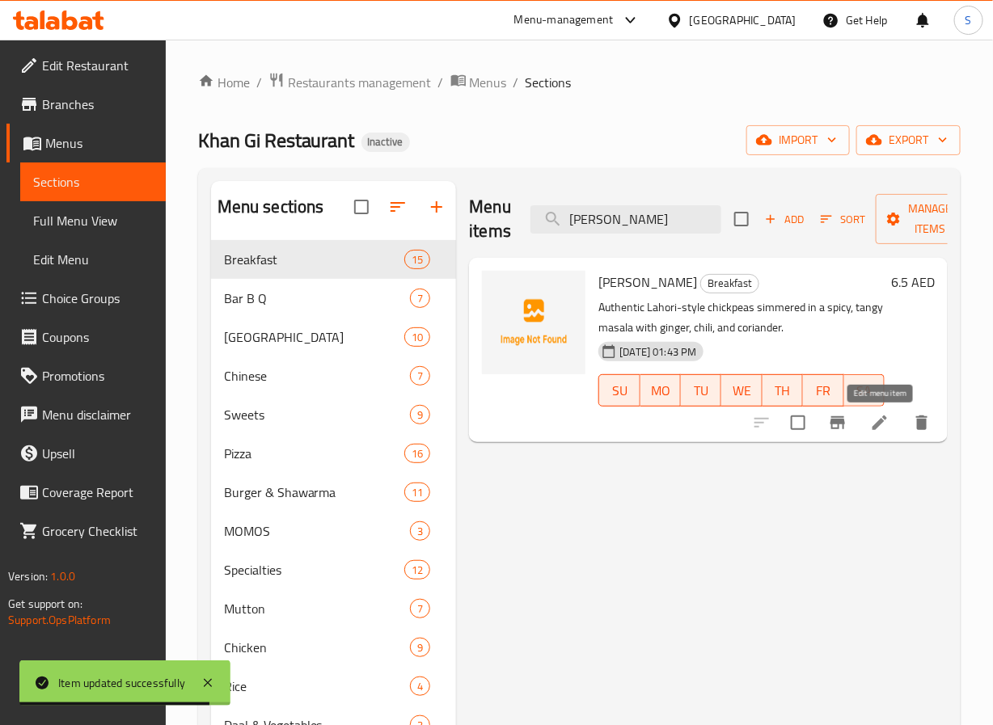
click at [878, 433] on icon at bounding box center [879, 422] width 19 height 19
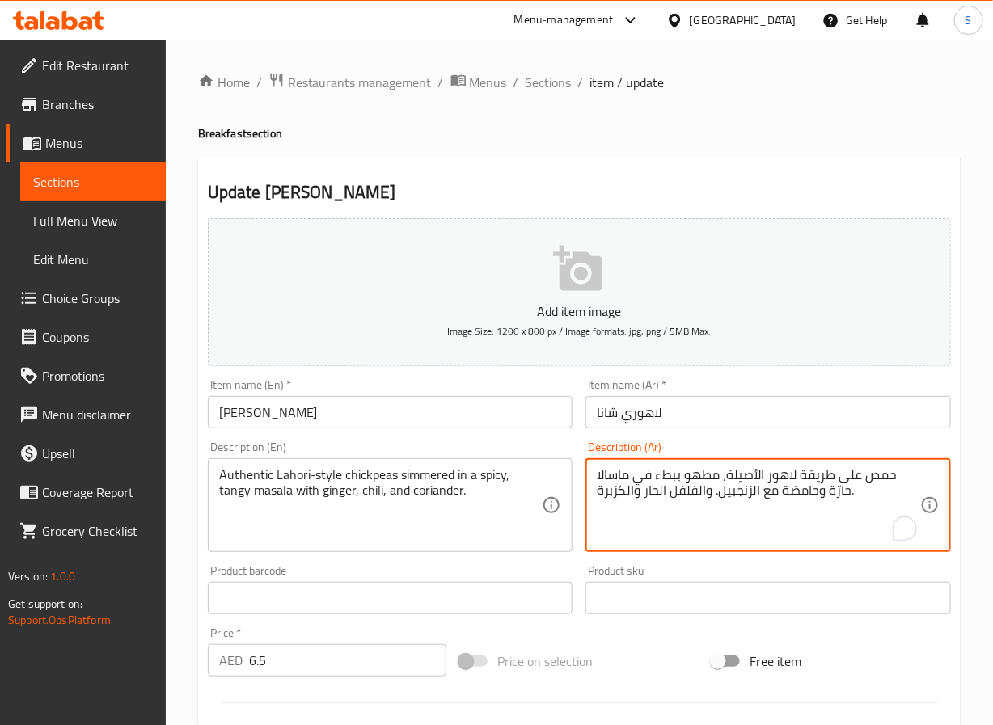
click at [801, 498] on textarea "حمص على طريقة لاهور الأصيلة، مطهو ببطء في ماسالا حارّة وحامضة مع الزنجبيل. والف…" at bounding box center [758, 505] width 323 height 77
type textarea "حمص على طريقة لاهور الأصيلة، مطهو ببطء في ماسالا حارّة ومنعشة مع الزنجبيل. والف…"
click at [783, 405] on input "لاهوري شانا" at bounding box center [767, 412] width 365 height 32
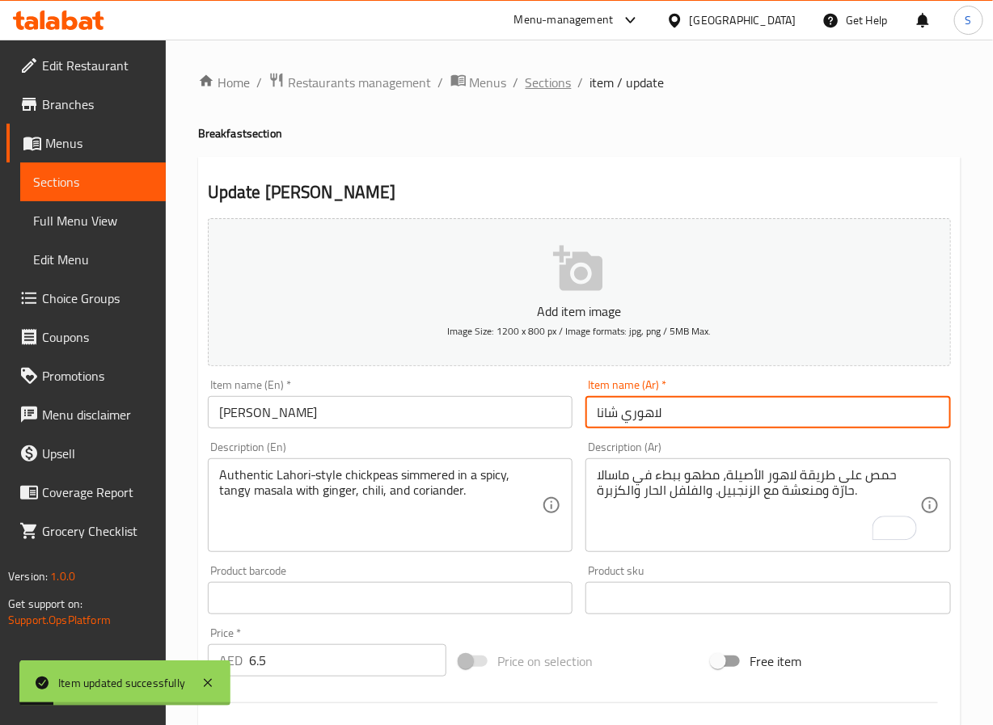
click at [553, 82] on span "Sections" at bounding box center [548, 82] width 46 height 19
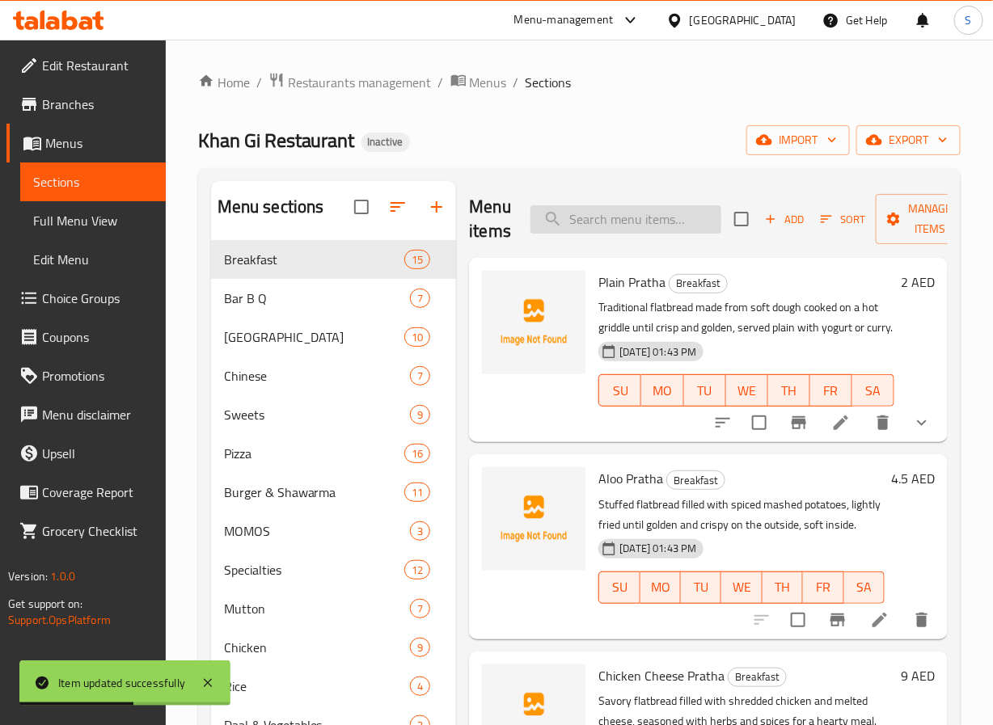
click at [583, 213] on input "search" at bounding box center [625, 219] width 191 height 28
paste input "Murgh Chana"
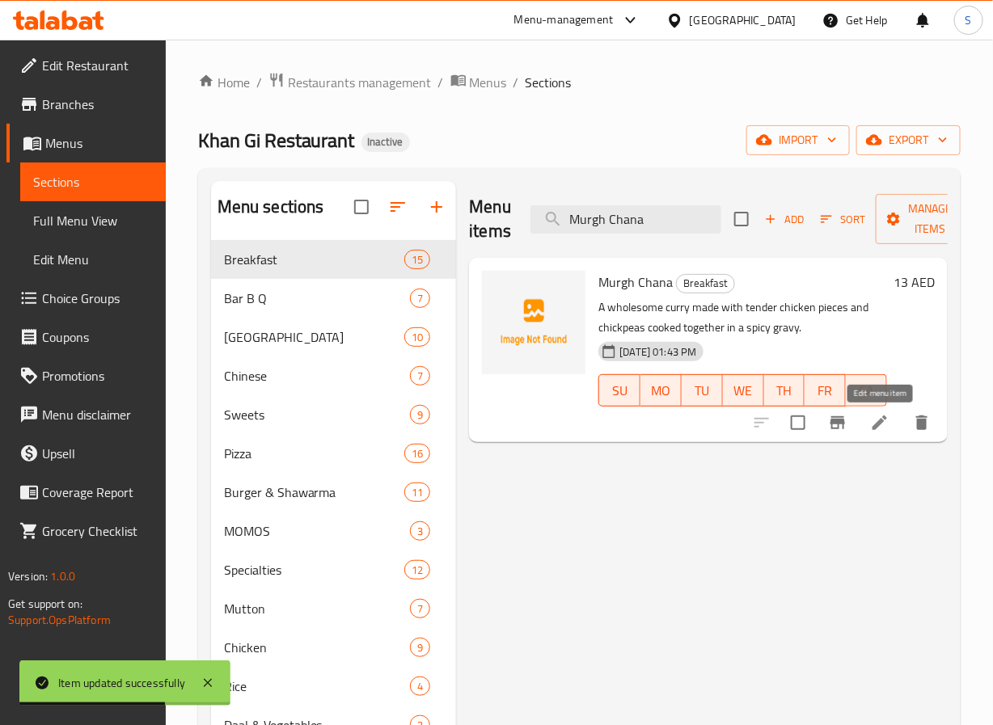
type input "Murgh Chana"
click at [876, 423] on icon at bounding box center [879, 422] width 19 height 19
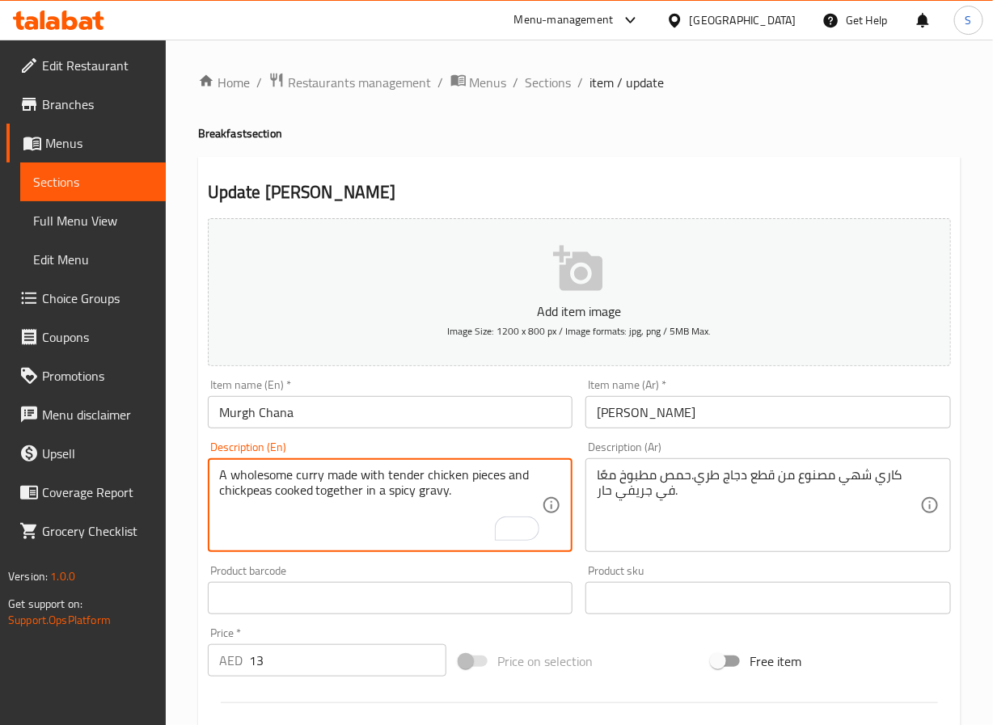
click at [857, 473] on textarea "كاري شهي مصنوع من قطع دجاج طري.حمص مطبوخ معًا في جريفي حار." at bounding box center [758, 505] width 323 height 77
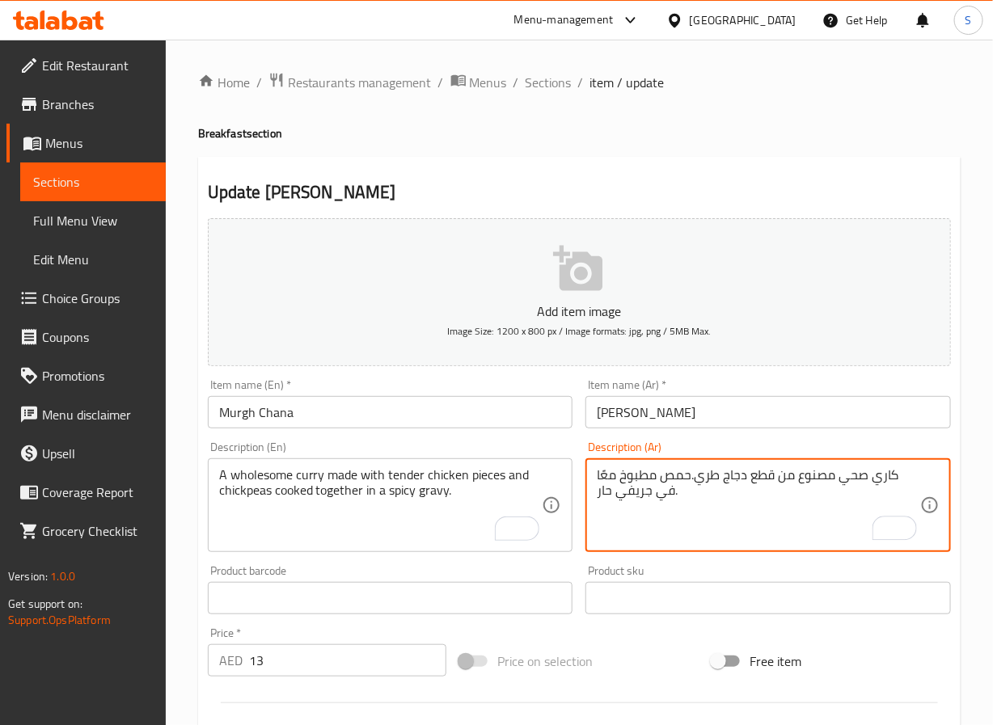
click at [733, 478] on textarea "كاري صحي مصنوع من قطع دجاج طري.حمص مطبوخ معًا في جريفي حار." at bounding box center [758, 505] width 323 height 77
type textarea "كاري صحي مصنوع من قطع دجاج تندر .حمص مطبوخ معًا في جريفي حار."
click at [652, 413] on input "[PERSON_NAME]" at bounding box center [767, 412] width 365 height 32
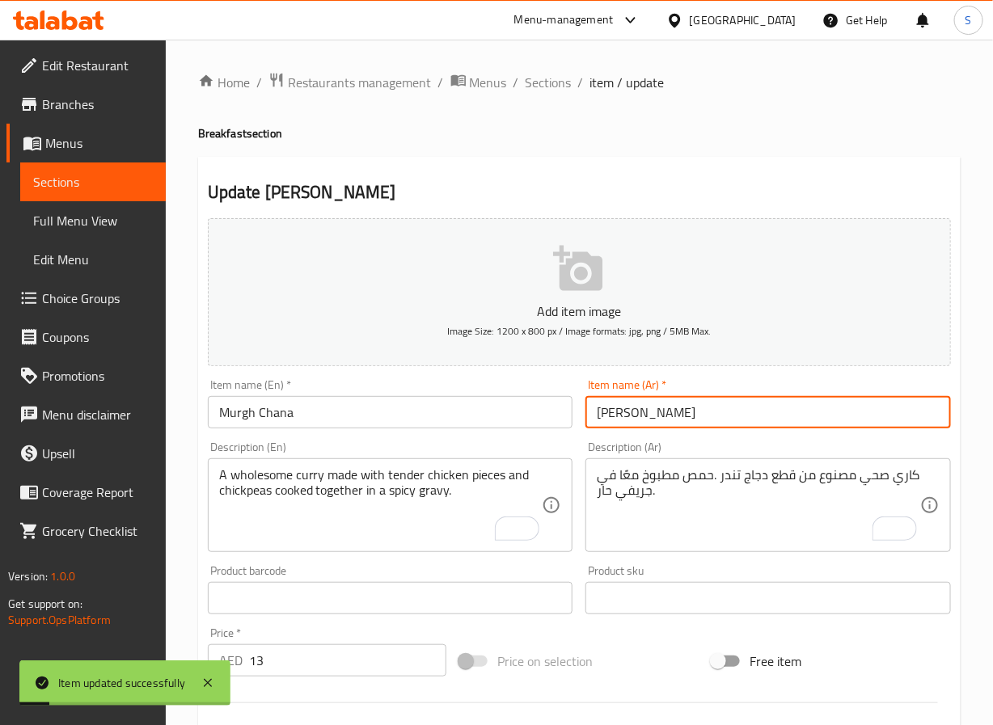
drag, startPoint x: 542, startPoint y: 86, endPoint x: 525, endPoint y: 0, distance: 87.4
click at [542, 86] on span "Sections" at bounding box center [548, 82] width 46 height 19
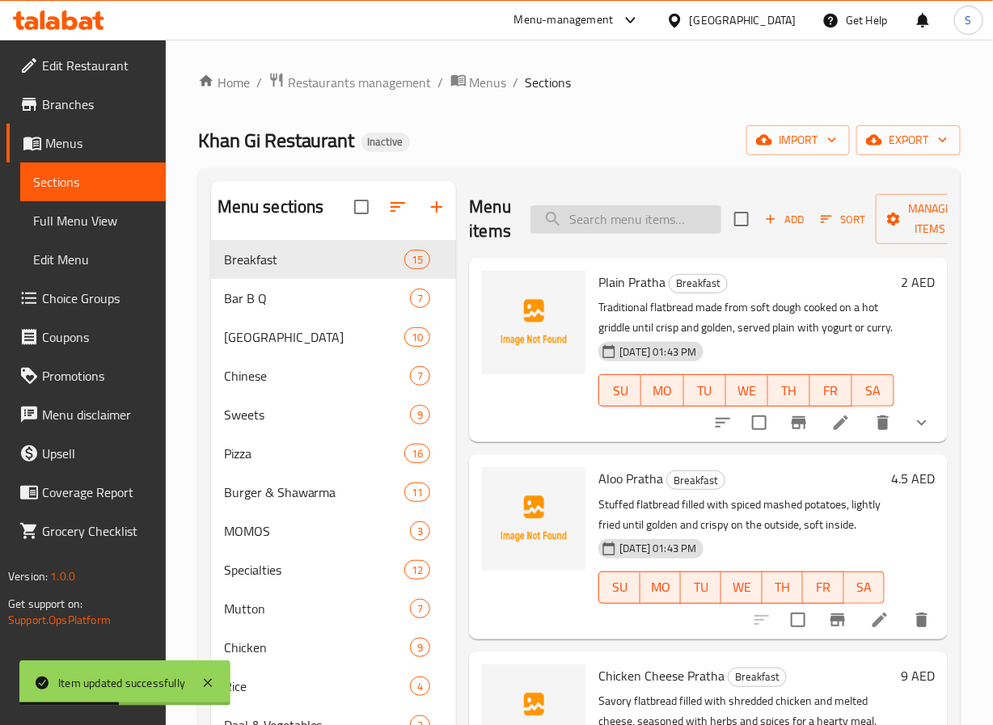
click at [588, 223] on input "search" at bounding box center [625, 219] width 191 height 28
paste input "Egg Chana"
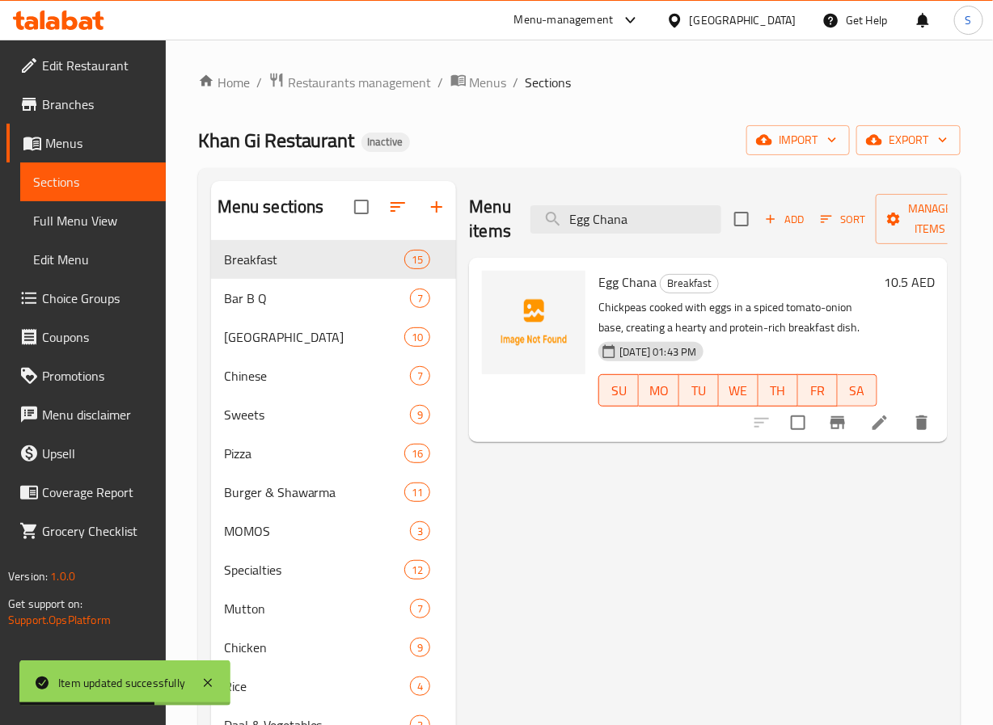
type input "Egg Chana"
click at [885, 440] on div at bounding box center [841, 422] width 199 height 39
click at [856, 410] on div at bounding box center [841, 422] width 199 height 39
click at [866, 418] on li at bounding box center [879, 422] width 45 height 29
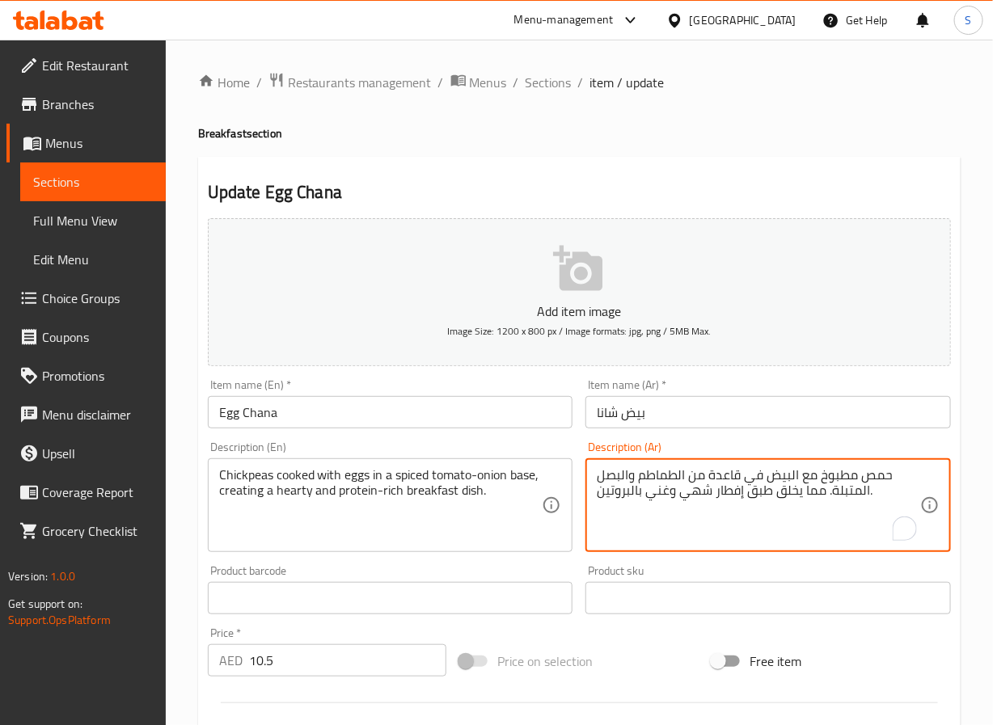
click at [721, 476] on textarea "حمص مطبوخ مع البيض في قاعدة من الطماطم والبصل المتبلة. مما يخلق طبق إفطار شهي و…" at bounding box center [758, 505] width 323 height 77
click at [846, 490] on textarea "حمص مطبوخ مع البيض في اساس متبل من الطماطم والبصل المتبلة. مما يخلق طبق إفطار ش…" at bounding box center [758, 505] width 323 height 77
type textarea "حمص مطبوخ مع البيض في اساس متبل من الطماطم والبصل. مما يخلق طبق إفطار شهي وغني …"
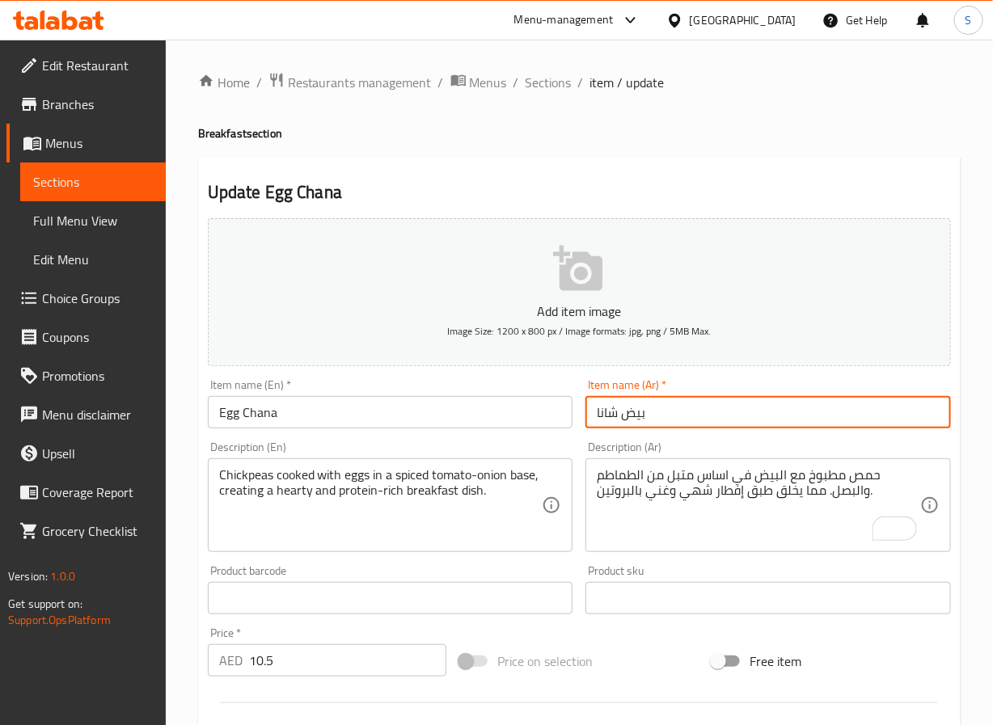
click at [680, 420] on input "بيض شانا" at bounding box center [767, 412] width 365 height 32
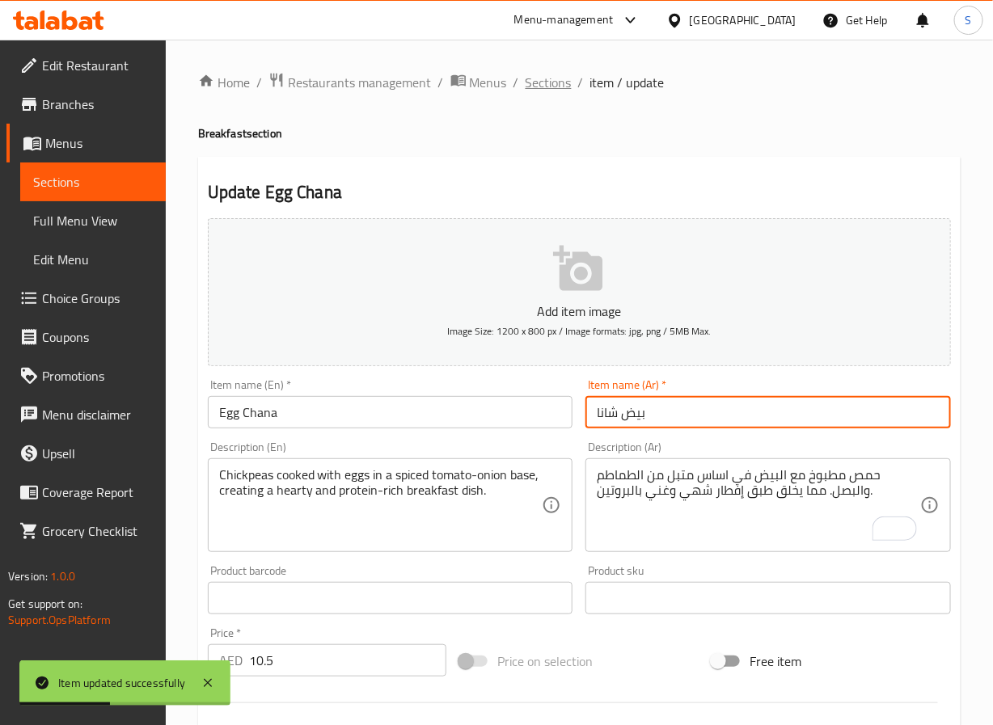
click at [544, 78] on span "Sections" at bounding box center [548, 82] width 46 height 19
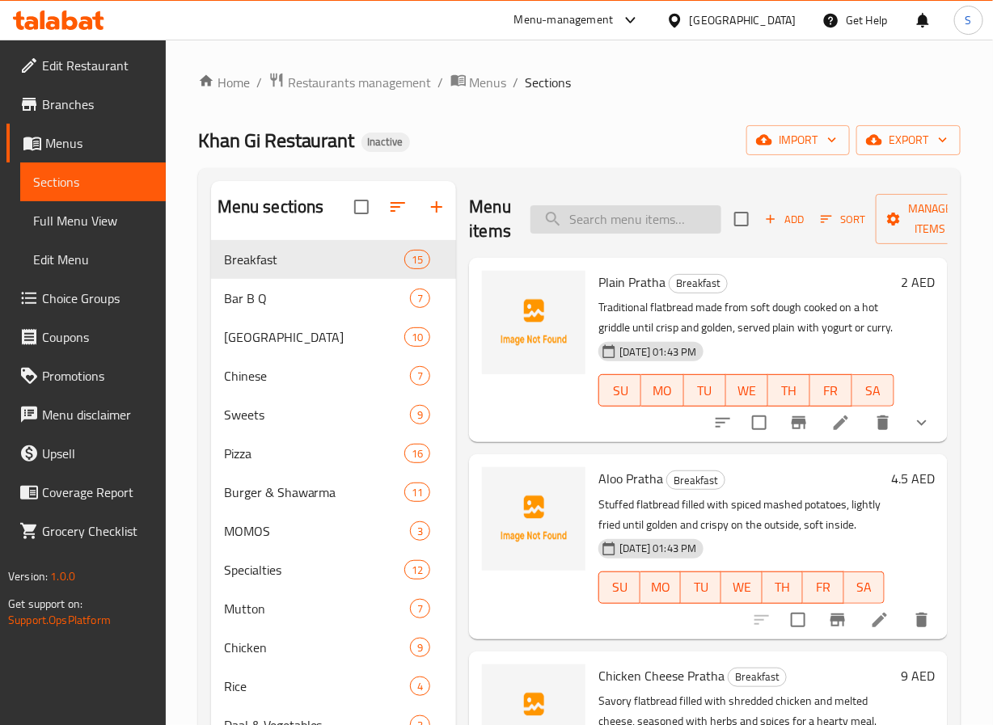
click at [610, 219] on input "search" at bounding box center [625, 219] width 191 height 28
paste input "Omelate Single"
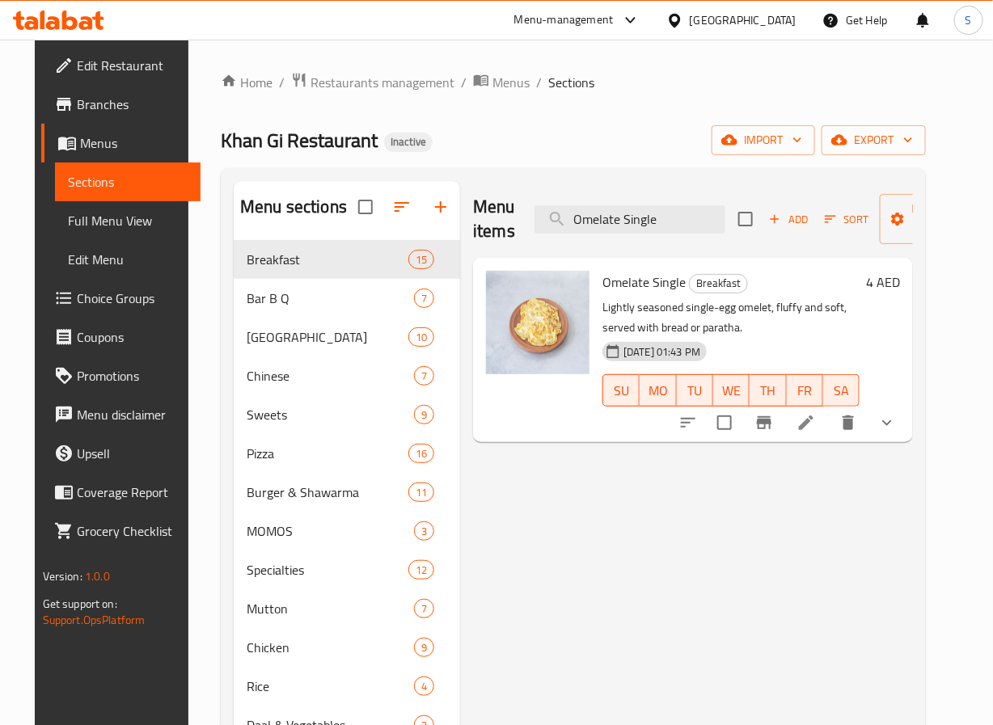
type input "Omelate Single"
click at [816, 430] on icon at bounding box center [805, 422] width 19 height 19
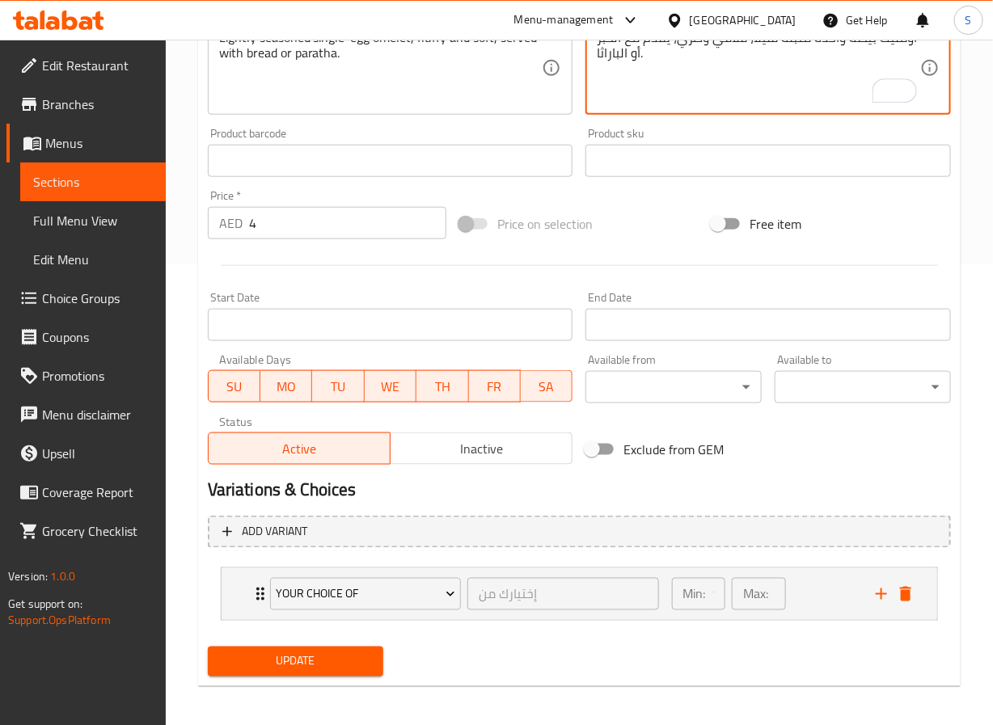
scroll to position [468, 0]
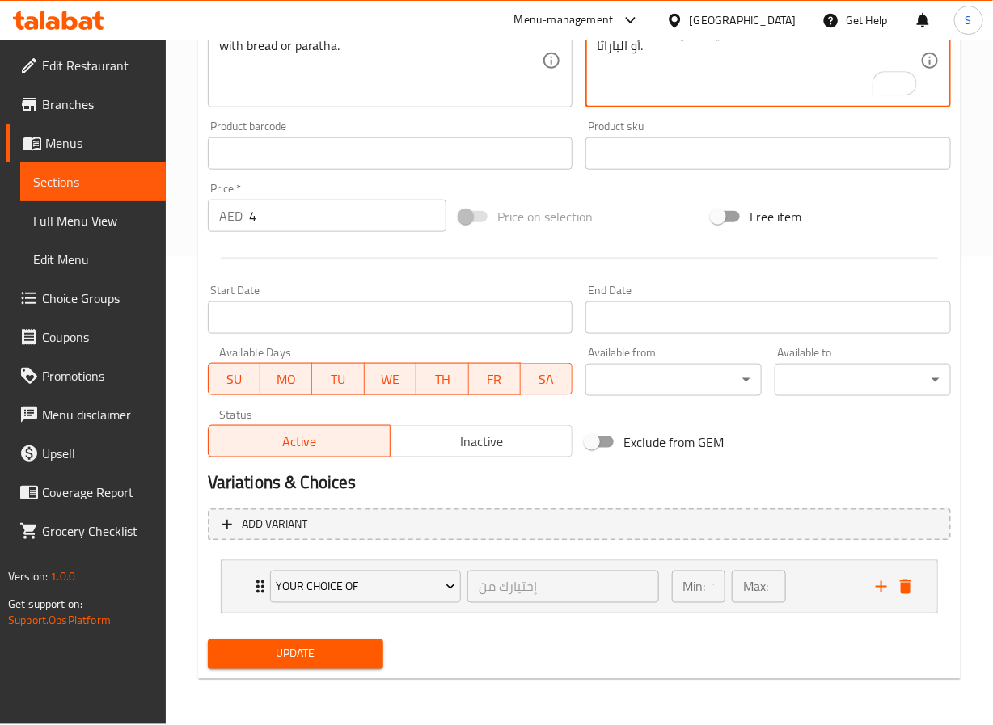
type textarea "أومليت بيضة واحدة متبلة قليلاً، فلافي وطري، يُقدّم مع الخبز أو الباراثا."
click at [318, 652] on span "Update" at bounding box center [296, 654] width 150 height 20
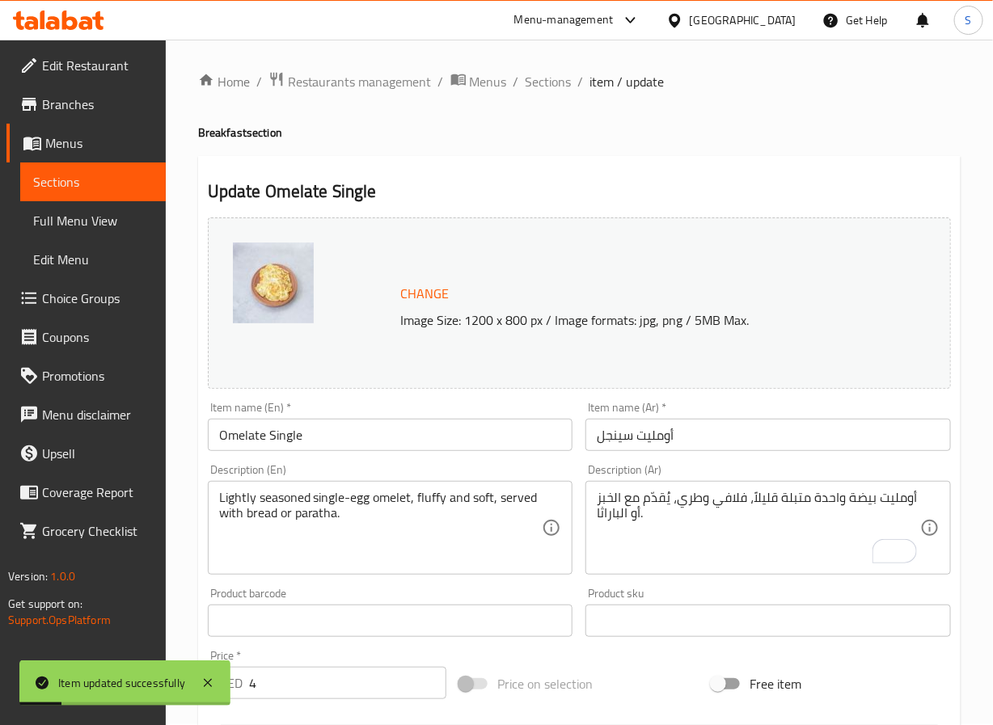
scroll to position [0, 0]
drag, startPoint x: 534, startPoint y: 85, endPoint x: 515, endPoint y: 12, distance: 75.3
click at [534, 85] on span "Sections" at bounding box center [548, 82] width 46 height 19
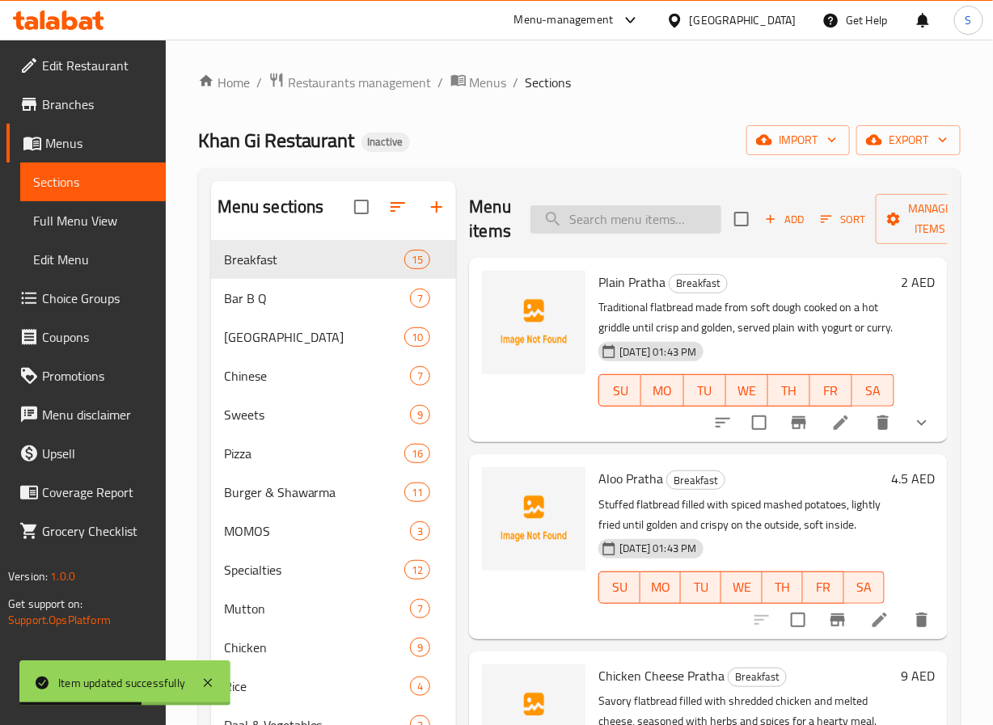
click at [638, 228] on input "search" at bounding box center [625, 219] width 191 height 28
paste input "Omelate Double"
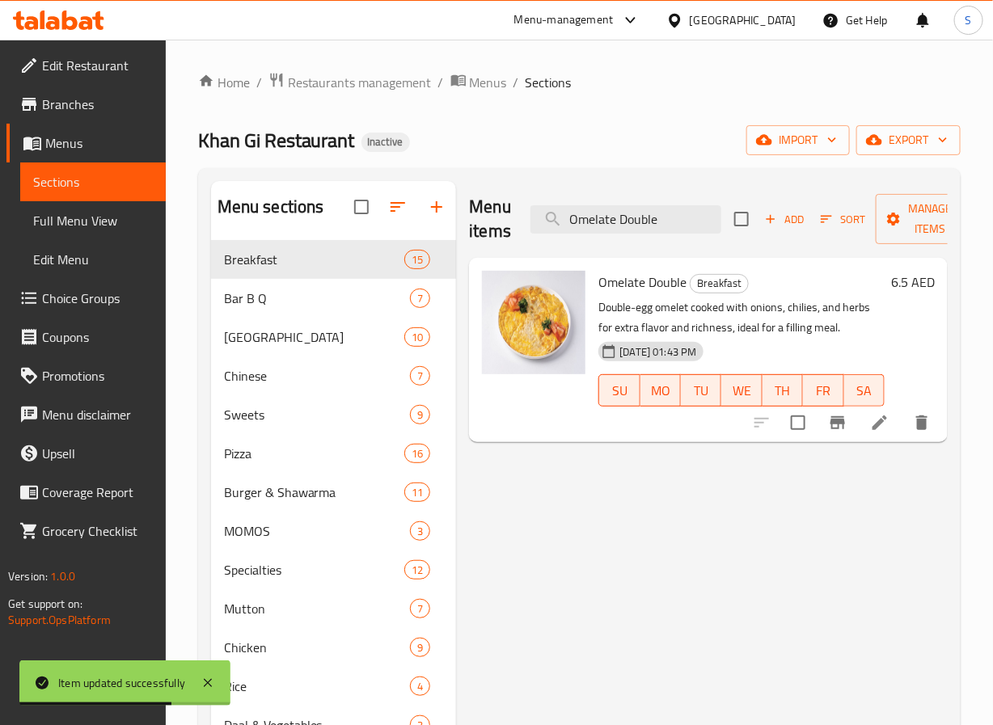
type input "Omelate Double"
click at [871, 435] on li at bounding box center [879, 422] width 45 height 29
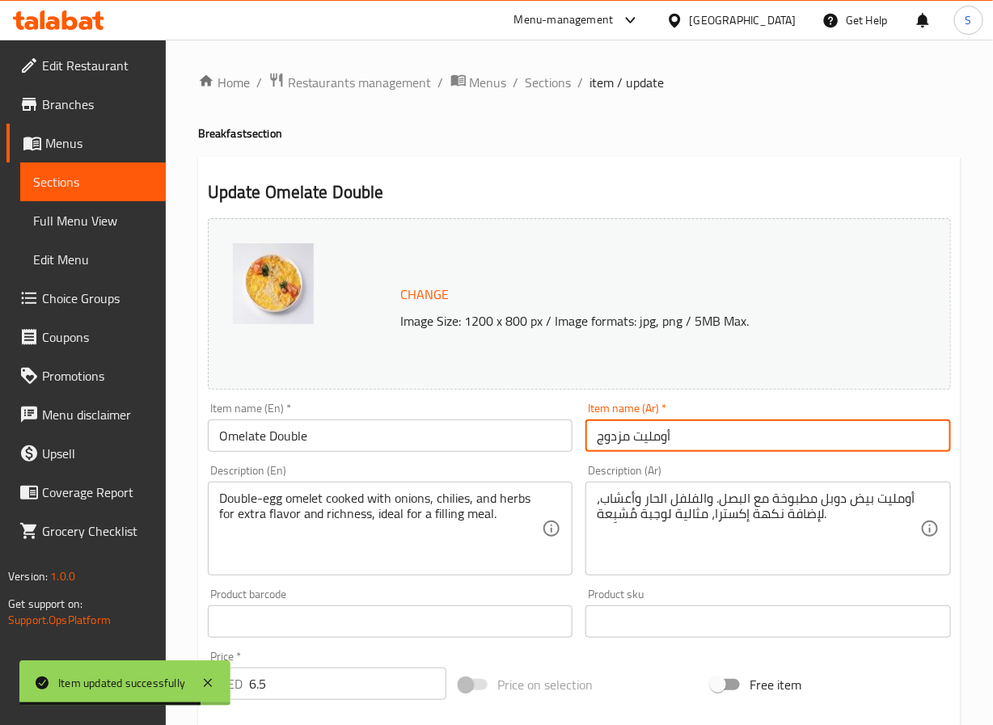
click at [614, 445] on input "أومليت مزدوج" at bounding box center [767, 436] width 365 height 32
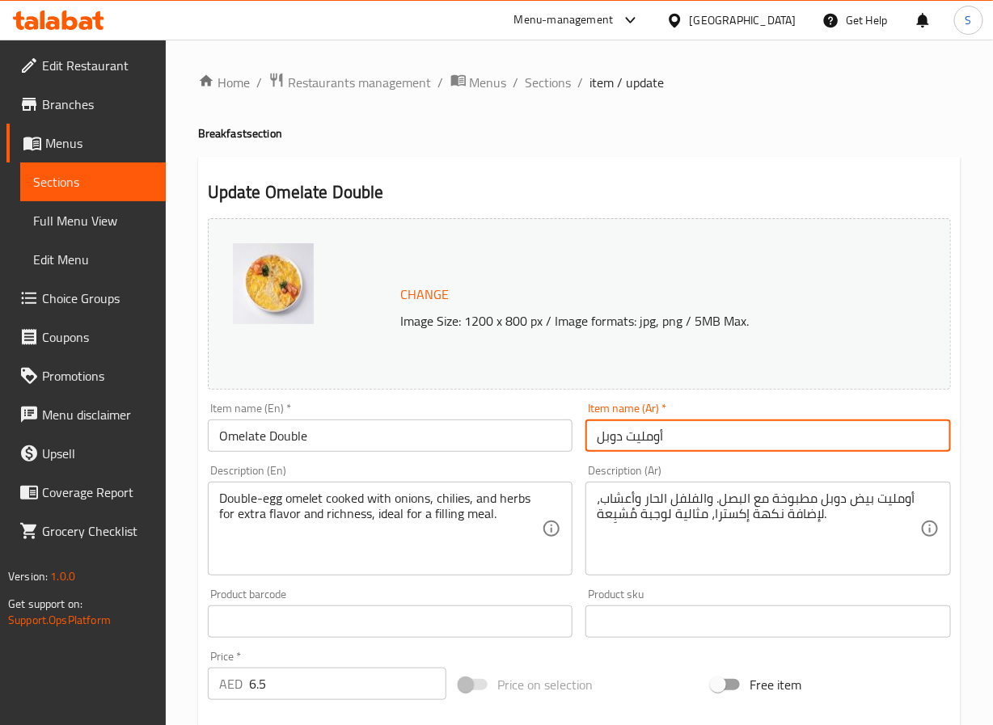
type input "أومليت دوبل"
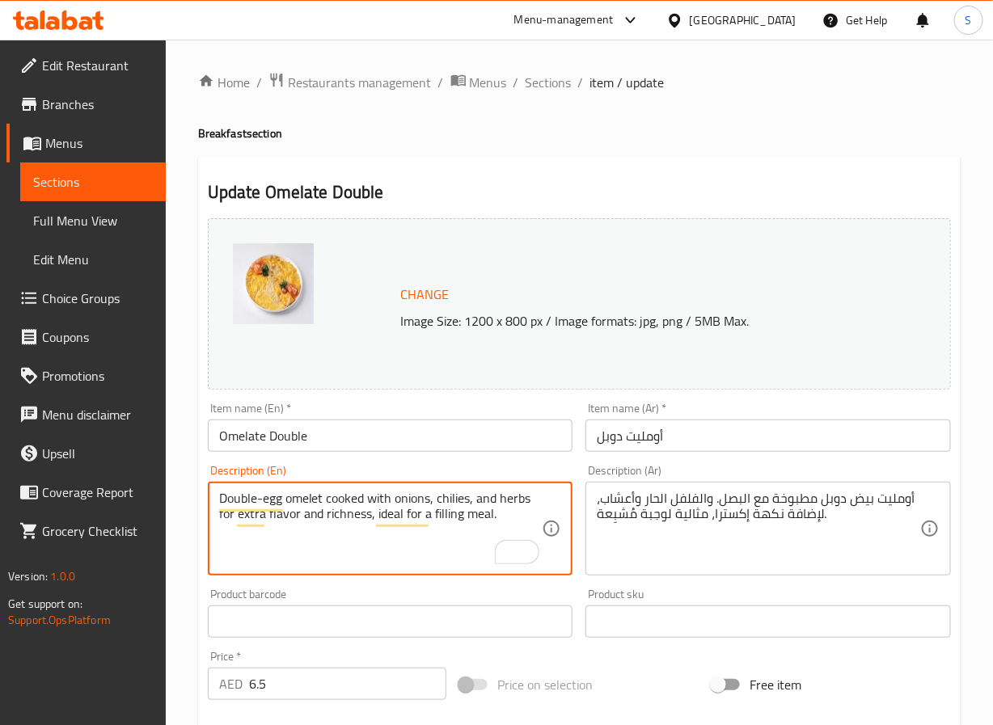
click at [517, 519] on textarea "Double-egg omelet cooked with onions, chilies, and herbs for extra flavor and r…" at bounding box center [380, 529] width 323 height 77
type textarea "Double-egg omelet cooked with onions, chilies, and herbs for extra flavor and r…"
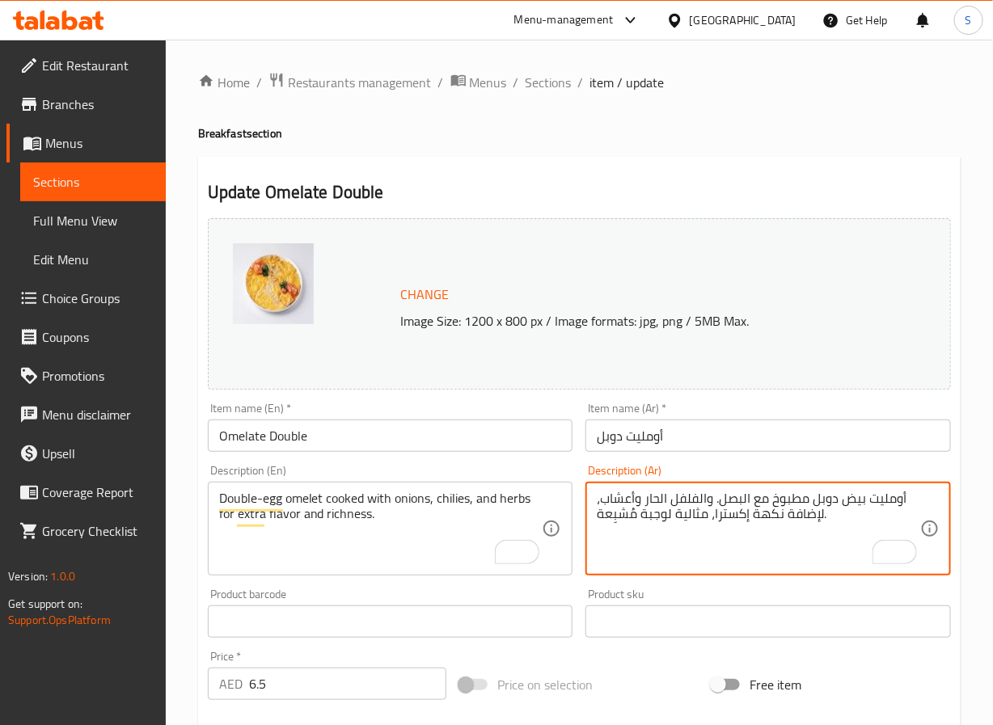
click at [711, 524] on textarea "أومليت بيض دوبل مطبوخ مع البصل. والفلفل الحار وأعشاب، لإضافة نكهة إكسترا، مثالي…" at bounding box center [758, 529] width 323 height 77
type textarea "أومليت بيض دوبل مطبوخ مع البصل. والفلفل الحار وأعشاب، لإضافة نكهة إكسترا وثراء."
click at [730, 437] on input "أومليت دوبل" at bounding box center [767, 436] width 365 height 32
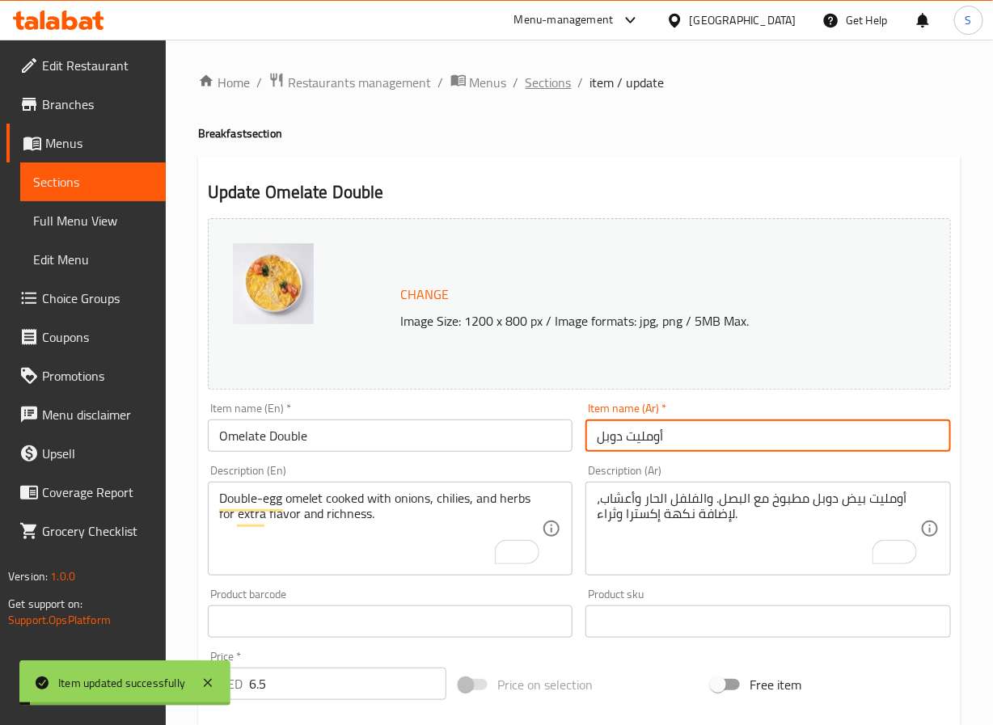
click at [542, 85] on span "Sections" at bounding box center [548, 82] width 46 height 19
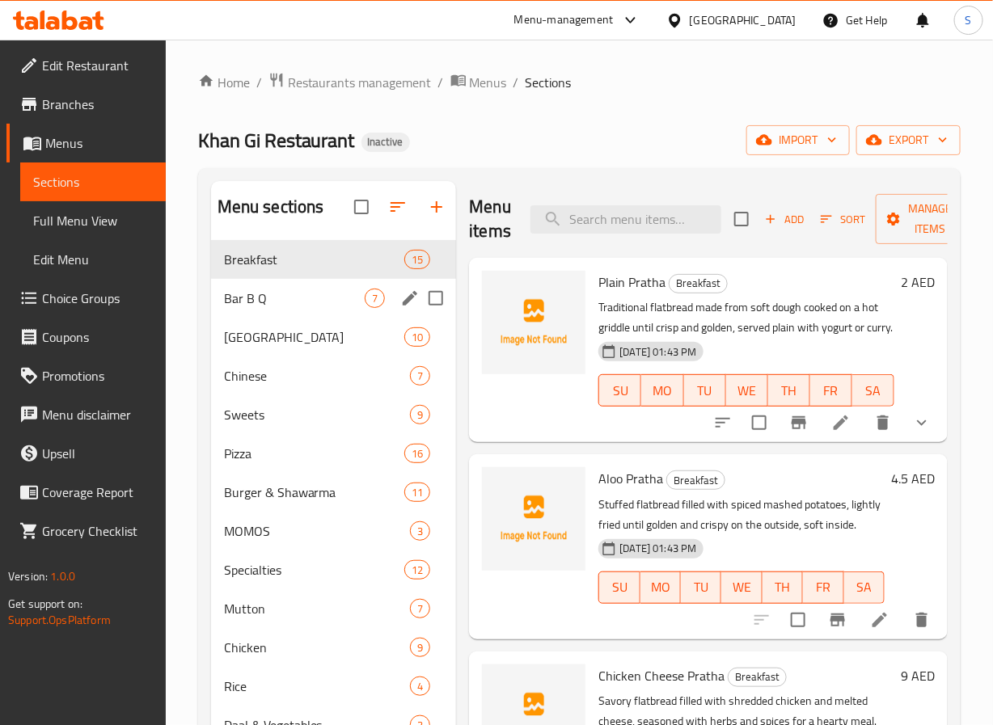
click at [327, 289] on span "Bar B Q" at bounding box center [294, 298] width 141 height 19
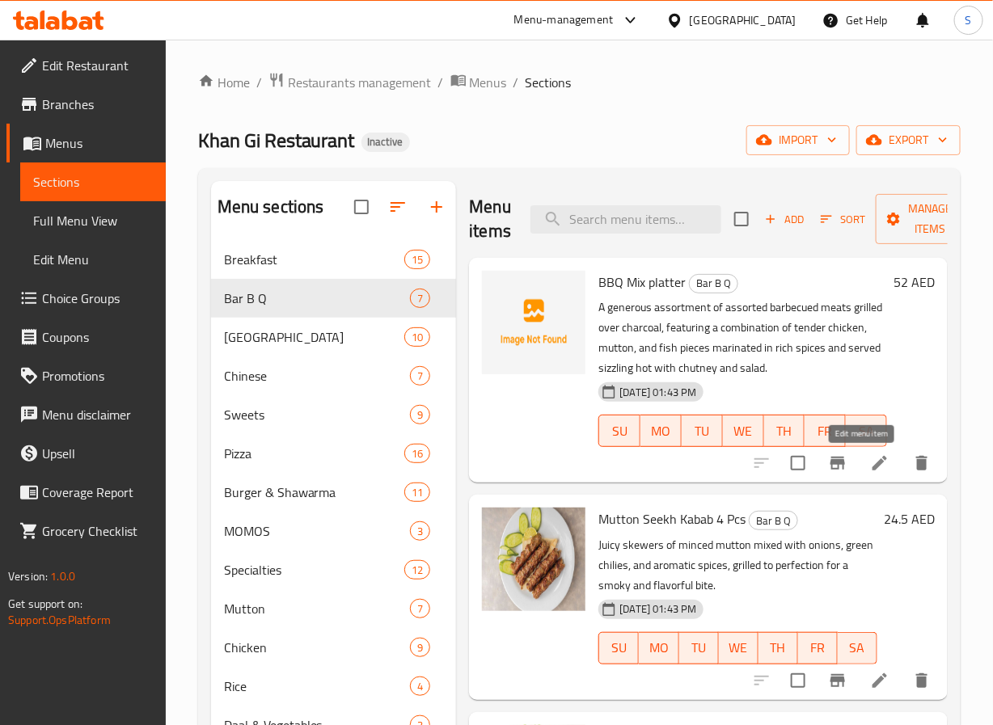
click at [870, 459] on icon at bounding box center [879, 463] width 19 height 19
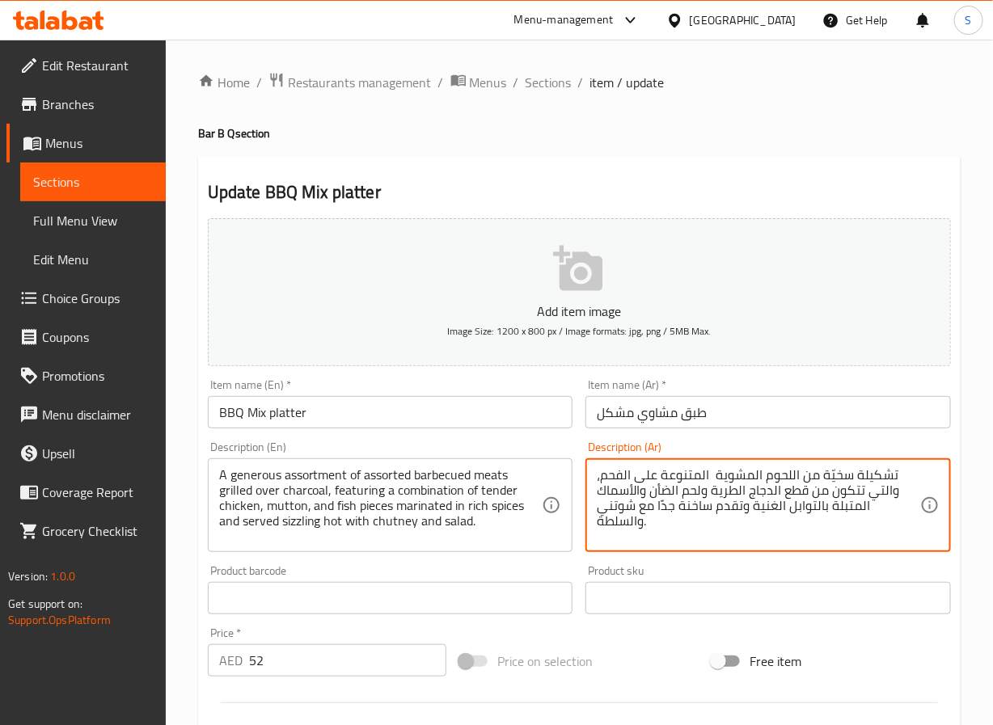
click at [879, 480] on textarea "تشكيلة سخيّة من اللحوم المشوية المتنوعة على الفحم، والتي تتكون من قطع الدجاج ال…" at bounding box center [758, 505] width 323 height 77
click at [847, 512] on textarea "مجموعة متنوعة سخيّة من اللحوم الباربيكيود المتنوعة المشوية على الفحم، تضم مجموع…" at bounding box center [758, 505] width 323 height 77
click at [680, 497] on textarea "مجموعة متنوعة سخيّة من اللحوم الباربيكيود المتنوعة المشوية على الفحم، تضم مجموع…" at bounding box center [758, 505] width 323 height 77
click at [606, 505] on textarea "مجموعة متنوعة سخيّة من اللحوم الباربيكيود المتنوعة المشوية على الفحم، تضم مجموع…" at bounding box center [758, 505] width 323 height 77
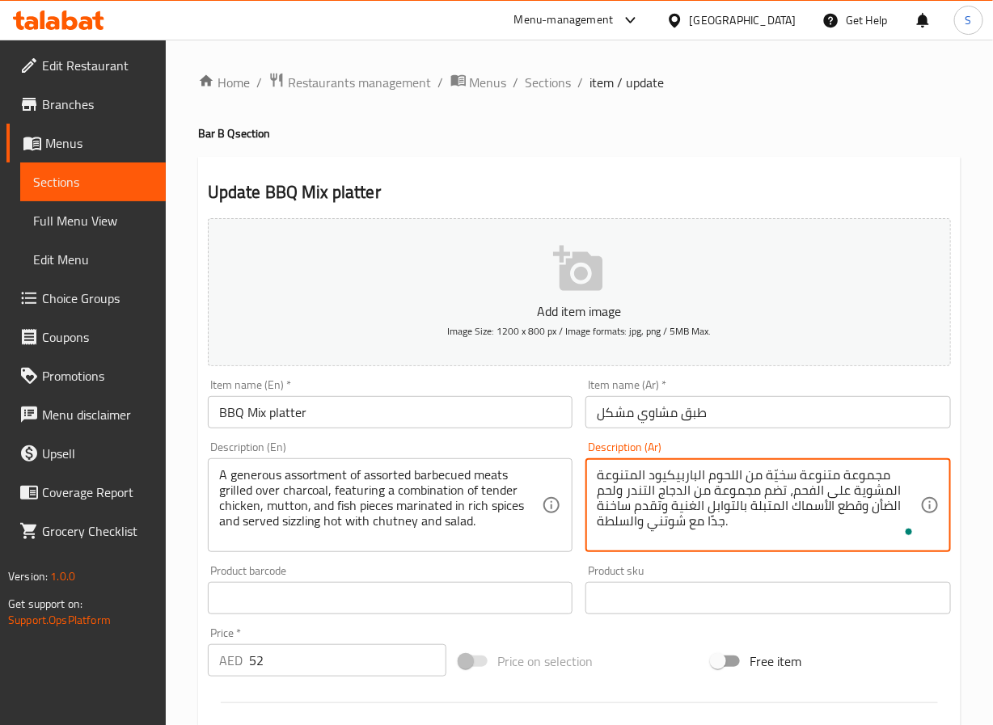
click at [606, 505] on textarea "مجموعة متنوعة سخيّة من اللحوم الباربيكيود المتنوعة المشوية على الفحم، تضم مجموع…" at bounding box center [758, 505] width 323 height 77
type textarea "مجموعة متنوعة سخيّة من اللحوم الباربيكيود المتنوعة المشوية على الفحم، تضم مجموع…"
click at [716, 407] on input "طبق مشاوي مشكل" at bounding box center [767, 412] width 365 height 32
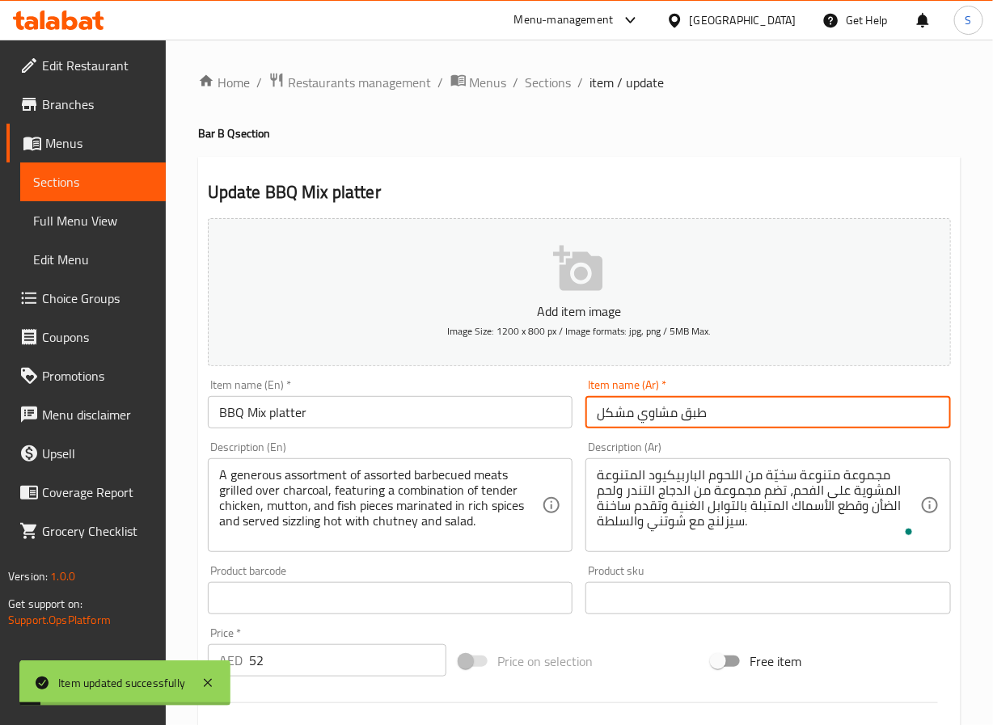
drag, startPoint x: 561, startPoint y: 78, endPoint x: 510, endPoint y: 6, distance: 88.2
click at [561, 78] on span "Sections" at bounding box center [548, 82] width 46 height 19
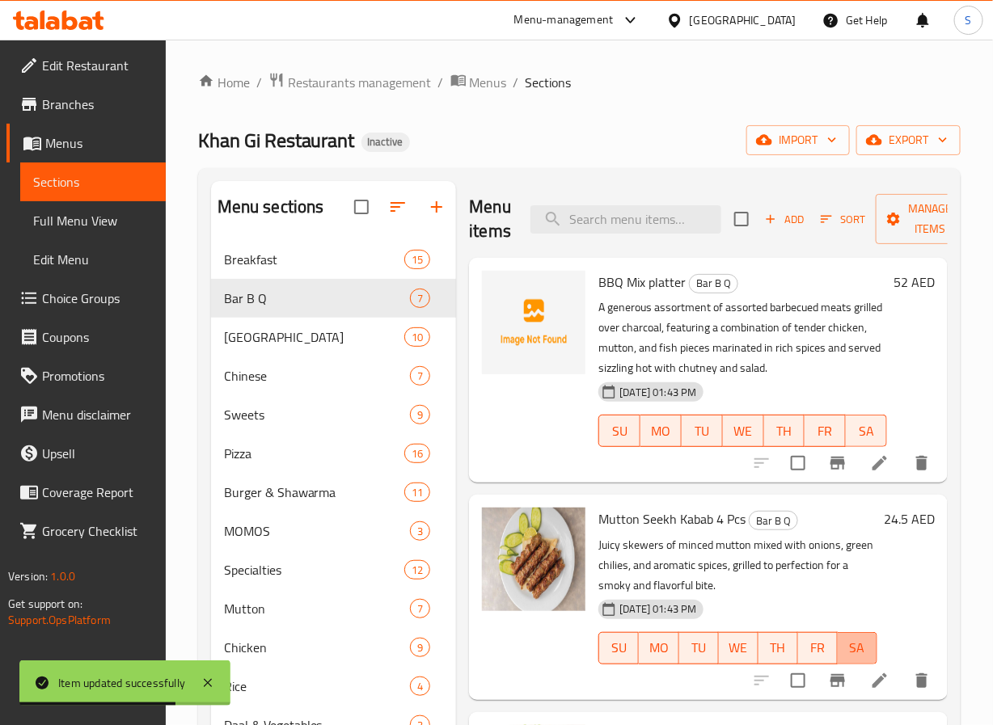
click at [859, 657] on button "SA" at bounding box center [858, 648] width 40 height 32
click at [857, 669] on li at bounding box center [879, 680] width 45 height 29
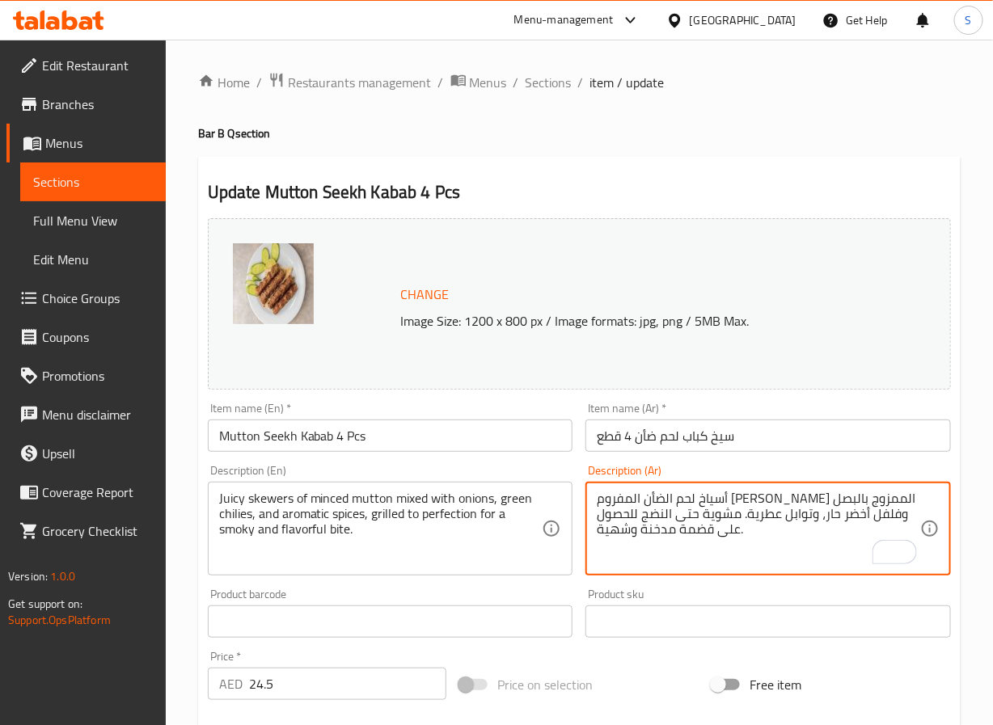
click at [724, 520] on textarea "أسياخ لحم الضأن المفروم الجوسي الممزوج بالبصل وفلفل أخضر حار، وتوابل عطرية. مشو…" at bounding box center [758, 529] width 323 height 77
click at [617, 541] on textarea "أسياخ لحم الضأن المفروم الجوسي الممزوج بالبصل وفلفل أخضر حار، وتوابل عطرية. مشو…" at bounding box center [758, 529] width 323 height 77
type textarea "أسياخ لحم الضأن المفروم الجوسي الممزوج بالبصل وفلفل أخضر حار، وتوابل عطرية. مشو…"
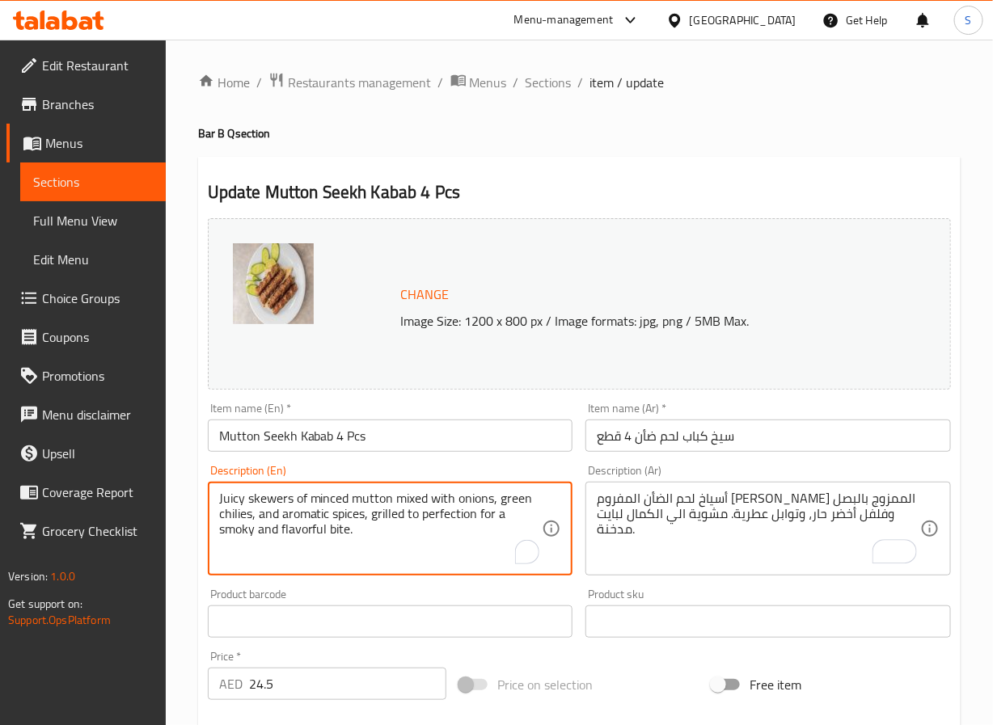
click at [274, 534] on textarea "Juicy skewers of minced mutton mixed with onions, green chilies, and aromatic s…" at bounding box center [380, 529] width 323 height 77
type textarea "Juicy skewers of minced mutton mixed with onions, green chilies, and aromatic s…"
click at [674, 449] on input "سيخ كباب لحم ضأن 4 قطع" at bounding box center [767, 436] width 365 height 32
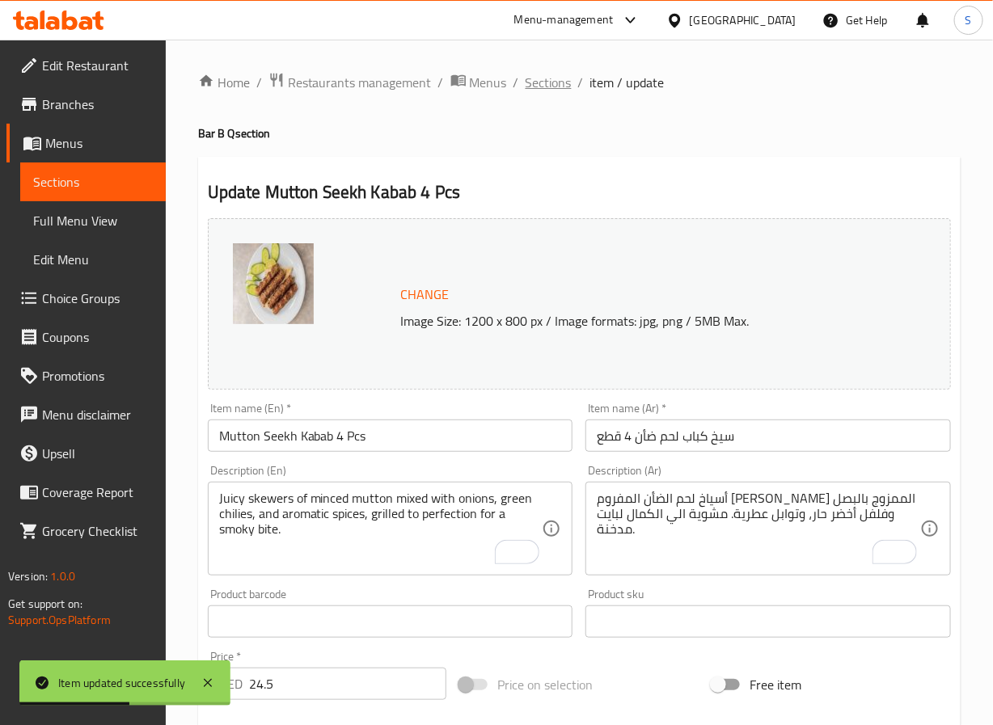
click at [555, 91] on span "Sections" at bounding box center [548, 82] width 46 height 19
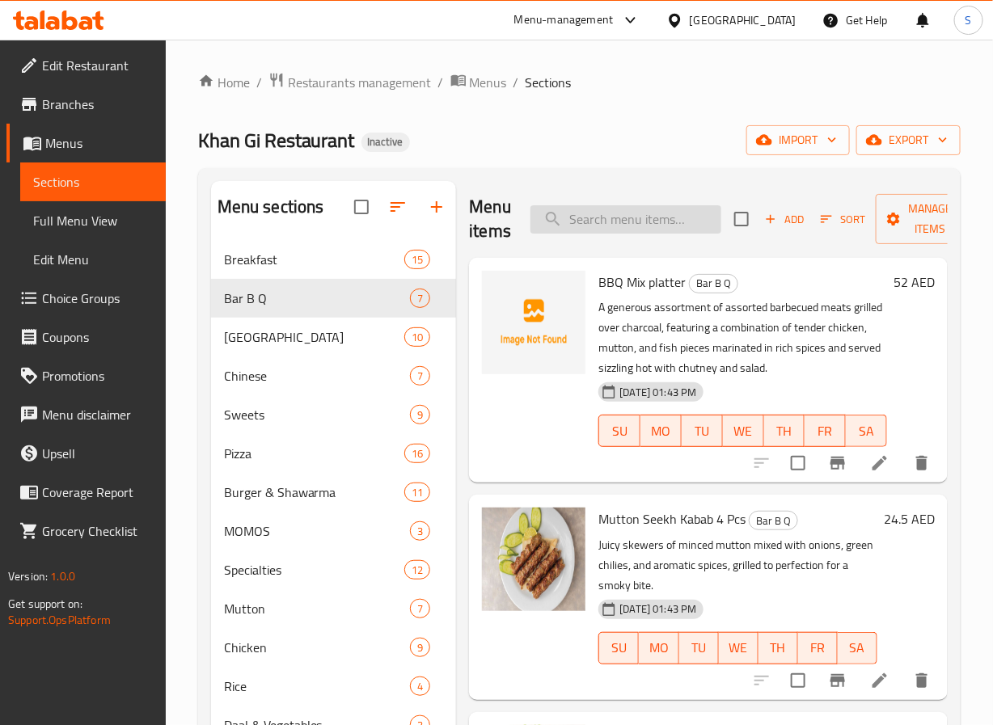
click at [593, 219] on input "search" at bounding box center [625, 219] width 191 height 28
paste input "Chicken Seekh Kabab 4 Pcs"
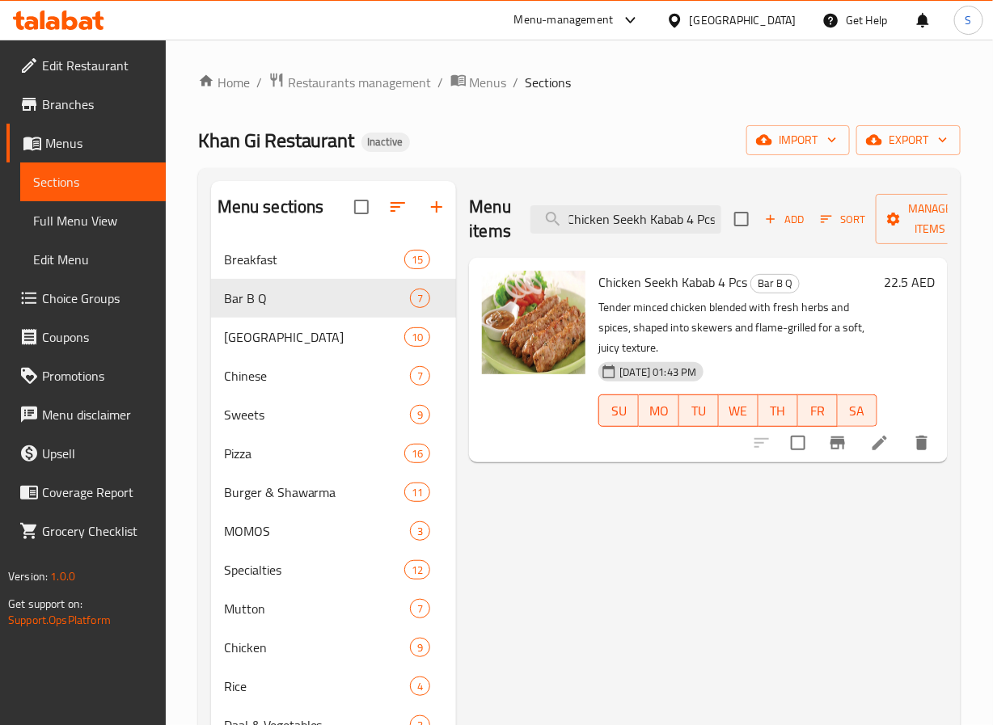
type input "Chicken Seekh Kabab 4 Pcs"
click at [864, 454] on li at bounding box center [879, 442] width 45 height 29
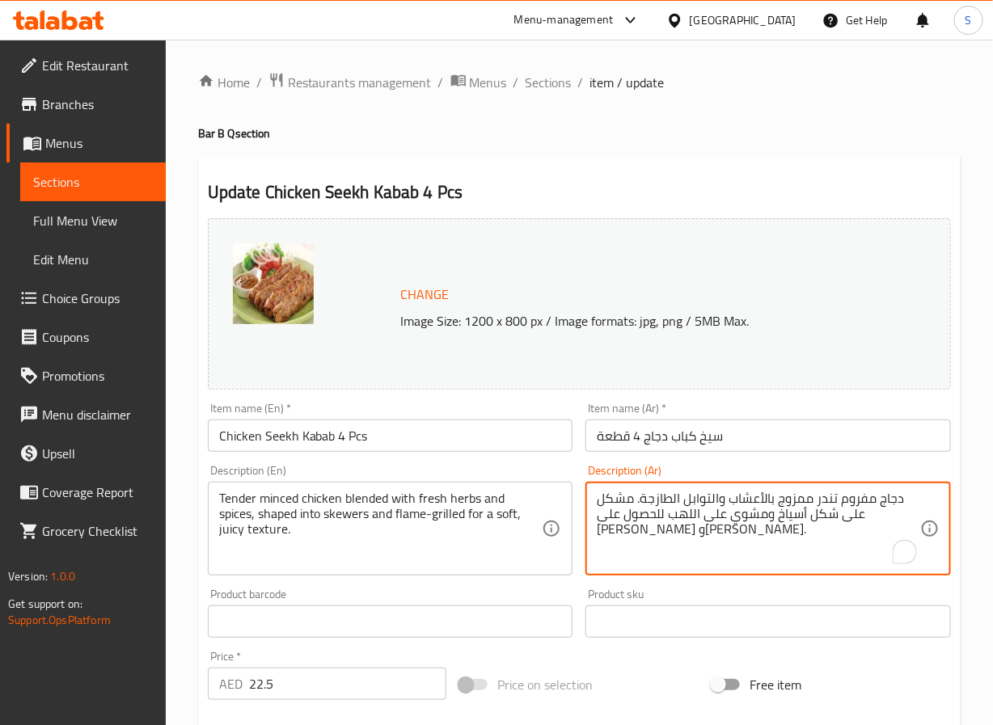
click at [622, 504] on textarea "دجاج مفروم تندر ممزوج بالأعشاب والتوابل الطازجة. مشكل على شكل أسياخ ومشوي على ا…" at bounding box center [758, 529] width 323 height 77
click at [764, 510] on textarea "دجاج مفروم تندر ممزوج بالأعشاب والتوابل الطازجة. على شكل أسياخ ومشوي على اللهب …" at bounding box center [758, 529] width 323 height 77
type textarea "دجاج مفروم تندر ممزوج بالأعشاب والتوابل الطازجة. على شكل أسياخ ومشوي على اللهب …"
click at [765, 433] on input "سيخ كباب دجاج 4 قطعة" at bounding box center [767, 436] width 365 height 32
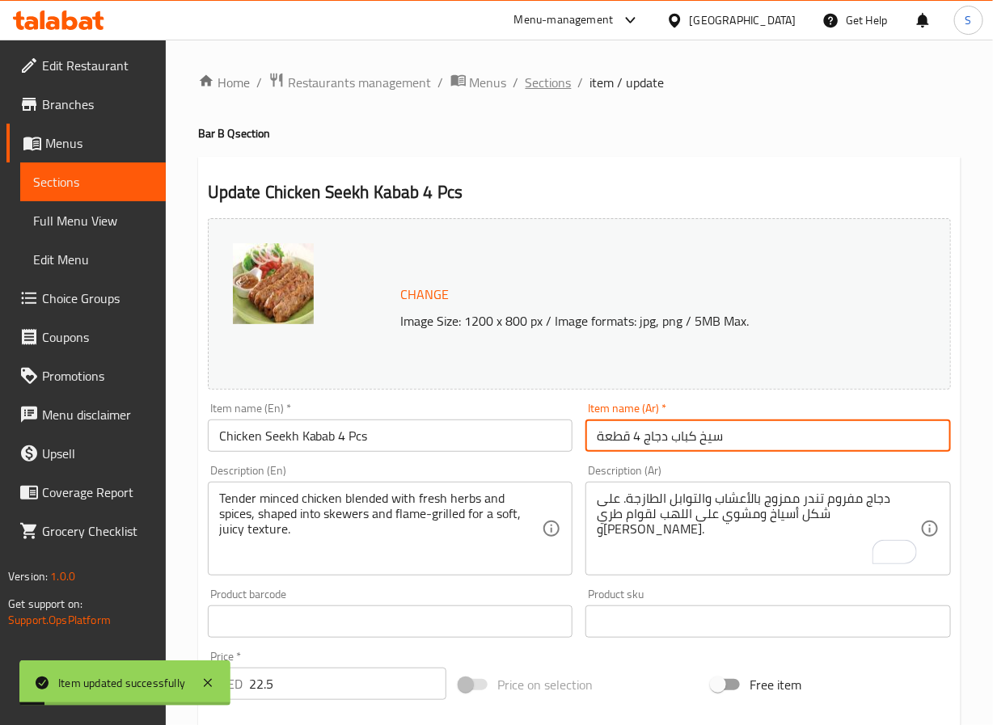
click at [542, 90] on span "Sections" at bounding box center [548, 82] width 46 height 19
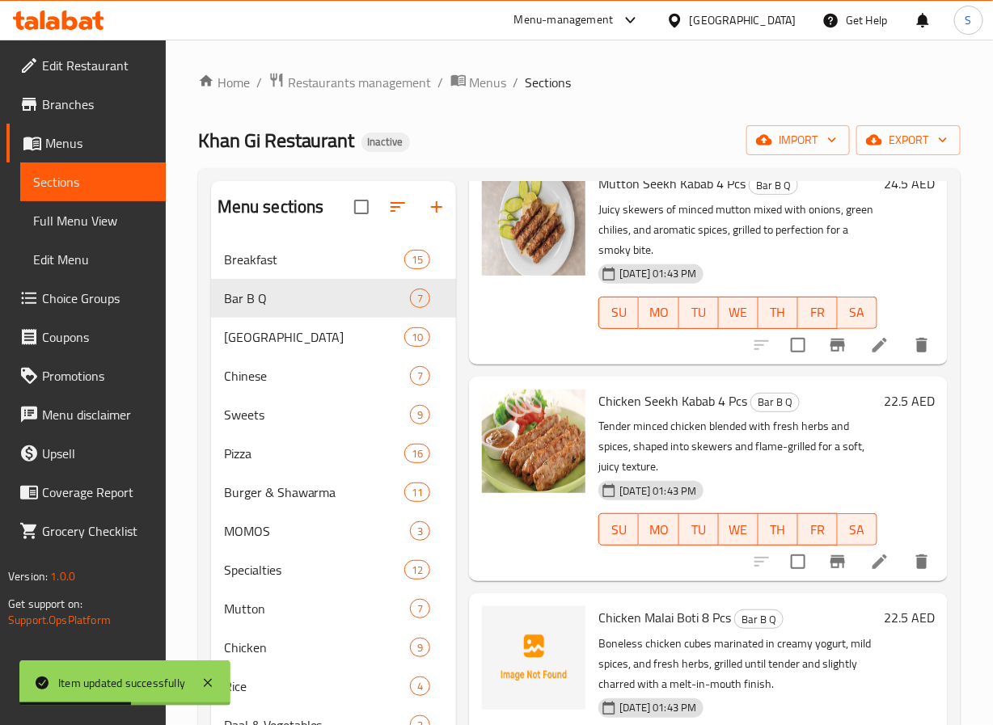
scroll to position [430, 0]
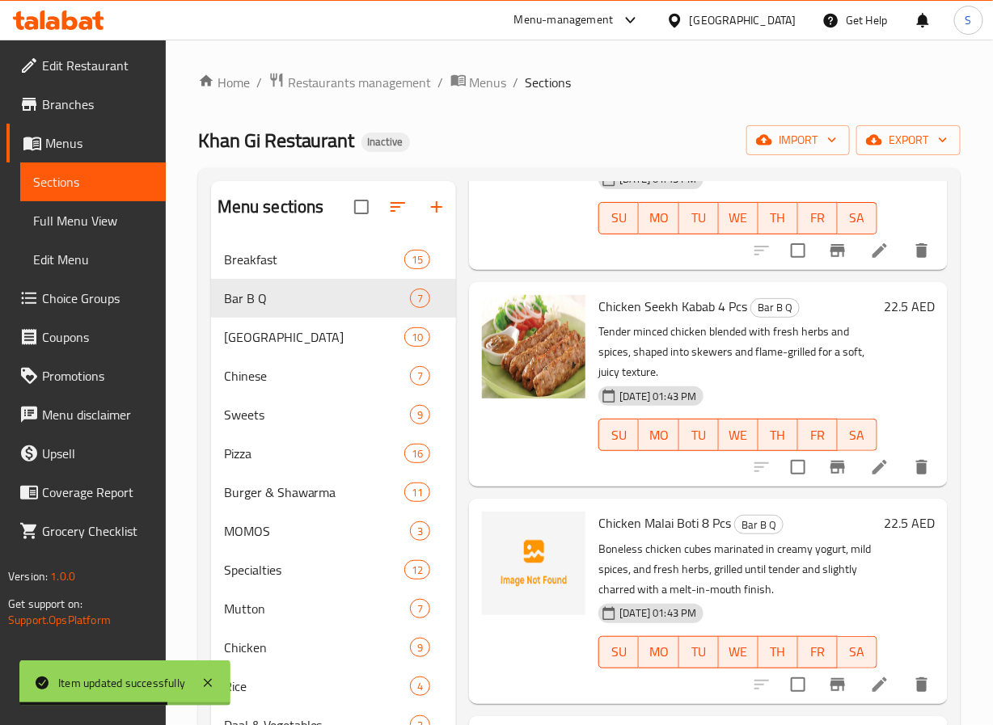
click at [872, 691] on icon at bounding box center [879, 684] width 15 height 15
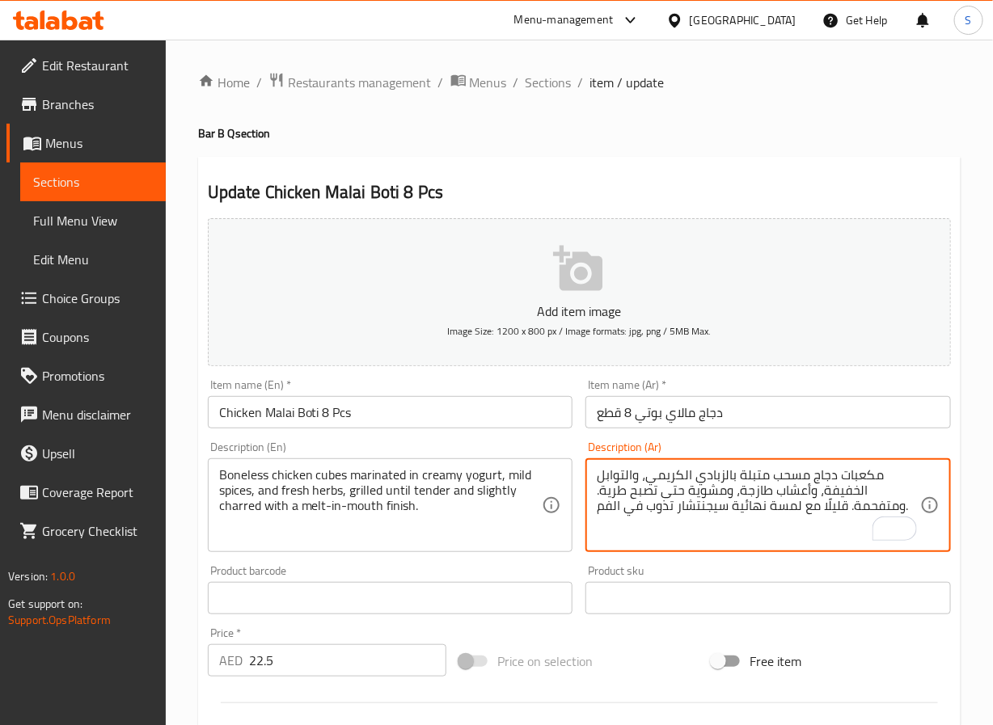
click at [674, 495] on textarea "مكعبات دجاج مسحب متبلة بالزبادي الكريمي، والتوابل الخفيفة، وأعشاب طازجة، ومشوية…" at bounding box center [758, 505] width 323 height 77
click at [618, 500] on textarea "مكعبات دجاج مسحب متبلة بالزبادي الكريمي، والتوابل الخفيفة، وأعشاب طازجة، ومشوية…" at bounding box center [758, 505] width 323 height 77
type textarea "مكعبات دجاج مسحب متبلة بالزبادي الكريمي، والتوابل الخفيفة، وأعشاب طازجة، ومشوية…"
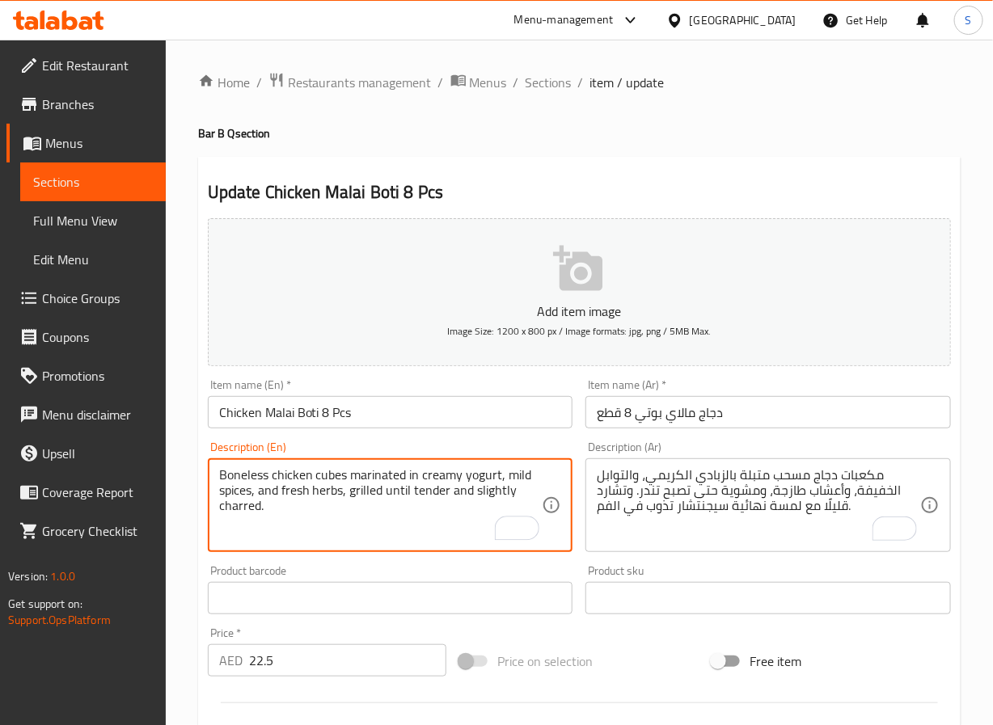
type textarea "Boneless chicken cubes marinated in creamy yogurt, mild spices, and fresh herbs…"
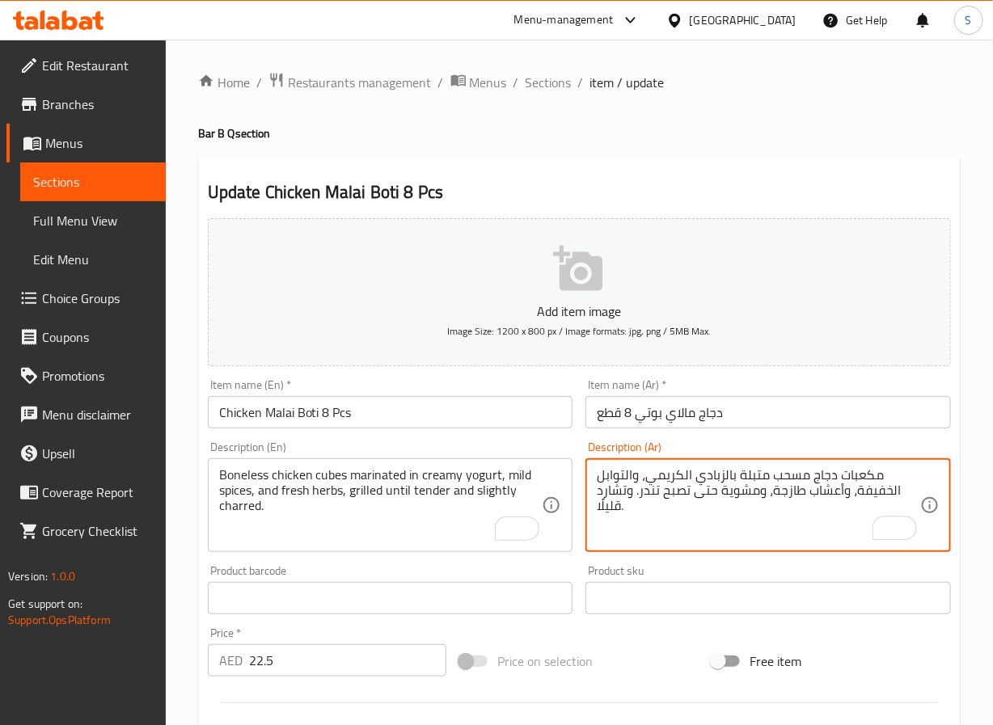
type textarea "مكعبات دجاج مسحب متبلة بالزبادي الكريمي، والتوابل الخفيفة، وأعشاب طازجة، ومشوية…"
click at [787, 416] on input "دجاج مالاي بوتي 8 قطع" at bounding box center [767, 412] width 365 height 32
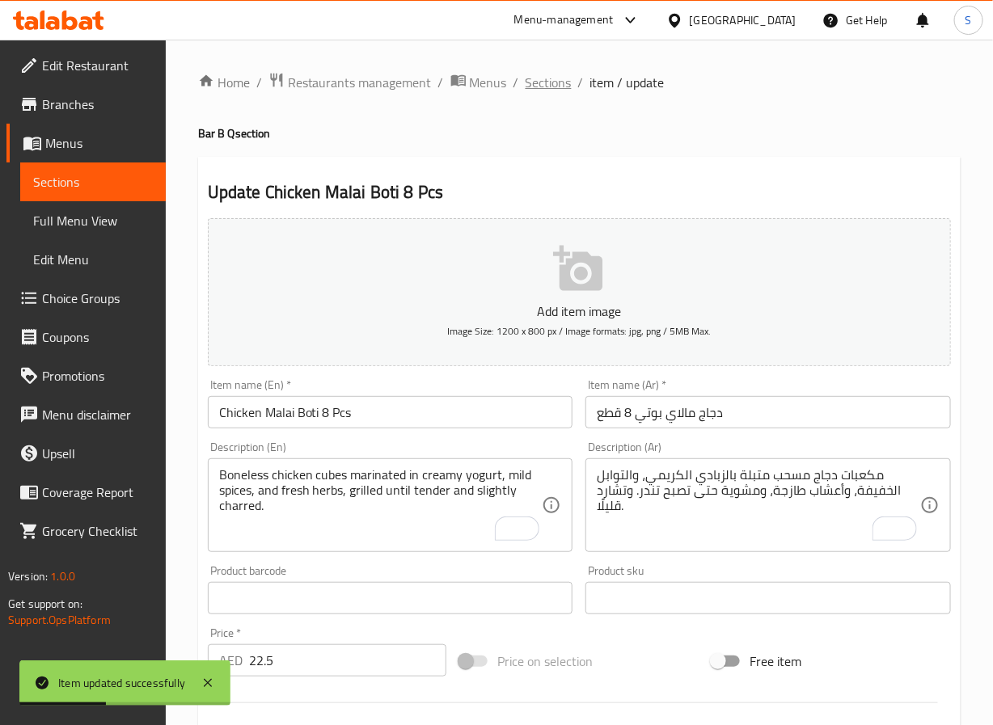
click at [560, 76] on span "Sections" at bounding box center [548, 82] width 46 height 19
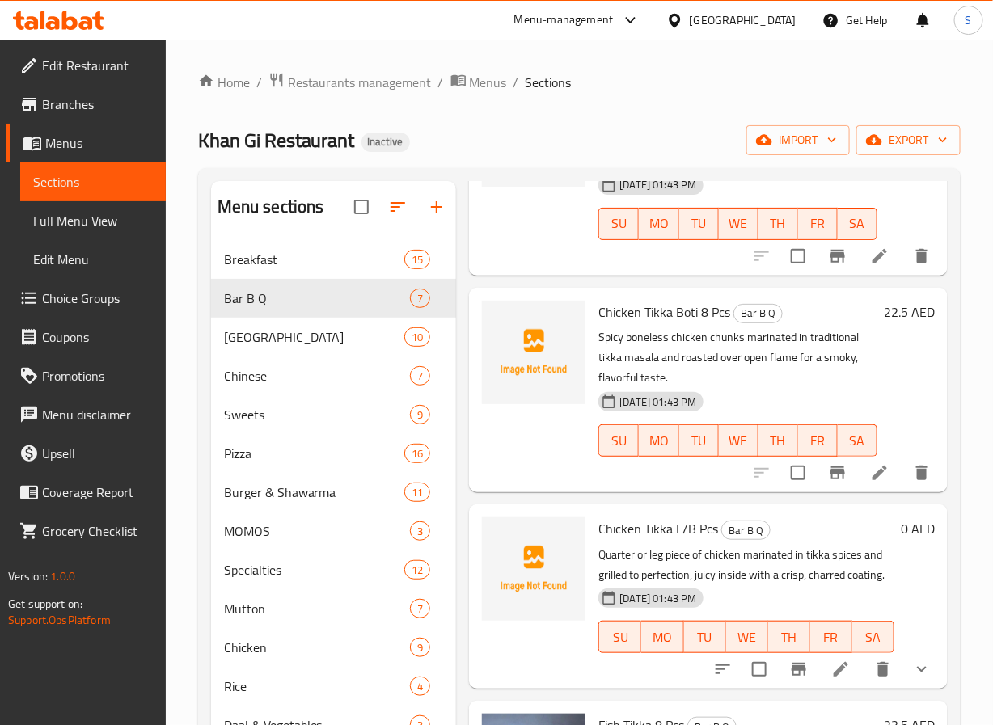
scroll to position [896, 0]
click at [870, 463] on icon at bounding box center [879, 472] width 19 height 19
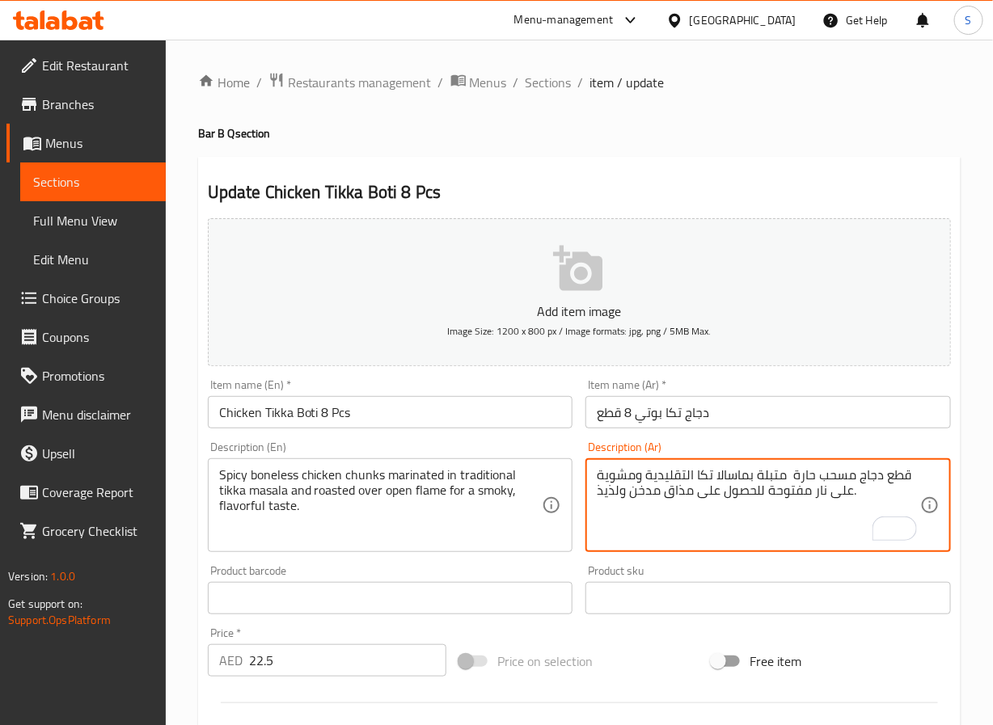
type textarea "قطع دجاج مسحب حارة متبلة بماسالا تكا التقليدية ومشوية على نار مفتوحة للحصول على…"
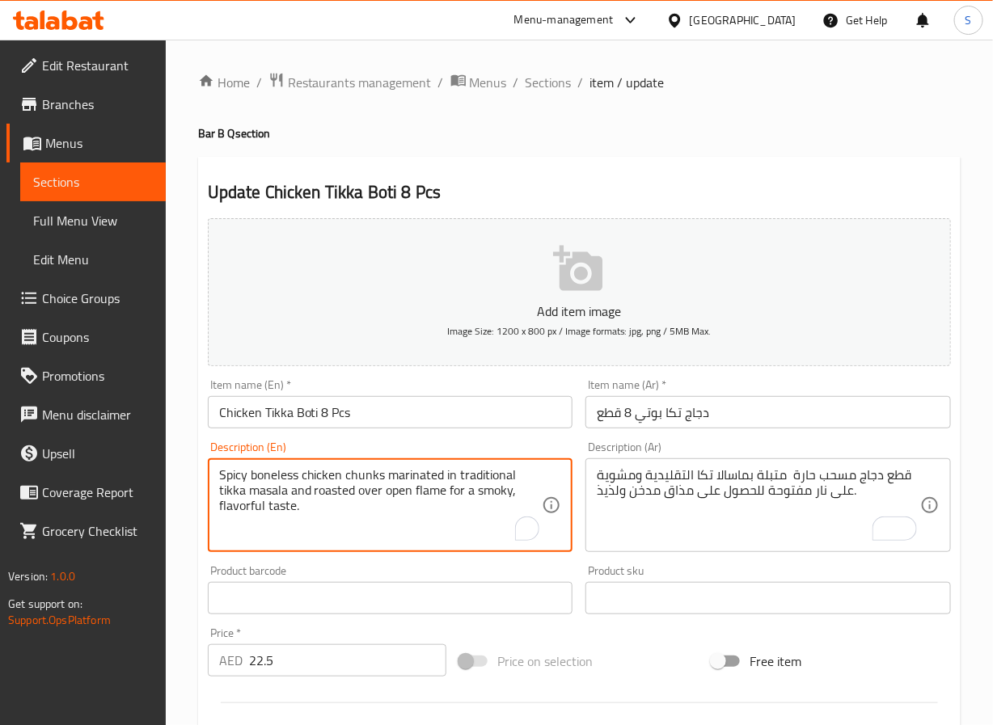
click at [503, 500] on textarea "Spicy boneless chicken chunks marinated in traditional tikka masala and roasted…" at bounding box center [380, 505] width 323 height 77
type textarea "Spicy boneless chicken chunks marinated in traditional tikka masala and roasted…"
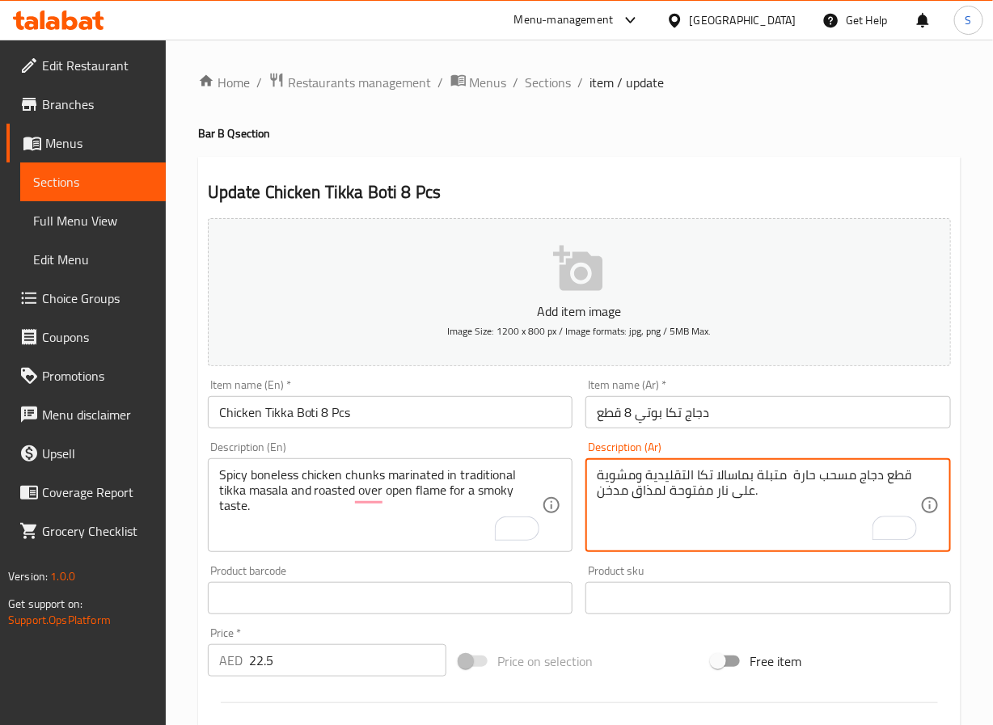
type textarea "قطع دجاج مسحب حارة متبلة بماسالا تكا التقليدية ومشوية على نار مفتوحة لمذاق مدخن."
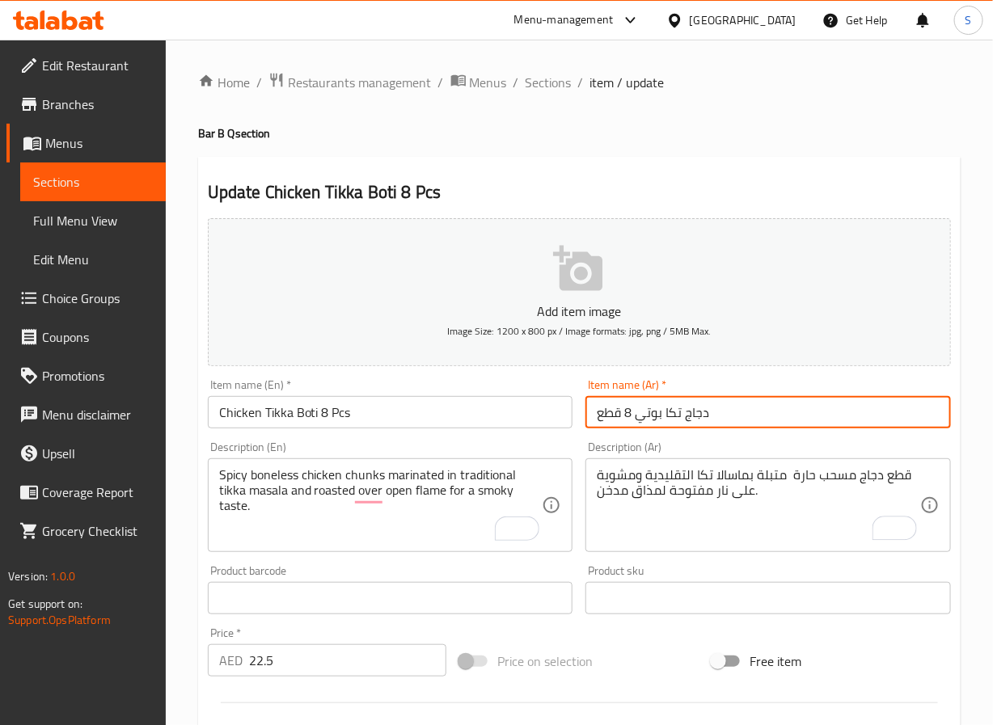
click at [669, 398] on input "دجاج تكا بوتي 8 قطع" at bounding box center [767, 412] width 365 height 32
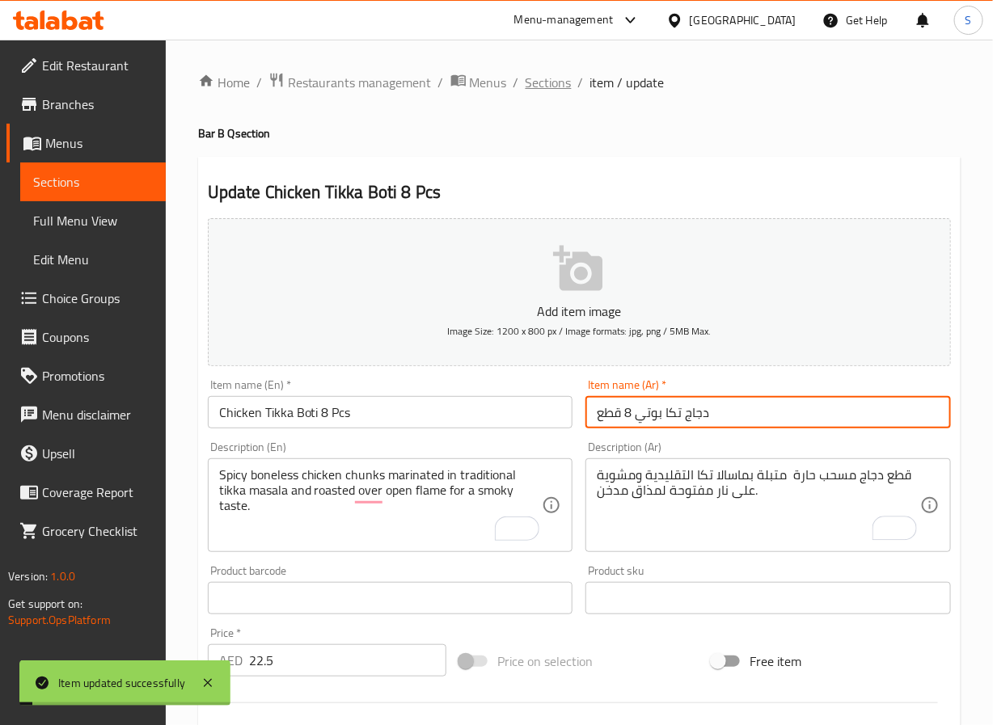
click at [531, 78] on span "Sections" at bounding box center [548, 82] width 46 height 19
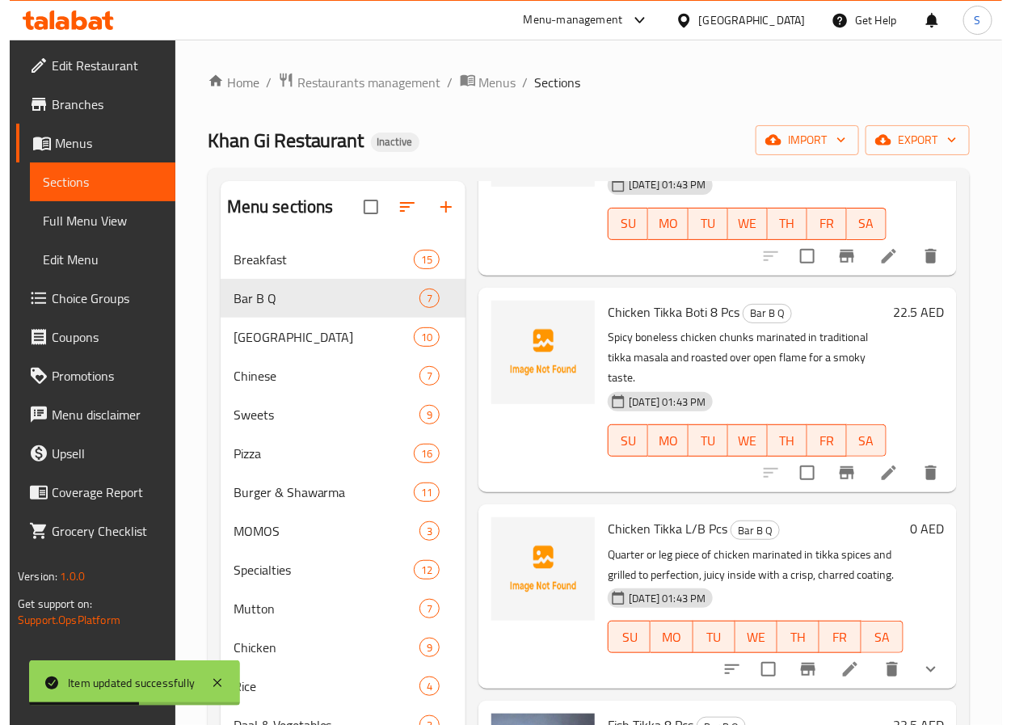
scroll to position [896, 0]
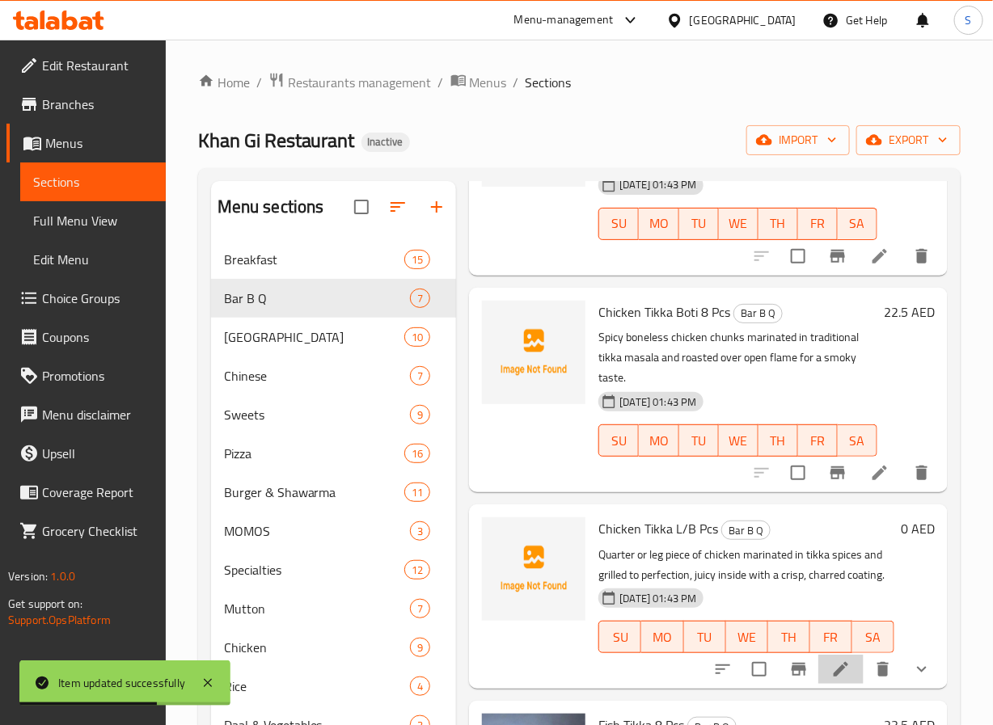
click at [838, 656] on li at bounding box center [840, 669] width 45 height 29
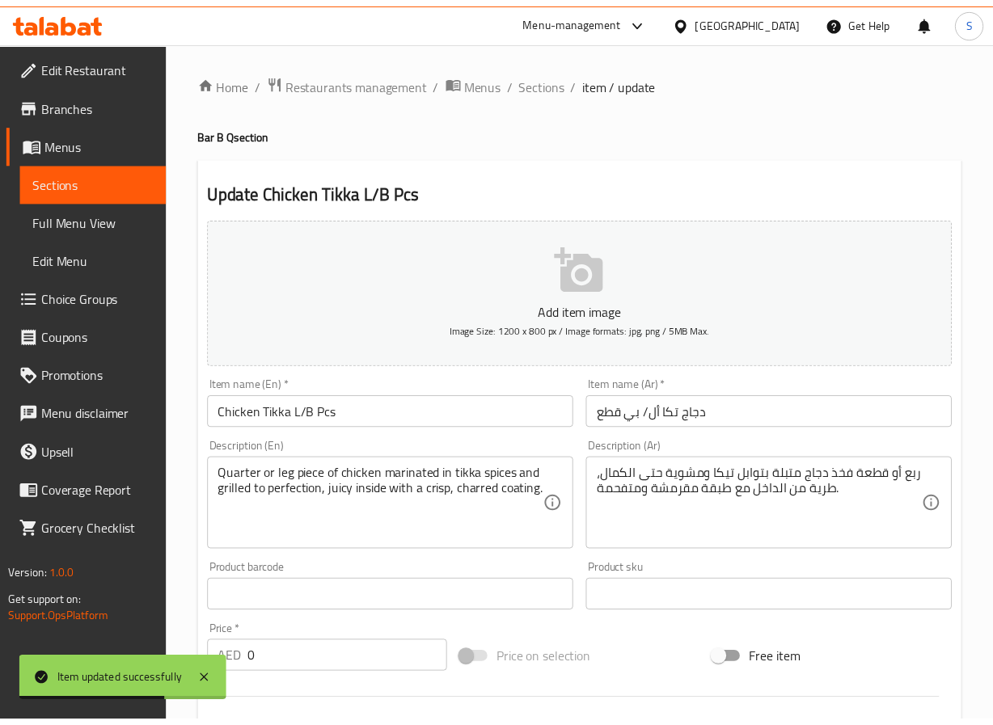
scroll to position [456, 0]
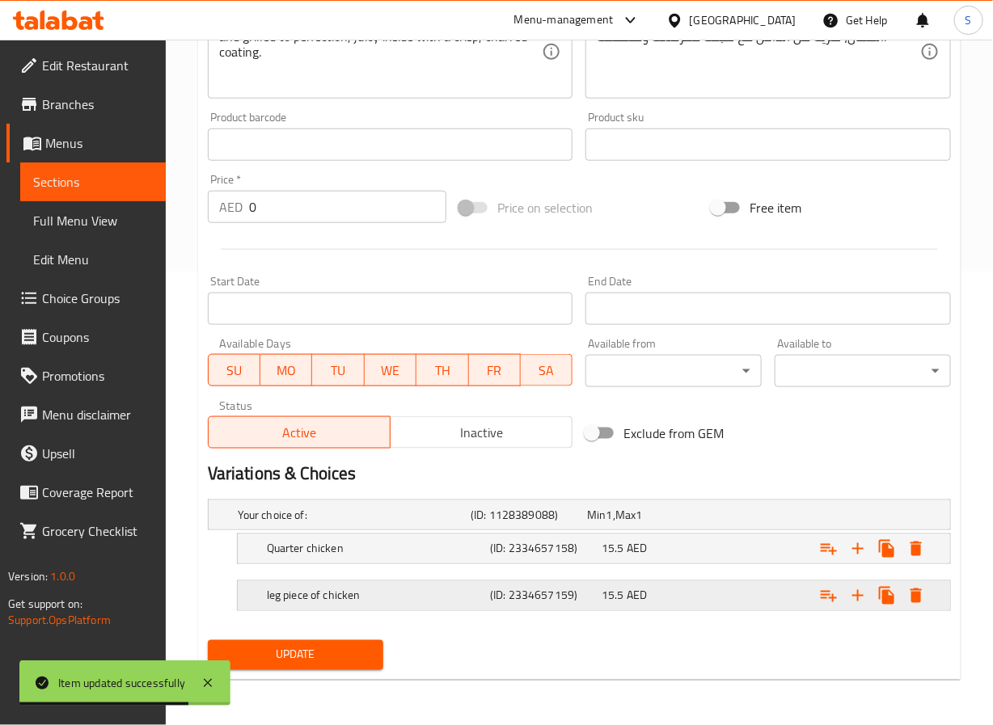
click at [415, 594] on h5 "leg piece of chicken" at bounding box center [375, 596] width 217 height 16
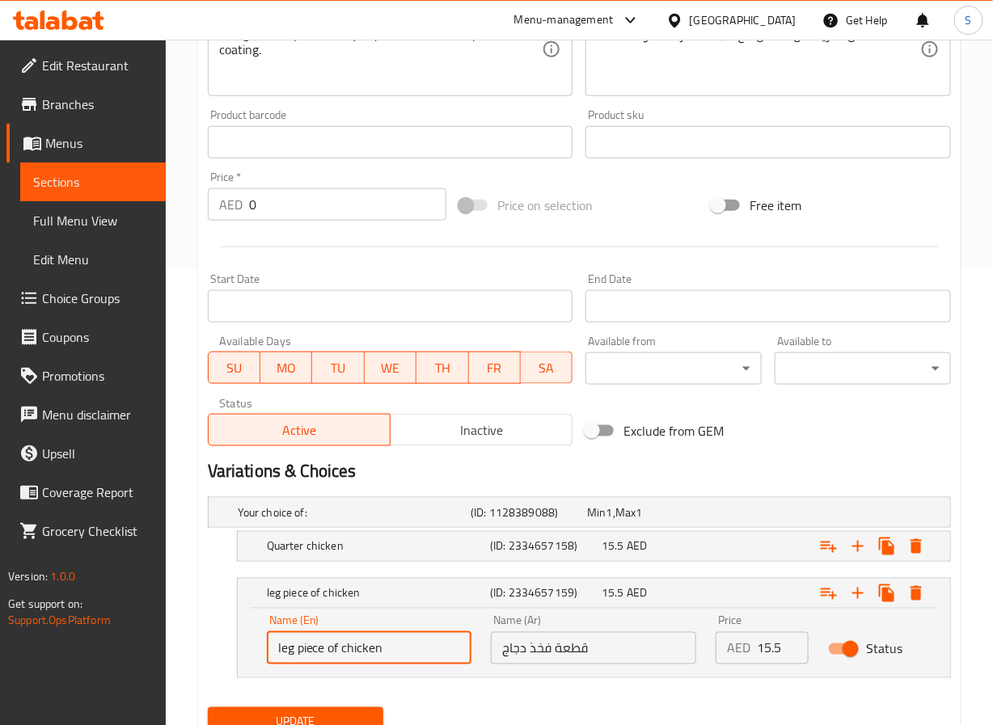
click at [366, 648] on input "leg piece of chicken" at bounding box center [369, 648] width 205 height 32
type input "Leg Piece"
click at [515, 660] on input "قطعة فخذ دجاج" at bounding box center [593, 648] width 205 height 32
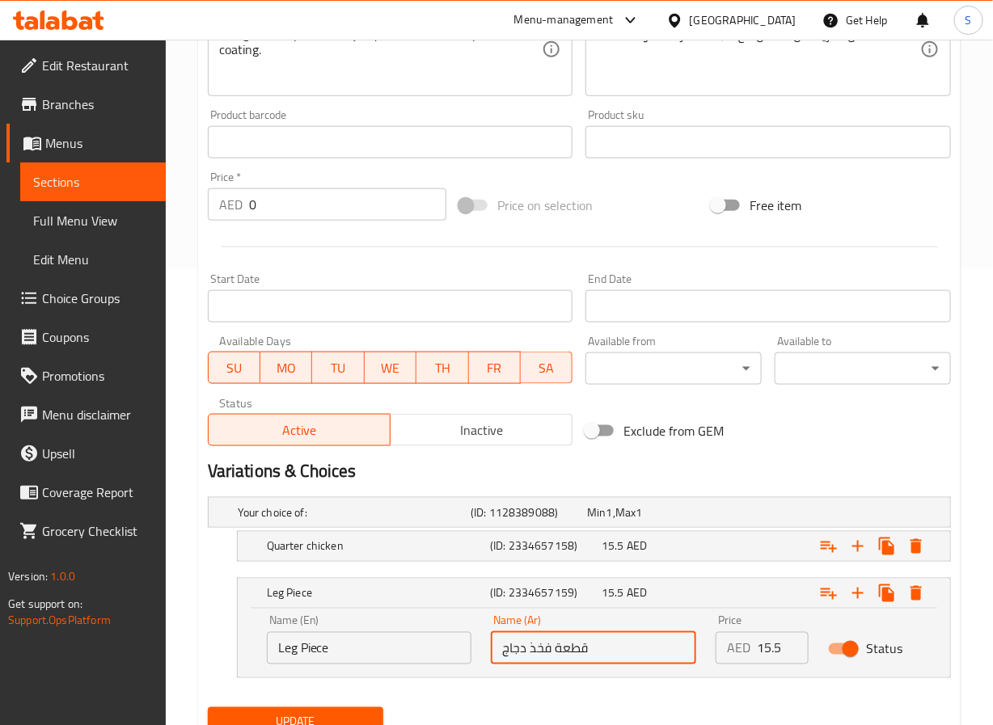
click at [515, 660] on input "قطعة فخذ دجاج" at bounding box center [593, 648] width 205 height 32
type input "قطعة فخذ دجاج"
click at [401, 653] on input "Leg Piece" at bounding box center [369, 648] width 205 height 32
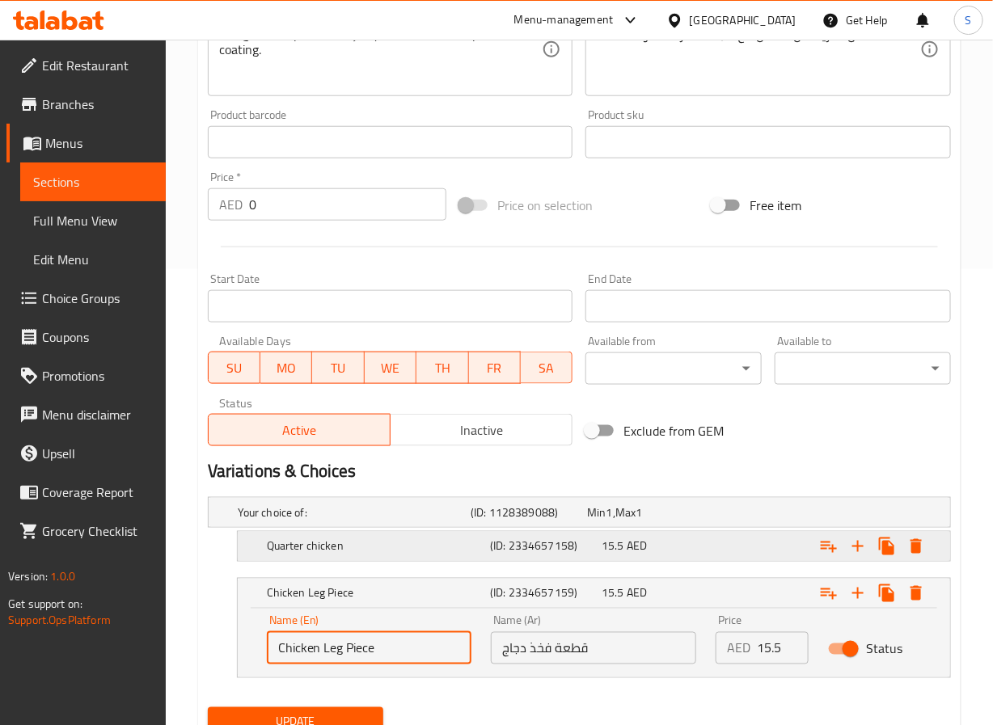
type input "Chicken Leg Piece"
click at [378, 551] on h5 "Quarter chicken" at bounding box center [375, 546] width 217 height 16
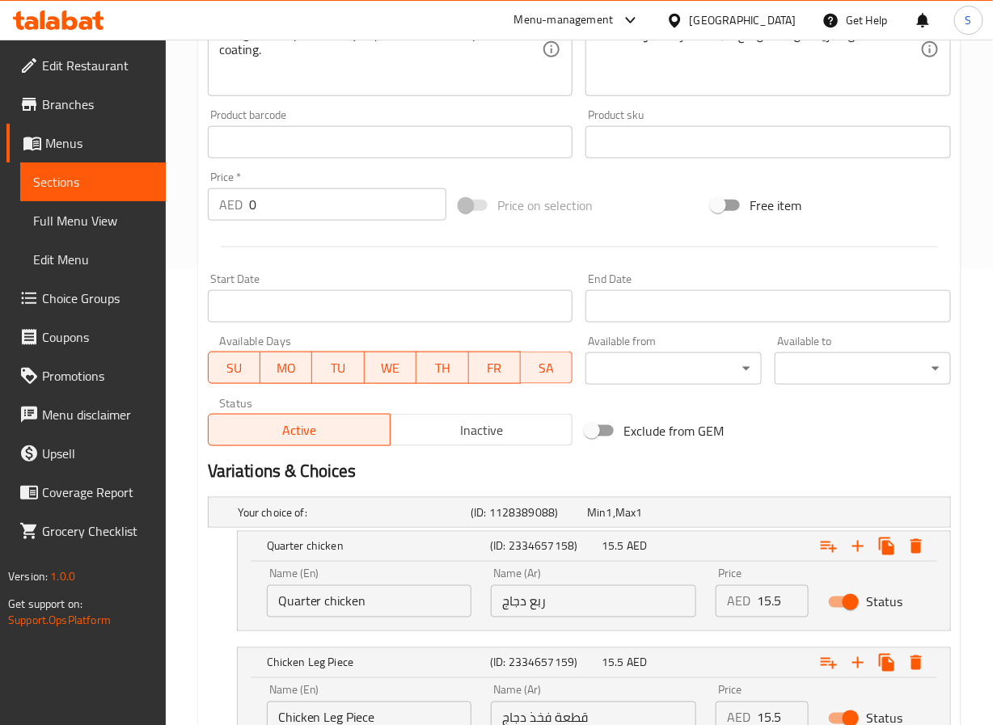
click at [327, 602] on input "Quarter chicken" at bounding box center [369, 601] width 205 height 32
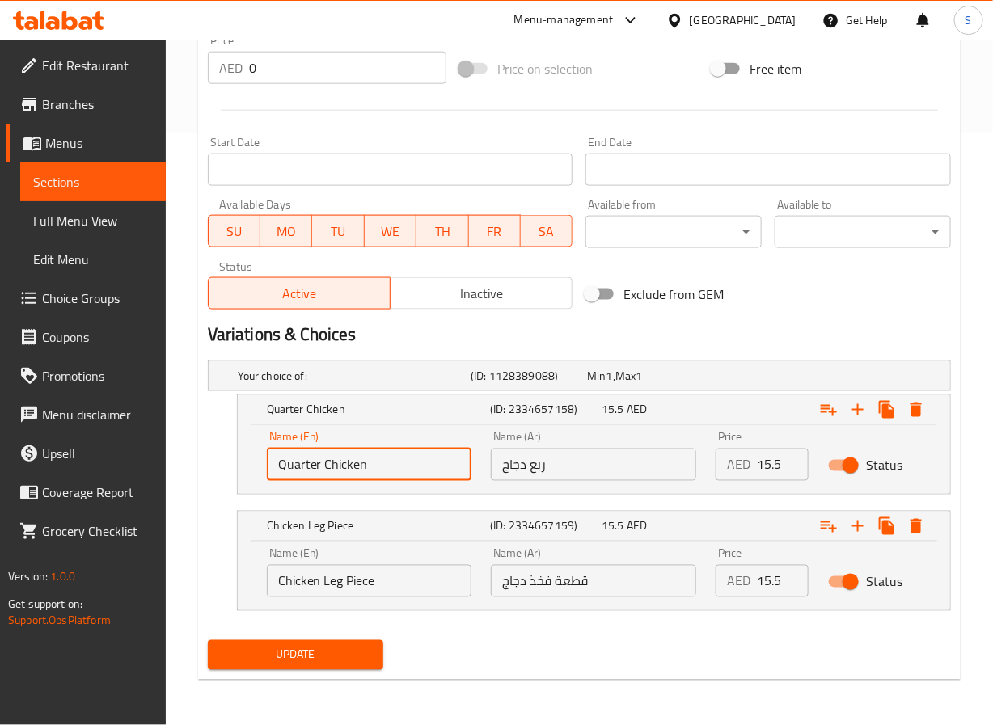
scroll to position [594, 0]
type input "Quarter Chicken"
click at [282, 639] on div "Update" at bounding box center [295, 655] width 189 height 43
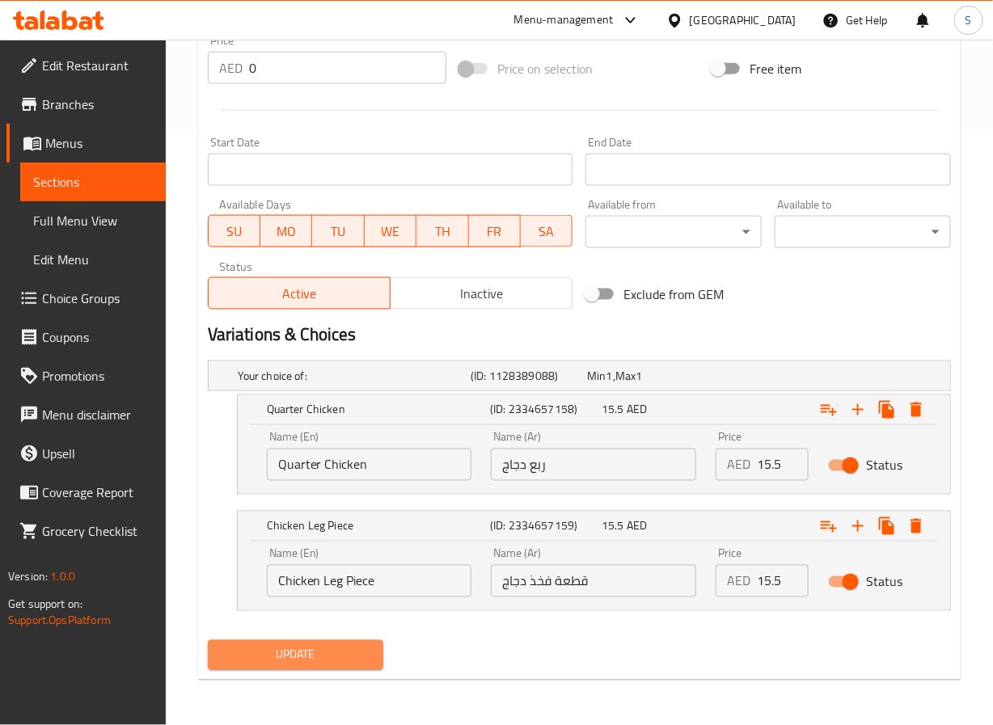
click at [282, 656] on span "Update" at bounding box center [296, 655] width 150 height 20
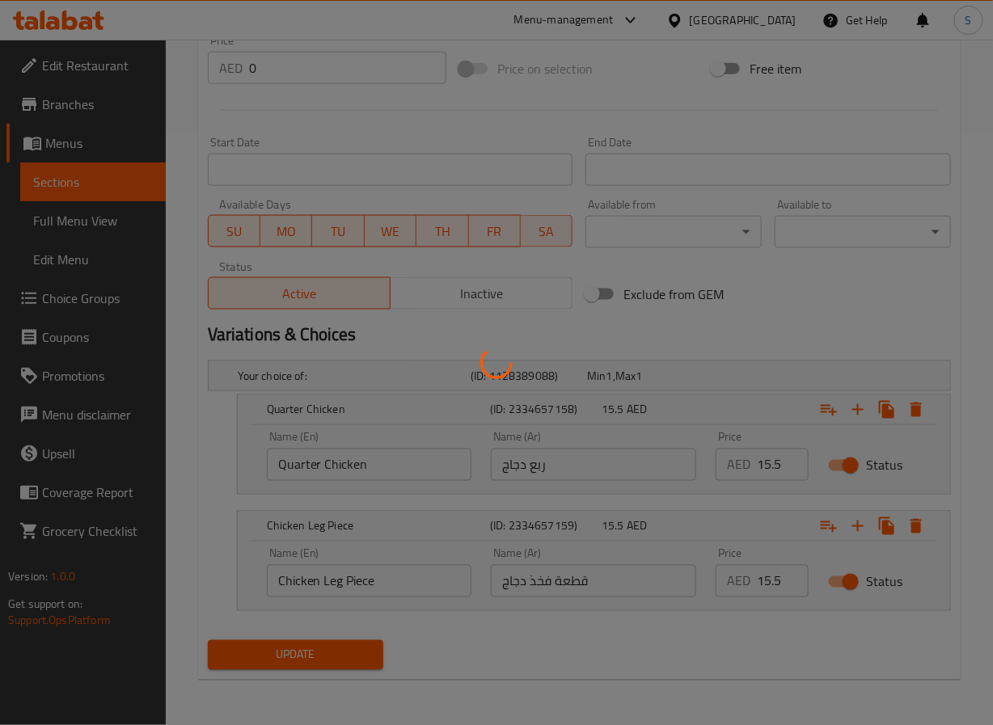
scroll to position [0, 0]
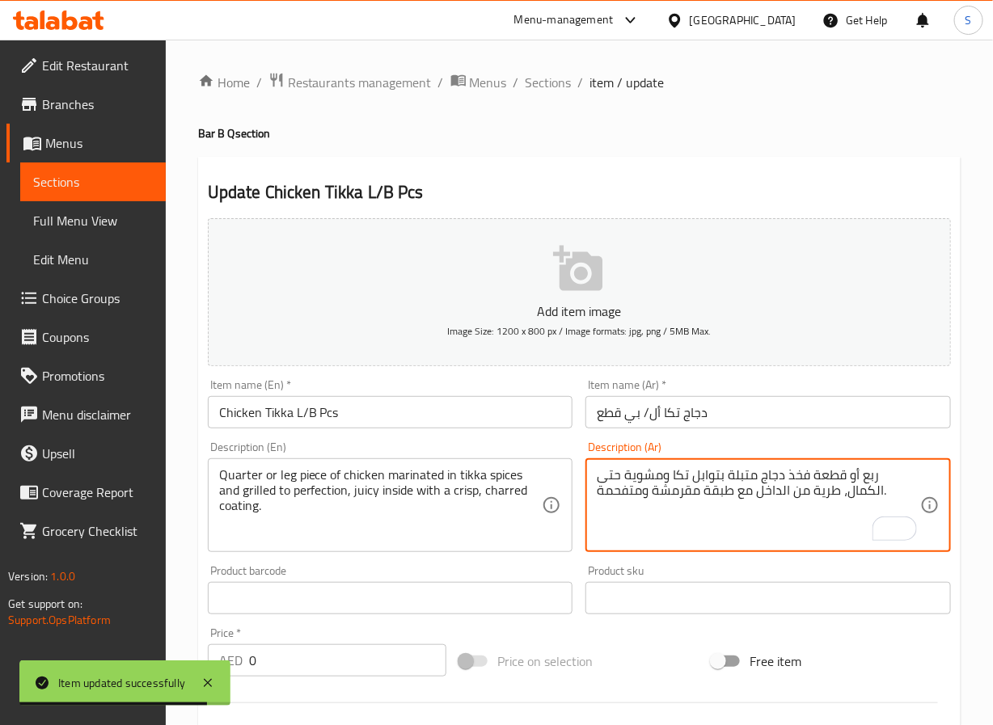
click at [828, 496] on textarea "ربع أو قطعة فخذ دجاج متبلة بتوابل تكا ومشوية حتى الكمال، طرية من الداخل مع طبقة…" at bounding box center [758, 505] width 323 height 77
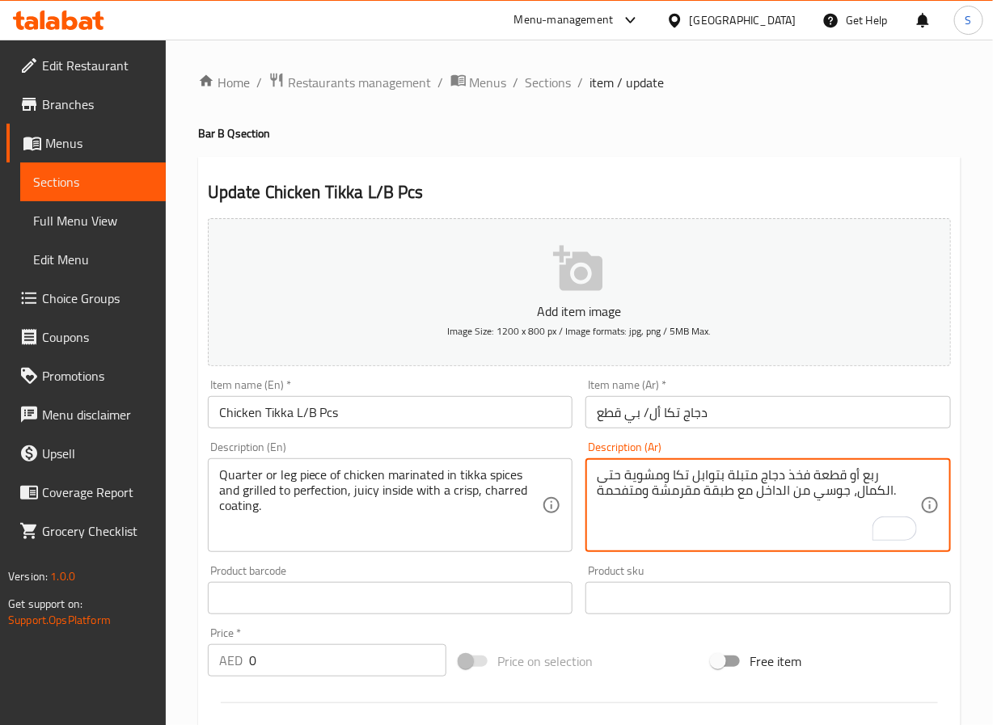
click at [706, 408] on input "دجاج تكا أل/ بي قطع" at bounding box center [767, 412] width 365 height 32
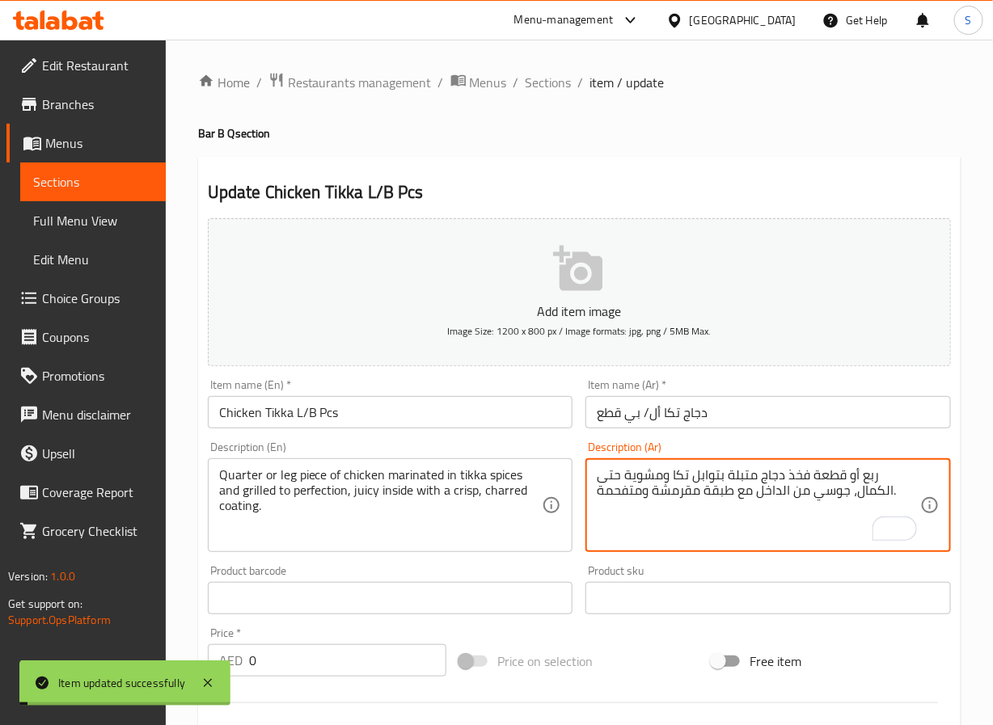
click at [672, 483] on textarea "ربع أو قطعة فخذ دجاج متبلة بتوابل تكا ومشوية حتى الكمال، جوسي من الداخل مع طبقة…" at bounding box center [758, 505] width 323 height 77
click at [670, 500] on textarea "ربع أو قطعة فخذ دجاج متبلة بتوابل تكا ومشوية حتى الكمال، جوسي من الداخل مع طبقة…" at bounding box center [758, 505] width 323 height 77
type textarea "ربع أو قطعة فخذ دجاج متبلة بتوابل تكا ومشوية حتى الكمال، جوسي من الداخل مع طبقة…"
click at [694, 410] on input "دجاج تكا أل/ بي قطع" at bounding box center [767, 412] width 365 height 32
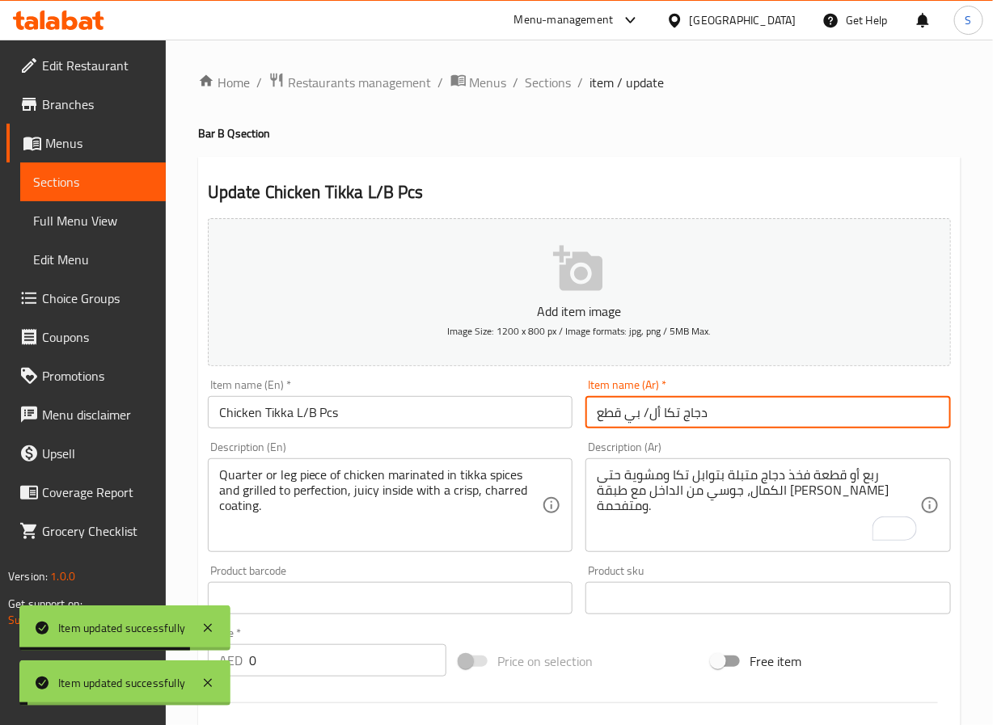
drag, startPoint x: 546, startPoint y: 87, endPoint x: 503, endPoint y: 13, distance: 85.8
click at [546, 87] on span "Sections" at bounding box center [548, 82] width 46 height 19
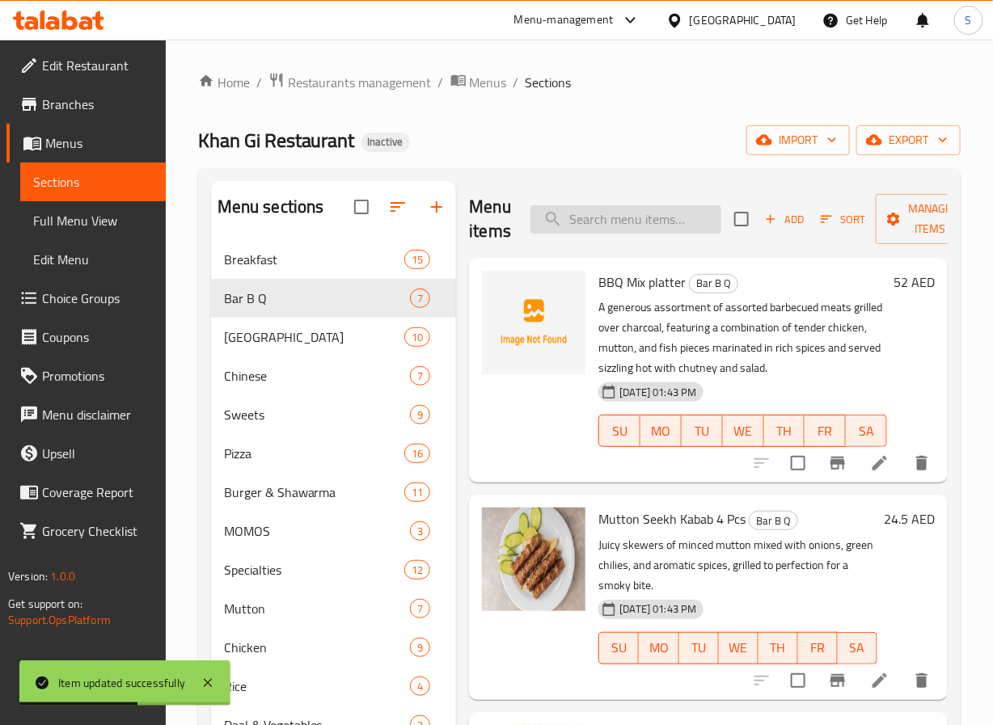
click at [655, 228] on input "search" at bounding box center [625, 219] width 191 height 28
paste input "Fish Tikka 8 Pcs"
type input "Fish Tikka 8 Pcs"
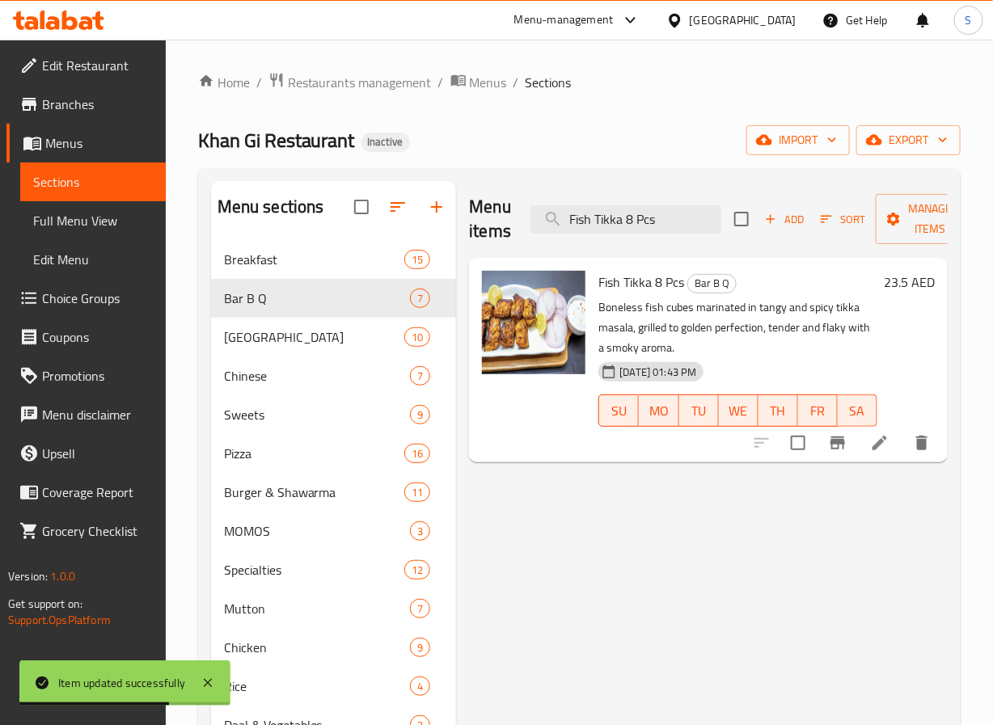
click at [881, 449] on icon at bounding box center [879, 442] width 19 height 19
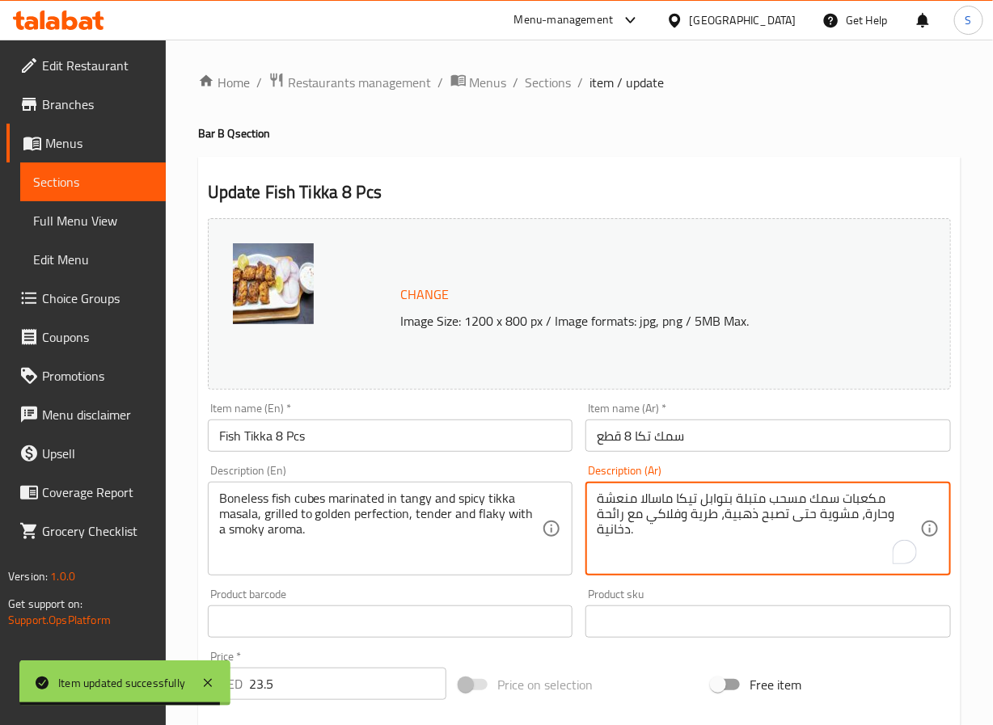
click at [837, 526] on textarea "مكعبات سمك مسحب متبلة بتوابل تيكا ماسالا منعشة وحارة، مشوية حتى تصبح ذهبية، طري…" at bounding box center [758, 529] width 323 height 77
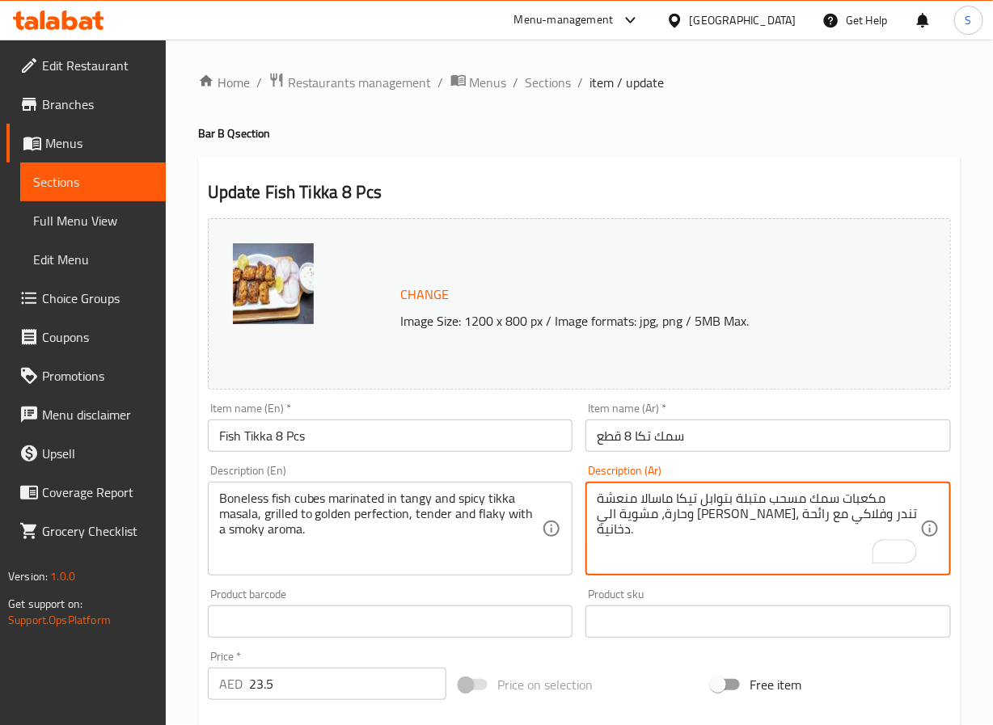
type textarea "مكعبات سمك مسحب متبلة بتوابل تيكا ماسالا منعشة وحارة، مشوية الي [PERSON_NAME]، …"
click at [752, 452] on input "سمك تكا 8 قطع" at bounding box center [767, 436] width 365 height 32
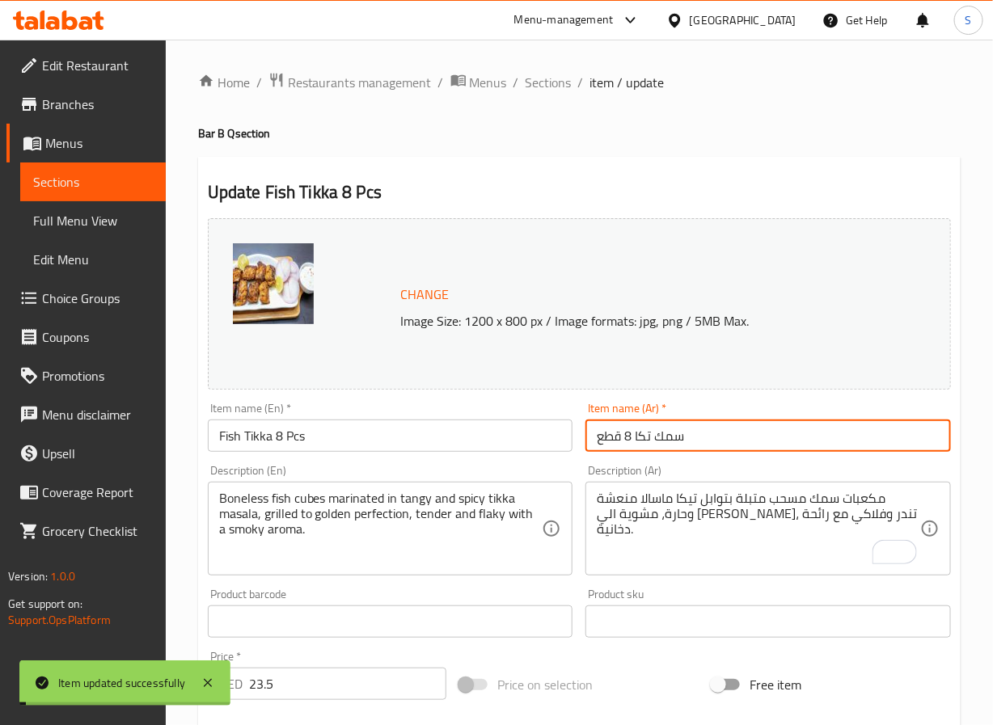
drag, startPoint x: 536, startPoint y: 78, endPoint x: 34, endPoint y: 213, distance: 520.1
click at [536, 78] on span "Sections" at bounding box center [548, 82] width 46 height 19
